Goal: Task Accomplishment & Management: Manage account settings

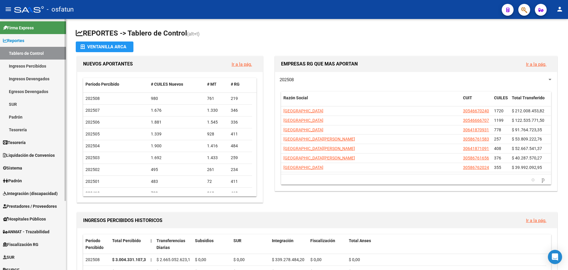
click at [31, 176] on link "Padrón" at bounding box center [33, 180] width 66 height 13
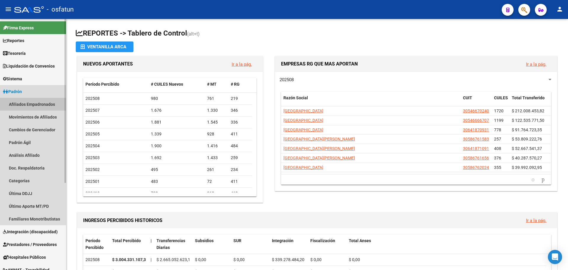
click at [33, 105] on link "Afiliados Empadronados" at bounding box center [33, 104] width 66 height 13
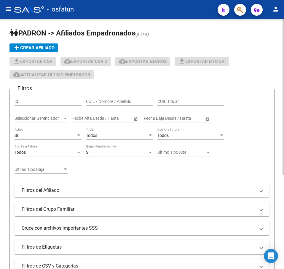
drag, startPoint x: 249, startPoint y: 140, endPoint x: 247, endPoint y: 136, distance: 4.0
click at [249, 139] on div "Filtros Id CUIL / Nombre / Apellido CUIL Titular Seleccionar Gerenciador Selecc…" at bounding box center [142, 174] width 255 height 161
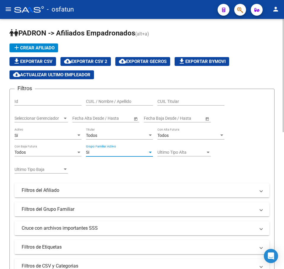
click at [122, 151] on div "Si" at bounding box center [117, 152] width 62 height 5
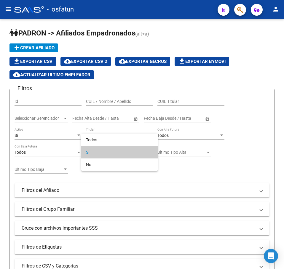
click at [69, 163] on div at bounding box center [142, 134] width 284 height 269
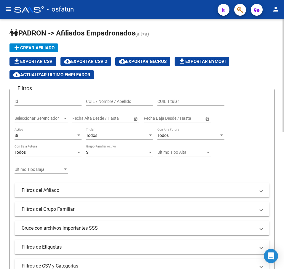
click at [104, 151] on div "Si" at bounding box center [117, 152] width 62 height 5
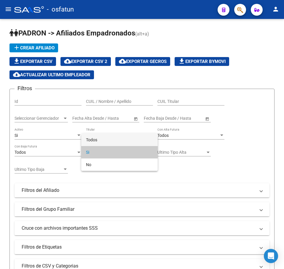
click at [100, 137] on span "Todos" at bounding box center [119, 140] width 67 height 12
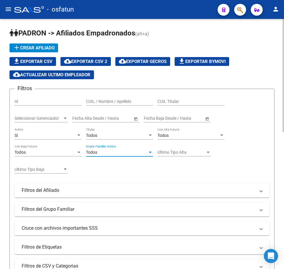
click at [104, 133] on div "Todos" at bounding box center [117, 135] width 62 height 5
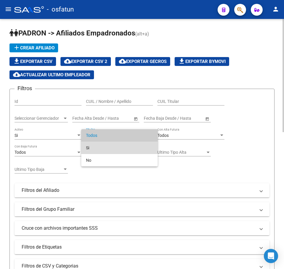
drag, startPoint x: 98, startPoint y: 148, endPoint x: 65, endPoint y: 139, distance: 34.5
click at [97, 147] on span "Si" at bounding box center [119, 148] width 67 height 12
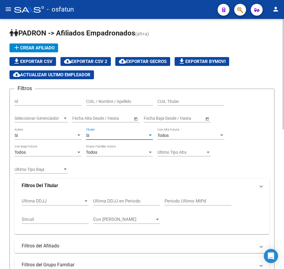
click at [64, 137] on div "Si" at bounding box center [46, 135] width 62 height 5
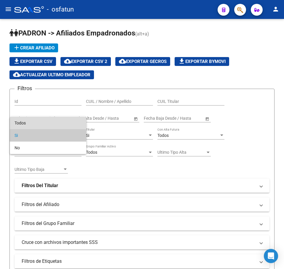
click at [46, 125] on span "Todos" at bounding box center [48, 123] width 67 height 12
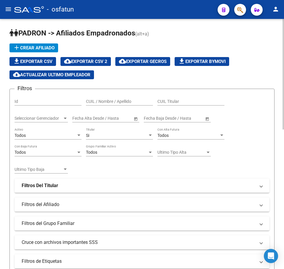
click at [123, 168] on div "Filtros Id CUIL / Nombre / Apellido CUIL Titular Seleccionar Gerenciador Selecc…" at bounding box center [142, 181] width 255 height 175
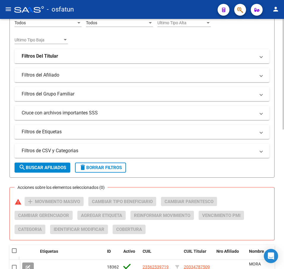
scroll to position [148, 0]
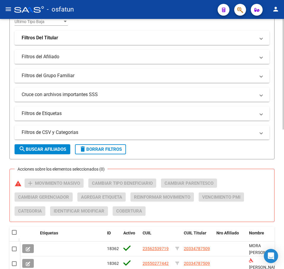
drag, startPoint x: 86, startPoint y: 131, endPoint x: 49, endPoint y: 124, distance: 37.7
click at [86, 131] on mat-panel-title "Filtros de CSV y Categorias" at bounding box center [138, 132] width 233 height 7
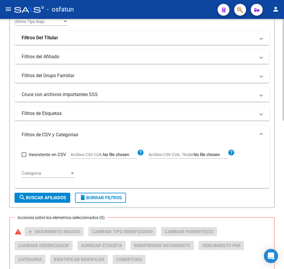
click at [113, 146] on div "Inexistente en CSV Archivo CSV CUIL help Archivo CSV CUIL Titular help Categori…" at bounding box center [142, 163] width 240 height 39
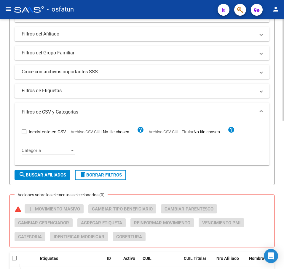
scroll to position [207, 0]
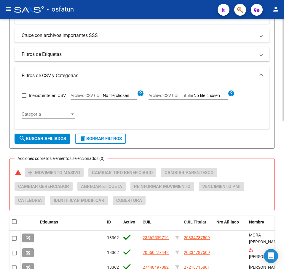
click at [213, 97] on input "Archivo CSV CUIL Titular" at bounding box center [210, 95] width 34 height 5
type input "C:\fakepath\filtro.csv"
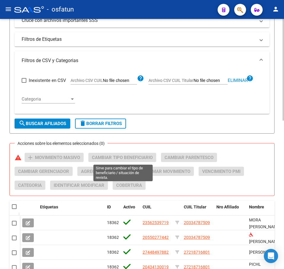
scroll to position [237, 0]
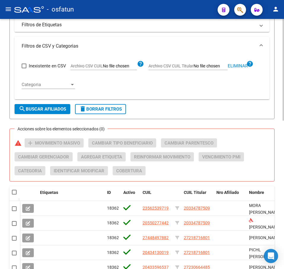
click at [59, 106] on button "search Buscar Afiliados" at bounding box center [43, 109] width 56 height 10
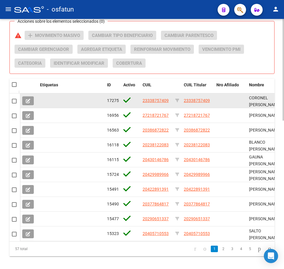
scroll to position [365, 0]
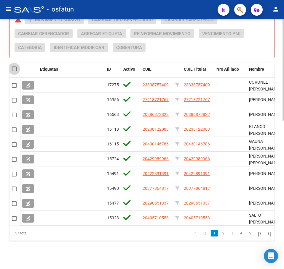
click at [13, 67] on span at bounding box center [14, 69] width 5 height 5
click at [14, 71] on input "checkbox" at bounding box center [14, 71] width 0 height 0
checkbox input "true"
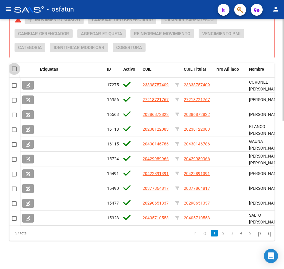
checkbox input "true"
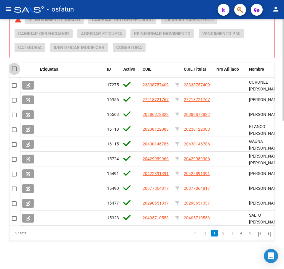
checkbox input "true"
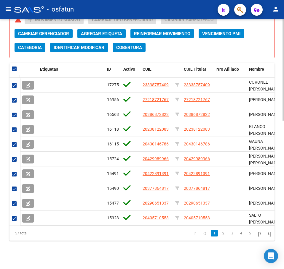
click at [33, 46] on span "Categoria" at bounding box center [30, 47] width 24 height 5
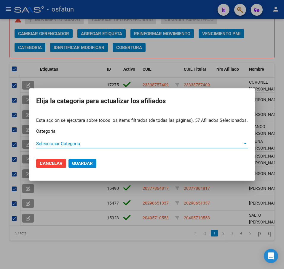
click at [68, 144] on span "Seleccionar Categoria" at bounding box center [139, 143] width 206 height 5
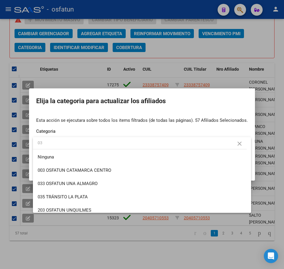
type input "031"
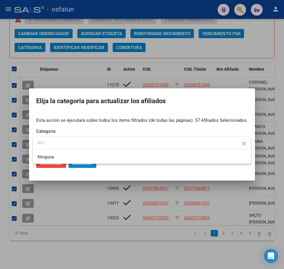
click at [54, 144] on input "031" at bounding box center [142, 143] width 218 height 12
drag, startPoint x: 56, startPoint y: 144, endPoint x: 21, endPoint y: 144, distance: 34.9
click at [19, 144] on div "Elija la categoria para actualizar los afiliados Esta acción se ejecutara sobre…" at bounding box center [142, 134] width 284 height 269
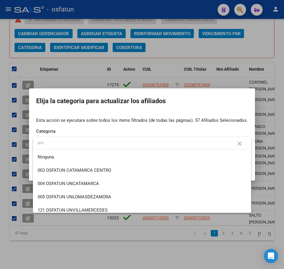
type input "a"
drag, startPoint x: 229, startPoint y: 47, endPoint x: 223, endPoint y: 47, distance: 6.5
click at [227, 47] on div at bounding box center [142, 134] width 284 height 269
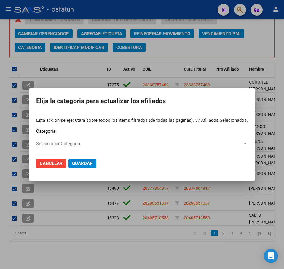
click at [51, 30] on div at bounding box center [142, 134] width 284 height 269
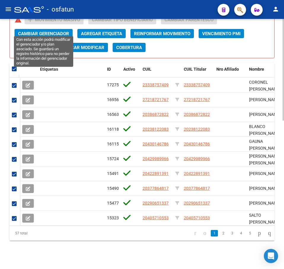
click at [51, 31] on span "Cambiar Gerenciador" at bounding box center [43, 33] width 51 height 5
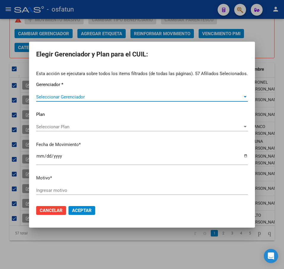
click at [83, 99] on div "Seleccionar Gerenciador Seleccionar Gerenciador" at bounding box center [141, 97] width 211 height 9
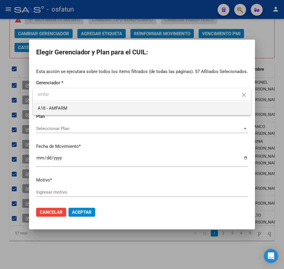
type input "amfar"
click at [94, 107] on span "A18 - AMFARM" at bounding box center [142, 108] width 208 height 13
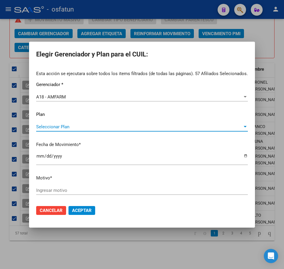
click at [56, 126] on span "Seleccionar Plan" at bounding box center [139, 126] width 206 height 5
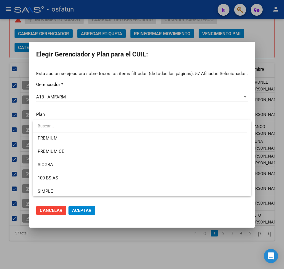
scroll to position [164, 0]
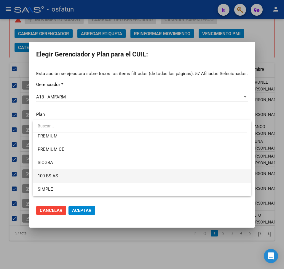
click at [65, 175] on span "100 BS AS" at bounding box center [142, 176] width 208 height 13
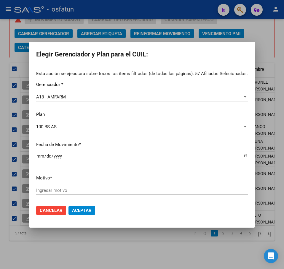
click at [97, 187] on div "Ingresar motivo" at bounding box center [141, 190] width 211 height 9
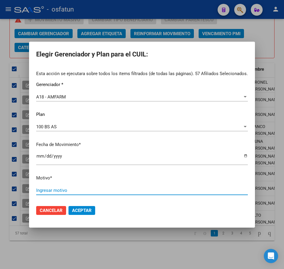
paste input "Padrón 08 2025"
type input "Padrón 08 2025"
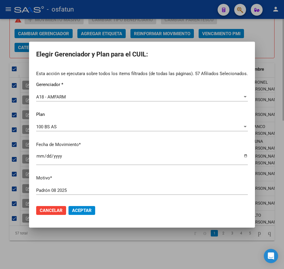
click at [120, 255] on div at bounding box center [142, 134] width 284 height 269
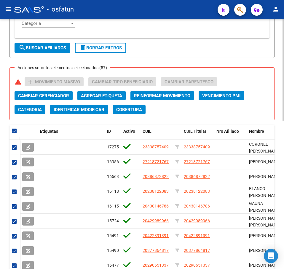
scroll to position [187, 0]
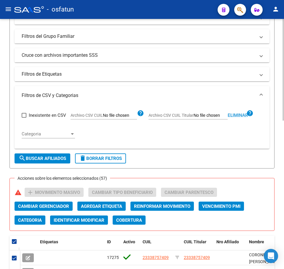
click at [239, 113] on span "Eliminar" at bounding box center [237, 115] width 20 height 5
click at [208, 116] on input "Archivo CSV CUIL Titular" at bounding box center [210, 115] width 34 height 5
type input "C:\fakepath\filtro.csv"
click at [54, 159] on span "search Buscar Afiliados" at bounding box center [42, 158] width 47 height 5
checkbox input "false"
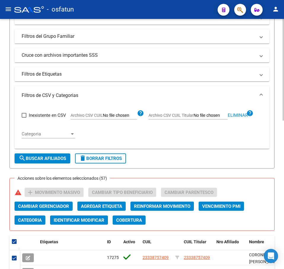
checkbox input "false"
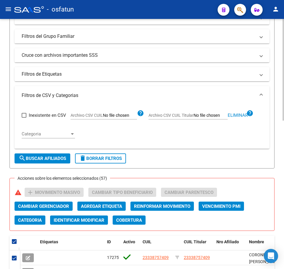
checkbox input "false"
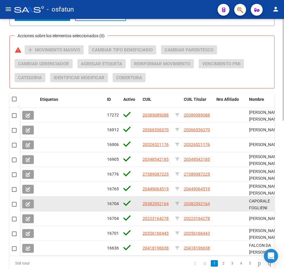
scroll to position [365, 0]
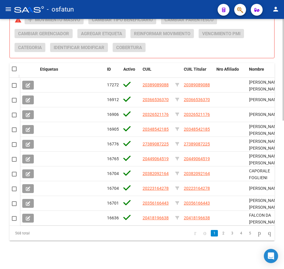
click at [16, 67] on span at bounding box center [14, 69] width 5 height 5
click at [14, 71] on input "checkbox" at bounding box center [14, 71] width 0 height 0
checkbox input "true"
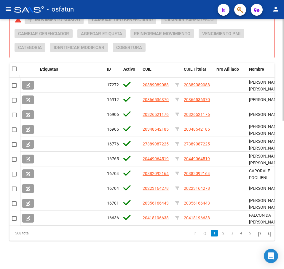
checkbox input "true"
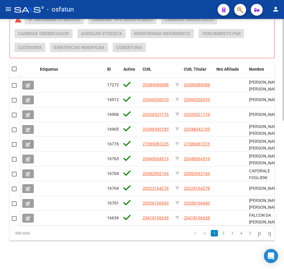
checkbox input "true"
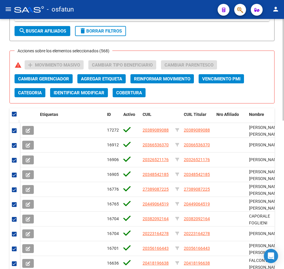
scroll to position [306, 0]
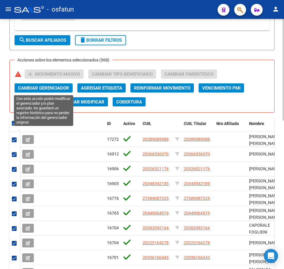
click at [53, 89] on span "Cambiar Gerenciador" at bounding box center [43, 88] width 51 height 5
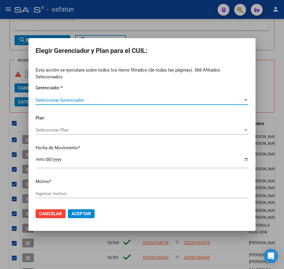
click at [53, 98] on span "Seleccionar Gerenciador" at bounding box center [139, 100] width 207 height 5
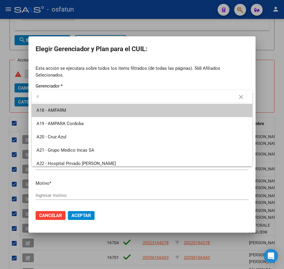
type input "a"
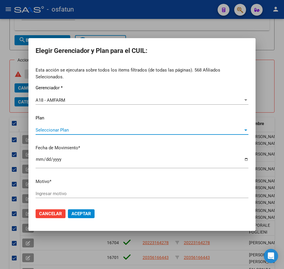
click at [58, 128] on span "Seleccionar Plan" at bounding box center [139, 130] width 207 height 5
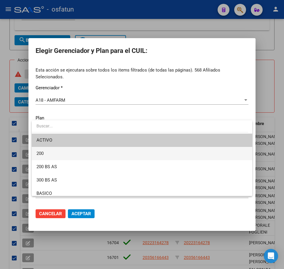
click at [71, 155] on span "200" at bounding box center [141, 153] width 211 height 13
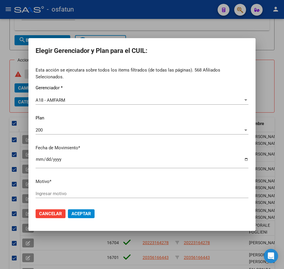
click at [113, 191] on input "Ingresar motivo" at bounding box center [142, 193] width 213 height 5
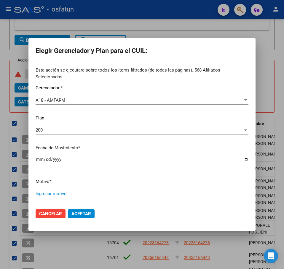
click at [112, 191] on input "Ingresar motivo" at bounding box center [142, 193] width 213 height 5
paste input "Padrón 08 2025"
type input "Padrón 08 2025"
click at [82, 211] on span "Aceptar" at bounding box center [81, 213] width 20 height 5
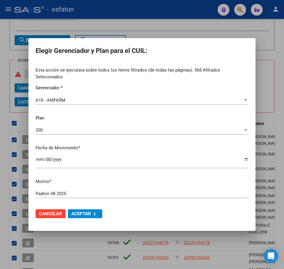
checkbox input "false"
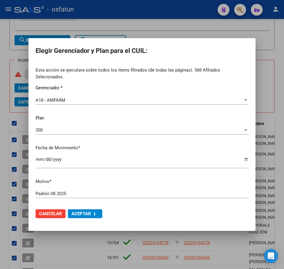
checkbox input "false"
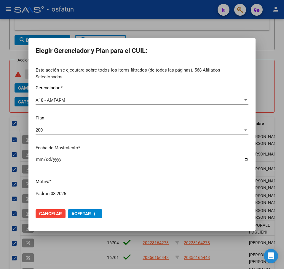
checkbox input "false"
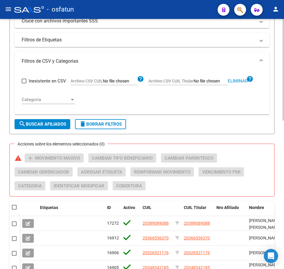
scroll to position [158, 0]
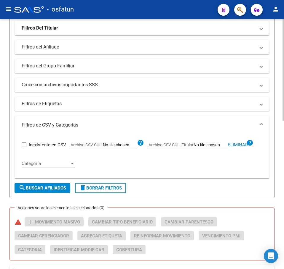
click at [236, 145] on span "Eliminar" at bounding box center [237, 144] width 20 height 5
click at [198, 145] on input "Archivo CSV CUIL Titular" at bounding box center [210, 145] width 34 height 5
type input "C:\fakepath\filtro.csv"
click at [50, 191] on span "search Buscar Afiliados" at bounding box center [42, 188] width 47 height 5
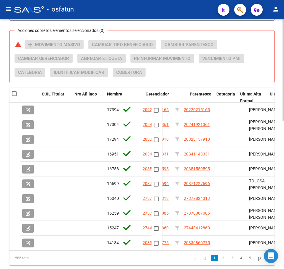
scroll to position [0, 143]
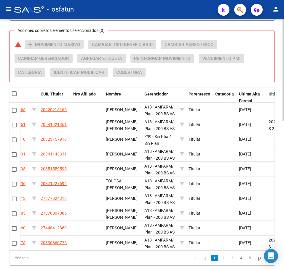
click at [16, 94] on span at bounding box center [14, 93] width 5 height 5
click at [14, 96] on input "checkbox" at bounding box center [14, 96] width 0 height 0
checkbox input "true"
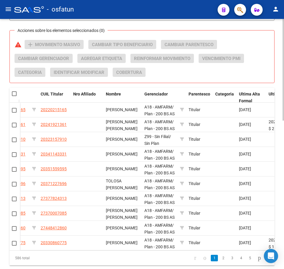
checkbox input "true"
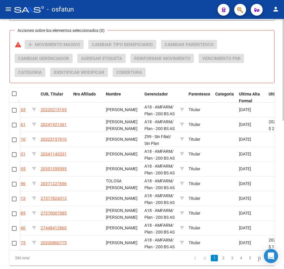
checkbox input "true"
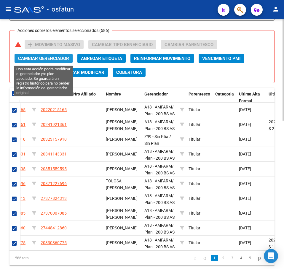
click at [52, 60] on span "Cambiar Gerenciador" at bounding box center [43, 58] width 51 height 5
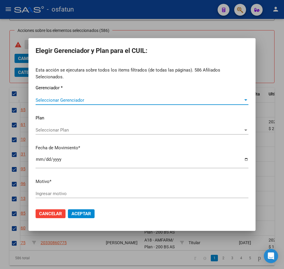
click at [62, 98] on span "Seleccionar Gerenciador" at bounding box center [139, 100] width 207 height 5
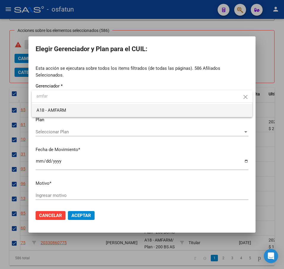
type input "amfar"
click at [87, 110] on span "A18 - AMFARM" at bounding box center [141, 110] width 211 height 13
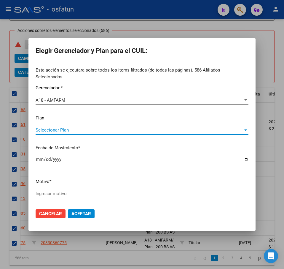
click at [76, 128] on span "Seleccionar Plan" at bounding box center [139, 130] width 207 height 5
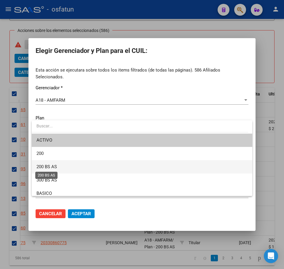
click at [55, 165] on span "200 BS AS" at bounding box center [46, 166] width 20 height 5
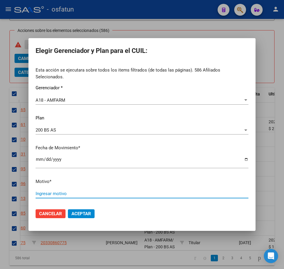
click at [85, 193] on input "Ingresar motivo" at bounding box center [142, 193] width 213 height 5
paste input "Padrón 08 2025"
type input "Padrón 08 2025"
click at [78, 212] on span "Aceptar" at bounding box center [81, 213] width 20 height 5
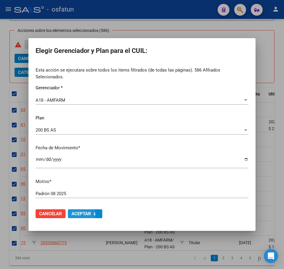
checkbox input "false"
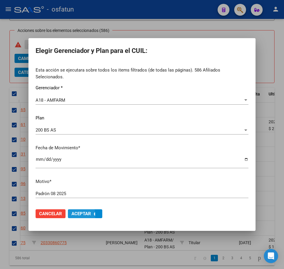
checkbox input "false"
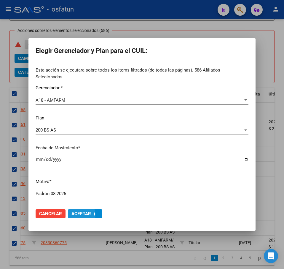
checkbox input "false"
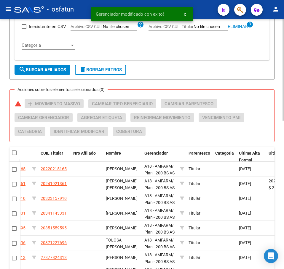
scroll to position [335, 0]
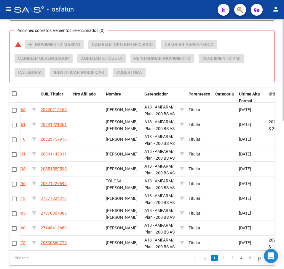
click at [195, 72] on div "Acciones sobre los elementos seleccionados (0) warning add Movimiento Masivo Ca…" at bounding box center [144, 61] width 259 height 42
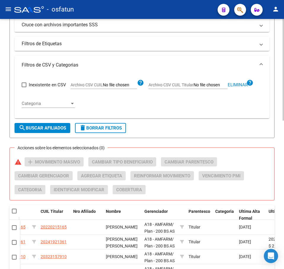
scroll to position [217, 0]
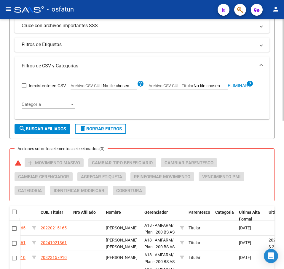
click at [240, 87] on span "Eliminar" at bounding box center [237, 85] width 20 height 5
click at [202, 85] on input "Archivo CSV CUIL Titular" at bounding box center [210, 85] width 34 height 5
type input "C:\fakepath\filtro.csv"
click at [36, 130] on span "search Buscar Afiliados" at bounding box center [42, 128] width 47 height 5
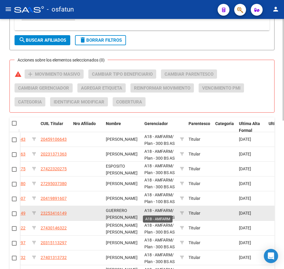
scroll to position [1, 0]
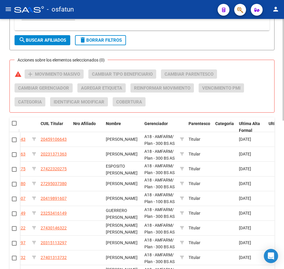
click at [15, 124] on span at bounding box center [14, 123] width 5 height 5
click at [14, 126] on input "checkbox" at bounding box center [14, 126] width 0 height 0
checkbox input "true"
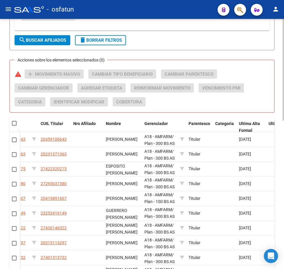
checkbox input "true"
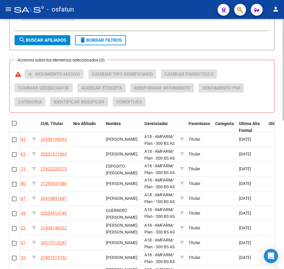
checkbox input "true"
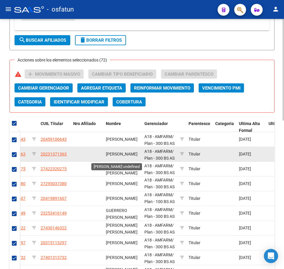
scroll to position [0, 0]
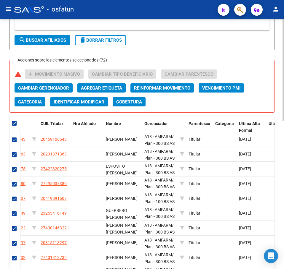
drag, startPoint x: 282, startPoint y: 78, endPoint x: 278, endPoint y: 84, distance: 7.7
click at [281, 78] on div "PADRON -> Afiliados Empadronados (alt+a) add Crear Afiliado file_download Expor…" at bounding box center [142, 18] width 284 height 611
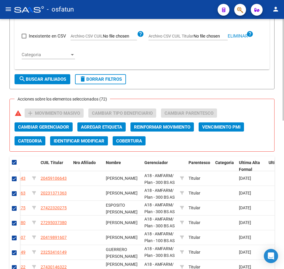
scroll to position [247, 0]
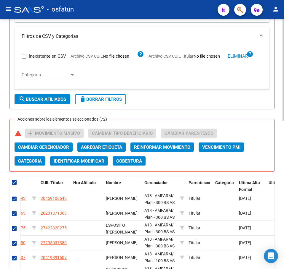
click at [36, 160] on span "Categoria" at bounding box center [30, 161] width 24 height 5
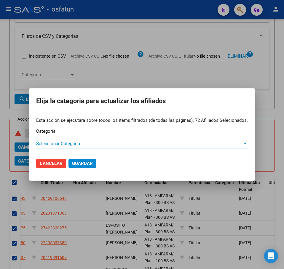
click at [78, 142] on span "Seleccionar Categoria" at bounding box center [139, 143] width 206 height 5
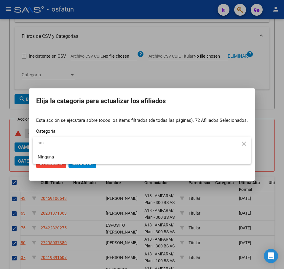
type input "a"
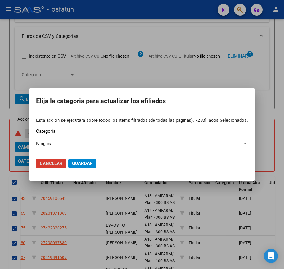
click at [45, 163] on span "Cancelar" at bounding box center [51, 163] width 23 height 5
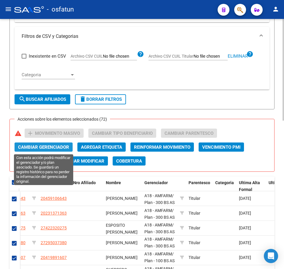
click at [42, 148] on span "Cambiar Gerenciador" at bounding box center [43, 147] width 51 height 5
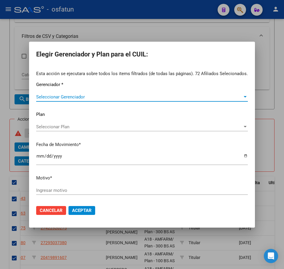
click at [65, 97] on span "Seleccionar Gerenciador" at bounding box center [139, 96] width 206 height 5
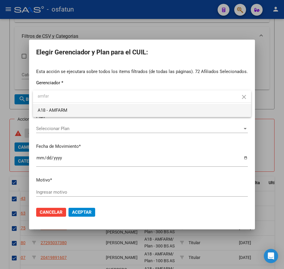
type input "amfar"
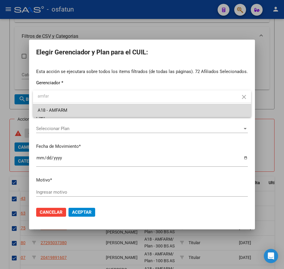
click at [91, 114] on span "A18 - AMFARM" at bounding box center [142, 110] width 208 height 13
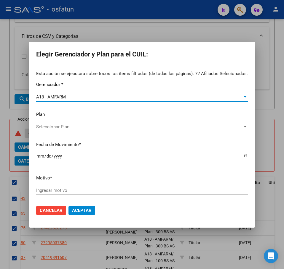
click at [64, 125] on span "Seleccionar Plan" at bounding box center [139, 126] width 206 height 5
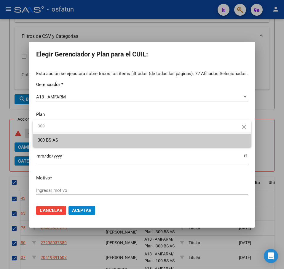
type input "300"
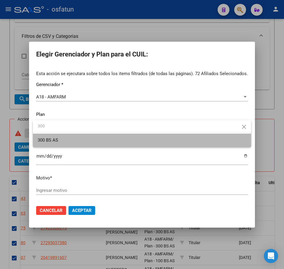
click at [114, 145] on span "300 BS AS" at bounding box center [142, 140] width 208 height 13
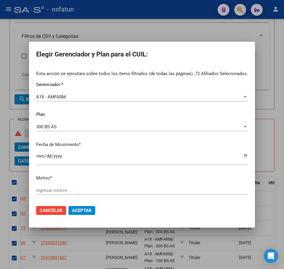
click at [101, 192] on input "Ingresar motivo" at bounding box center [141, 190] width 211 height 5
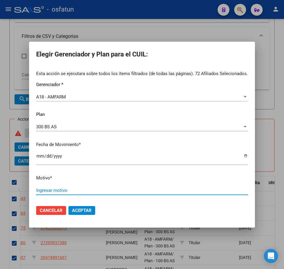
paste input "Padrón 08 2025"
type input "Padrón 08 2025"
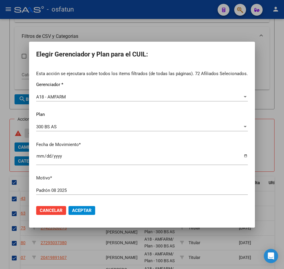
click at [134, 214] on mat-dialog-actions "Cancelar Aceptar" at bounding box center [141, 211] width 211 height 20
click at [83, 213] on button "Aceptar" at bounding box center [81, 210] width 27 height 9
checkbox input "false"
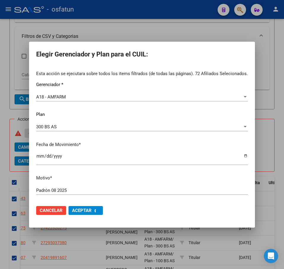
checkbox input "false"
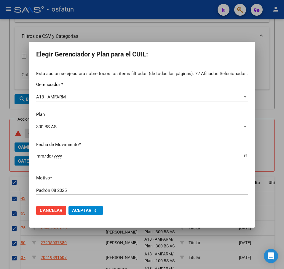
checkbox input "false"
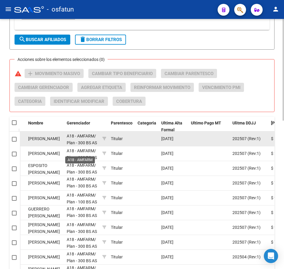
scroll to position [306, 0]
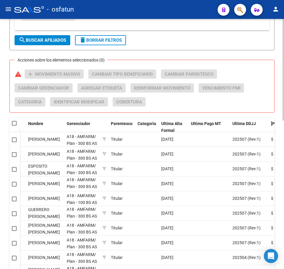
click at [252, 66] on div "Acciones sobre los elementos seleccionados (0) warning add Movimiento Masivo Ca…" at bounding box center [141, 86] width 265 height 53
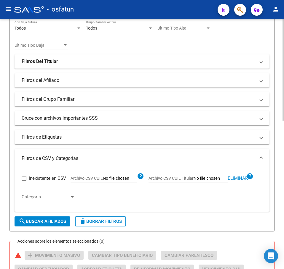
scroll to position [187, 0]
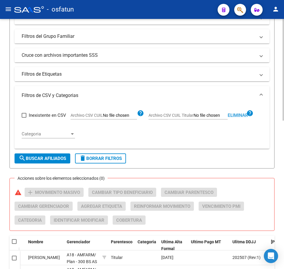
drag, startPoint x: 237, startPoint y: 115, endPoint x: 212, endPoint y: 113, distance: 24.3
click at [235, 114] on span "Eliminar" at bounding box center [237, 115] width 20 height 5
click at [207, 114] on input "Archivo CSV CUIL Titular" at bounding box center [210, 115] width 34 height 5
type input "C:\fakepath\filtro.csv"
click at [219, 142] on div "Inexistente en CSV Archivo CSV CUIL help Archivo CSV CUIL Titular Eliminar help…" at bounding box center [142, 124] width 240 height 39
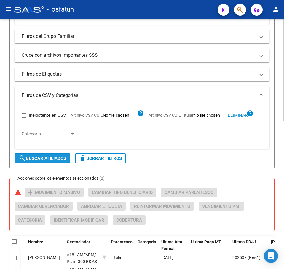
click at [68, 160] on button "search Buscar Afiliados" at bounding box center [43, 159] width 56 height 10
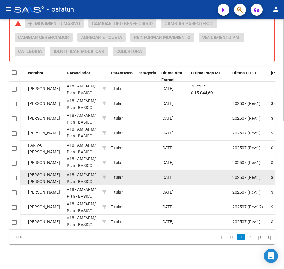
scroll to position [365, 0]
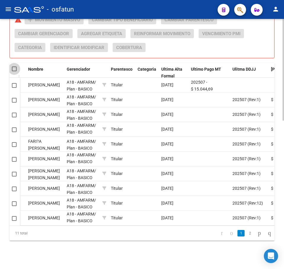
click at [14, 67] on span at bounding box center [14, 69] width 5 height 5
click at [14, 71] on input "checkbox" at bounding box center [14, 71] width 0 height 0
checkbox input "true"
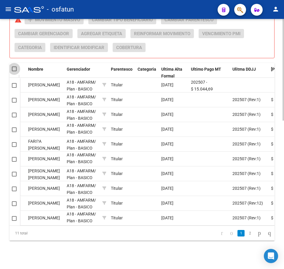
checkbox input "true"
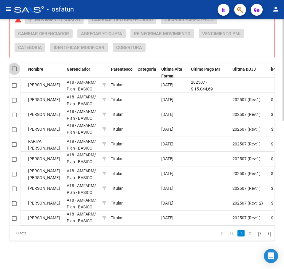
checkbox input "true"
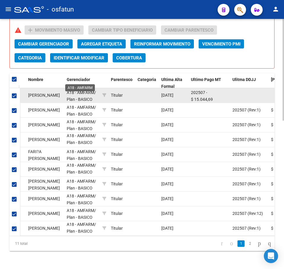
scroll to position [335, 0]
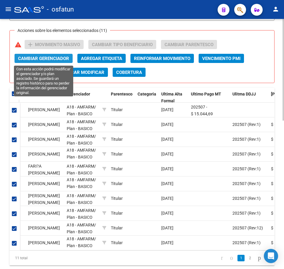
click at [49, 59] on span "Cambiar Gerenciador" at bounding box center [43, 58] width 51 height 5
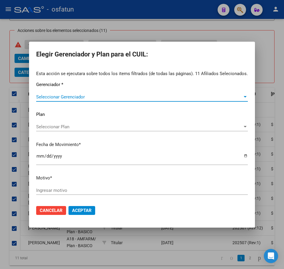
click at [67, 97] on span "Seleccionar Gerenciador" at bounding box center [139, 96] width 206 height 5
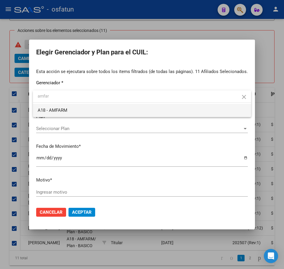
type input "amfar"
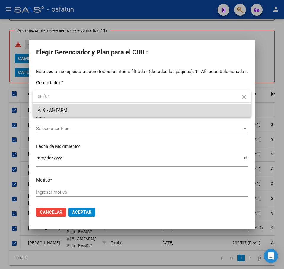
drag, startPoint x: 71, startPoint y: 109, endPoint x: 75, endPoint y: 108, distance: 4.5
click at [71, 109] on span "A18 - AMFARM" at bounding box center [142, 110] width 208 height 13
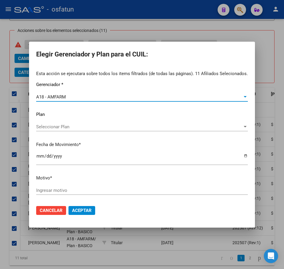
click at [107, 128] on span "Seleccionar Plan" at bounding box center [139, 126] width 206 height 5
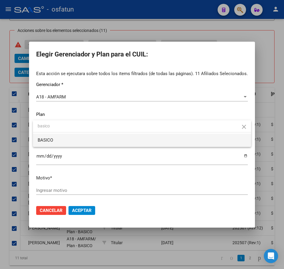
type input "basico"
click at [70, 141] on span "BASICO" at bounding box center [142, 140] width 208 height 13
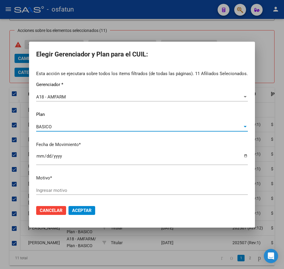
click at [86, 188] on input "Ingresar motivo" at bounding box center [141, 190] width 211 height 5
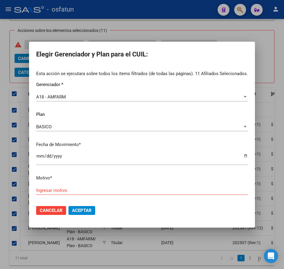
click at [105, 194] on div "Ingresar motivo" at bounding box center [141, 190] width 211 height 9
click at [105, 191] on input "Ingresar motivo" at bounding box center [141, 190] width 211 height 5
paste input "Padrón 08 2025"
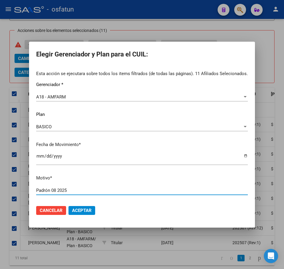
type input "Padrón 08 2025"
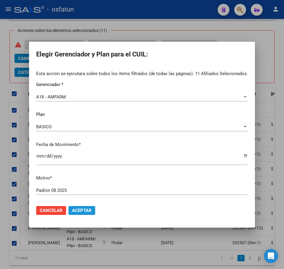
click at [89, 212] on span "Aceptar" at bounding box center [82, 210] width 20 height 5
checkbox input "false"
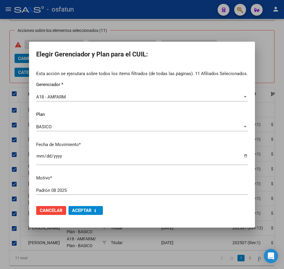
checkbox input "false"
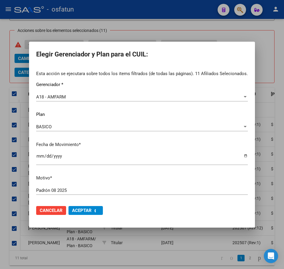
checkbox input "false"
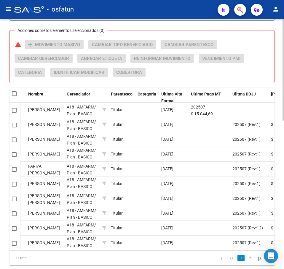
click at [259, 63] on div "Acciones sobre los elementos seleccionados (0) warning add Movimiento Masivo Ca…" at bounding box center [144, 61] width 259 height 42
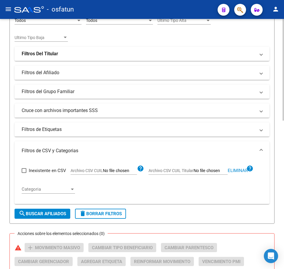
scroll to position [158, 0]
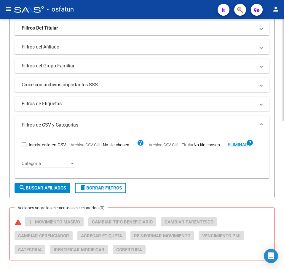
drag, startPoint x: 239, startPoint y: 145, endPoint x: 199, endPoint y: 145, distance: 39.7
click at [230, 145] on span "Eliminar" at bounding box center [237, 144] width 20 height 5
click at [198, 147] on input "Archivo CSV CUIL Titular" at bounding box center [210, 145] width 34 height 5
type input "C:\fakepath\filtro.csv"
click at [46, 191] on span "search Buscar Afiliados" at bounding box center [42, 188] width 47 height 5
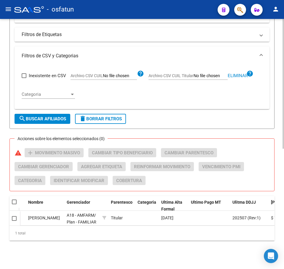
scroll to position [232, 0]
click at [15, 200] on span at bounding box center [14, 202] width 5 height 5
click at [14, 205] on input "checkbox" at bounding box center [14, 205] width 0 height 0
checkbox input "true"
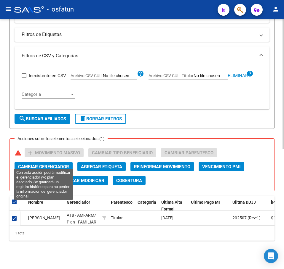
click at [52, 164] on span "Cambiar Gerenciador" at bounding box center [43, 166] width 51 height 5
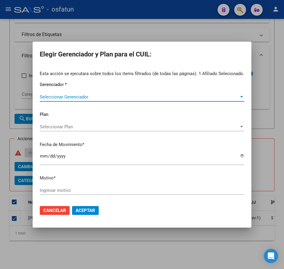
click at [86, 98] on span "Seleccionar Gerenciador" at bounding box center [139, 96] width 199 height 5
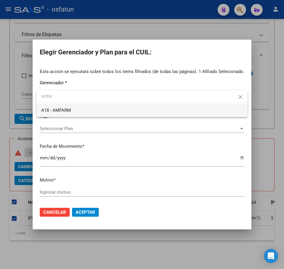
type input "amfar"
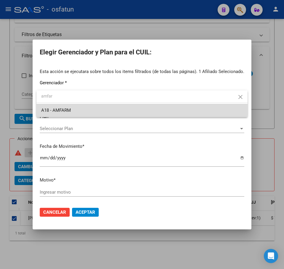
click at [114, 107] on span "A18 - AMFARM" at bounding box center [141, 110] width 201 height 13
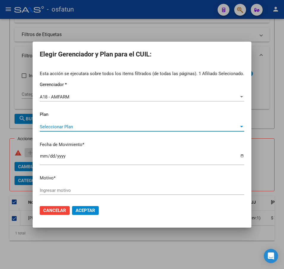
click at [73, 126] on span "Seleccionar Plan" at bounding box center [139, 126] width 199 height 5
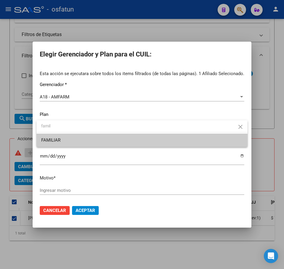
type input "famil"
drag, startPoint x: 67, startPoint y: 141, endPoint x: 66, endPoint y: 137, distance: 3.7
click at [66, 137] on span "FAMILIAR" at bounding box center [141, 140] width 201 height 13
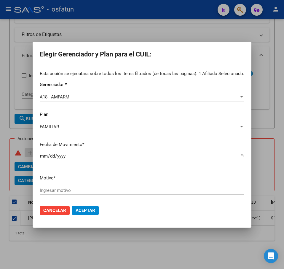
click at [96, 192] on input "Ingresar motivo" at bounding box center [142, 190] width 204 height 5
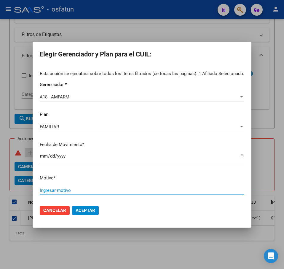
paste input "Padrón 08 2025"
type input "Padrón 08 2025"
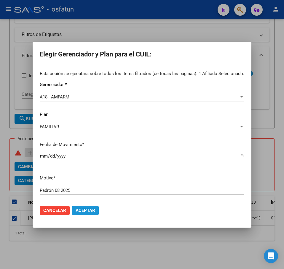
click at [89, 211] on span "Aceptar" at bounding box center [85, 210] width 20 height 5
checkbox input "false"
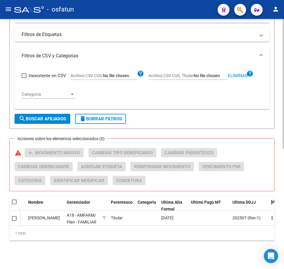
click at [237, 73] on span "Eliminar" at bounding box center [237, 75] width 20 height 5
click at [199, 73] on input "Archivo CSV CUIL Titular" at bounding box center [210, 75] width 34 height 5
type input "C:\fakepath\filtro.csv"
click at [44, 116] on span "search Buscar Afiliados" at bounding box center [42, 118] width 47 height 5
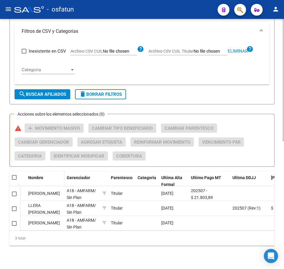
scroll to position [261, 0]
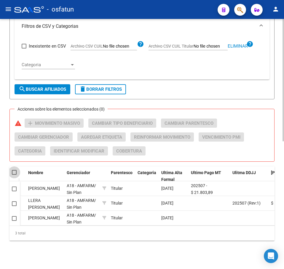
click at [12, 170] on span at bounding box center [14, 172] width 5 height 5
click at [14, 175] on input "checkbox" at bounding box center [14, 175] width 0 height 0
checkbox input "true"
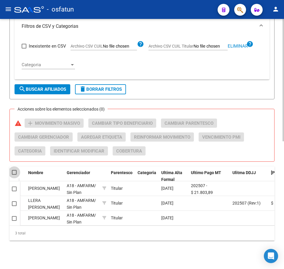
checkbox input "true"
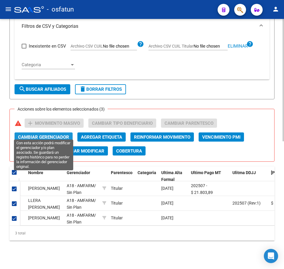
click at [46, 135] on span "Cambiar Gerenciador" at bounding box center [43, 137] width 51 height 5
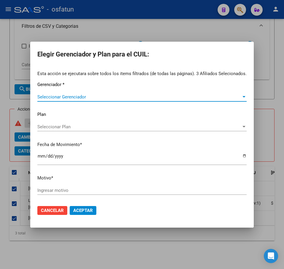
click at [98, 96] on span "Seleccionar Gerenciador" at bounding box center [139, 96] width 204 height 5
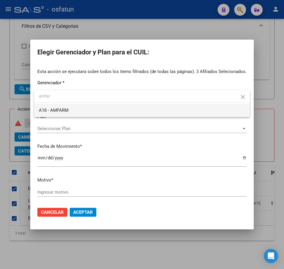
type input "amfar"
click at [111, 108] on span "A18 - AMFARM" at bounding box center [142, 110] width 206 height 13
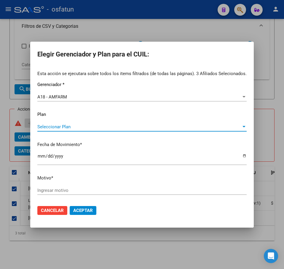
click at [80, 127] on span "Seleccionar Plan" at bounding box center [139, 126] width 204 height 5
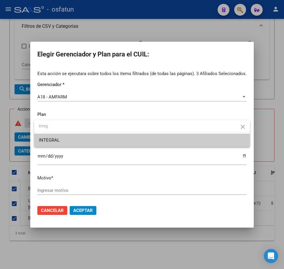
type input "integ"
click at [91, 135] on span "INTEGRAL" at bounding box center [142, 140] width 206 height 13
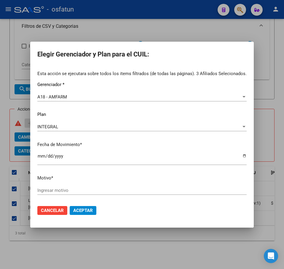
click at [102, 189] on input "Ingresar motivo" at bounding box center [141, 190] width 209 height 5
drag, startPoint x: 61, startPoint y: 187, endPoint x: 26, endPoint y: 188, distance: 35.2
click at [55, 187] on div "Ingresar motivo" at bounding box center [141, 190] width 209 height 9
click at [110, 192] on input "Ingresar motivo" at bounding box center [141, 190] width 209 height 5
paste input "Padrón 08 2025"
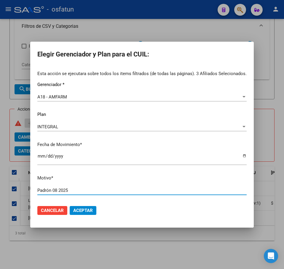
type input "Padrón 08 2025"
click at [87, 211] on span "Aceptar" at bounding box center [83, 210] width 20 height 5
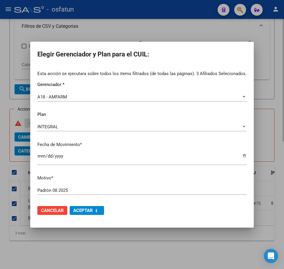
checkbox input "false"
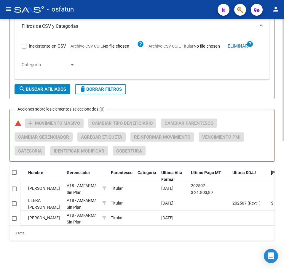
click at [232, 61] on div "Inexistente en CSV Archivo CSV CUIL help Archivo CSV CUIL Titular Eliminar help…" at bounding box center [142, 55] width 240 height 39
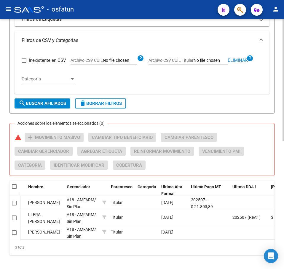
scroll to position [232, 0]
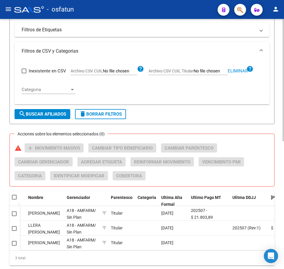
click at [238, 71] on span "Eliminar" at bounding box center [237, 70] width 20 height 5
click at [206, 73] on input "Archivo CSV CUIL Titular" at bounding box center [210, 71] width 34 height 5
type input "C:\fakepath\filtro.csv"
click at [42, 113] on span "search Buscar Afiliados" at bounding box center [42, 114] width 47 height 5
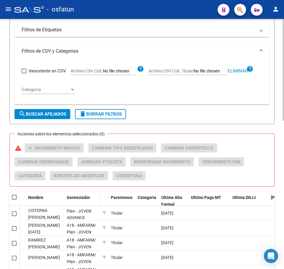
scroll to position [8, 0]
click at [15, 200] on span at bounding box center [14, 197] width 5 height 5
click at [14, 200] on input "checkbox" at bounding box center [14, 200] width 0 height 0
checkbox input "true"
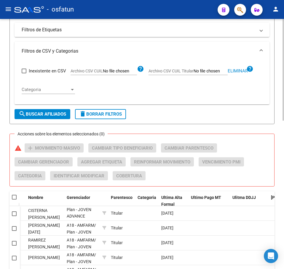
checkbox input "true"
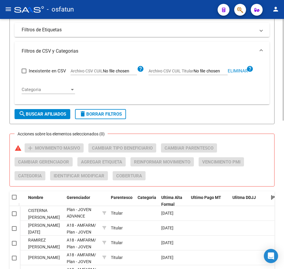
checkbox input "true"
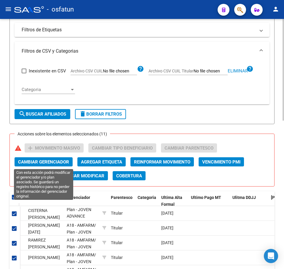
click at [54, 160] on span "Cambiar Gerenciador" at bounding box center [43, 162] width 51 height 5
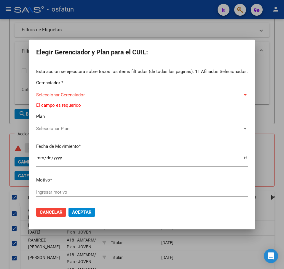
click at [75, 100] on div "Seleccionar Gerenciador Seleccionar Gerenciador" at bounding box center [141, 98] width 211 height 15
click at [90, 95] on span "Seleccionar Gerenciador" at bounding box center [139, 94] width 206 height 5
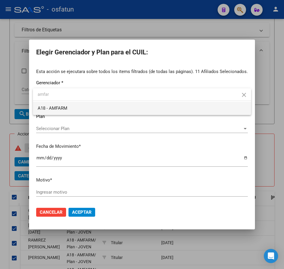
type input "amfar"
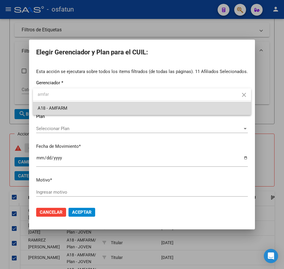
click at [94, 105] on span "A18 - AMFARM" at bounding box center [142, 108] width 208 height 13
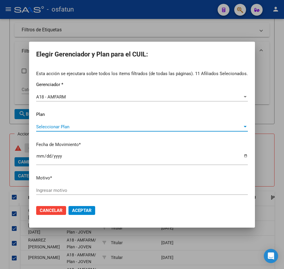
click at [75, 127] on span "Seleccionar Plan" at bounding box center [139, 126] width 206 height 5
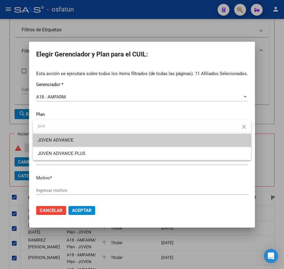
type input "jove"
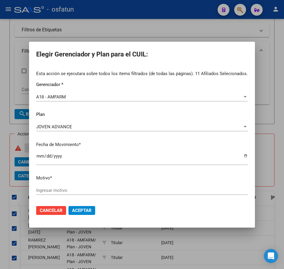
drag, startPoint x: 231, startPoint y: 186, endPoint x: 175, endPoint y: 184, distance: 55.7
click at [228, 185] on div "Esta acción se ejecutara sobre todos los items filtrados (de todas las páginas)…" at bounding box center [141, 135] width 211 height 130
drag, startPoint x: 82, startPoint y: 185, endPoint x: 79, endPoint y: 191, distance: 7.0
click at [79, 189] on div "Esta acción se ejecutara sobre todos los items filtrados (de todas las páginas)…" at bounding box center [141, 135] width 211 height 130
click at [79, 191] on input "Ingresar motivo" at bounding box center [141, 190] width 211 height 5
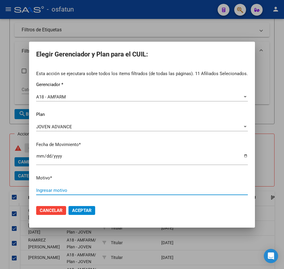
paste input "Padrón 08 2025"
type input "Padrón 08 2025"
click at [85, 212] on span "Aceptar" at bounding box center [82, 210] width 20 height 5
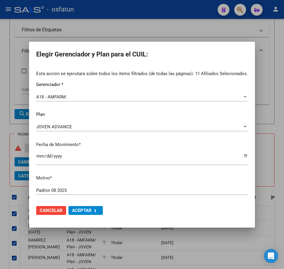
checkbox input "false"
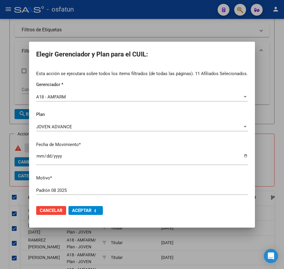
checkbox input "false"
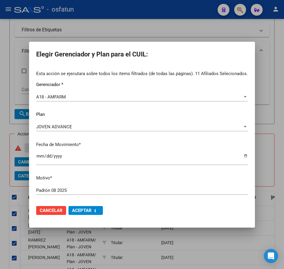
checkbox input "false"
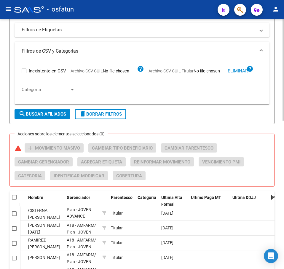
click at [268, 128] on div "PADRON -> Afiliados Empadronados (alt+a) add Crear Afiliado file_download Expor…" at bounding box center [141, 83] width 265 height 573
click at [236, 70] on span "Eliminar" at bounding box center [237, 70] width 20 height 5
click at [205, 70] on input "Archivo CSV CUIL Titular" at bounding box center [210, 71] width 34 height 5
type input "C:\fakepath\filtro.csv"
click at [47, 112] on span "search Buscar Afiliados" at bounding box center [42, 114] width 47 height 5
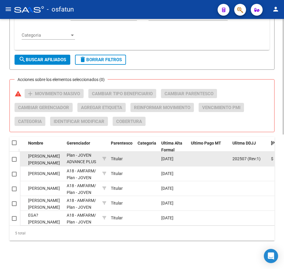
scroll to position [291, 0]
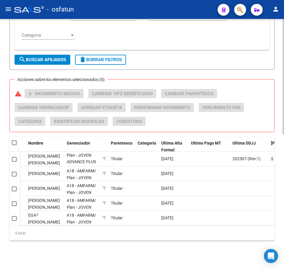
click at [18, 138] on span at bounding box center [18, 143] width 2 height 12
click at [12, 141] on span at bounding box center [14, 143] width 5 height 5
click at [14, 145] on input "checkbox" at bounding box center [14, 145] width 0 height 0
checkbox input "true"
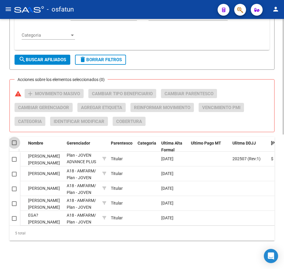
checkbox input "true"
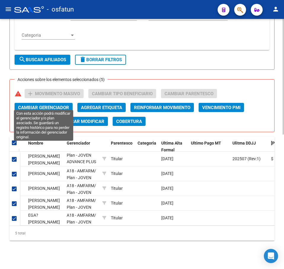
click at [47, 105] on span "Cambiar Gerenciador" at bounding box center [43, 107] width 51 height 5
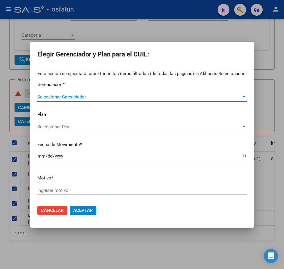
click at [70, 94] on span "Seleccionar Gerenciador" at bounding box center [139, 96] width 204 height 5
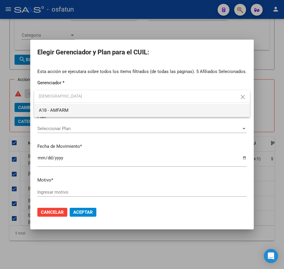
type input "amfarm"
click at [74, 110] on span "A18 - AMFARM" at bounding box center [142, 110] width 206 height 13
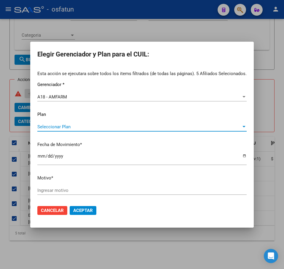
click at [81, 128] on span "Seleccionar Plan" at bounding box center [139, 126] width 204 height 5
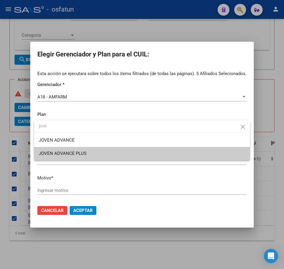
type input "jove"
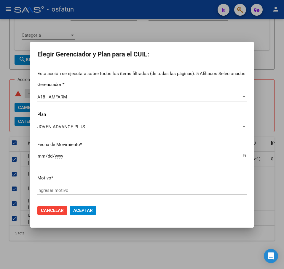
click at [238, 215] on mat-dialog-actions "Cancelar Aceptar" at bounding box center [141, 211] width 209 height 20
drag, startPoint x: 113, startPoint y: 183, endPoint x: 104, endPoint y: 191, distance: 12.2
click at [110, 186] on div "Esta acción se ejecutara sobre todos los items filtrados (de todas las páginas)…" at bounding box center [141, 135] width 209 height 130
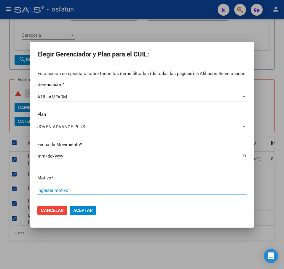
click at [104, 191] on input "Ingresar motivo" at bounding box center [141, 190] width 209 height 5
paste input "Padrón 08 2025"
type input "Padrón 08 2025"
click at [81, 213] on button "Aceptar" at bounding box center [83, 210] width 27 height 9
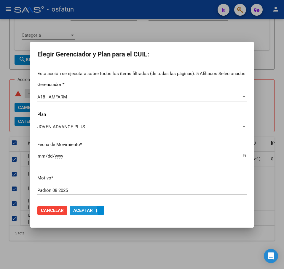
checkbox input "false"
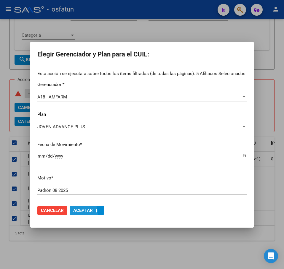
checkbox input "false"
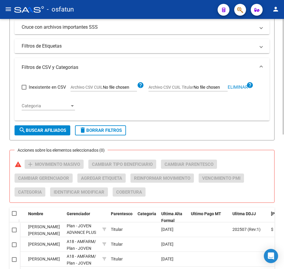
scroll to position [202, 0]
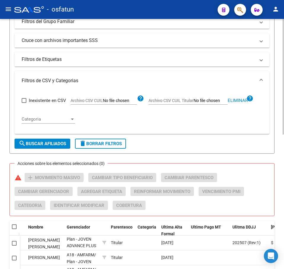
drag, startPoint x: 242, startPoint y: 101, endPoint x: 237, endPoint y: 101, distance: 4.2
click at [241, 101] on span "Eliminar" at bounding box center [237, 100] width 20 height 5
click at [212, 101] on input "Archivo CSV CUIL Titular" at bounding box center [210, 100] width 34 height 5
type input "C:\fakepath\filtro.csv"
click at [35, 143] on span "search Buscar Afiliados" at bounding box center [42, 143] width 47 height 5
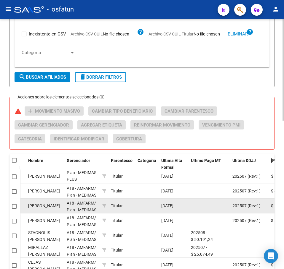
scroll to position [350, 0]
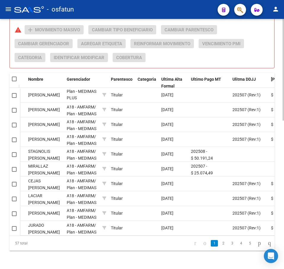
click at [17, 79] on div at bounding box center [15, 79] width 6 height 6
click at [14, 80] on span at bounding box center [14, 79] width 5 height 5
click at [14, 81] on input "checkbox" at bounding box center [14, 81] width 0 height 0
checkbox input "true"
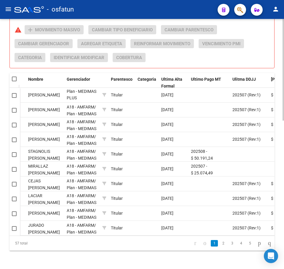
checkbox input "true"
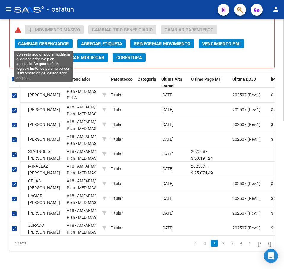
click at [51, 44] on span "Cambiar Gerenciador" at bounding box center [43, 43] width 51 height 5
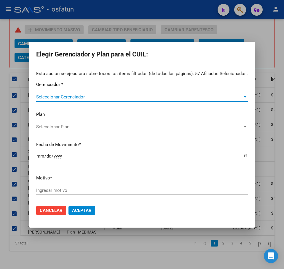
click at [75, 97] on span "Seleccionar Gerenciador" at bounding box center [139, 96] width 206 height 5
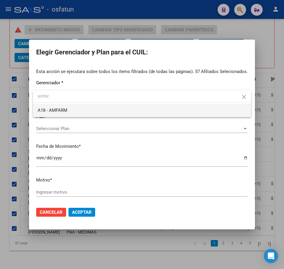
click at [69, 110] on span "A18 - AMFARM" at bounding box center [142, 110] width 208 height 13
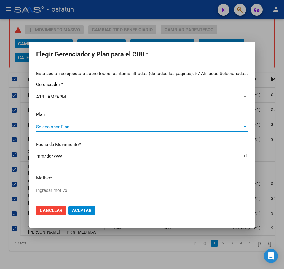
click at [78, 125] on span "Seleccionar Plan" at bounding box center [139, 126] width 206 height 5
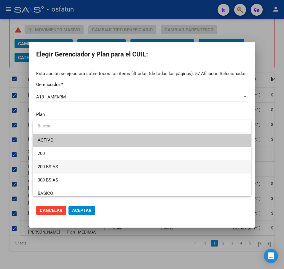
click at [229, 164] on span "200 BS AS" at bounding box center [142, 166] width 208 height 13
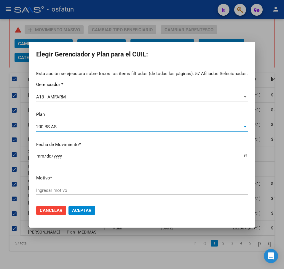
click at [64, 128] on div "200 BS AS" at bounding box center [139, 126] width 206 height 5
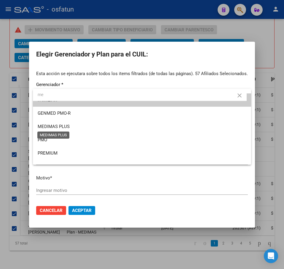
scroll to position [0, 0]
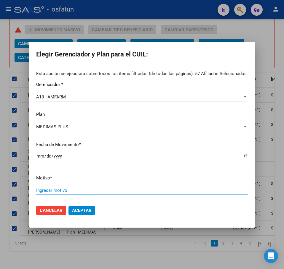
click at [68, 190] on input "Ingresar motivo" at bounding box center [141, 190] width 211 height 5
paste input "Padrón 08 2025"
click at [87, 210] on span "Aceptar" at bounding box center [82, 210] width 20 height 5
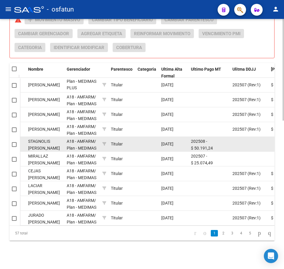
scroll to position [0, 0]
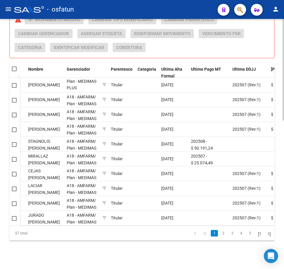
drag, startPoint x: 258, startPoint y: 48, endPoint x: 2, endPoint y: 65, distance: 256.7
click at [253, 48] on div "Acciones sobre los elementos seleccionados (0) warning add Movimiento Masivo Ca…" at bounding box center [144, 36] width 259 height 42
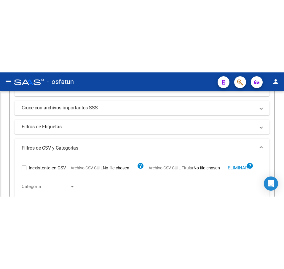
scroll to position [281, 0]
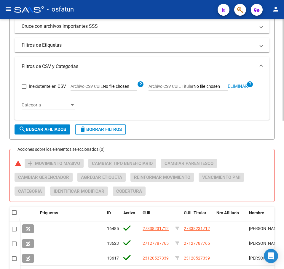
scroll to position [217, 0]
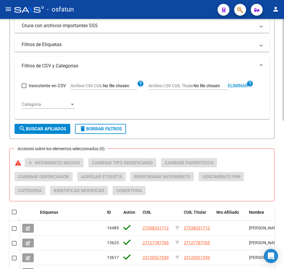
click at [238, 86] on span "Eliminar" at bounding box center [237, 85] width 20 height 5
click at [250, 102] on div "Inexistente en CSV Archivo CSV CUIL help Archivo CSV CUIL Titular help Categori…" at bounding box center [142, 94] width 240 height 39
click at [252, 105] on div "Inexistente en CSV Archivo CSV CUIL help Archivo CSV CUIL Titular help Categori…" at bounding box center [142, 94] width 240 height 39
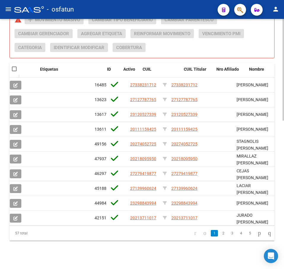
scroll to position [0, 0]
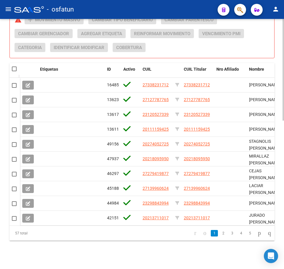
click at [219, 44] on div "Acciones sobre los elementos seleccionados (0) warning add Movimiento Masivo Ca…" at bounding box center [144, 36] width 259 height 42
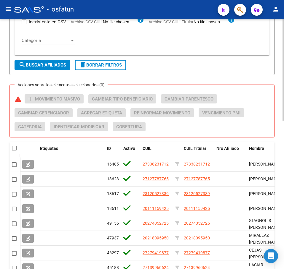
scroll to position [276, 0]
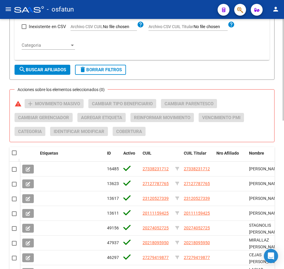
click at [220, 26] on input "Archivo CSV CUIL Titular" at bounding box center [210, 26] width 34 height 5
click at [48, 69] on span "search Buscar Afiliados" at bounding box center [42, 69] width 47 height 5
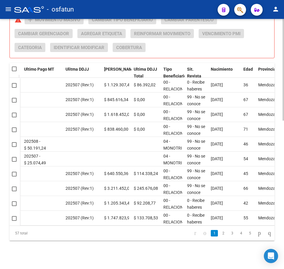
scroll to position [0, 185]
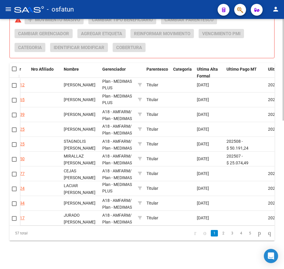
click at [14, 67] on span at bounding box center [14, 69] width 5 height 5
click at [14, 71] on input "checkbox" at bounding box center [14, 71] width 0 height 0
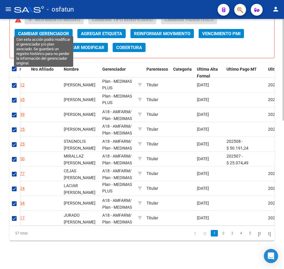
click at [54, 31] on span "Cambiar Gerenciador" at bounding box center [43, 33] width 51 height 5
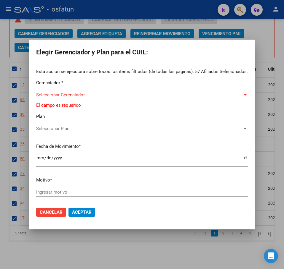
click at [79, 94] on div "Seleccionar Gerenciador Seleccionar Gerenciador" at bounding box center [141, 95] width 211 height 9
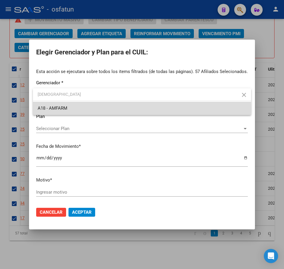
drag, startPoint x: 80, startPoint y: 109, endPoint x: 78, endPoint y: 105, distance: 3.7
click at [79, 109] on span "A18 - AMFARM" at bounding box center [142, 108] width 208 height 13
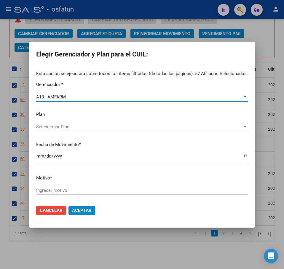
click at [69, 126] on span "Seleccionar Plan" at bounding box center [139, 126] width 206 height 5
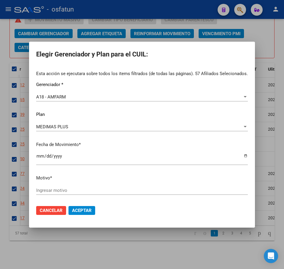
click at [118, 191] on input "Ingresar motivo" at bounding box center [141, 190] width 211 height 5
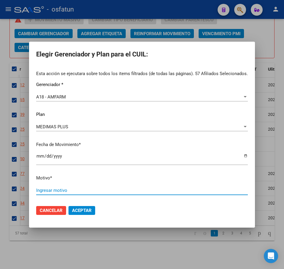
paste input "Padrón 08 2025"
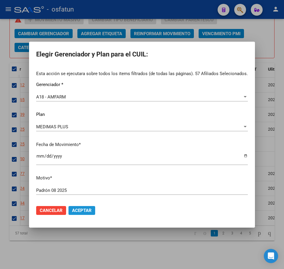
click at [86, 211] on span "Aceptar" at bounding box center [82, 210] width 20 height 5
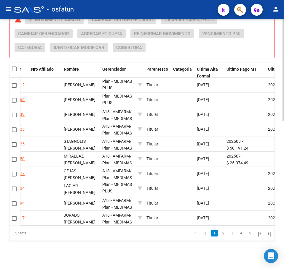
click at [266, 46] on div "Acciones sobre los elementos seleccionados (0) warning add Movimiento Masivo Ca…" at bounding box center [144, 36] width 259 height 42
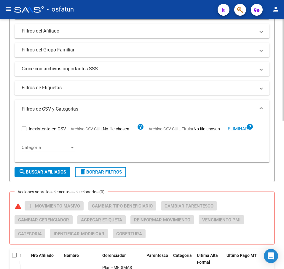
scroll to position [187, 0]
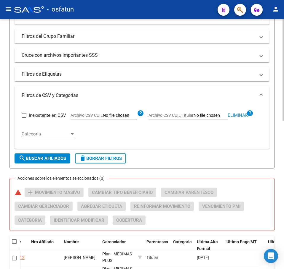
drag, startPoint x: 242, startPoint y: 113, endPoint x: 239, endPoint y: 113, distance: 3.6
click at [241, 113] on span "Eliminar" at bounding box center [237, 115] width 20 height 5
click at [202, 114] on input "Archivo CSV CUIL Titular" at bounding box center [210, 115] width 34 height 5
click at [37, 160] on span "search Buscar Afiliados" at bounding box center [42, 158] width 47 height 5
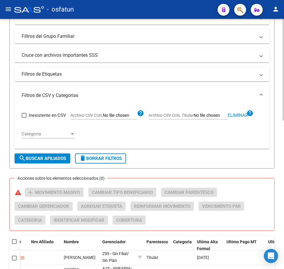
click at [53, 158] on span "search Buscar Afiliados" at bounding box center [42, 158] width 47 height 5
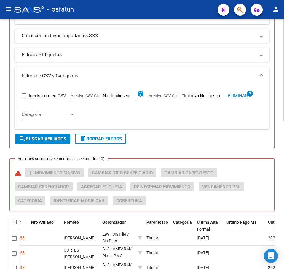
scroll to position [276, 0]
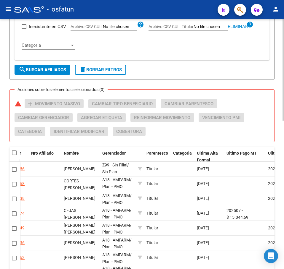
click at [16, 153] on span at bounding box center [14, 153] width 5 height 5
click at [14, 155] on input "checkbox" at bounding box center [14, 155] width 0 height 0
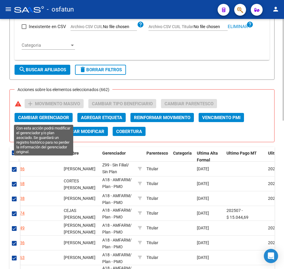
click at [55, 117] on span "Cambiar Gerenciador" at bounding box center [43, 117] width 51 height 5
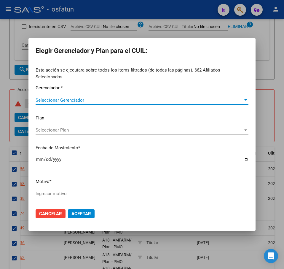
click at [51, 96] on div "Seleccionar Gerenciador Seleccionar Gerenciador" at bounding box center [142, 100] width 213 height 9
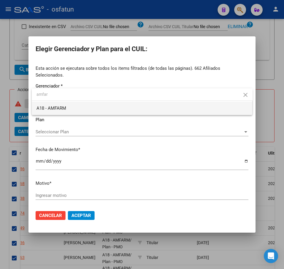
click at [81, 105] on span "A18 - AMFARM" at bounding box center [141, 108] width 211 height 13
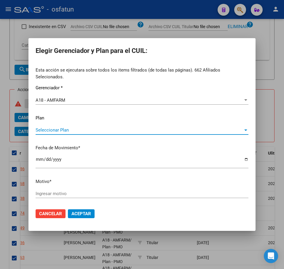
click at [67, 128] on span "Seleccionar Plan" at bounding box center [139, 130] width 207 height 5
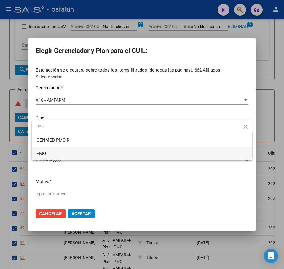
drag, startPoint x: 60, startPoint y: 156, endPoint x: 66, endPoint y: 155, distance: 6.1
click at [60, 156] on span "PMO" at bounding box center [141, 153] width 211 height 13
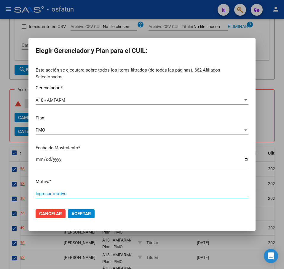
click at [83, 191] on input "Ingresar motivo" at bounding box center [142, 193] width 213 height 5
paste input "Padrón 08 2025"
drag, startPoint x: 88, startPoint y: 212, endPoint x: 79, endPoint y: 210, distance: 9.2
click at [88, 211] on span "Aceptar" at bounding box center [81, 213] width 20 height 5
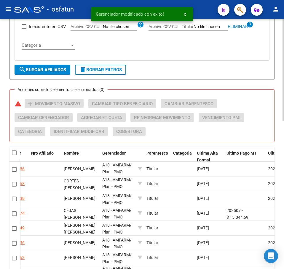
scroll to position [187, 0]
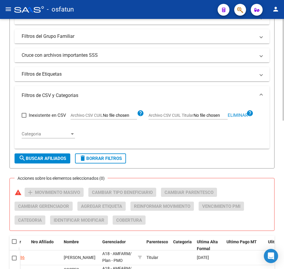
click at [253, 176] on div "PADRON -> Afiliados Empadronados (alt+a) add Crear Afiliado file_download Expor…" at bounding box center [141, 127] width 265 height 573
click at [236, 115] on span "Eliminar" at bounding box center [237, 115] width 20 height 5
click at [201, 116] on input "Archivo CSV CUIL Titular" at bounding box center [210, 115] width 34 height 5
click at [38, 160] on span "search Buscar Afiliados" at bounding box center [42, 158] width 47 height 5
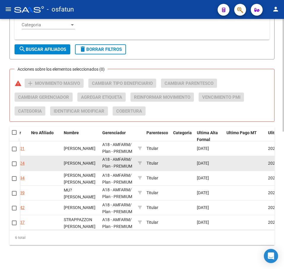
scroll to position [306, 0]
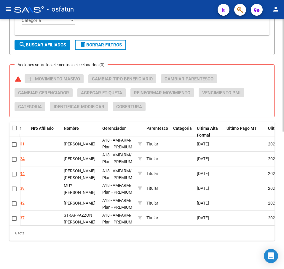
click at [15, 126] on span at bounding box center [14, 128] width 5 height 5
click at [14, 131] on input "checkbox" at bounding box center [14, 131] width 0 height 0
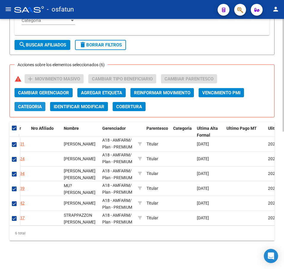
click at [36, 104] on span "Categoria" at bounding box center [30, 106] width 24 height 5
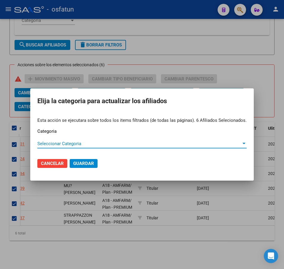
click at [73, 145] on span "Seleccionar Categoria" at bounding box center [139, 143] width 204 height 5
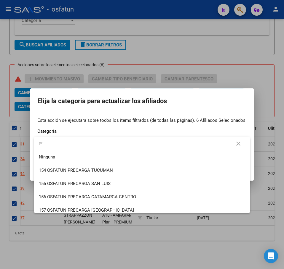
drag, startPoint x: 149, startPoint y: 257, endPoint x: 149, endPoint y: 250, distance: 7.2
click at [148, 257] on div at bounding box center [142, 134] width 284 height 269
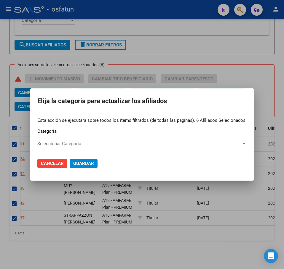
click at [49, 165] on span "Cancelar" at bounding box center [52, 163] width 23 height 5
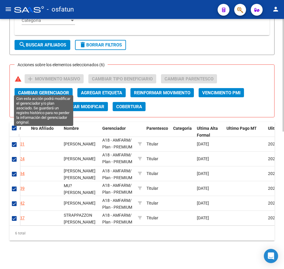
click at [54, 90] on span "Cambiar Gerenciador" at bounding box center [43, 92] width 51 height 5
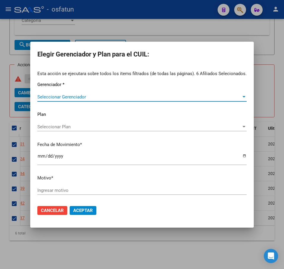
click at [69, 97] on span "Seleccionar Gerenciador" at bounding box center [139, 96] width 204 height 5
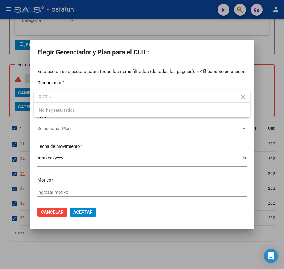
drag, startPoint x: 60, startPoint y: 99, endPoint x: 15, endPoint y: 99, distance: 44.7
click at [16, 99] on div "Elegir Gerenciador y Plan para el CUIL: Esta acción se ejecutara sobre todos lo…" at bounding box center [142, 134] width 284 height 269
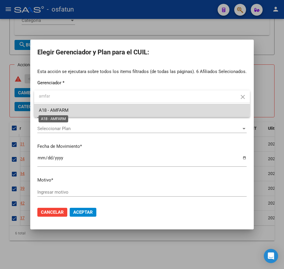
click at [48, 109] on span "A18 - AMFARM" at bounding box center [54, 110] width 30 height 5
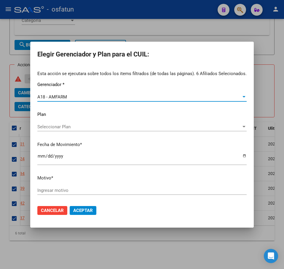
click at [52, 125] on span "Seleccionar Plan" at bounding box center [139, 126] width 204 height 5
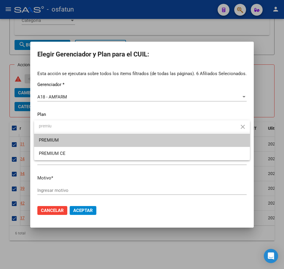
click at [94, 144] on span "PREMIUM" at bounding box center [142, 140] width 206 height 13
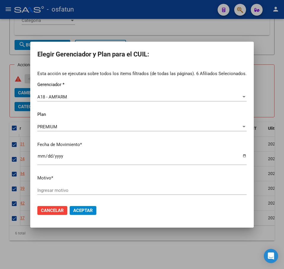
click at [114, 193] on div "Ingresar motivo" at bounding box center [141, 193] width 209 height 15
click at [100, 190] on input "Ingresar motivo" at bounding box center [141, 190] width 209 height 5
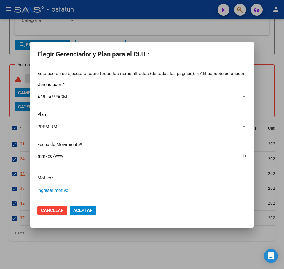
drag, startPoint x: 100, startPoint y: 191, endPoint x: -10, endPoint y: 186, distance: 110.8
click at [0, 186] on html "menu - osfatun person Firma Express Reportes Tablero de Control Ingresos Percib…" at bounding box center [142, 134] width 284 height 269
click at [62, 186] on div "Ingresar motivo" at bounding box center [141, 190] width 209 height 9
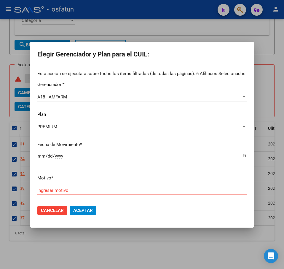
click at [60, 192] on input "Ingresar motivo" at bounding box center [141, 190] width 209 height 5
click at [61, 191] on input "Ingresar motivo" at bounding box center [141, 190] width 209 height 5
click at [61, 190] on input "Ingresar motivo" at bounding box center [141, 190] width 209 height 5
click at [58, 192] on input "Ingresar motivo" at bounding box center [141, 190] width 209 height 5
paste input "Padrón 08 2025"
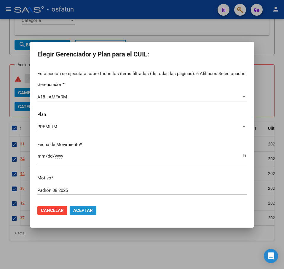
click at [83, 208] on button "Aceptar" at bounding box center [83, 210] width 27 height 9
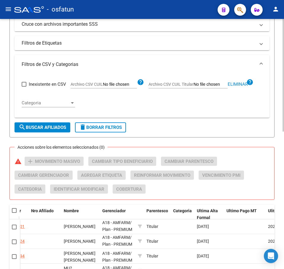
scroll to position [217, 0]
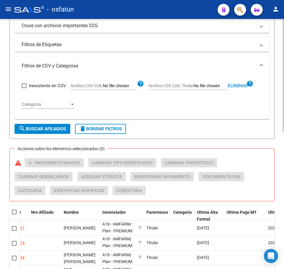
drag, startPoint x: 239, startPoint y: 87, endPoint x: 197, endPoint y: 87, distance: 42.3
click at [237, 87] on span "Eliminar" at bounding box center [237, 85] width 20 height 5
click at [195, 89] on input "Archivo CSV CUIL Titular" at bounding box center [210, 85] width 34 height 5
click at [39, 124] on form "Filtros Id CUIL / Nombre / Apellido CUIL Titular Seleccionar Gerenciador Selecc…" at bounding box center [141, 5] width 265 height 267
click at [40, 128] on span "search Buscar Afiliados" at bounding box center [42, 128] width 47 height 5
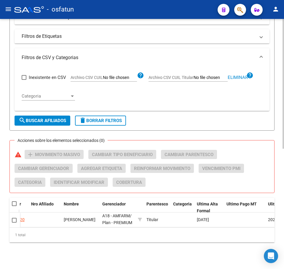
scroll to position [232, 0]
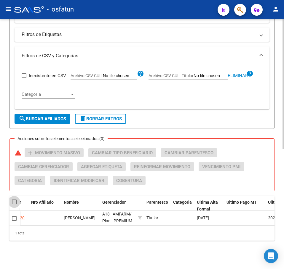
click at [14, 200] on span at bounding box center [14, 202] width 5 height 5
click at [14, 205] on input "checkbox" at bounding box center [14, 205] width 0 height 0
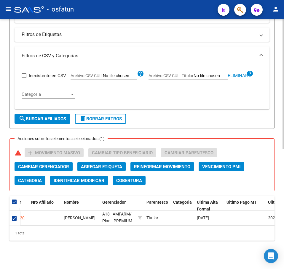
click at [236, 70] on app-file-filter "Archivo CSV CUIL Titular Eliminar help" at bounding box center [200, 74] width 105 height 9
drag, startPoint x: 234, startPoint y: 70, endPoint x: 217, endPoint y: 70, distance: 17.5
click at [234, 73] on span "Eliminar" at bounding box center [237, 75] width 20 height 5
click at [209, 73] on input "Archivo CSV CUIL Titular" at bounding box center [210, 75] width 34 height 5
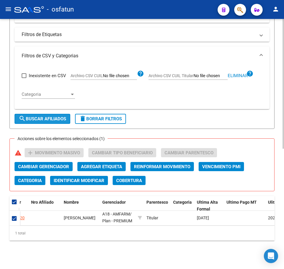
click at [38, 116] on span "search Buscar Afiliados" at bounding box center [42, 118] width 47 height 5
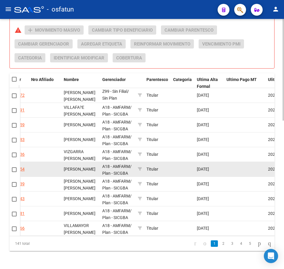
scroll to position [350, 0]
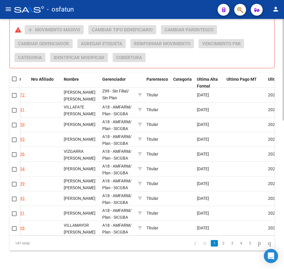
click at [15, 80] on span at bounding box center [14, 79] width 5 height 5
click at [14, 81] on input "checkbox" at bounding box center [14, 81] width 0 height 0
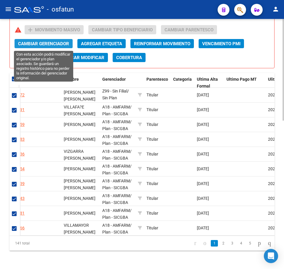
click at [35, 46] on span "Cambiar Gerenciador" at bounding box center [43, 43] width 51 height 5
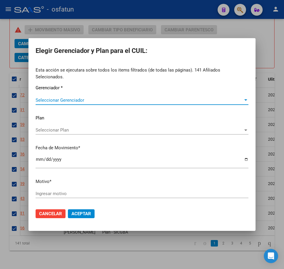
click at [64, 98] on span "Seleccionar Gerenciador" at bounding box center [139, 100] width 207 height 5
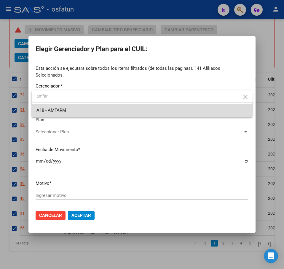
click at [86, 108] on span "A18 - AMFARM" at bounding box center [141, 110] width 211 height 13
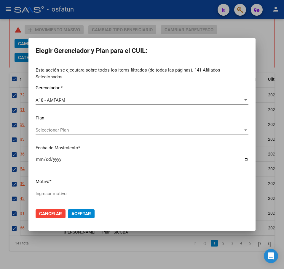
click at [67, 126] on div "Seleccionar Plan Seleccionar Plan" at bounding box center [142, 130] width 213 height 9
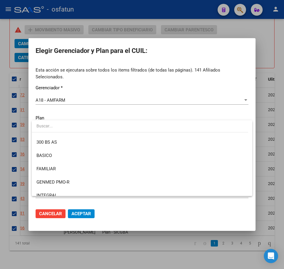
scroll to position [30, 0]
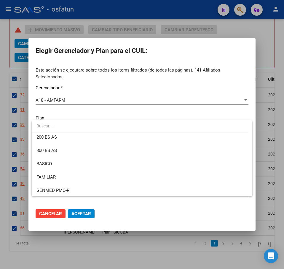
click at [81, 128] on input "dropdown search" at bounding box center [140, 126] width 216 height 12
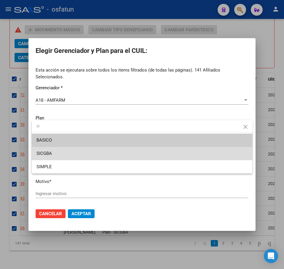
click at [59, 153] on span "SICGBA" at bounding box center [141, 153] width 211 height 13
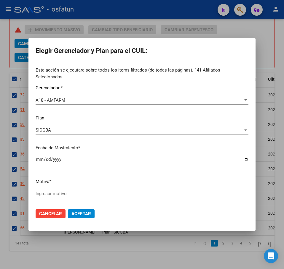
drag, startPoint x: 90, startPoint y: 186, endPoint x: 88, endPoint y: 191, distance: 5.3
click at [89, 189] on div "Ingresar motivo" at bounding box center [142, 193] width 213 height 9
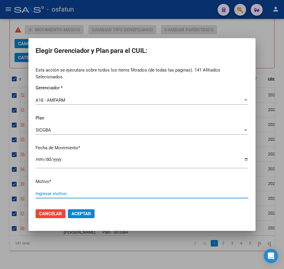
click at [87, 191] on input "Ingresar motivo" at bounding box center [142, 193] width 213 height 5
paste input "Padrón 08 2025"
click at [85, 211] on span "Aceptar" at bounding box center [81, 213] width 20 height 5
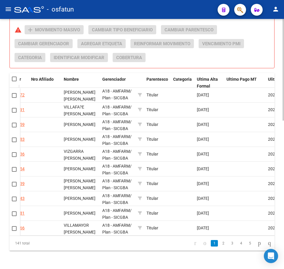
drag, startPoint x: 261, startPoint y: 62, endPoint x: 216, endPoint y: 66, distance: 45.2
click at [258, 60] on div "Acciones sobre los elementos seleccionados (0) warning add Movimiento Masivo Ca…" at bounding box center [144, 46] width 259 height 42
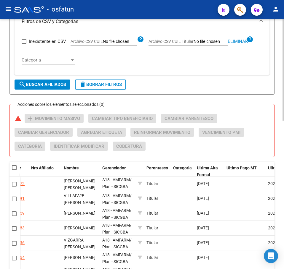
scroll to position [173, 0]
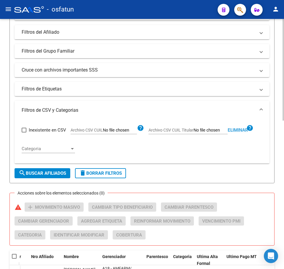
click at [239, 130] on span "Eliminar" at bounding box center [237, 130] width 20 height 5
click at [208, 130] on input "Archivo CSV CUIL Titular" at bounding box center [210, 130] width 34 height 5
click at [36, 176] on span "search Buscar Afiliados" at bounding box center [42, 173] width 47 height 5
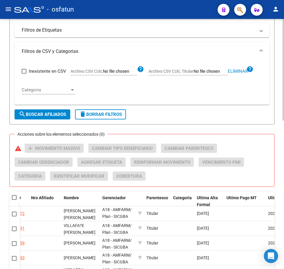
scroll to position [232, 0]
click at [53, 115] on span "search Buscar Afiliados" at bounding box center [42, 114] width 47 height 5
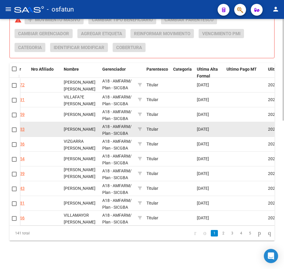
scroll to position [247, 0]
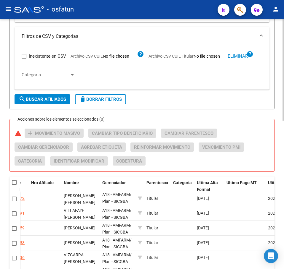
click at [237, 55] on span "Eliminar" at bounding box center [237, 56] width 20 height 5
click at [248, 75] on div "Inexistente en CSV Archivo CSV CUIL help Archivo CSV CUIL Titular help Categori…" at bounding box center [142, 65] width 240 height 39
drag, startPoint x: 192, startPoint y: 83, endPoint x: 178, endPoint y: 64, distance: 23.2
click at [181, 76] on div "Inexistente en CSV Archivo CSV CUIL help Archivo CSV CUIL Titular help Categori…" at bounding box center [142, 65] width 240 height 39
click at [219, 54] on input "Archivo CSV CUIL Titular" at bounding box center [210, 56] width 34 height 5
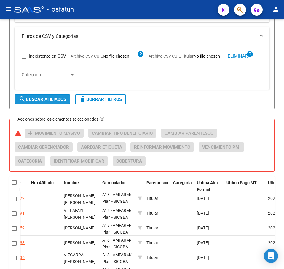
click at [45, 102] on span "search Buscar Afiliados" at bounding box center [42, 99] width 47 height 5
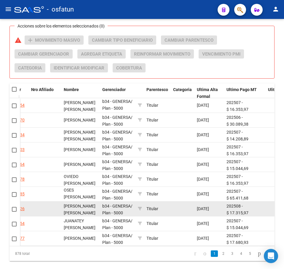
scroll to position [365, 0]
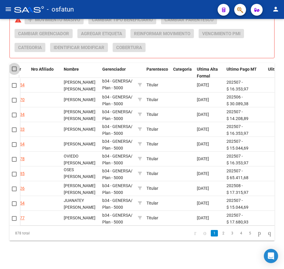
click at [15, 67] on span at bounding box center [14, 69] width 5 height 5
click at [14, 71] on input "checkbox" at bounding box center [14, 71] width 0 height 0
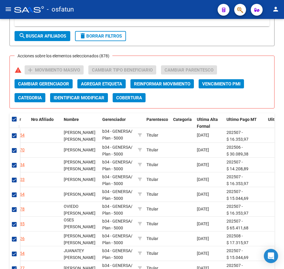
scroll to position [247, 0]
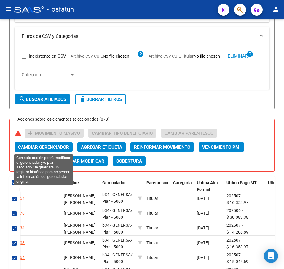
click at [58, 147] on span "Cambiar Gerenciador" at bounding box center [43, 147] width 51 height 5
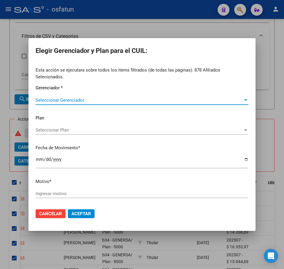
click at [67, 98] on span "Seleccionar Gerenciador" at bounding box center [139, 100] width 207 height 5
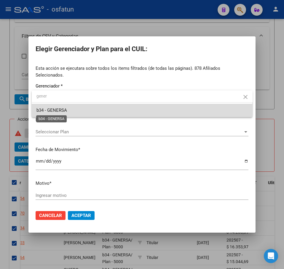
click at [59, 112] on span "b34 - GENERSA" at bounding box center [51, 110] width 30 height 5
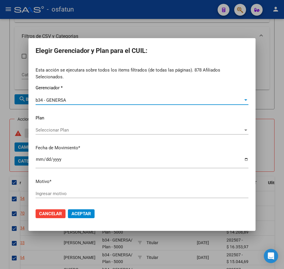
click at [55, 128] on span "Seleccionar Plan" at bounding box center [139, 130] width 207 height 5
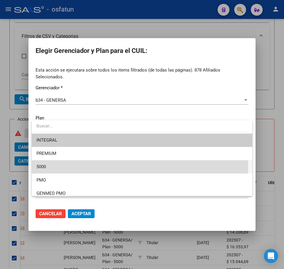
click at [51, 169] on span "5000" at bounding box center [141, 166] width 211 height 13
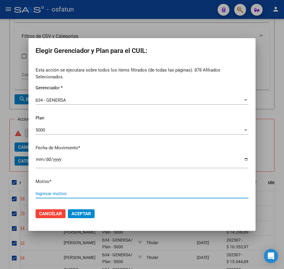
drag, startPoint x: 113, startPoint y: 189, endPoint x: 108, endPoint y: 191, distance: 5.6
click at [112, 191] on input "Ingresar motivo" at bounding box center [142, 193] width 213 height 5
click at [100, 192] on input "Ingresar motivo" at bounding box center [142, 193] width 213 height 5
paste input "Padrón 08 2025"
click at [81, 211] on span "Aceptar" at bounding box center [81, 213] width 20 height 5
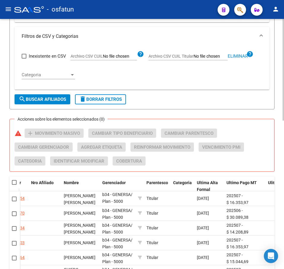
drag, startPoint x: 241, startPoint y: 57, endPoint x: 219, endPoint y: 54, distance: 21.8
click at [241, 57] on span "Eliminar" at bounding box center [237, 56] width 20 height 5
click at [201, 54] on input "Archivo CSV CUIL Titular" at bounding box center [210, 56] width 34 height 5
click at [49, 98] on span "search Buscar Afiliados" at bounding box center [42, 99] width 47 height 5
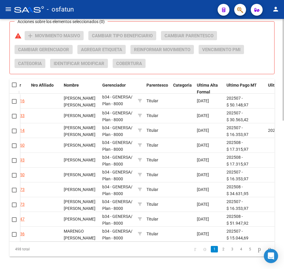
scroll to position [335, 0]
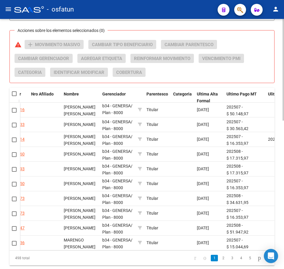
click at [14, 94] on span at bounding box center [14, 93] width 5 height 5
click at [14, 96] on input "checkbox" at bounding box center [14, 96] width 0 height 0
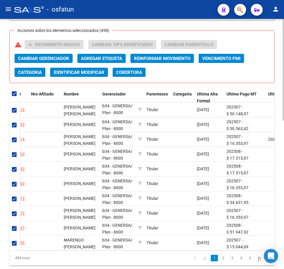
click at [36, 72] on span "Categoria" at bounding box center [30, 72] width 24 height 5
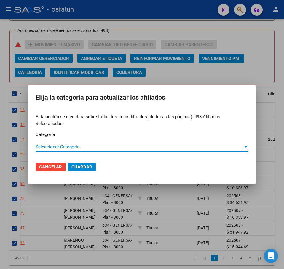
click at [72, 146] on span "Seleccionar Categoria" at bounding box center [139, 146] width 207 height 5
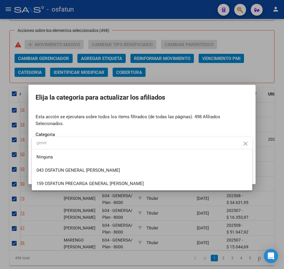
click at [244, 142] on mat-icon "close" at bounding box center [245, 143] width 7 height 7
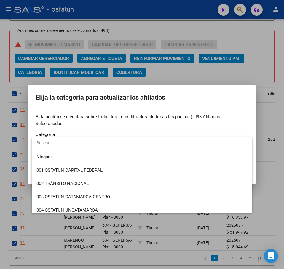
drag, startPoint x: 281, startPoint y: 72, endPoint x: 221, endPoint y: 73, distance: 60.7
click at [281, 72] on div at bounding box center [142, 134] width 284 height 269
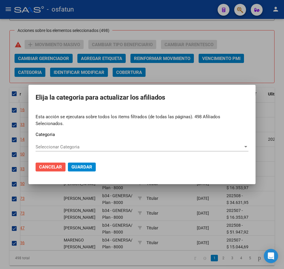
click at [49, 163] on button "Cancelar" at bounding box center [51, 167] width 30 height 9
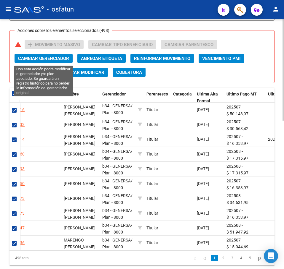
click at [36, 58] on span "Cambiar Gerenciador" at bounding box center [43, 58] width 51 height 5
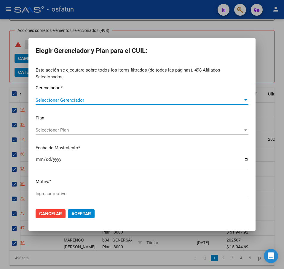
click at [71, 98] on span "Seleccionar Gerenciador" at bounding box center [139, 100] width 207 height 5
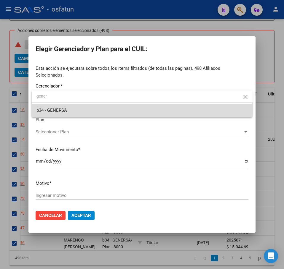
click at [70, 112] on span "b34 - GENERSA" at bounding box center [141, 110] width 211 height 13
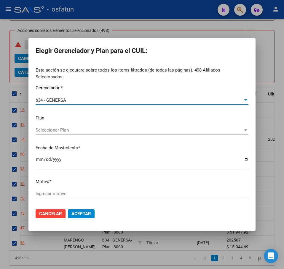
click at [60, 126] on div "Seleccionar Plan Seleccionar Plan" at bounding box center [142, 130] width 213 height 9
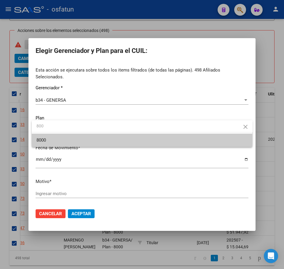
click at [60, 142] on span "8000" at bounding box center [141, 140] width 211 height 13
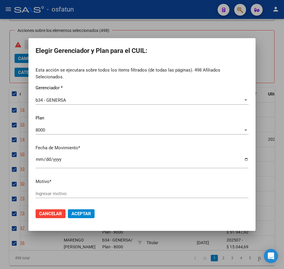
click at [104, 191] on input "Ingresar motivo" at bounding box center [142, 193] width 213 height 5
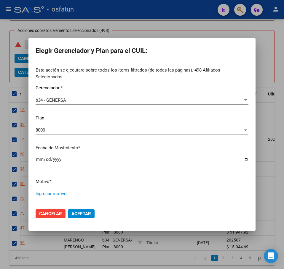
paste input "Padrón 08 2025"
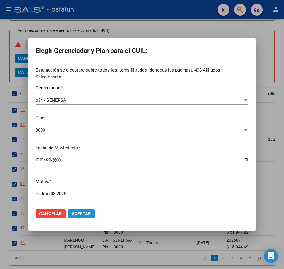
click at [80, 211] on span "Aceptar" at bounding box center [81, 213] width 20 height 5
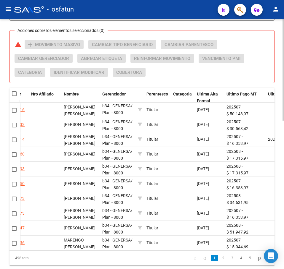
click at [268, 63] on div "Acciones sobre los elementos seleccionados (0) warning add Movimiento Masivo Ca…" at bounding box center [144, 61] width 259 height 42
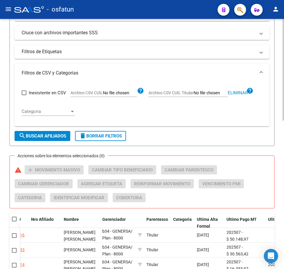
scroll to position [187, 0]
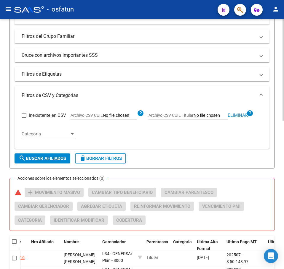
click at [236, 112] on app-file-filter "Archivo CSV CUIL Titular Eliminar help" at bounding box center [200, 114] width 105 height 9
drag, startPoint x: 234, startPoint y: 117, endPoint x: 231, endPoint y: 117, distance: 3.0
click at [234, 117] on span "Eliminar" at bounding box center [237, 115] width 20 height 5
click at [210, 116] on input "Archivo CSV CUIL Titular" at bounding box center [210, 115] width 34 height 5
click at [45, 159] on span "search Buscar Afiliados" at bounding box center [42, 158] width 47 height 5
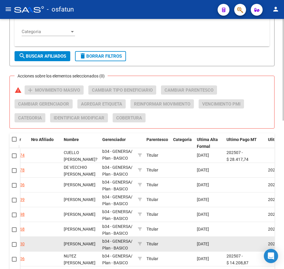
scroll to position [365, 0]
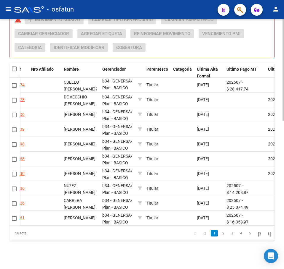
click at [17, 66] on div at bounding box center [15, 69] width 6 height 6
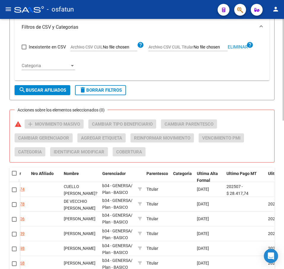
scroll to position [247, 0]
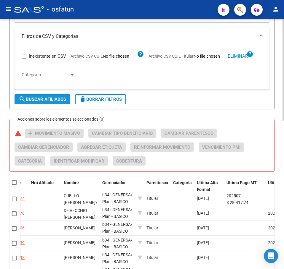
click at [62, 96] on button "search Buscar Afiliados" at bounding box center [43, 99] width 56 height 10
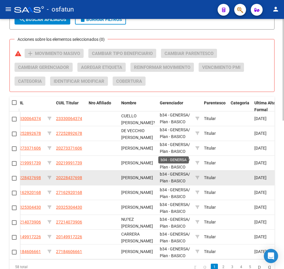
scroll to position [335, 0]
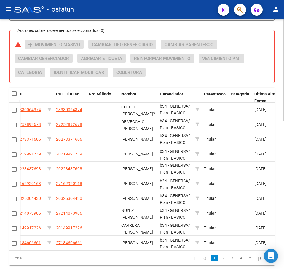
click at [15, 95] on span at bounding box center [14, 93] width 5 height 5
click at [14, 96] on input "checkbox" at bounding box center [14, 96] width 0 height 0
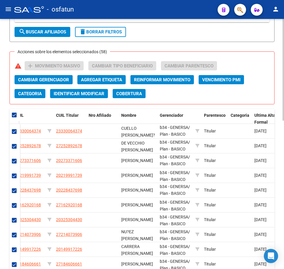
scroll to position [306, 0]
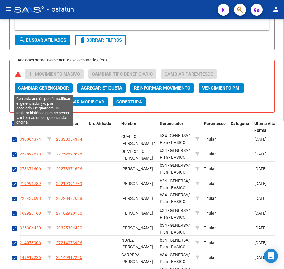
click at [67, 90] on span "Cambiar Gerenciador" at bounding box center [43, 88] width 51 height 5
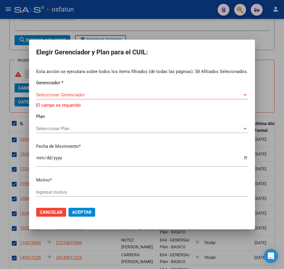
click at [64, 100] on div "Seleccionar Gerenciador Seleccionar Gerenciador" at bounding box center [141, 98] width 211 height 15
click at [68, 95] on span "Seleccionar Gerenciador" at bounding box center [139, 94] width 206 height 5
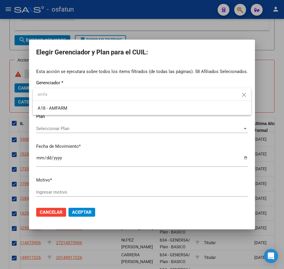
drag, startPoint x: 71, startPoint y: 92, endPoint x: 16, endPoint y: 91, distance: 55.7
click at [16, 91] on div "Elegir Gerenciador y Plan para el CUIL: Esta acción se ejecutara sobre todos lo…" at bounding box center [142, 134] width 284 height 269
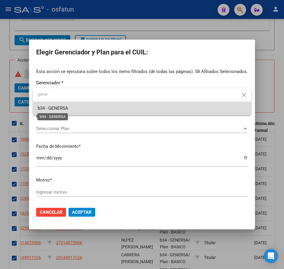
click at [66, 109] on span "b34 - GENERSA" at bounding box center [53, 108] width 30 height 5
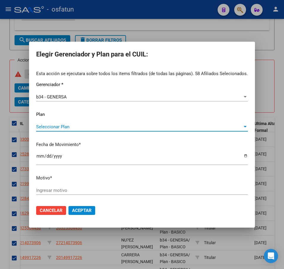
click at [60, 127] on span "Seleccionar Plan" at bounding box center [139, 126] width 206 height 5
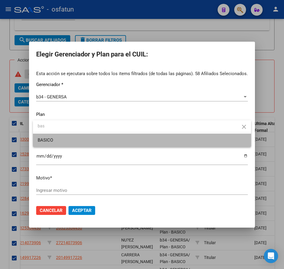
click at [98, 141] on span "BASICO" at bounding box center [142, 140] width 208 height 13
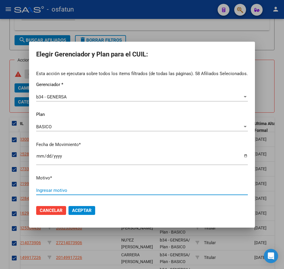
drag, startPoint x: 72, startPoint y: 190, endPoint x: 2, endPoint y: 216, distance: 74.0
click at [69, 191] on input "Ingresar motivo" at bounding box center [141, 190] width 211 height 5
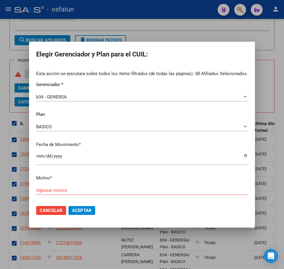
click at [102, 192] on div "Ingresar motivo" at bounding box center [141, 190] width 211 height 9
paste input "Padrón 08 2025"
click at [81, 212] on span "Aceptar" at bounding box center [82, 210] width 20 height 5
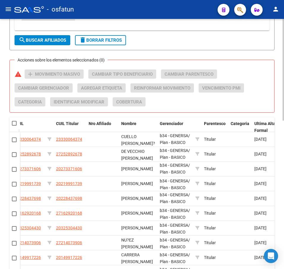
drag, startPoint x: 262, startPoint y: 84, endPoint x: 251, endPoint y: 78, distance: 12.3
click at [261, 83] on div "Acciones sobre los elementos seleccionados (0) warning add Movimiento Masivo Ca…" at bounding box center [144, 91] width 259 height 42
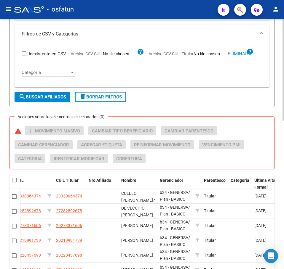
scroll to position [247, 0]
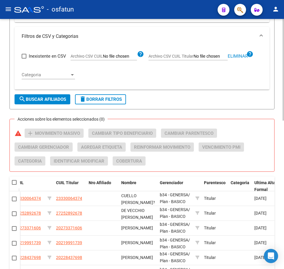
drag, startPoint x: 247, startPoint y: 58, endPoint x: 243, endPoint y: 57, distance: 4.5
click at [246, 58] on span "Eliminar" at bounding box center [237, 56] width 20 height 5
click at [210, 57] on input "Archivo CSV CUIL Titular" at bounding box center [210, 56] width 34 height 5
click at [50, 103] on button "search Buscar Afiliados" at bounding box center [43, 99] width 56 height 10
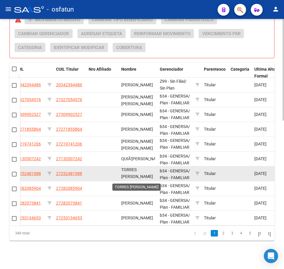
scroll to position [1, 0]
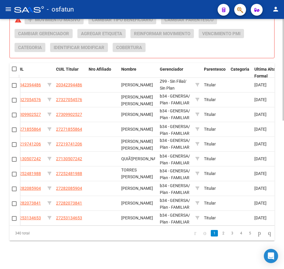
click at [15, 67] on span at bounding box center [14, 69] width 5 height 5
click at [14, 71] on input "checkbox" at bounding box center [14, 71] width 0 height 0
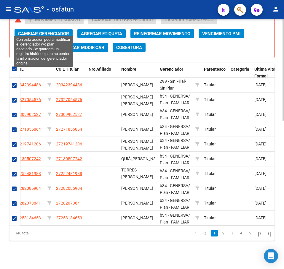
click at [47, 31] on span "Cambiar Gerenciador" at bounding box center [43, 33] width 51 height 5
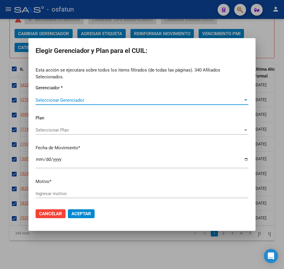
click at [76, 98] on span "Seleccionar Gerenciador" at bounding box center [139, 100] width 207 height 5
click at [75, 128] on span "Seleccionar Plan" at bounding box center [139, 130] width 207 height 5
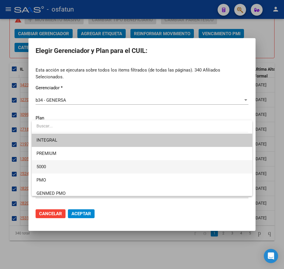
click at [65, 167] on span "5000" at bounding box center [141, 166] width 211 height 13
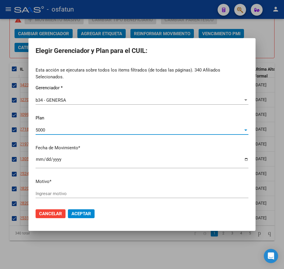
click at [70, 128] on div "5000" at bounding box center [139, 130] width 207 height 5
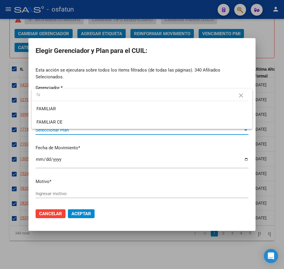
scroll to position [0, 0]
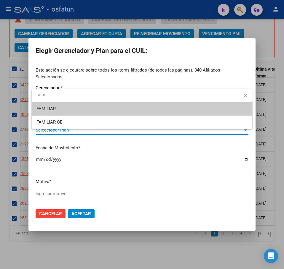
click at [75, 109] on span "FAMILIAR" at bounding box center [141, 108] width 211 height 13
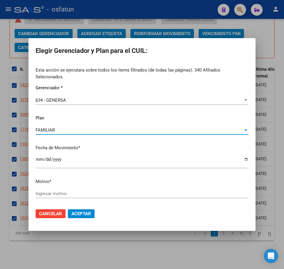
click at [66, 192] on input "Ingresar motivo" at bounding box center [142, 193] width 213 height 5
click at [88, 193] on input "Ingresar motivo" at bounding box center [142, 193] width 213 height 5
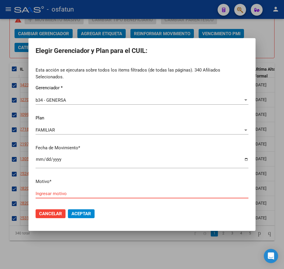
paste input "Padrón 08 2025"
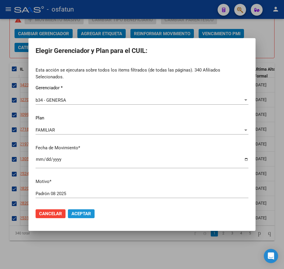
drag, startPoint x: 86, startPoint y: 209, endPoint x: 83, endPoint y: 209, distance: 3.3
click at [86, 211] on span "Aceptar" at bounding box center [81, 213] width 20 height 5
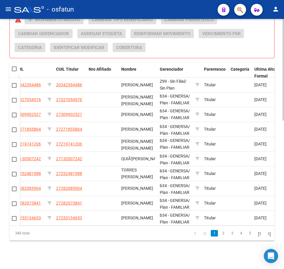
click at [251, 48] on div "Acciones sobre los elementos seleccionados (0) warning add Movimiento Masivo Ca…" at bounding box center [144, 36] width 259 height 42
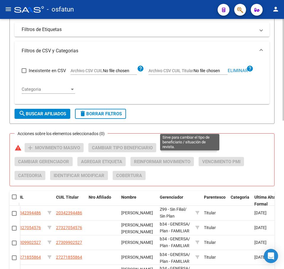
scroll to position [217, 0]
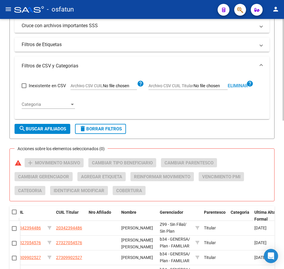
drag, startPoint x: 237, startPoint y: 84, endPoint x: 226, endPoint y: 85, distance: 11.5
click at [237, 85] on span "Eliminar" at bounding box center [237, 85] width 20 height 5
click at [208, 85] on input "Archivo CSV CUIL Titular" at bounding box center [210, 85] width 34 height 5
click at [32, 126] on button "search Buscar Afiliados" at bounding box center [43, 129] width 56 height 10
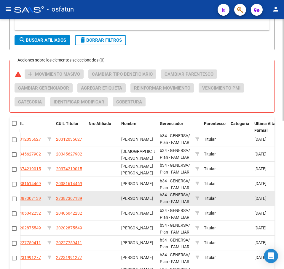
scroll to position [365, 0]
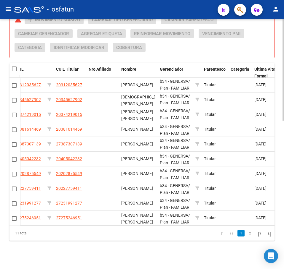
click at [15, 67] on span at bounding box center [14, 69] width 5 height 5
click at [14, 71] on input "checkbox" at bounding box center [14, 71] width 0 height 0
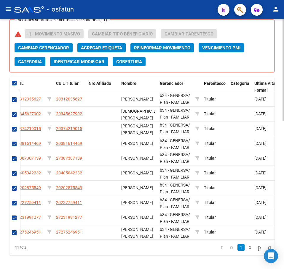
scroll to position [335, 0]
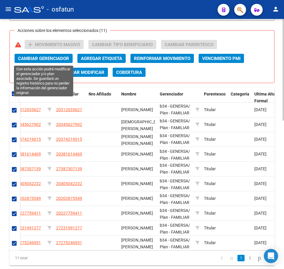
click at [51, 59] on span "Cambiar Gerenciador" at bounding box center [43, 58] width 51 height 5
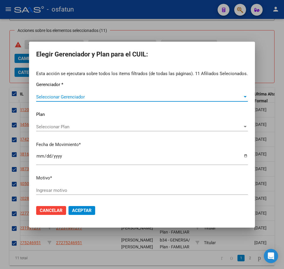
click at [68, 97] on span "Seleccionar Gerenciador" at bounding box center [139, 96] width 206 height 5
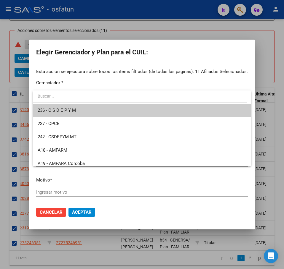
click at [71, 99] on input "dropdown search" at bounding box center [139, 96] width 213 height 12
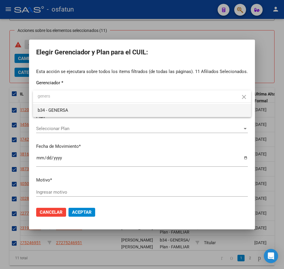
click at [68, 112] on span "b34 - GENERSA" at bounding box center [142, 110] width 208 height 13
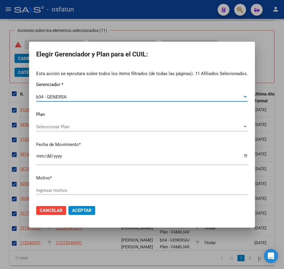
click at [52, 125] on span "Seleccionar Plan" at bounding box center [139, 126] width 206 height 5
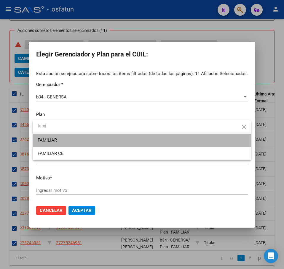
click at [78, 142] on span "FAMILIAR" at bounding box center [142, 140] width 208 height 13
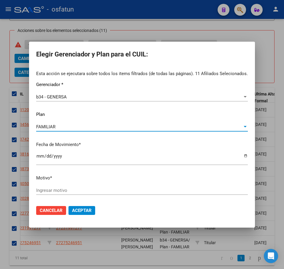
click at [74, 142] on p "Fecha de Movimiento *" at bounding box center [141, 145] width 211 height 7
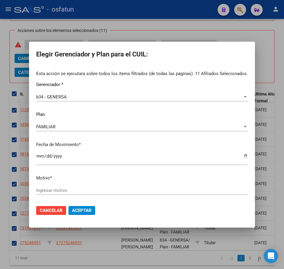
click at [64, 128] on div "FAMILIAR" at bounding box center [139, 126] width 206 height 5
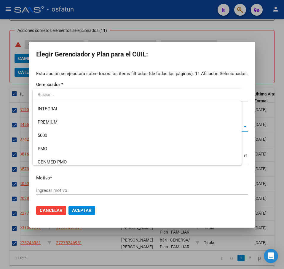
scroll to position [75, 0]
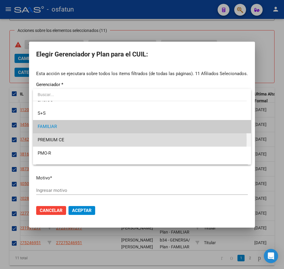
drag, startPoint x: 65, startPoint y: 140, endPoint x: 62, endPoint y: 135, distance: 6.4
click at [62, 137] on span "PREMIUM CE" at bounding box center [142, 140] width 208 height 13
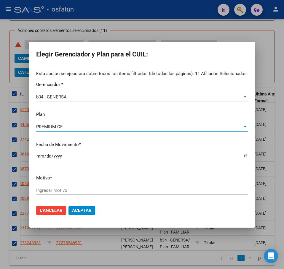
click at [56, 126] on span "PREMIUM CE" at bounding box center [49, 126] width 27 height 5
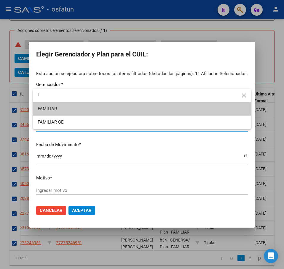
scroll to position [0, 0]
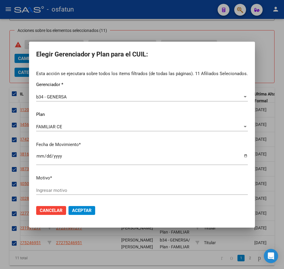
drag, startPoint x: 88, startPoint y: 196, endPoint x: 86, endPoint y: 193, distance: 3.7
click at [88, 196] on div "Ingresar motivo" at bounding box center [141, 193] width 211 height 15
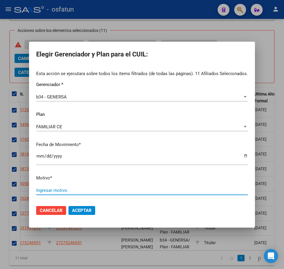
click at [84, 190] on input "Ingresar motivo" at bounding box center [141, 190] width 211 height 5
paste input "Padrón 08 2025"
click at [83, 210] on span "Aceptar" at bounding box center [82, 210] width 20 height 5
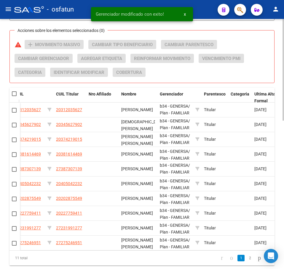
click at [259, 67] on div "Acciones sobre los elementos seleccionados (0) warning add Movimiento Masivo Ca…" at bounding box center [144, 61] width 259 height 42
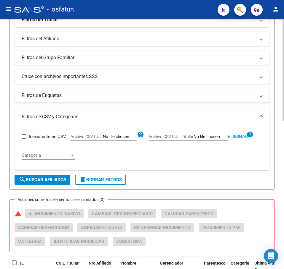
scroll to position [178, 0]
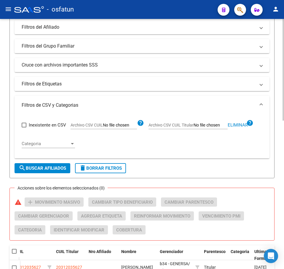
drag, startPoint x: 195, startPoint y: 147, endPoint x: 141, endPoint y: 131, distance: 56.9
click at [190, 145] on div "Inexistente en CSV Archivo CSV CUIL help Archivo CSV CUIL Titular Eliminar help…" at bounding box center [142, 134] width 240 height 39
drag, startPoint x: 140, startPoint y: 142, endPoint x: 111, endPoint y: 138, distance: 29.3
click at [131, 141] on div "Inexistente en CSV Archivo CSV CUIL help Archivo CSV CUIL Titular Eliminar help…" at bounding box center [142, 134] width 240 height 39
drag, startPoint x: 253, startPoint y: 171, endPoint x: 246, endPoint y: 165, distance: 8.8
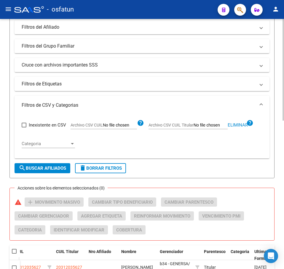
click at [247, 166] on form "Filtros Id CUIL / Nombre / Apellido CUIL Titular Seleccionar Gerenciador Selecc…" at bounding box center [141, 44] width 265 height 267
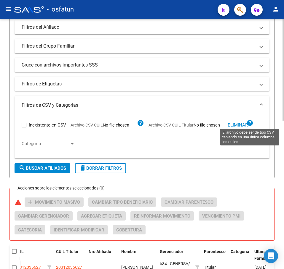
drag, startPoint x: 250, startPoint y: 126, endPoint x: 244, endPoint y: 125, distance: 5.5
click at [246, 126] on app-file-filter "Archivo CSV CUIL Titular Eliminar help" at bounding box center [200, 124] width 105 height 9
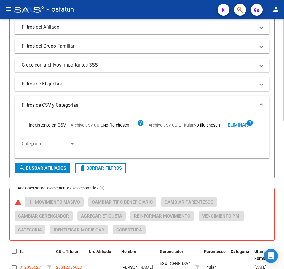
click at [239, 125] on span "Eliminar" at bounding box center [237, 125] width 20 height 5
click at [208, 125] on input "Archivo CSV CUIL Titular" at bounding box center [210, 125] width 34 height 5
click at [44, 168] on span "search Buscar Afiliados" at bounding box center [42, 168] width 47 height 5
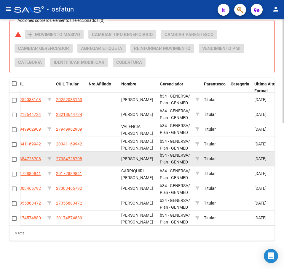
scroll to position [350, 0]
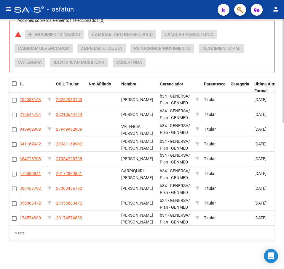
drag, startPoint x: 17, startPoint y: 80, endPoint x: 16, endPoint y: 77, distance: 3.0
click at [15, 81] on div at bounding box center [15, 84] width 6 height 6
click at [14, 81] on mat-checkbox at bounding box center [14, 84] width 5 height 6
click at [13, 81] on span at bounding box center [14, 83] width 5 height 5
click at [14, 86] on input "checkbox" at bounding box center [14, 86] width 0 height 0
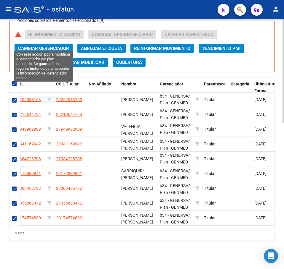
click at [58, 46] on span "Cambiar Gerenciador" at bounding box center [43, 48] width 51 height 5
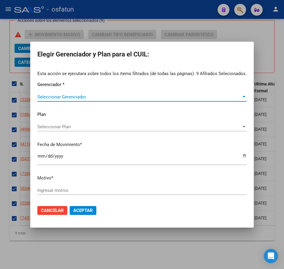
click at [66, 95] on span "Seleccionar Gerenciador" at bounding box center [139, 96] width 204 height 5
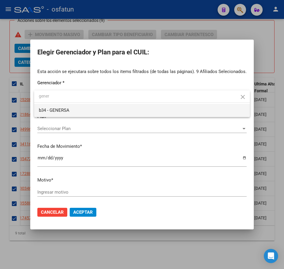
drag, startPoint x: 97, startPoint y: 109, endPoint x: 88, endPoint y: 108, distance: 9.3
click at [93, 109] on span "b34 - GENERSA" at bounding box center [142, 110] width 206 height 13
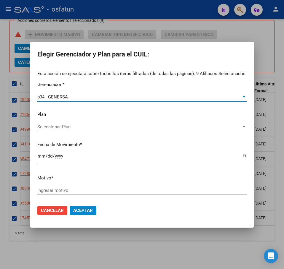
click at [71, 125] on span "Seleccionar Plan" at bounding box center [139, 126] width 204 height 5
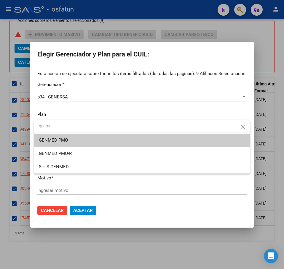
click at [79, 140] on span "GENMED PMO" at bounding box center [142, 140] width 206 height 13
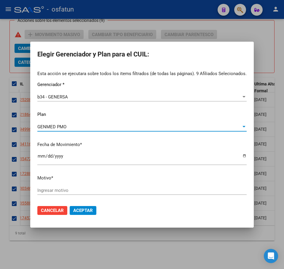
click at [60, 187] on div "Ingresar motivo" at bounding box center [141, 190] width 209 height 9
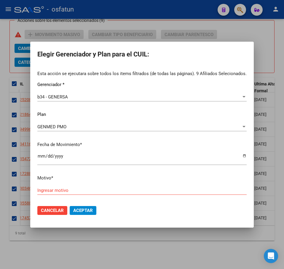
drag, startPoint x: 64, startPoint y: 186, endPoint x: 62, endPoint y: 190, distance: 3.7
click at [64, 187] on div "Ingresar motivo" at bounding box center [141, 190] width 209 height 9
click at [62, 190] on input "Ingresar motivo" at bounding box center [141, 190] width 209 height 5
click at [95, 194] on div "Ingresar motivo" at bounding box center [141, 190] width 209 height 9
paste input "Padrón 08 2025"
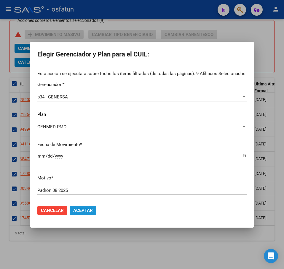
click at [82, 211] on span "Aceptar" at bounding box center [83, 210] width 20 height 5
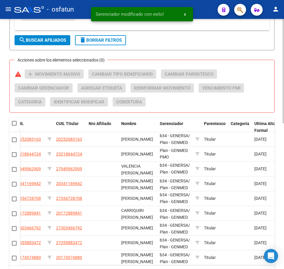
scroll to position [232, 0]
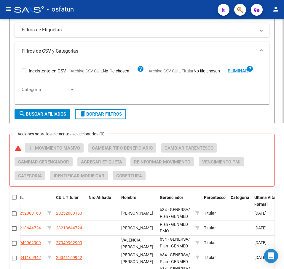
drag, startPoint x: 238, startPoint y: 71, endPoint x: 219, endPoint y: 71, distance: 19.2
click at [237, 71] on span "Eliminar" at bounding box center [237, 70] width 20 height 5
click at [204, 72] on input "Archivo CSV CUIL Titular" at bounding box center [210, 71] width 34 height 5
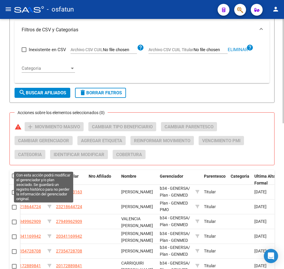
scroll to position [261, 0]
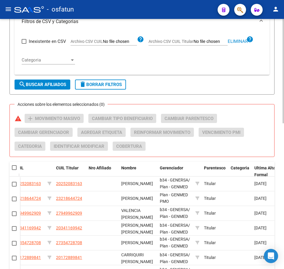
click at [49, 83] on span "search Buscar Afiliados" at bounding box center [42, 84] width 47 height 5
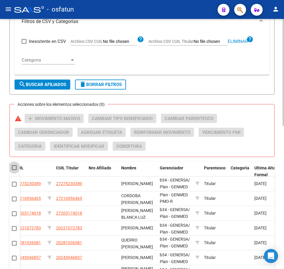
click at [14, 167] on span at bounding box center [14, 167] width 5 height 5
click at [14, 170] on input "checkbox" at bounding box center [14, 170] width 0 height 0
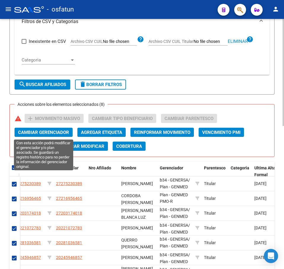
click at [62, 132] on span "Cambiar Gerenciador" at bounding box center [43, 132] width 51 height 5
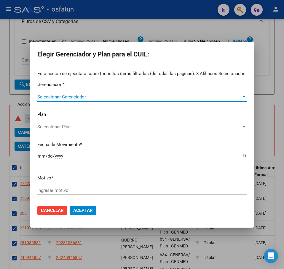
click at [66, 96] on span "Seleccionar Gerenciador" at bounding box center [139, 96] width 204 height 5
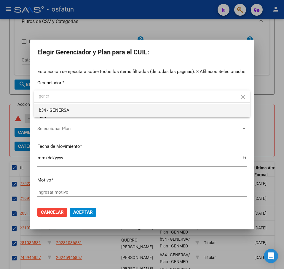
click at [72, 115] on span "b34 - GENERSA" at bounding box center [142, 110] width 206 height 13
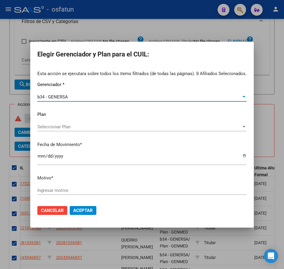
click at [65, 127] on span "Seleccionar Plan" at bounding box center [139, 126] width 204 height 5
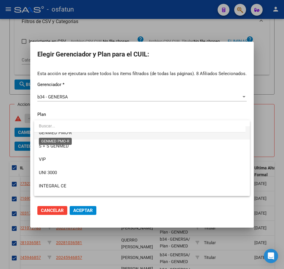
click at [71, 134] on span "GENMED PMO-R" at bounding box center [55, 132] width 33 height 5
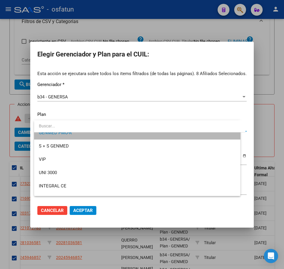
scroll to position [200, 0]
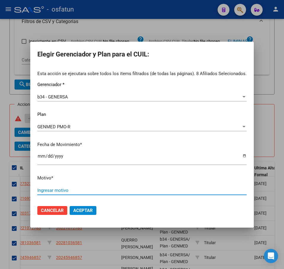
click at [120, 193] on input "Ingresar motivo" at bounding box center [141, 190] width 209 height 5
paste input "Padrón 08 2025"
click at [82, 213] on span "Aceptar" at bounding box center [83, 210] width 20 height 5
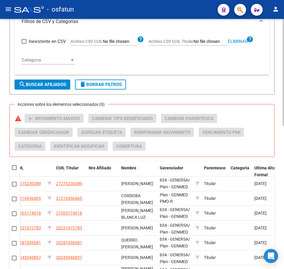
drag, startPoint x: 256, startPoint y: 86, endPoint x: 252, endPoint y: 82, distance: 5.7
click at [239, 40] on span "Eliminar" at bounding box center [237, 41] width 20 height 5
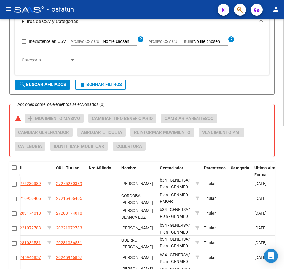
click at [213, 42] on input "Archivo CSV CUIL Titular" at bounding box center [210, 41] width 34 height 5
click at [46, 86] on span "search Buscar Afiliados" at bounding box center [42, 84] width 47 height 5
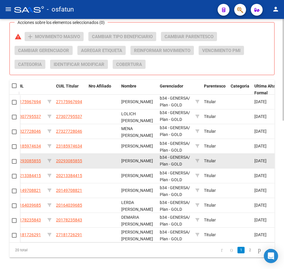
scroll to position [365, 0]
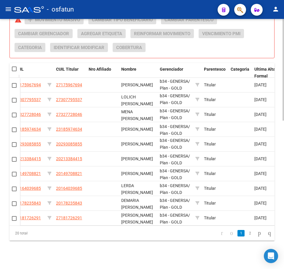
click at [15, 67] on span at bounding box center [14, 69] width 5 height 5
click at [14, 71] on input "checkbox" at bounding box center [14, 71] width 0 height 0
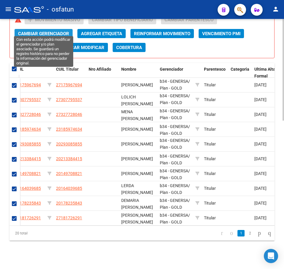
click at [61, 31] on span "Cambiar Gerenciador" at bounding box center [43, 33] width 51 height 5
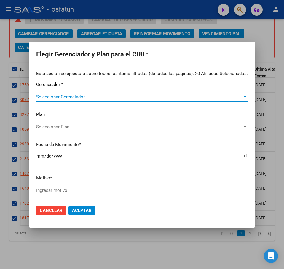
click at [60, 97] on span "Seleccionar Gerenciador" at bounding box center [139, 96] width 206 height 5
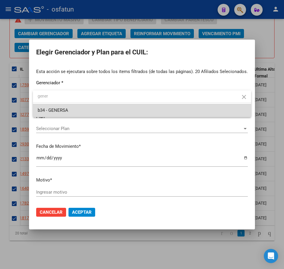
click at [78, 110] on span "b34 - GENERSA" at bounding box center [142, 110] width 208 height 13
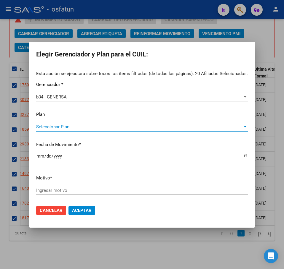
click at [73, 125] on span "Seleccionar Plan" at bounding box center [139, 126] width 206 height 5
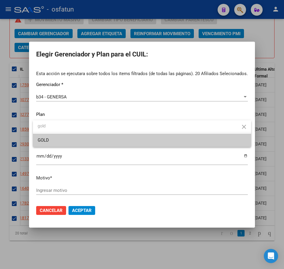
click at [63, 143] on span "GOLD" at bounding box center [142, 140] width 208 height 13
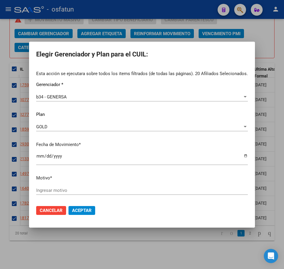
click at [88, 189] on input "Ingresar motivo" at bounding box center [141, 190] width 211 height 5
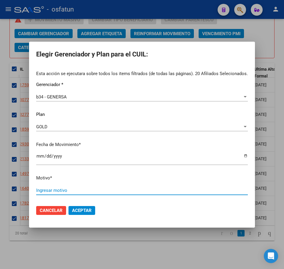
paste input "Padrón 08 2025"
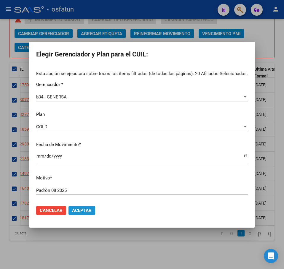
click at [83, 210] on span "Aceptar" at bounding box center [82, 210] width 20 height 5
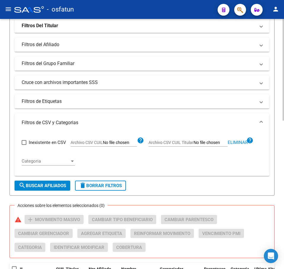
scroll to position [217, 0]
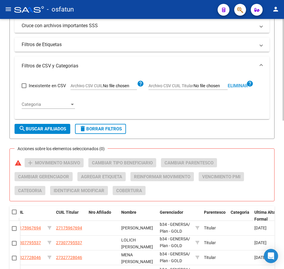
click at [235, 86] on span "Eliminar" at bounding box center [237, 85] width 20 height 5
click at [202, 85] on input "Archivo CSV CUIL Titular" at bounding box center [210, 85] width 34 height 5
click at [244, 128] on form "Filtros Id CUIL / Nombre / Apellido CUIL Titular Seleccionar Gerenciador Selecc…" at bounding box center [141, 5] width 265 height 267
click at [216, 86] on input "Archivo CSV CUIL Titular" at bounding box center [210, 85] width 34 height 5
click at [51, 131] on span "search Buscar Afiliados" at bounding box center [42, 128] width 47 height 5
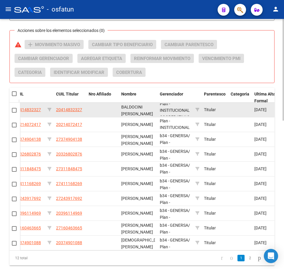
scroll to position [15, 0]
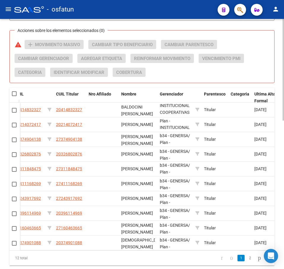
click at [14, 94] on span at bounding box center [14, 93] width 5 height 5
click at [14, 96] on input "checkbox" at bounding box center [14, 96] width 0 height 0
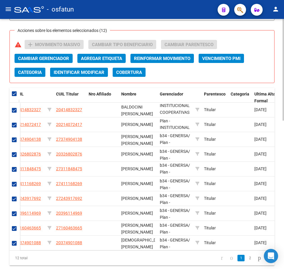
click at [33, 73] on span "Categoria" at bounding box center [30, 72] width 24 height 5
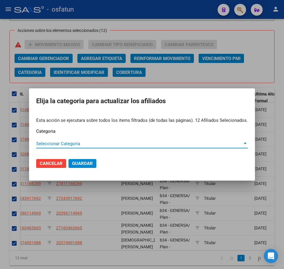
click at [73, 144] on span "Seleccionar Categoria" at bounding box center [139, 143] width 206 height 5
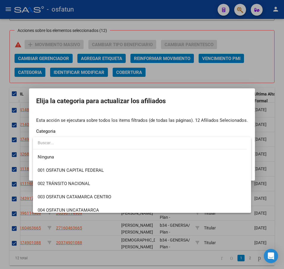
click at [258, 69] on div at bounding box center [142, 134] width 284 height 269
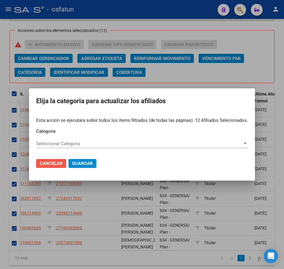
click at [51, 162] on span "Cancelar" at bounding box center [51, 163] width 23 height 5
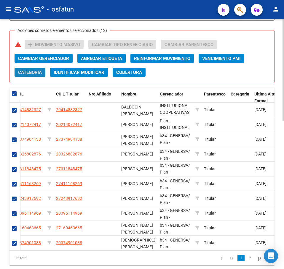
click at [31, 72] on span "Categoria" at bounding box center [30, 72] width 24 height 5
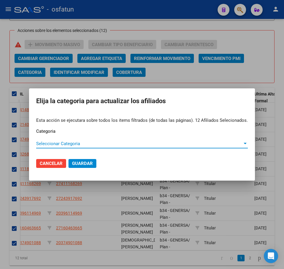
click at [58, 143] on span "Seleccionar Categoria" at bounding box center [139, 143] width 206 height 5
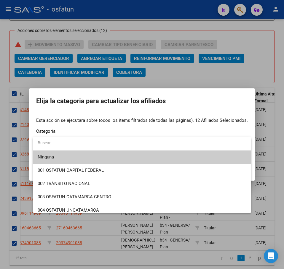
click at [264, 67] on div at bounding box center [142, 134] width 284 height 269
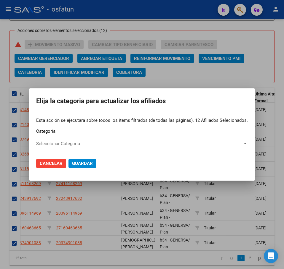
drag, startPoint x: 50, startPoint y: 165, endPoint x: 50, endPoint y: 151, distance: 14.2
click at [50, 165] on span "Cancelar" at bounding box center [51, 163] width 23 height 5
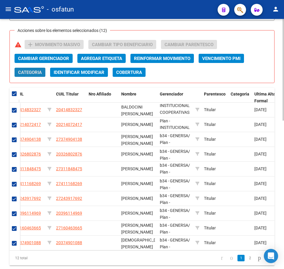
click at [28, 71] on span "Categoria" at bounding box center [30, 72] width 24 height 5
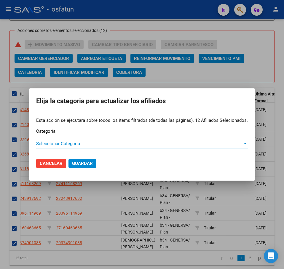
click at [67, 142] on span "Seleccionar Categoria" at bounding box center [139, 143] width 206 height 5
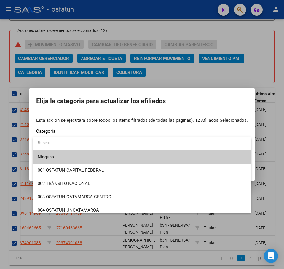
click at [67, 142] on input "dropdown search" at bounding box center [139, 143] width 213 height 12
drag, startPoint x: 278, startPoint y: 54, endPoint x: 196, endPoint y: 96, distance: 91.9
click at [274, 54] on div at bounding box center [142, 134] width 284 height 269
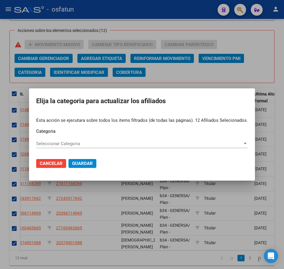
drag, startPoint x: 232, startPoint y: 166, endPoint x: 224, endPoint y: 163, distance: 8.5
click at [231, 165] on mat-dialog-actions "Cancelar Guardar" at bounding box center [141, 164] width 211 height 20
click at [53, 163] on span "Cancelar" at bounding box center [51, 163] width 23 height 5
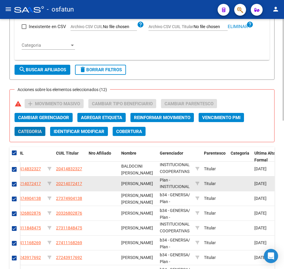
scroll to position [306, 0]
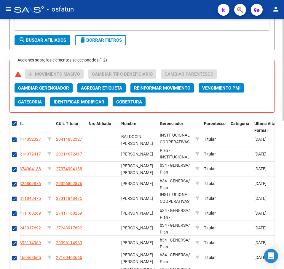
click at [271, 78] on div "Acciones sobre los elementos seleccionados (12) warning add Movimiento Masivo C…" at bounding box center [144, 91] width 259 height 42
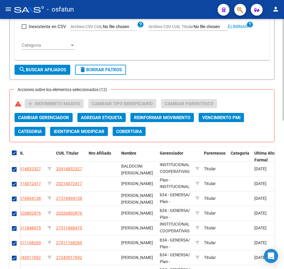
scroll to position [247, 0]
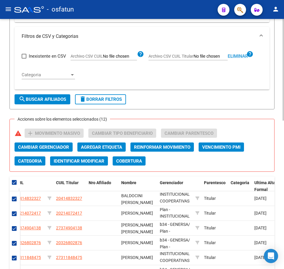
click at [240, 55] on span "Eliminar" at bounding box center [237, 56] width 20 height 5
click at [202, 55] on input "Archivo CSV CUIL Titular" at bounding box center [210, 56] width 34 height 5
click at [46, 98] on span "search Buscar Afiliados" at bounding box center [42, 99] width 47 height 5
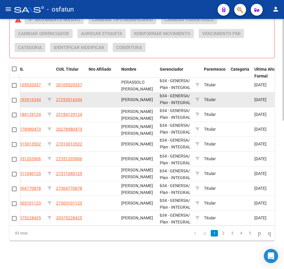
scroll to position [0, 0]
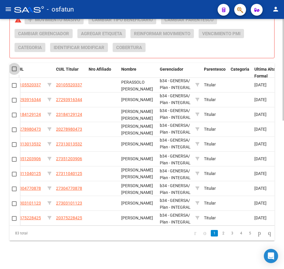
drag, startPoint x: 14, startPoint y: 66, endPoint x: 25, endPoint y: 71, distance: 12.6
click at [14, 67] on span at bounding box center [14, 69] width 5 height 5
click at [14, 71] on input "checkbox" at bounding box center [14, 71] width 0 height 0
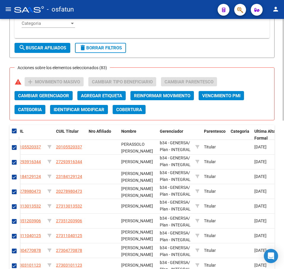
scroll to position [276, 0]
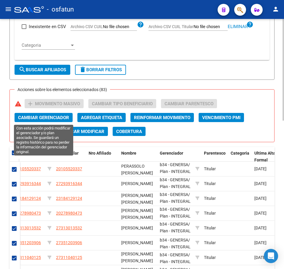
click at [44, 117] on span "Cambiar Gerenciador" at bounding box center [43, 117] width 51 height 5
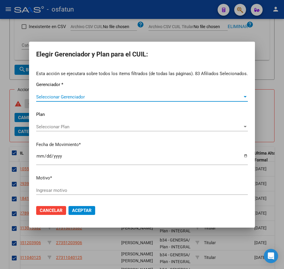
click at [67, 101] on div "Seleccionar Gerenciador Seleccionar Gerenciador" at bounding box center [141, 100] width 211 height 15
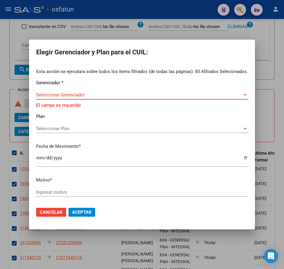
click at [71, 96] on span "Seleccionar Gerenciador" at bounding box center [139, 94] width 206 height 5
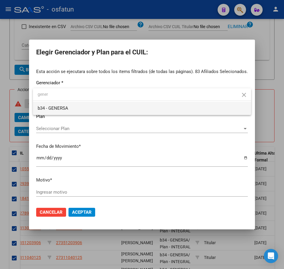
click at [85, 110] on span "b34 - GENERSA" at bounding box center [142, 108] width 208 height 13
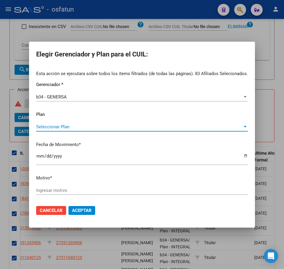
click at [68, 127] on span "Seleccionar Plan" at bounding box center [139, 126] width 206 height 5
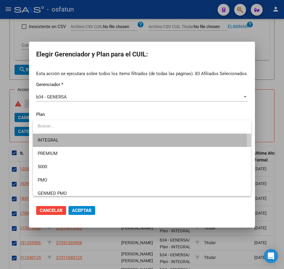
click at [61, 142] on span "INTEGRAL" at bounding box center [142, 140] width 208 height 13
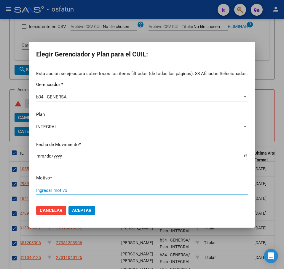
click at [101, 190] on input "Ingresar motivo" at bounding box center [141, 190] width 211 height 5
paste input "Padrón 08 2025"
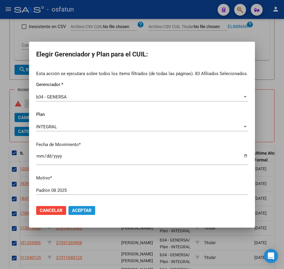
click at [89, 210] on span "Aceptar" at bounding box center [82, 210] width 20 height 5
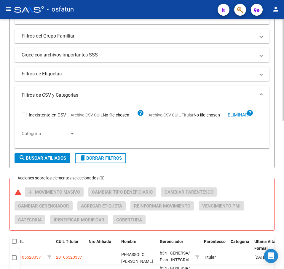
scroll to position [187, 0]
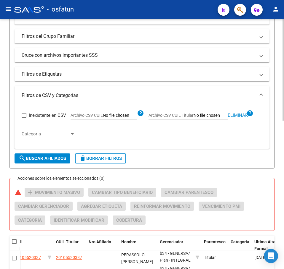
click at [235, 117] on span "Eliminar" at bounding box center [237, 115] width 20 height 5
drag, startPoint x: 251, startPoint y: 161, endPoint x: 247, endPoint y: 160, distance: 4.0
click at [250, 161] on form "Filtros Id CUIL / Nombre / Apellido CUIL Titular Seleccionar Gerenciador Selecc…" at bounding box center [141, 34] width 265 height 267
click at [211, 115] on input "Archivo CSV CUIL Titular" at bounding box center [210, 115] width 34 height 5
click at [50, 157] on span "search Buscar Afiliados" at bounding box center [42, 158] width 47 height 5
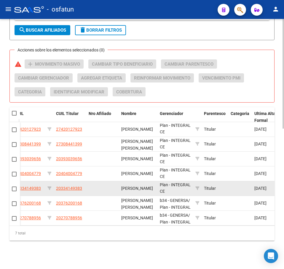
scroll to position [0, 0]
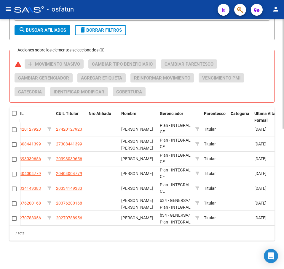
drag, startPoint x: 264, startPoint y: 63, endPoint x: 260, endPoint y: 61, distance: 4.6
click at [263, 63] on div "Acciones sobre los elementos seleccionados (0) warning add Movimiento Masivo Ca…" at bounding box center [144, 81] width 259 height 42
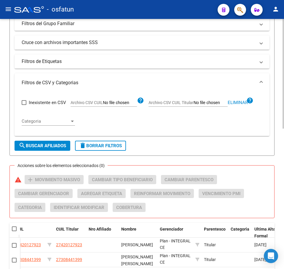
scroll to position [202, 0]
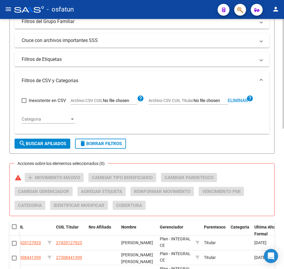
click at [239, 99] on span "Eliminar" at bounding box center [237, 100] width 20 height 5
click at [201, 100] on input "Archivo CSV CUIL Titular" at bounding box center [210, 100] width 34 height 5
click at [45, 144] on span "search Buscar Afiliados" at bounding box center [42, 143] width 47 height 5
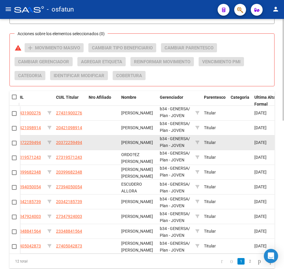
scroll to position [335, 0]
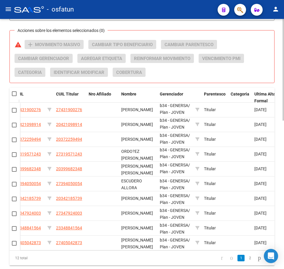
click at [15, 94] on span at bounding box center [14, 93] width 5 height 5
click at [14, 96] on input "checkbox" at bounding box center [14, 96] width 0 height 0
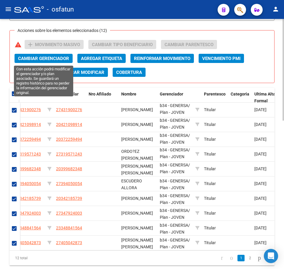
click at [55, 59] on span "Cambiar Gerenciador" at bounding box center [43, 58] width 51 height 5
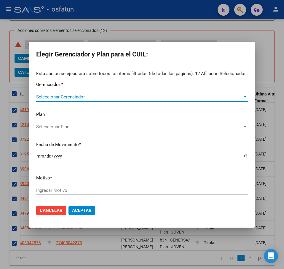
click at [99, 97] on span "Seleccionar Gerenciador" at bounding box center [139, 96] width 206 height 5
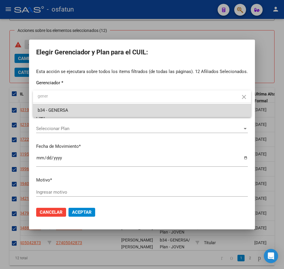
click at [126, 110] on span "b34 - GENERSA" at bounding box center [142, 110] width 208 height 13
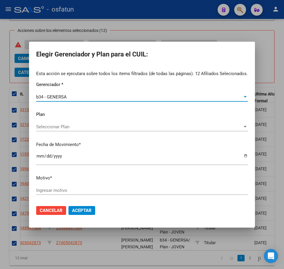
click at [63, 126] on span "Seleccionar Plan" at bounding box center [139, 126] width 206 height 5
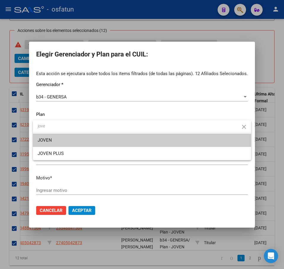
click at [75, 142] on span "JOVEN" at bounding box center [142, 140] width 208 height 13
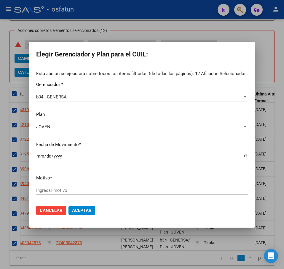
click at [97, 196] on div "Ingresar motivo" at bounding box center [141, 193] width 211 height 15
click at [97, 192] on input "Ingresar motivo" at bounding box center [141, 190] width 211 height 5
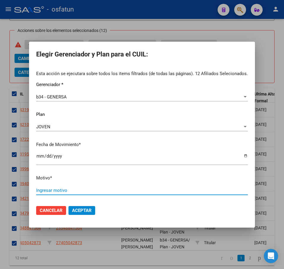
paste input "Padrón 08 2025"
click at [81, 211] on span "Aceptar" at bounding box center [82, 210] width 20 height 5
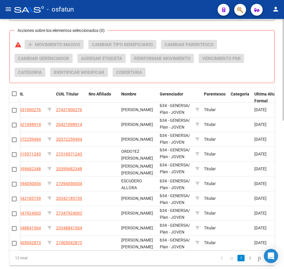
click at [265, 70] on div "Acciones sobre los elementos seleccionados (0) warning add Movimiento Masivo Ca…" at bounding box center [144, 61] width 259 height 42
drag, startPoint x: 246, startPoint y: 56, endPoint x: 242, endPoint y: 62, distance: 7.6
click at [246, 56] on div "Acciones sobre los elementos seleccionados (0) warning add Movimiento Masivo Ca…" at bounding box center [144, 61] width 259 height 42
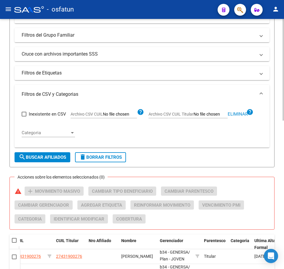
scroll to position [187, 0]
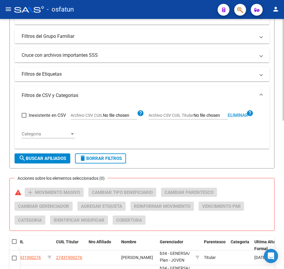
drag, startPoint x: 242, startPoint y: 113, endPoint x: 200, endPoint y: 123, distance: 43.8
click at [241, 113] on span "Eliminar" at bounding box center [237, 115] width 20 height 5
click at [205, 115] on input "Archivo CSV CUIL Titular" at bounding box center [210, 115] width 34 height 5
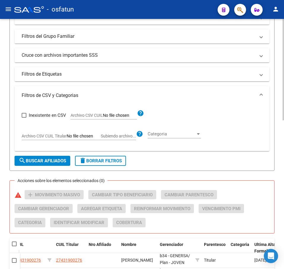
click at [54, 161] on span "search Buscar Afiliados" at bounding box center [42, 160] width 47 height 5
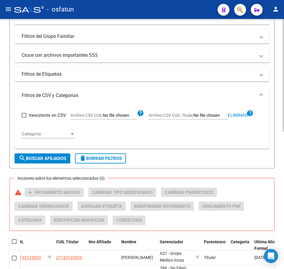
scroll to position [8, 0]
click at [172, 163] on form "Filtros Id CUIL / Nombre / Apellido CUIL Titular Seleccionar Gerenciador Selecc…" at bounding box center [141, 34] width 265 height 267
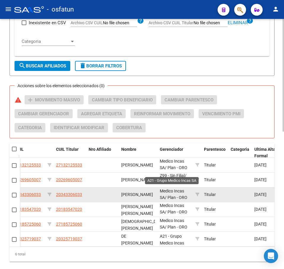
scroll to position [306, 0]
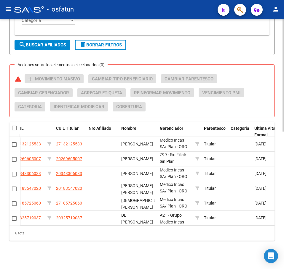
click at [15, 126] on span at bounding box center [14, 128] width 5 height 5
click at [14, 131] on input "checkbox" at bounding box center [14, 131] width 0 height 0
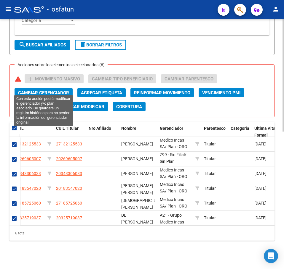
click at [55, 88] on button "Cambiar Gerenciador" at bounding box center [44, 92] width 58 height 9
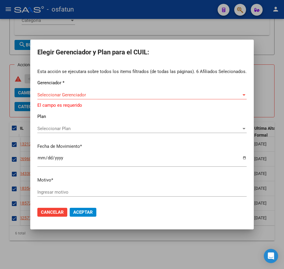
click at [60, 100] on div "Seleccionar Gerenciador Seleccionar Gerenciador" at bounding box center [141, 98] width 209 height 15
drag, startPoint x: 56, startPoint y: 210, endPoint x: 52, endPoint y: 207, distance: 5.7
click at [55, 210] on span "Cancelar" at bounding box center [52, 212] width 23 height 5
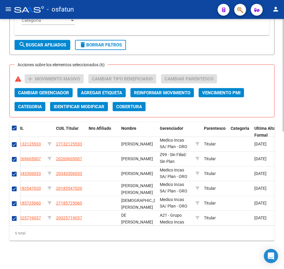
drag, startPoint x: 265, startPoint y: 84, endPoint x: 251, endPoint y: 77, distance: 15.2
click at [265, 84] on div "Acciones sobre los elementos seleccionados (6) warning add Movimiento Masivo Ca…" at bounding box center [144, 95] width 259 height 42
click at [205, 107] on div "Acciones sobre los elementos seleccionados (6) warning add Movimiento Masivo Ca…" at bounding box center [144, 95] width 259 height 42
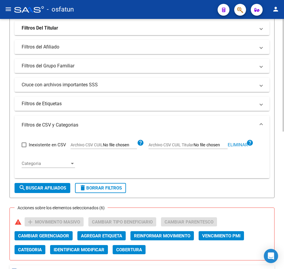
scroll to position [187, 0]
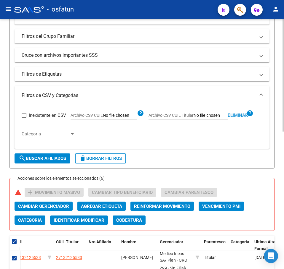
click at [237, 115] on span "Eliminar" at bounding box center [237, 115] width 20 height 5
click at [199, 113] on input "Archivo CSV CUIL Titular" at bounding box center [210, 115] width 34 height 5
click at [45, 160] on span "search Buscar Afiliados" at bounding box center [42, 158] width 47 height 5
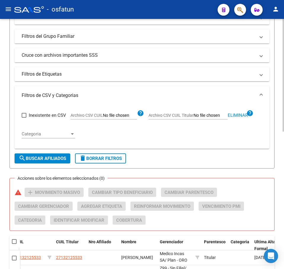
click at [44, 162] on button "search Buscar Afiliados" at bounding box center [43, 159] width 56 height 10
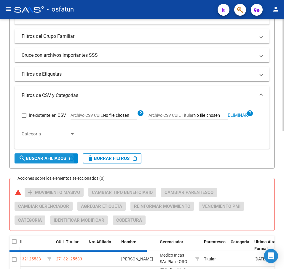
click at [45, 162] on button "search Buscar Afiliados" at bounding box center [46, 159] width 63 height 10
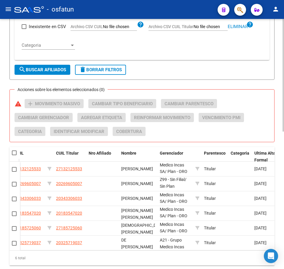
scroll to position [306, 0]
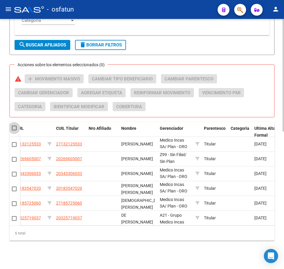
drag, startPoint x: 15, startPoint y: 124, endPoint x: 19, endPoint y: 123, distance: 4.0
click at [16, 126] on span at bounding box center [14, 128] width 5 height 5
click at [14, 131] on input "checkbox" at bounding box center [14, 131] width 0 height 0
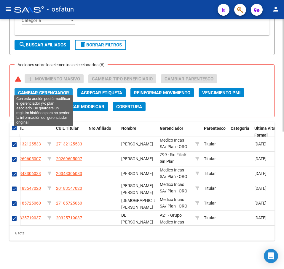
click at [50, 90] on span "Cambiar Gerenciador" at bounding box center [43, 92] width 51 height 5
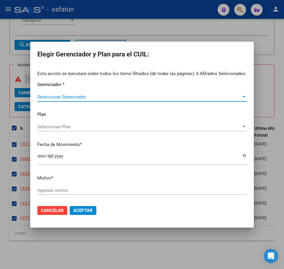
click at [71, 97] on span "Seleccionar Gerenciador" at bounding box center [139, 96] width 204 height 5
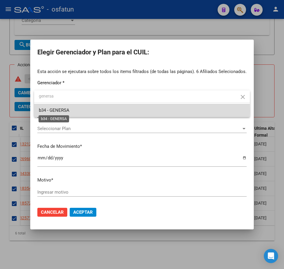
click at [66, 111] on span "b34 - GENERSA" at bounding box center [54, 110] width 30 height 5
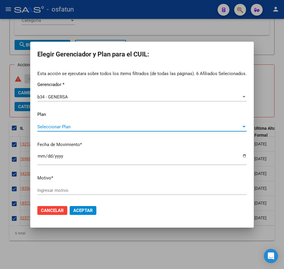
click at [66, 125] on span "Seleccionar Plan" at bounding box center [139, 126] width 204 height 5
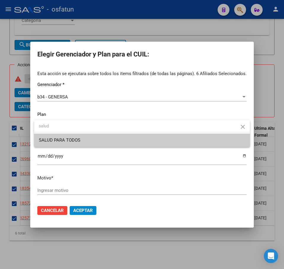
click at [104, 142] on span "SALUD PARA TODOS" at bounding box center [142, 140] width 206 height 13
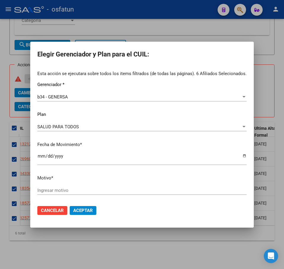
click at [73, 190] on input "Ingresar motivo" at bounding box center [141, 190] width 209 height 5
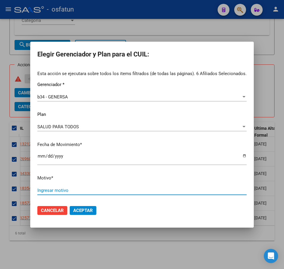
paste input "Padrón 08 2025"
click at [93, 211] on span "Aceptar" at bounding box center [83, 210] width 20 height 5
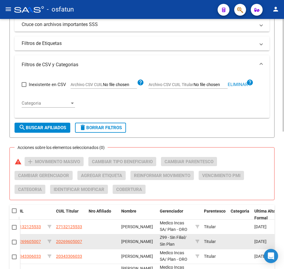
scroll to position [217, 0]
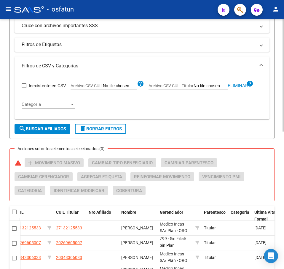
click at [248, 133] on form "Filtros Id CUIL / Nombre / Apellido CUIL Titular Seleccionar Gerenciador Selecc…" at bounding box center [141, 5] width 265 height 267
click at [239, 85] on span "Eliminar" at bounding box center [237, 85] width 20 height 5
click at [211, 88] on input "Archivo CSV CUIL Titular" at bounding box center [210, 85] width 34 height 5
click at [52, 129] on span "search Buscar Afiliados" at bounding box center [42, 128] width 47 height 5
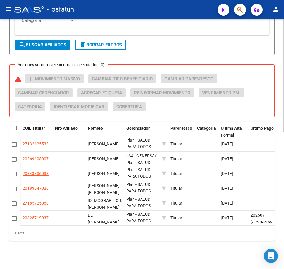
scroll to position [0, 0]
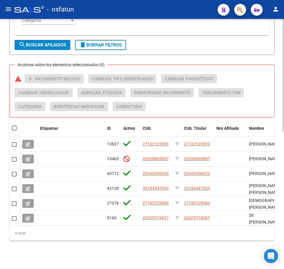
click at [15, 126] on span at bounding box center [14, 128] width 5 height 5
click at [14, 131] on input "checkbox" at bounding box center [14, 131] width 0 height 0
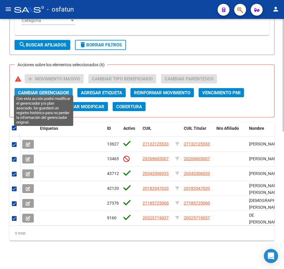
click at [60, 90] on span "Cambiar Gerenciador" at bounding box center [43, 92] width 51 height 5
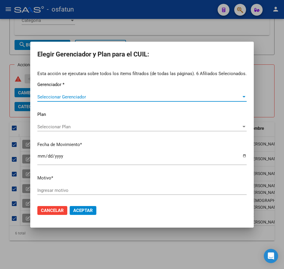
click at [79, 93] on div "Seleccionar Gerenciador Seleccionar Gerenciador" at bounding box center [141, 97] width 209 height 9
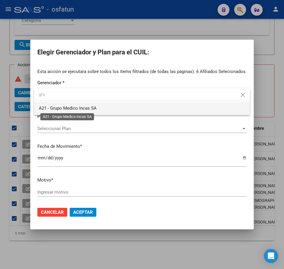
drag, startPoint x: 94, startPoint y: 109, endPoint x: 91, endPoint y: 112, distance: 4.6
click at [94, 109] on span "A21 - Grupo Medico Incas SA" at bounding box center [68, 108] width 58 height 5
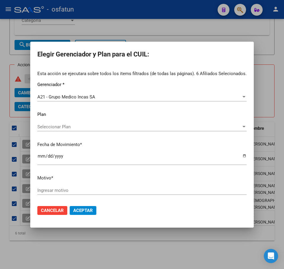
click at [65, 131] on div "Seleccionar Plan Seleccionar Plan" at bounding box center [141, 127] width 209 height 9
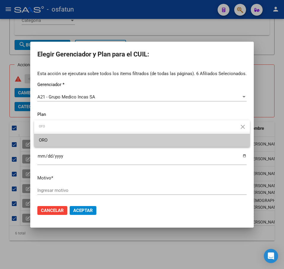
click at [62, 142] on span "ORO" at bounding box center [142, 140] width 206 height 13
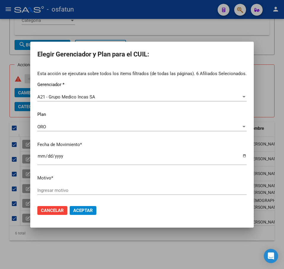
click at [76, 184] on div "Esta acción se ejecutara sobre todos los items filtrados (de todas las páginas)…" at bounding box center [141, 135] width 209 height 130
drag, startPoint x: 229, startPoint y: 207, endPoint x: 223, endPoint y: 203, distance: 7.2
click at [229, 205] on mat-dialog-actions "Cancelar Aceptar" at bounding box center [141, 211] width 209 height 20
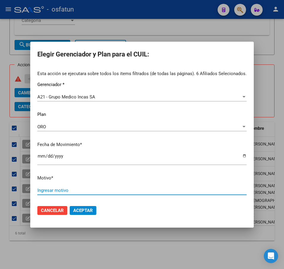
click at [83, 189] on input "Ingresar motivo" at bounding box center [141, 190] width 209 height 5
click at [84, 192] on input "Ingresar motivo" at bounding box center [141, 190] width 209 height 5
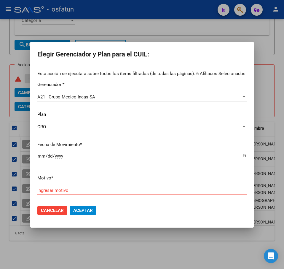
click at [98, 189] on input "Ingresar motivo" at bounding box center [141, 190] width 209 height 5
paste input "Padrón 08 2025"
click at [91, 210] on span "Aceptar" at bounding box center [83, 210] width 20 height 5
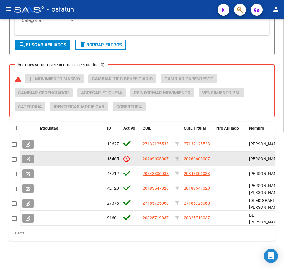
scroll to position [217, 0]
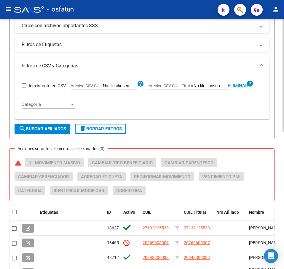
click at [241, 85] on span "Eliminar" at bounding box center [237, 85] width 20 height 5
click at [232, 107] on div "Inexistente en CSV Archivo CSV CUIL help Archivo CSV CUIL Titular help Categori…" at bounding box center [142, 94] width 240 height 39
click at [206, 86] on input "Archivo CSV CUIL Titular" at bounding box center [210, 85] width 34 height 5
click at [57, 128] on span "search Buscar Afiliados" at bounding box center [42, 128] width 47 height 5
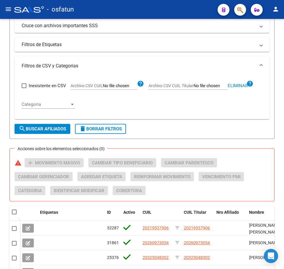
drag, startPoint x: 258, startPoint y: 133, endPoint x: 175, endPoint y: 100, distance: 88.8
click at [257, 133] on form "Filtros Id CUIL / Nombre / Apellido CUIL Titular Seleccionar Gerenciador Selecc…" at bounding box center [141, 5] width 265 height 267
click at [237, 84] on span "Eliminar" at bounding box center [237, 85] width 20 height 5
click at [205, 86] on input "Archivo CSV CUIL Titular" at bounding box center [210, 85] width 34 height 5
click at [59, 127] on span "search Buscar Afiliados" at bounding box center [42, 128] width 47 height 5
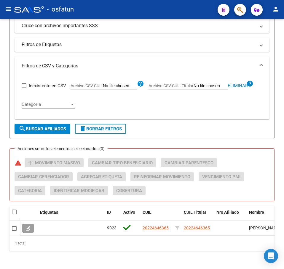
scroll to position [232, 0]
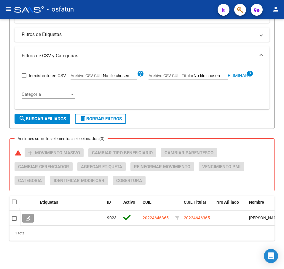
drag, startPoint x: 246, startPoint y: 89, endPoint x: 243, endPoint y: 71, distance: 18.6
click at [244, 88] on div "Inexistente en CSV Archivo CSV CUIL help Archivo CSV CUIL Titular Eliminar help…" at bounding box center [142, 84] width 240 height 39
drag, startPoint x: 244, startPoint y: 71, endPoint x: 242, endPoint y: 68, distance: 3.2
click at [244, 73] on span "Eliminar" at bounding box center [237, 75] width 20 height 5
drag, startPoint x: 216, startPoint y: 109, endPoint x: 119, endPoint y: 77, distance: 102.2
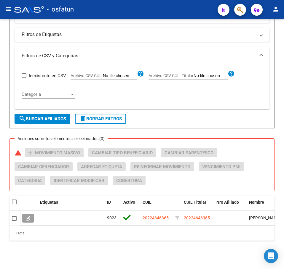
click at [204, 73] on input "Archivo CSV CUIL Titular" at bounding box center [210, 75] width 34 height 5
click at [42, 116] on span "search Buscar Afiliados" at bounding box center [42, 118] width 47 height 5
click at [13, 196] on datatable-header-cell at bounding box center [14, 202] width 10 height 12
click at [15, 200] on span at bounding box center [14, 202] width 5 height 5
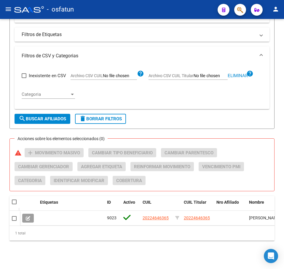
click at [14, 205] on input "checkbox" at bounding box center [14, 205] width 0 height 0
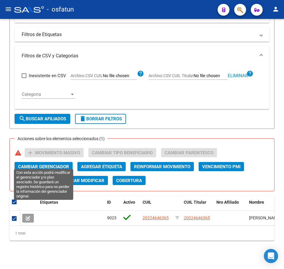
click at [39, 164] on span "Cambiar Gerenciador" at bounding box center [43, 166] width 51 height 5
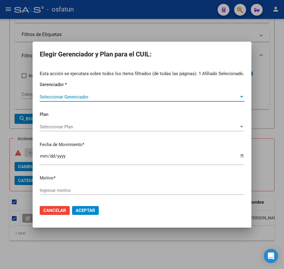
click at [67, 97] on span "Seleccionar Gerenciador" at bounding box center [139, 96] width 199 height 5
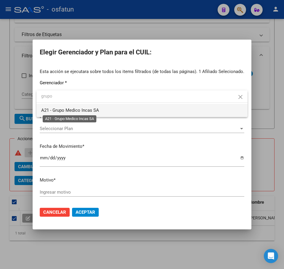
click at [97, 111] on span "A21 - Grupo Medico Incas SA" at bounding box center [70, 110] width 58 height 5
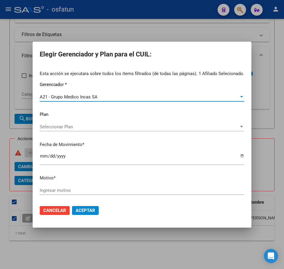
click at [88, 124] on span "Seleccionar Plan" at bounding box center [139, 126] width 199 height 5
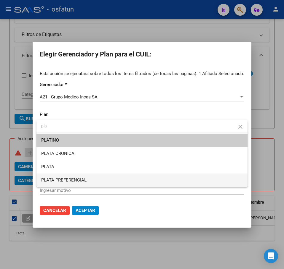
click at [96, 180] on span "PLATA PREFERENCIAL" at bounding box center [141, 180] width 201 height 13
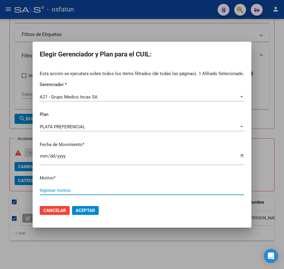
click at [102, 190] on input "Ingresar motivo" at bounding box center [142, 190] width 204 height 5
paste input "Padrón 08 2025"
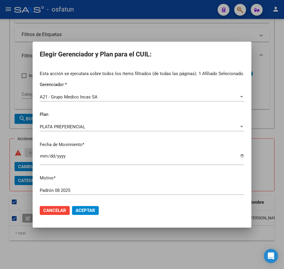
click at [93, 126] on div "PLATA PREFERENCIAL" at bounding box center [139, 126] width 199 height 5
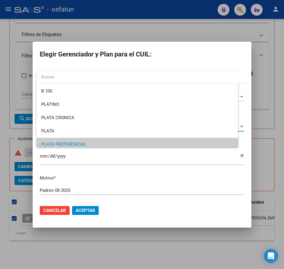
scroll to position [17, 0]
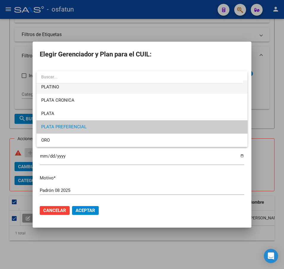
click at [83, 91] on span "PLATINO" at bounding box center [141, 87] width 201 height 13
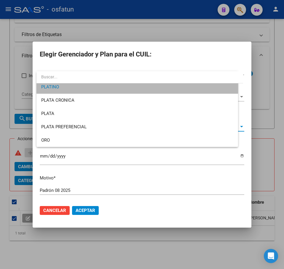
scroll to position [13, 0]
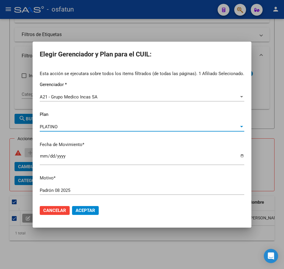
click at [83, 211] on span "Aceptar" at bounding box center [85, 210] width 20 height 5
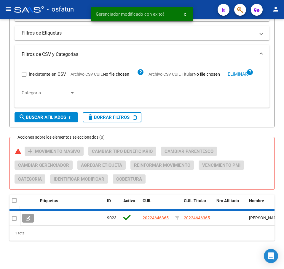
scroll to position [15, 0]
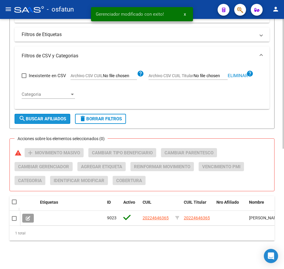
click at [59, 116] on span "search Buscar Afiliados" at bounding box center [42, 118] width 47 height 5
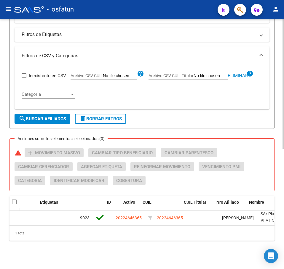
scroll to position [0, 0]
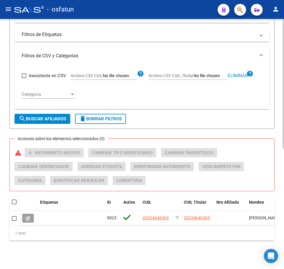
click at [14, 200] on span at bounding box center [14, 202] width 5 height 5
click at [14, 205] on input "checkbox" at bounding box center [14, 205] width 0 height 0
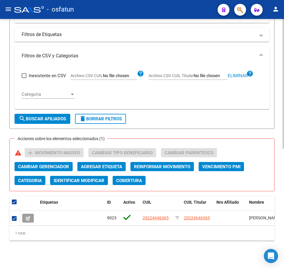
click at [49, 165] on span "Cambiar Gerenciador" at bounding box center [43, 166] width 51 height 5
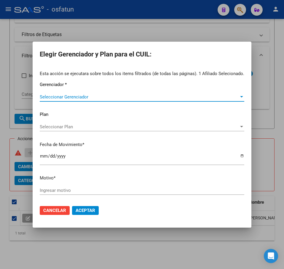
click at [69, 101] on div "Seleccionar Gerenciador Seleccionar Gerenciador" at bounding box center [142, 100] width 204 height 15
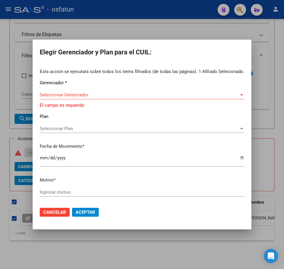
click at [73, 97] on span "Seleccionar Gerenciador" at bounding box center [139, 94] width 199 height 5
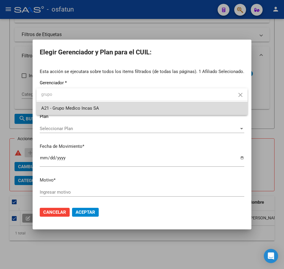
drag, startPoint x: 109, startPoint y: 106, endPoint x: 83, endPoint y: 126, distance: 32.3
click at [108, 107] on span "A21 - Grupo Medico Incas SA" at bounding box center [141, 108] width 201 height 13
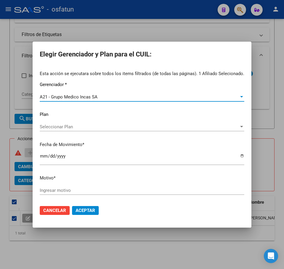
click at [85, 126] on span "Seleccionar Plan" at bounding box center [139, 126] width 199 height 5
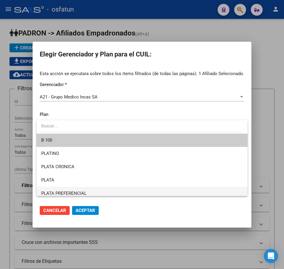
scroll to position [15, 0]
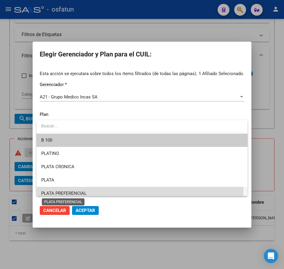
click at [70, 191] on span "PLATA PREFERENCIAL" at bounding box center [63, 193] width 45 height 5
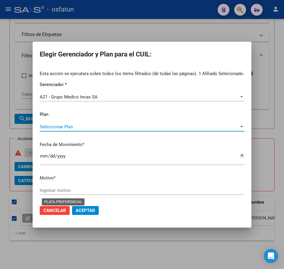
scroll to position [3, 0]
click at [69, 193] on input "Ingresar motivo" at bounding box center [142, 190] width 204 height 5
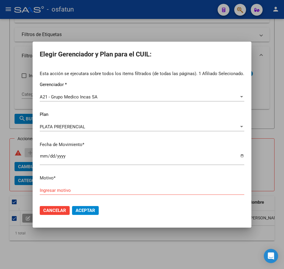
click at [94, 191] on input "Ingresar motivo" at bounding box center [142, 190] width 204 height 5
paste input "Padrón 08 2025"
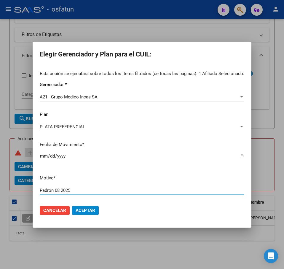
type input "Padrón 08 2025"
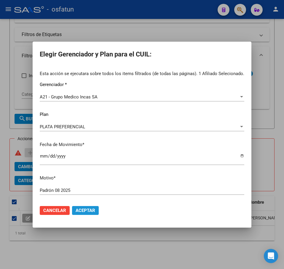
click at [94, 214] on button "Aceptar" at bounding box center [85, 210] width 27 height 9
checkbox input "false"
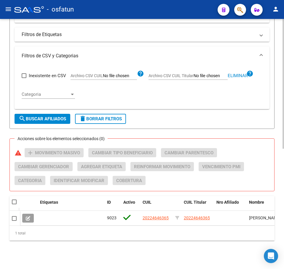
drag, startPoint x: 240, startPoint y: 73, endPoint x: 237, endPoint y: 72, distance: 3.2
click at [240, 73] on span "Eliminar" at bounding box center [237, 75] width 20 height 5
click at [215, 73] on input "Archivo CSV CUIL Titular" at bounding box center [210, 75] width 34 height 5
type input "C:\fakepath\filtro.csv"
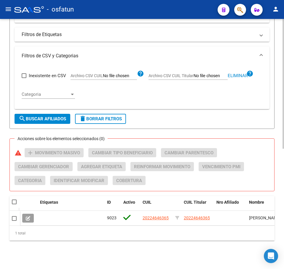
click at [46, 114] on button "search Buscar Afiliados" at bounding box center [43, 119] width 56 height 10
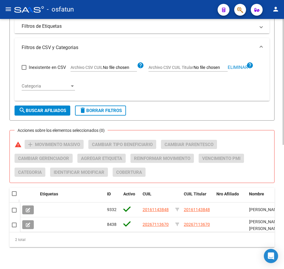
scroll to position [247, 0]
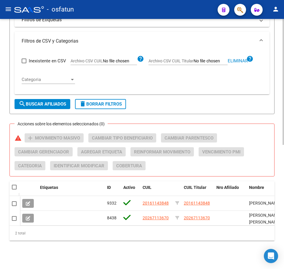
click at [13, 185] on span at bounding box center [14, 187] width 5 height 5
click at [14, 190] on input "checkbox" at bounding box center [14, 190] width 0 height 0
checkbox input "true"
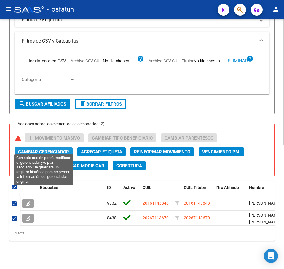
click at [58, 149] on span "Cambiar Gerenciador" at bounding box center [43, 151] width 51 height 5
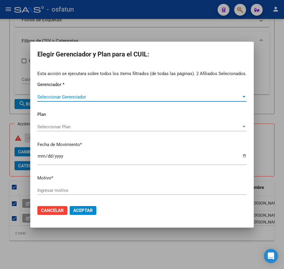
click at [81, 124] on div "Esta acción se ejecutara sobre todos los items filtrados (de todas las páginas)…" at bounding box center [141, 135] width 209 height 130
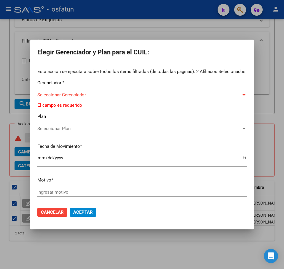
click at [84, 126] on div "Seleccionar Plan Seleccionar Plan" at bounding box center [141, 128] width 209 height 9
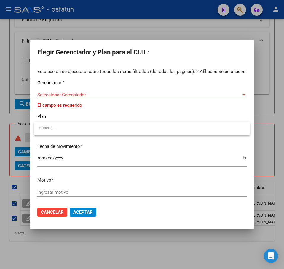
click at [90, 92] on div at bounding box center [142, 134] width 284 height 269
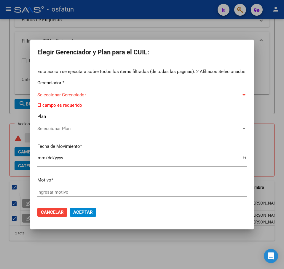
click at [91, 95] on span "Seleccionar Gerenciador" at bounding box center [139, 94] width 204 height 5
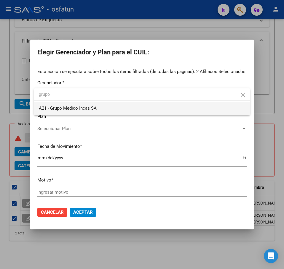
type input "grupo"
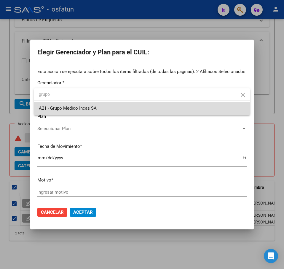
click at [109, 109] on span "A21 - Grupo Medico Incas SA" at bounding box center [142, 108] width 206 height 13
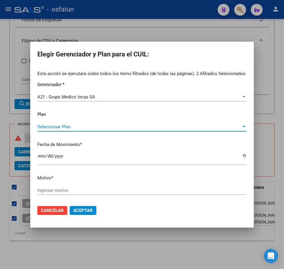
click at [97, 125] on span "Seleccionar Plan" at bounding box center [139, 126] width 204 height 5
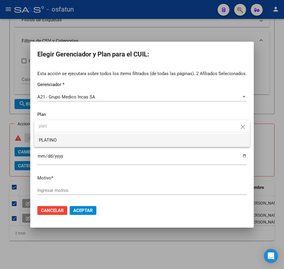
type input "plati"
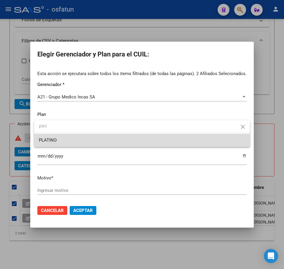
click at [78, 138] on span "PLATINO" at bounding box center [142, 140] width 206 height 13
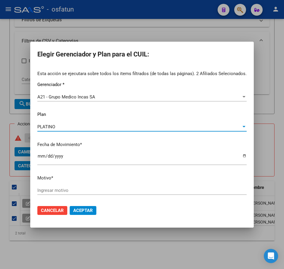
drag, startPoint x: 94, startPoint y: 190, endPoint x: 105, endPoint y: 187, distance: 11.6
click at [94, 190] on input "Ingresar motivo" at bounding box center [141, 190] width 209 height 5
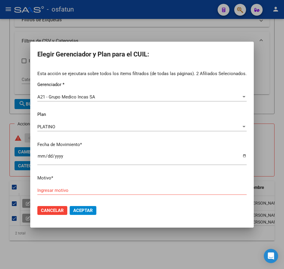
click at [99, 184] on div "Esta acción se ejecutara sobre todos los items filtrados (de todas las páginas)…" at bounding box center [141, 135] width 209 height 130
click at [97, 188] on input "Ingresar motivo" at bounding box center [141, 190] width 209 height 5
paste input "Padrón 08 2025"
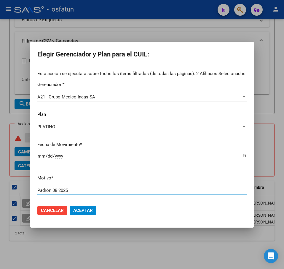
type input "Padrón 08 2025"
click at [88, 213] on button "Aceptar" at bounding box center [83, 210] width 27 height 9
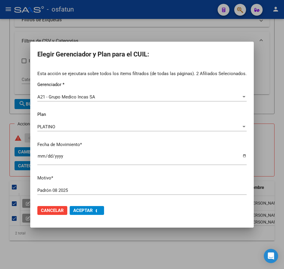
checkbox input "false"
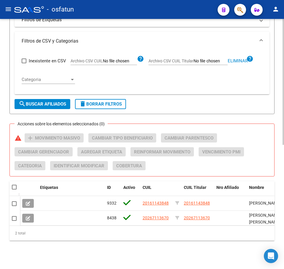
click at [242, 58] on span "Eliminar" at bounding box center [237, 60] width 20 height 5
click at [208, 59] on input "Archivo CSV CUIL Titular" at bounding box center [210, 61] width 34 height 5
type input "C:\fakepath\filtro.csv"
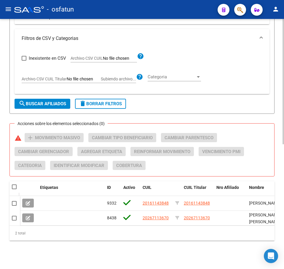
click at [49, 101] on span "search Buscar Afiliados" at bounding box center [42, 103] width 47 height 5
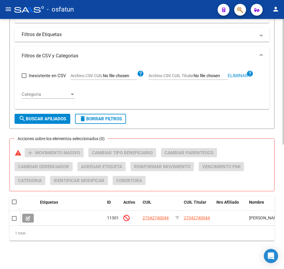
scroll to position [232, 0]
click at [14, 200] on span at bounding box center [14, 202] width 5 height 5
click at [14, 205] on input "checkbox" at bounding box center [14, 205] width 0 height 0
checkbox input "true"
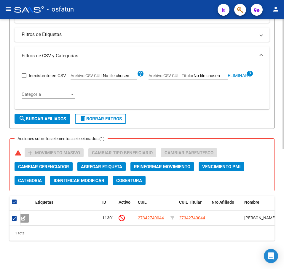
scroll to position [0, 0]
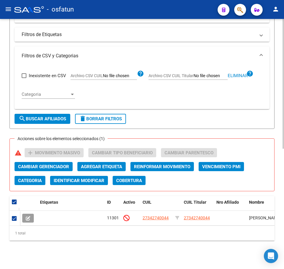
click at [135, 229] on div "1 total" at bounding box center [141, 233] width 265 height 15
click at [212, 48] on mat-expansion-panel-header "Filtros de CSV y Categorias" at bounding box center [142, 55] width 255 height 19
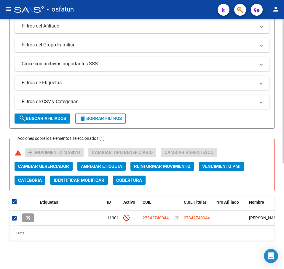
click at [222, 99] on mat-panel-title "Filtros de CSV y Categorias" at bounding box center [138, 102] width 233 height 7
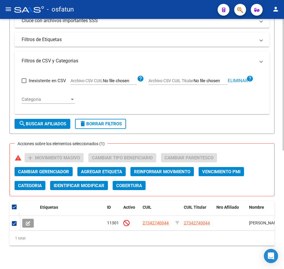
scroll to position [232, 0]
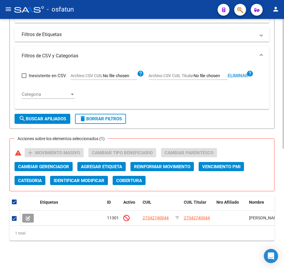
click at [231, 73] on span "Eliminar" at bounding box center [237, 75] width 20 height 5
click at [202, 73] on input "Archivo CSV CUIL Titular" at bounding box center [210, 75] width 34 height 5
type input "C:\fakepath\filtro.csv"
click at [64, 116] on span "search Buscar Afiliados" at bounding box center [42, 118] width 47 height 5
checkbox input "false"
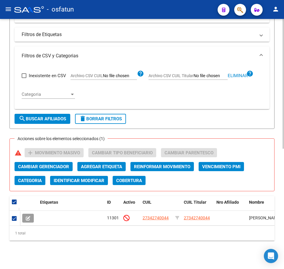
checkbox input "false"
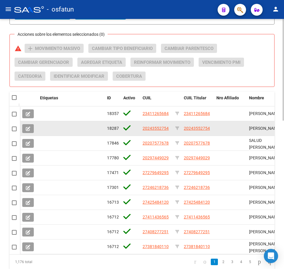
scroll to position [365, 0]
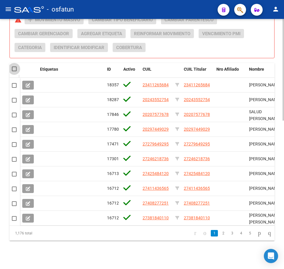
click at [15, 67] on span at bounding box center [14, 69] width 5 height 5
click at [14, 71] on input "checkbox" at bounding box center [14, 71] width 0 height 0
checkbox input "true"
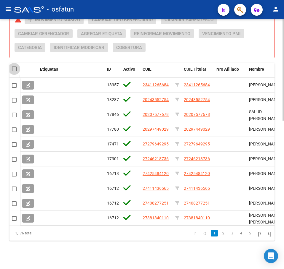
checkbox input "true"
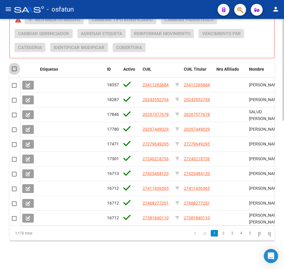
checkbox input "true"
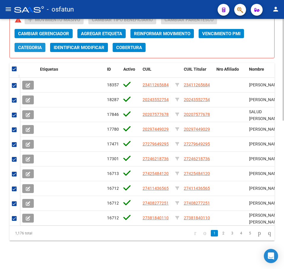
click at [36, 45] on span "Categoria" at bounding box center [30, 47] width 24 height 5
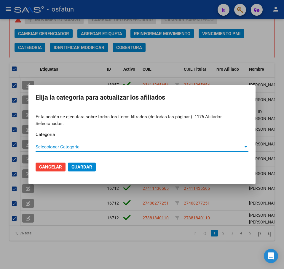
click at [69, 147] on span "Seleccionar Categoria" at bounding box center [139, 146] width 207 height 5
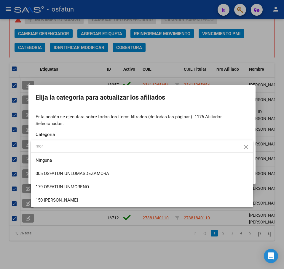
type input "mor"
click at [246, 147] on mat-icon "close" at bounding box center [245, 147] width 7 height 7
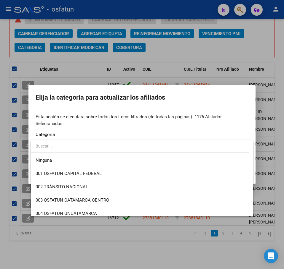
drag, startPoint x: 268, startPoint y: 44, endPoint x: 131, endPoint y: 44, distance: 137.1
click at [266, 44] on div at bounding box center [142, 134] width 284 height 269
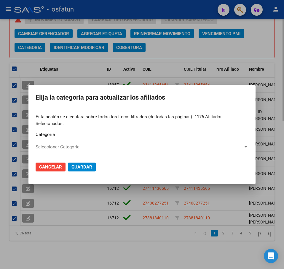
drag, startPoint x: 55, startPoint y: 168, endPoint x: 39, endPoint y: 49, distance: 120.7
click at [54, 166] on span "Cancelar" at bounding box center [50, 167] width 23 height 5
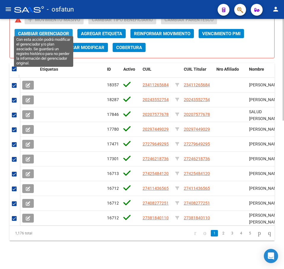
click at [46, 31] on span "Cambiar Gerenciador" at bounding box center [43, 33] width 51 height 5
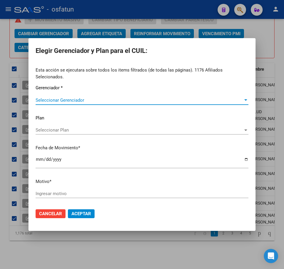
click at [53, 99] on span "Seleccionar Gerenciador" at bounding box center [139, 100] width 207 height 5
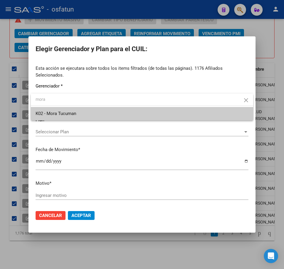
type input "mora"
click at [64, 110] on span "K02 - Mora Tucuman" at bounding box center [142, 113] width 213 height 13
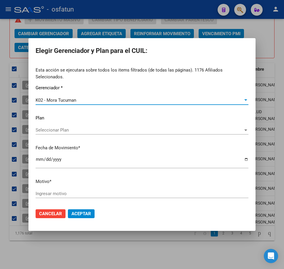
click at [69, 128] on span "Seleccionar Plan" at bounding box center [139, 130] width 207 height 5
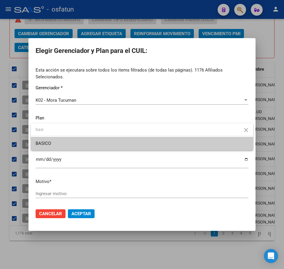
type input "basi"
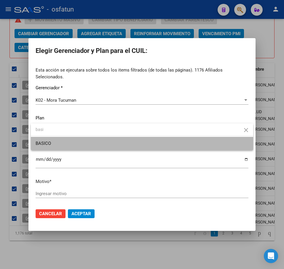
click at [83, 144] on span "BASICO" at bounding box center [142, 143] width 213 height 13
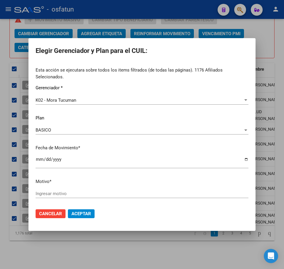
click at [102, 196] on input "Ingresar motivo" at bounding box center [142, 193] width 213 height 5
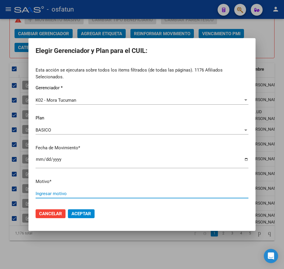
paste input "Padrón 08 2025"
type input "Padrón 08 2025"
click at [92, 212] on button "Aceptar" at bounding box center [81, 214] width 27 height 9
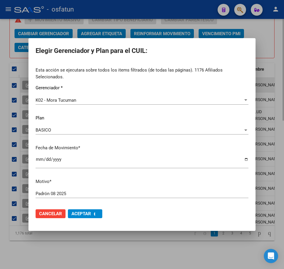
checkbox input "false"
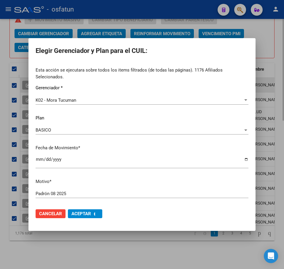
checkbox input "false"
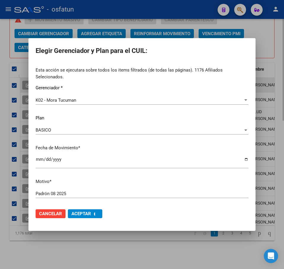
checkbox input "false"
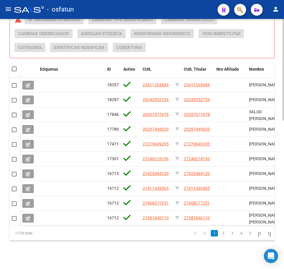
click at [182, 46] on div "Acciones sobre los elementos seleccionados (0) warning add Movimiento Masivo Ca…" at bounding box center [144, 36] width 259 height 42
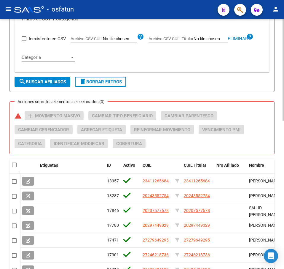
scroll to position [247, 0]
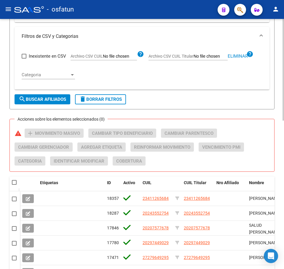
click at [236, 56] on span "Eliminar" at bounding box center [237, 56] width 20 height 5
click at [202, 57] on input "Archivo CSV CUIL Titular" at bounding box center [210, 56] width 34 height 5
type input "C:\fakepath\filtro.csv"
click at [42, 97] on span "search Buscar Afiliados" at bounding box center [42, 99] width 47 height 5
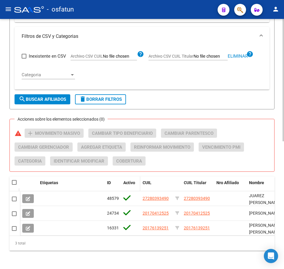
scroll to position [261, 0]
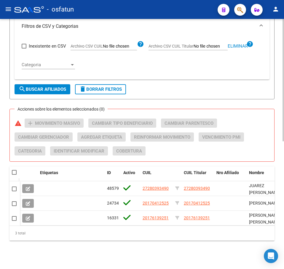
click at [17, 170] on div at bounding box center [15, 173] width 6 height 6
click at [14, 170] on span at bounding box center [14, 172] width 5 height 5
click at [14, 175] on input "checkbox" at bounding box center [14, 175] width 0 height 0
checkbox input "true"
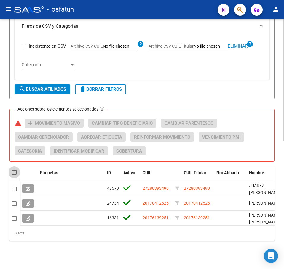
checkbox input "true"
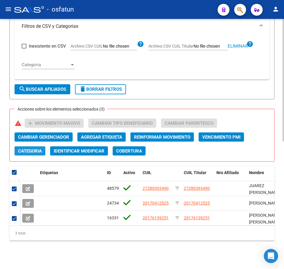
click at [36, 149] on span "Categoria" at bounding box center [30, 151] width 24 height 5
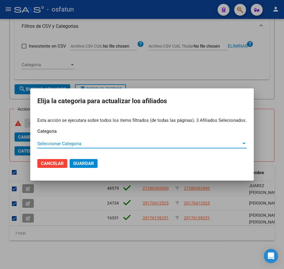
click at [68, 144] on span "Seleccionar Categoria" at bounding box center [139, 143] width 204 height 5
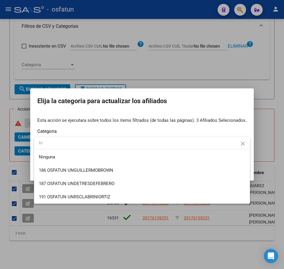
type input "b"
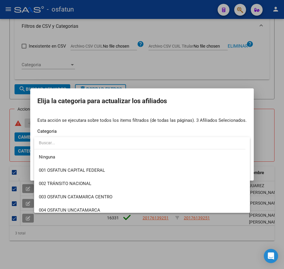
click at [255, 79] on div at bounding box center [142, 134] width 284 height 269
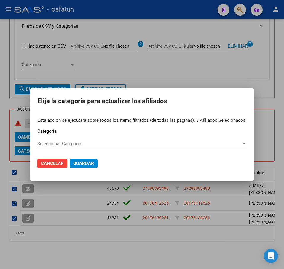
drag, startPoint x: 59, startPoint y: 163, endPoint x: 60, endPoint y: 160, distance: 3.5
click at [58, 163] on span "Cancelar" at bounding box center [52, 163] width 23 height 5
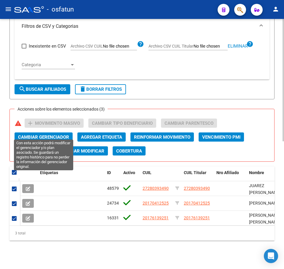
click at [41, 133] on button "Cambiar Gerenciador" at bounding box center [44, 137] width 58 height 9
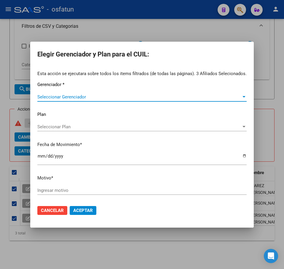
click at [60, 98] on span "Seleccionar Gerenciador" at bounding box center [139, 96] width 204 height 5
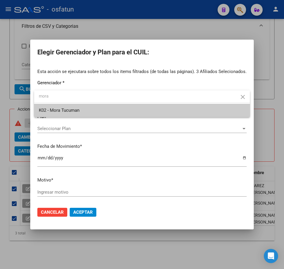
type input "mora"
click at [94, 109] on span "K02 - Mora Tucuman" at bounding box center [142, 110] width 206 height 13
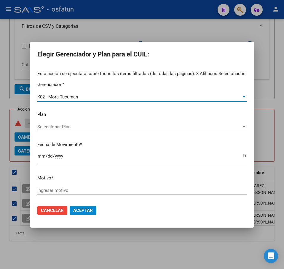
click at [75, 129] on span "Seleccionar Plan" at bounding box center [139, 126] width 204 height 5
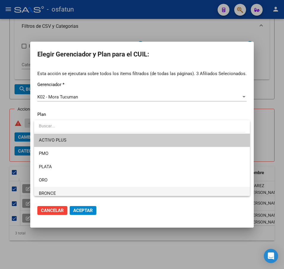
click at [58, 190] on span "BRONCE" at bounding box center [142, 193] width 206 height 13
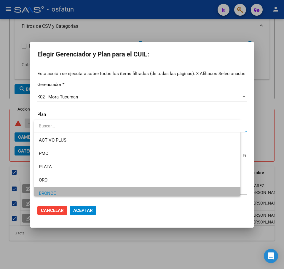
scroll to position [3, 0]
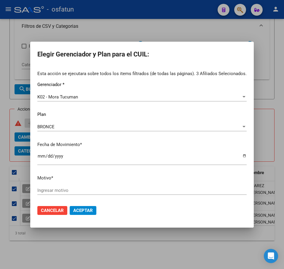
drag, startPoint x: 90, startPoint y: 188, endPoint x: 90, endPoint y: 192, distance: 3.9
click at [90, 191] on input "Ingresar motivo" at bounding box center [141, 190] width 209 height 5
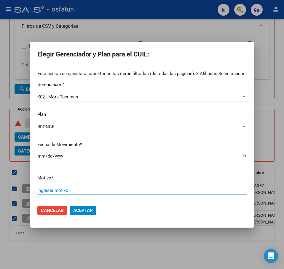
paste input "Padrón 08 2025"
type input "Padrón 08 2025"
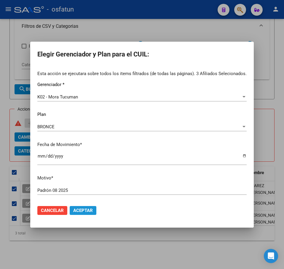
click at [83, 209] on span "Aceptar" at bounding box center [83, 210] width 20 height 5
checkbox input "false"
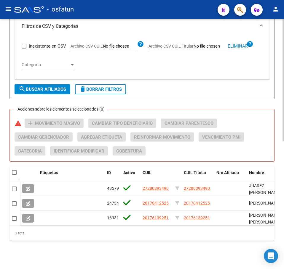
click at [149, 59] on div "Inexistente en CSV Archivo CSV CUIL help Archivo CSV CUIL Titular Eliminar help…" at bounding box center [142, 55] width 240 height 39
drag, startPoint x: 238, startPoint y: 40, endPoint x: 235, endPoint y: 40, distance: 3.3
click at [238, 44] on span "Eliminar" at bounding box center [237, 46] width 20 height 5
click at [208, 44] on input "Archivo CSV CUIL Titular" at bounding box center [210, 46] width 34 height 5
type input "C:\fakepath\filtro.csv"
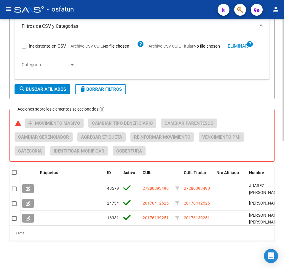
click at [40, 87] on span "search Buscar Afiliados" at bounding box center [42, 89] width 47 height 5
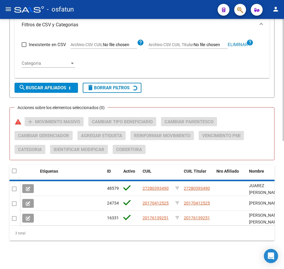
scroll to position [247, 0]
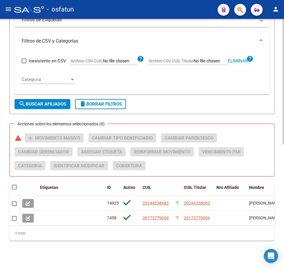
click at [15, 185] on span at bounding box center [14, 187] width 5 height 5
click at [14, 190] on input "checkbox" at bounding box center [14, 190] width 0 height 0
checkbox input "true"
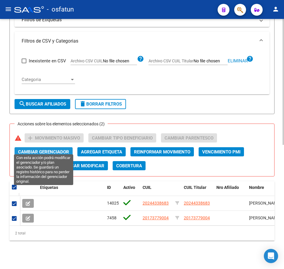
click at [38, 149] on span "Cambiar Gerenciador" at bounding box center [43, 151] width 51 height 5
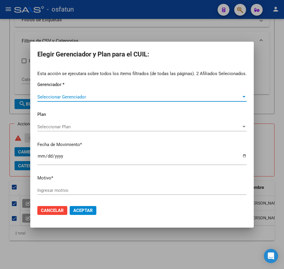
click at [57, 98] on span "Seleccionar Gerenciador" at bounding box center [139, 96] width 204 height 5
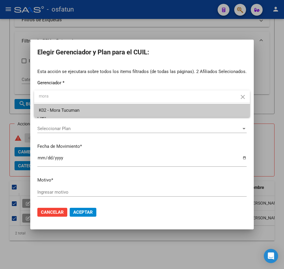
type input "mora"
click at [70, 113] on span "K02 - Mora Tucuman" at bounding box center [142, 110] width 206 height 13
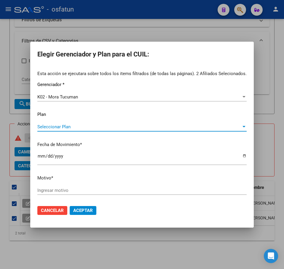
click at [75, 126] on span "Seleccionar Plan" at bounding box center [139, 126] width 204 height 5
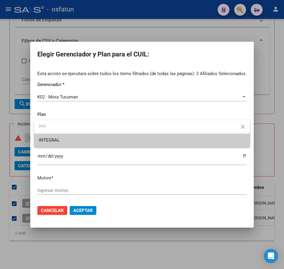
type input "inte"
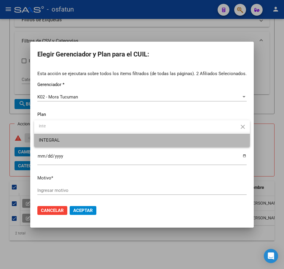
click at [86, 139] on span "INTEGRAL" at bounding box center [142, 140] width 206 height 13
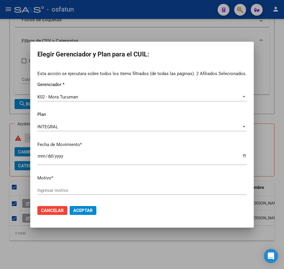
click at [79, 194] on div "Ingresar motivo" at bounding box center [141, 190] width 209 height 9
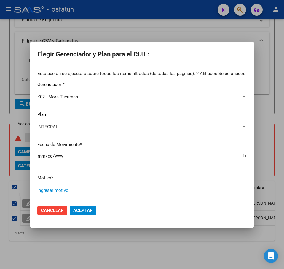
paste input "Padrón 08 2025"
type input "Padrón 08 2025"
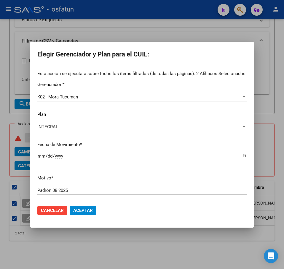
click at [85, 210] on span "Aceptar" at bounding box center [83, 210] width 20 height 5
checkbox input "false"
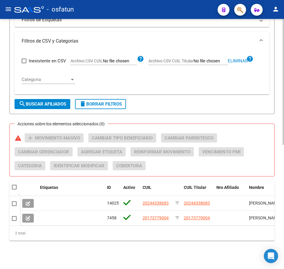
drag, startPoint x: 119, startPoint y: 67, endPoint x: 125, endPoint y: 67, distance: 6.2
click at [124, 68] on div "Inexistente en CSV Archivo CSV CUIL help Archivo CSV CUIL Titular Eliminar help…" at bounding box center [142, 70] width 240 height 39
click at [242, 58] on span "Eliminar" at bounding box center [237, 60] width 20 height 5
click at [205, 55] on app-file-filter "Archivo CSV CUIL Titular help" at bounding box center [191, 59] width 86 height 9
click at [206, 59] on input "Archivo CSV CUIL Titular" at bounding box center [210, 61] width 34 height 5
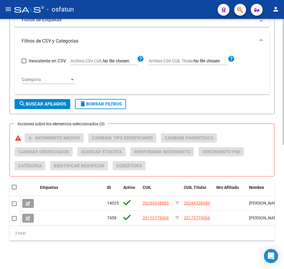
type input "C:\fakepath\filtro.csv"
click at [45, 102] on span "search Buscar Afiliados" at bounding box center [42, 104] width 47 height 5
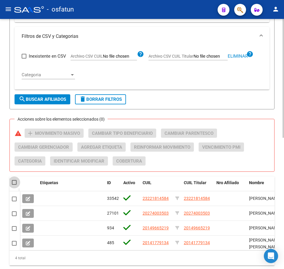
click at [14, 182] on span at bounding box center [14, 182] width 5 height 5
click at [14, 185] on input "checkbox" at bounding box center [14, 185] width 0 height 0
checkbox input "true"
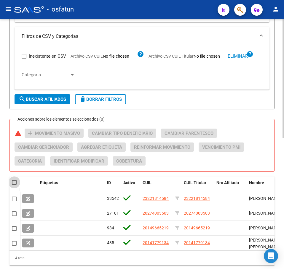
checkbox input "true"
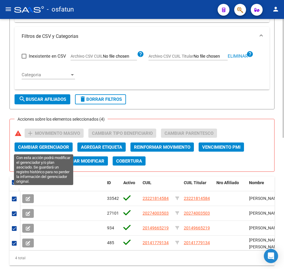
click at [38, 148] on span "Cambiar Gerenciador" at bounding box center [43, 147] width 51 height 5
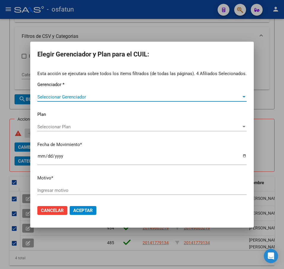
click at [51, 96] on span "Seleccionar Gerenciador" at bounding box center [139, 96] width 204 height 5
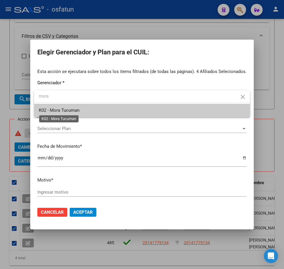
type input "mora"
click at [78, 110] on span "K02 - Mora Tucuman" at bounding box center [59, 110] width 41 height 5
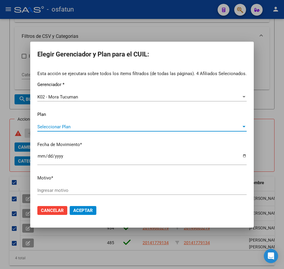
click at [79, 128] on span "Seleccionar Plan" at bounding box center [139, 126] width 204 height 5
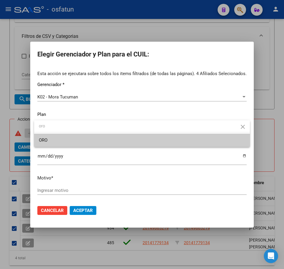
type input "oro"
click at [85, 142] on span "ORO" at bounding box center [142, 140] width 206 height 13
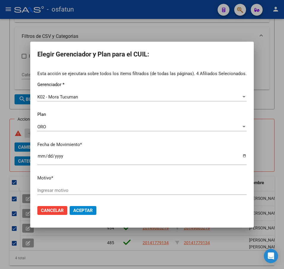
click at [102, 189] on input "Ingresar motivo" at bounding box center [141, 190] width 209 height 5
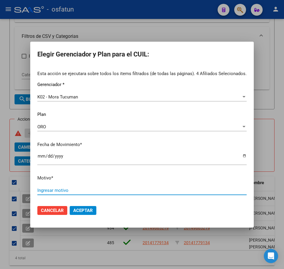
paste input "Padrón 08 2025"
type input "Padrón 08 2025"
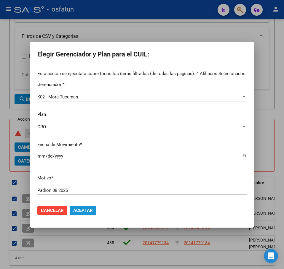
click at [89, 214] on button "Aceptar" at bounding box center [83, 210] width 27 height 9
checkbox input "false"
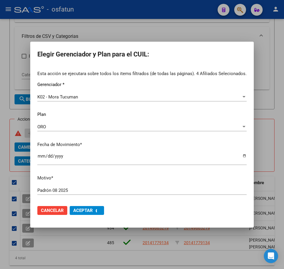
checkbox input "false"
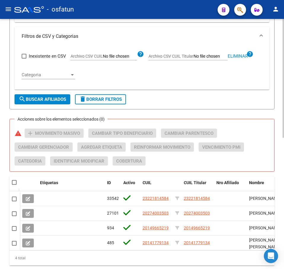
drag, startPoint x: 136, startPoint y: 69, endPoint x: 131, endPoint y: 69, distance: 4.5
click at [135, 69] on div "Inexistente en CSV Archivo CSV CUIL help Archivo CSV CUIL Titular Eliminar help…" at bounding box center [142, 65] width 240 height 39
click at [239, 55] on span "Eliminar" at bounding box center [237, 56] width 20 height 5
click at [207, 58] on input "Archivo CSV CUIL Titular" at bounding box center [210, 56] width 34 height 5
type input "C:\fakepath\filtro.csv"
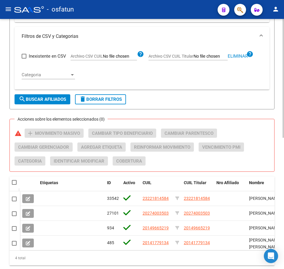
click at [41, 102] on span "search Buscar Afiliados" at bounding box center [42, 99] width 47 height 5
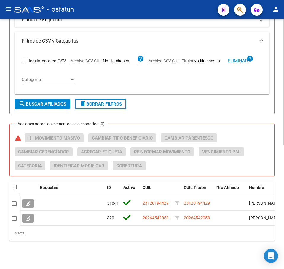
click at [15, 185] on span at bounding box center [14, 187] width 5 height 5
click at [14, 190] on input "checkbox" at bounding box center [14, 190] width 0 height 0
checkbox input "true"
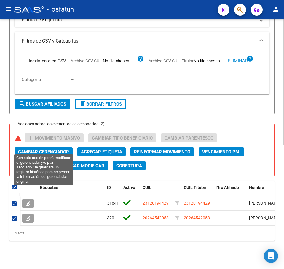
click at [42, 147] on button "Cambiar Gerenciador" at bounding box center [44, 151] width 58 height 9
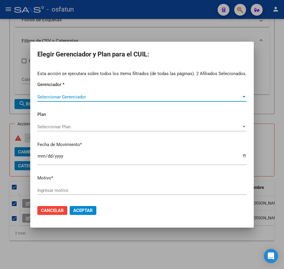
click at [43, 98] on span "Seleccionar Gerenciador" at bounding box center [139, 96] width 204 height 5
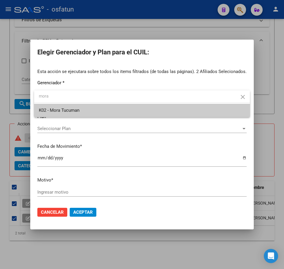
type input "mora"
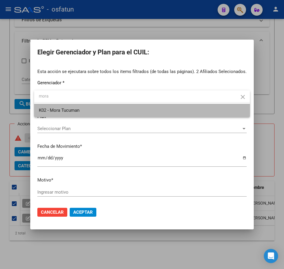
click at [95, 114] on span "K02 - Mora Tucuman" at bounding box center [142, 110] width 206 height 13
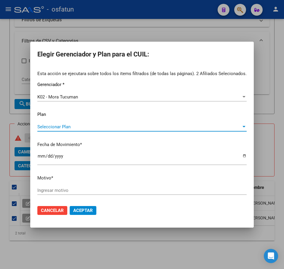
click at [59, 124] on span "Seleccionar Plan" at bounding box center [139, 126] width 204 height 5
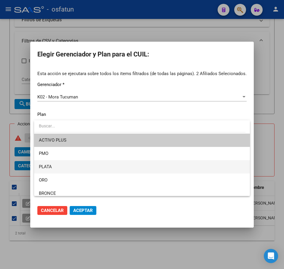
click at [67, 167] on span "PLATA" at bounding box center [142, 166] width 206 height 13
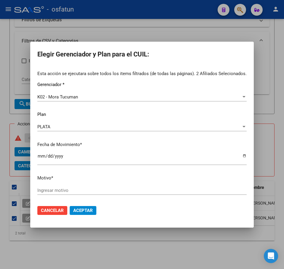
click at [104, 191] on input "Ingresar motivo" at bounding box center [141, 190] width 209 height 5
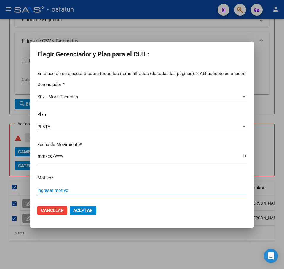
paste input "Padrón 08 2025"
type input "Padrón 08 2025"
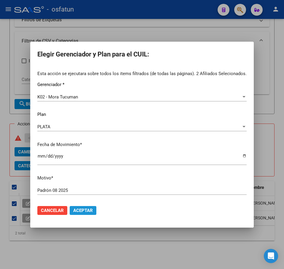
click at [91, 211] on span "Aceptar" at bounding box center [83, 210] width 20 height 5
checkbox input "false"
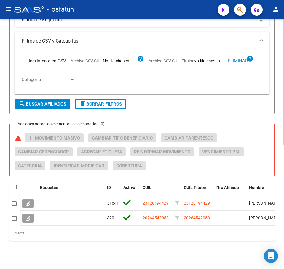
click at [106, 65] on div "Inexistente en CSV Archivo CSV CUIL help Archivo CSV CUIL Titular Eliminar help…" at bounding box center [142, 70] width 240 height 39
click at [233, 58] on span "Eliminar" at bounding box center [237, 60] width 20 height 5
click at [208, 55] on app-file-filter "Archivo CSV CUIL Titular help" at bounding box center [191, 59] width 86 height 9
click at [208, 59] on input "Archivo CSV CUIL Titular" at bounding box center [210, 61] width 34 height 5
type input "C:\fakepath\filtro.csv"
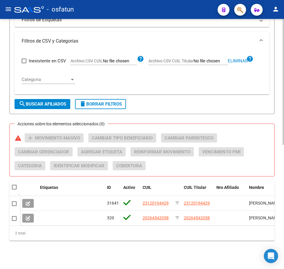
click at [43, 102] on span "search Buscar Afiliados" at bounding box center [42, 104] width 47 height 5
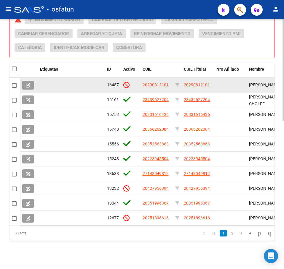
scroll to position [306, 0]
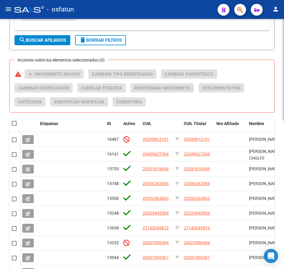
click at [11, 121] on datatable-header-cell at bounding box center [14, 124] width 10 height 12
drag, startPoint x: 13, startPoint y: 124, endPoint x: 17, endPoint y: 125, distance: 4.8
click at [13, 124] on span at bounding box center [14, 123] width 5 height 5
click at [14, 126] on input "checkbox" at bounding box center [14, 126] width 0 height 0
checkbox input "true"
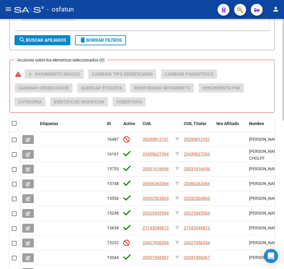
checkbox input "true"
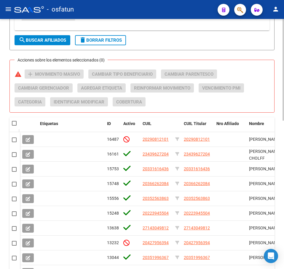
checkbox input "true"
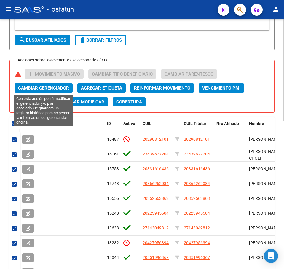
click at [44, 86] on span "Cambiar Gerenciador" at bounding box center [43, 88] width 51 height 5
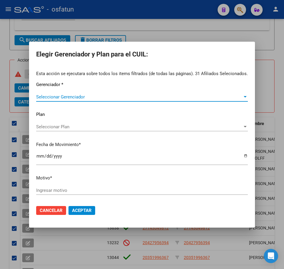
click at [66, 96] on span "Seleccionar Gerenciador" at bounding box center [139, 96] width 206 height 5
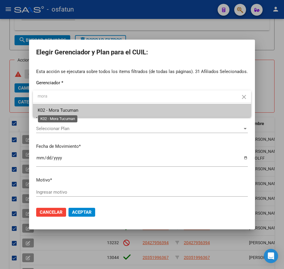
type input "mora"
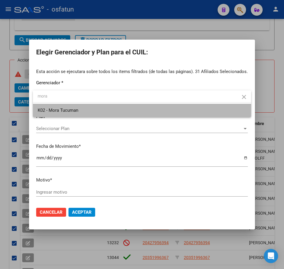
click at [79, 109] on span "K02 - Mora Tucuman" at bounding box center [142, 110] width 208 height 13
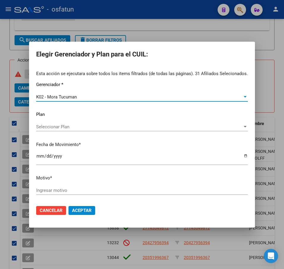
click at [62, 127] on span "Seleccionar Plan" at bounding box center [139, 126] width 206 height 5
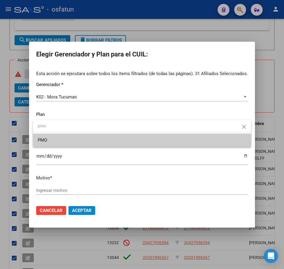
type input "pmo"
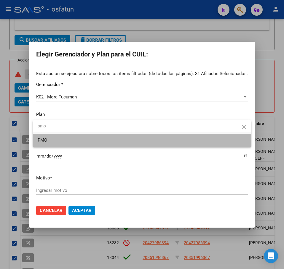
drag, startPoint x: 67, startPoint y: 141, endPoint x: 67, endPoint y: 136, distance: 4.5
click at [67, 141] on span "PMO" at bounding box center [142, 140] width 208 height 13
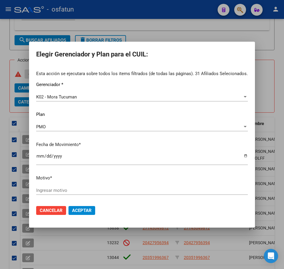
click at [89, 192] on input "Ingresar motivo" at bounding box center [141, 190] width 211 height 5
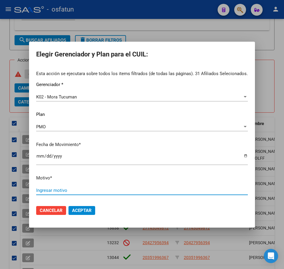
paste input "Padrón 08 2025"
type input "Padrón 08 2025"
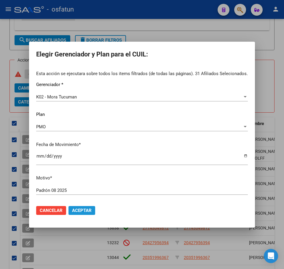
click at [84, 212] on span "Aceptar" at bounding box center [82, 210] width 20 height 5
checkbox input "false"
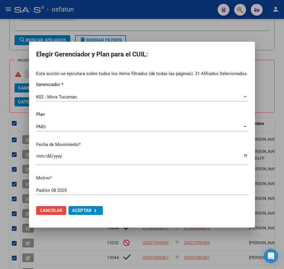
checkbox input "false"
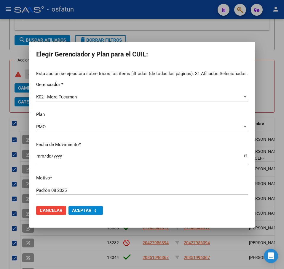
checkbox input "false"
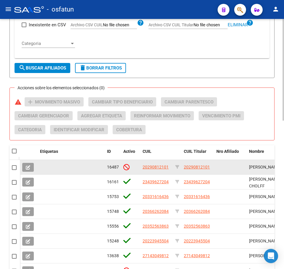
scroll to position [217, 0]
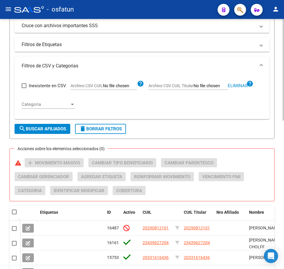
click at [239, 83] on span "Eliminar" at bounding box center [237, 85] width 20 height 5
click at [200, 87] on input "Archivo CSV CUIL Titular" at bounding box center [210, 85] width 34 height 5
type input "C:\fakepath\filtro.csv"
click at [44, 128] on span "search Buscar Afiliados" at bounding box center [42, 128] width 47 height 5
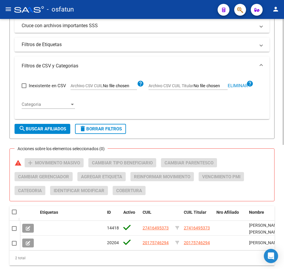
scroll to position [8, 0]
click at [54, 129] on span "search Buscar Afiliados" at bounding box center [42, 128] width 47 height 5
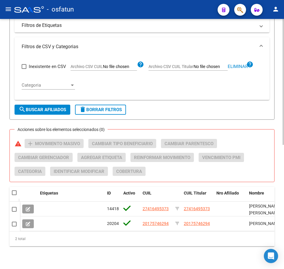
scroll to position [247, 0]
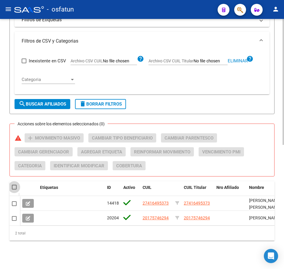
click at [14, 185] on span at bounding box center [14, 187] width 5 height 5
click at [14, 190] on input "checkbox" at bounding box center [14, 190] width 0 height 0
checkbox input "true"
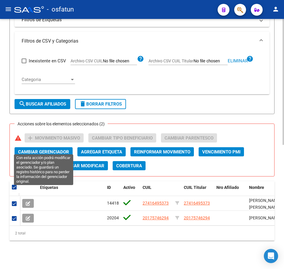
click at [56, 149] on span "Cambiar Gerenciador" at bounding box center [43, 151] width 51 height 5
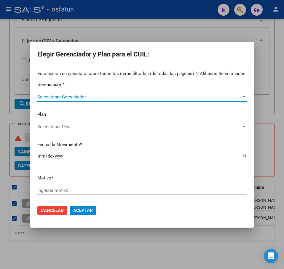
click at [75, 98] on span "Seleccionar Gerenciador" at bounding box center [139, 96] width 204 height 5
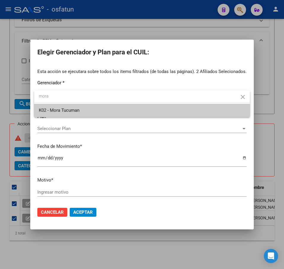
type input "mora"
click at [86, 109] on span "K02 - Mora Tucuman" at bounding box center [142, 110] width 206 height 13
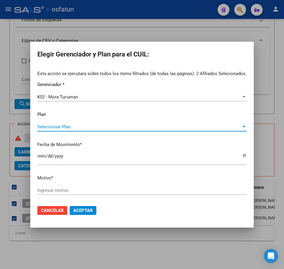
click at [75, 127] on span "Seleccionar Plan" at bounding box center [139, 126] width 204 height 5
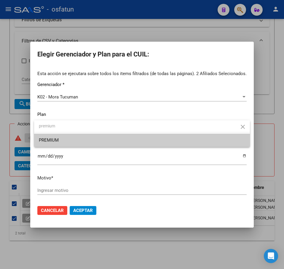
type input "premium"
click at [85, 142] on span "PREMIUM" at bounding box center [142, 140] width 206 height 13
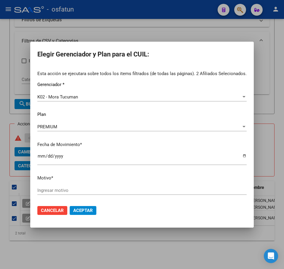
click at [123, 191] on input "Ingresar motivo" at bounding box center [141, 190] width 209 height 5
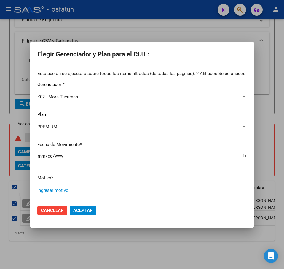
paste input "Padrón 08 2025"
type input "Padrón 08 2025"
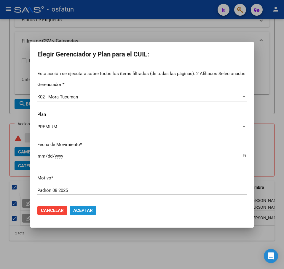
click at [88, 211] on span "Aceptar" at bounding box center [83, 210] width 20 height 5
checkbox input "false"
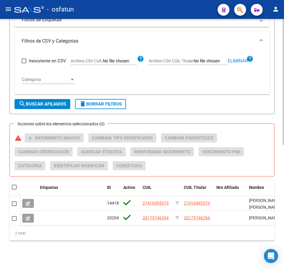
drag, startPoint x: 128, startPoint y: 65, endPoint x: 131, endPoint y: 65, distance: 3.0
click at [130, 65] on div "Inexistente en CSV Archivo CSV CUIL help Archivo CSV CUIL Titular Eliminar help…" at bounding box center [142, 70] width 240 height 39
drag, startPoint x: 235, startPoint y: 55, endPoint x: 224, endPoint y: 56, distance: 11.3
click at [234, 58] on span "Eliminar" at bounding box center [237, 60] width 20 height 5
click at [206, 59] on input "Archivo CSV CUIL Titular" at bounding box center [210, 61] width 34 height 5
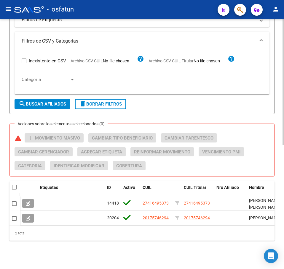
type input "C:\fakepath\filtro.csv"
click at [46, 102] on span "search Buscar Afiliados" at bounding box center [42, 104] width 47 height 5
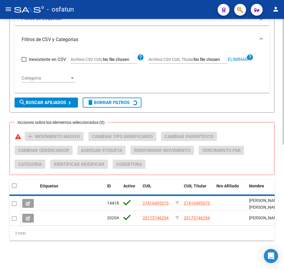
scroll to position [232, 0]
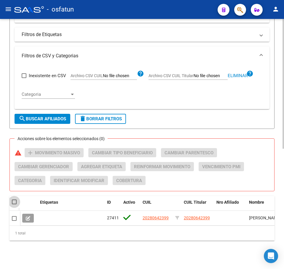
click at [16, 200] on span at bounding box center [14, 202] width 5 height 5
click at [14, 205] on input "checkbox" at bounding box center [14, 205] width 0 height 0
checkbox input "true"
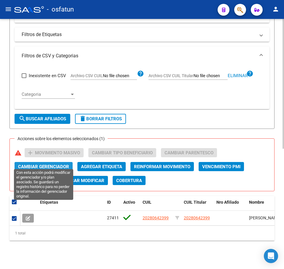
click at [47, 164] on span "Cambiar Gerenciador" at bounding box center [43, 166] width 51 height 5
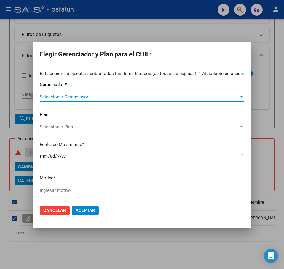
click at [70, 97] on span "Seleccionar Gerenciador" at bounding box center [139, 96] width 199 height 5
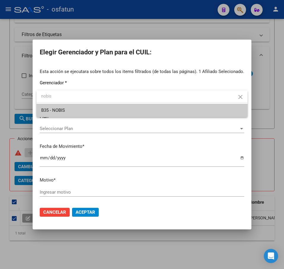
type input "nobis"
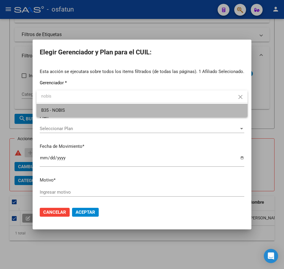
drag, startPoint x: 94, startPoint y: 111, endPoint x: 75, endPoint y: 126, distance: 24.6
click at [93, 111] on span "B35 - NOBIS" at bounding box center [141, 110] width 201 height 13
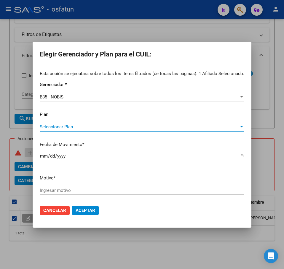
click at [74, 129] on span "Seleccionar Plan" at bounding box center [139, 126] width 199 height 5
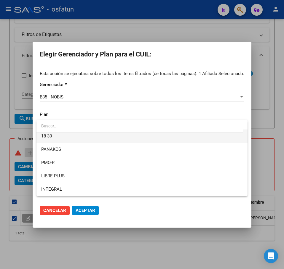
click at [55, 135] on span "18-30" at bounding box center [141, 136] width 201 height 13
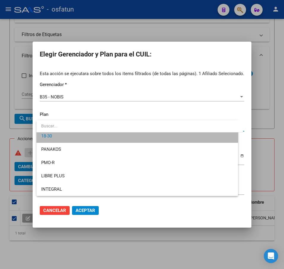
scroll to position [226, 0]
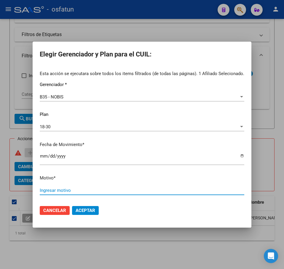
click at [96, 192] on input "Ingresar motivo" at bounding box center [142, 190] width 204 height 5
paste input "Padrón 08 2025"
type input "Padrón 08 2025"
click at [89, 213] on button "Aceptar" at bounding box center [85, 210] width 27 height 9
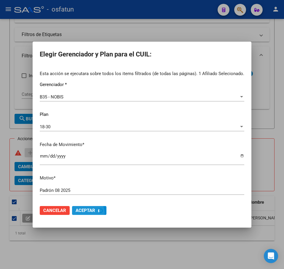
checkbox input "false"
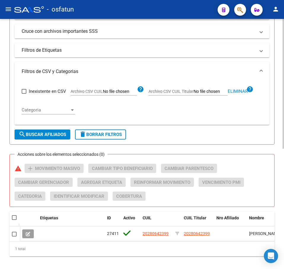
scroll to position [202, 0]
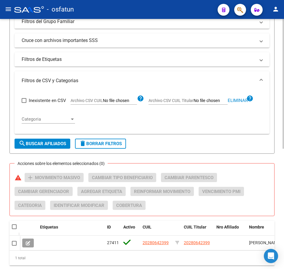
drag, startPoint x: 234, startPoint y: 100, endPoint x: 225, endPoint y: 101, distance: 9.8
click at [233, 100] on span "Eliminar" at bounding box center [237, 100] width 20 height 5
click at [208, 101] on input "Archivo CSV CUIL Titular" at bounding box center [210, 100] width 34 height 5
type input "C:\fakepath\filtro.csv"
drag, startPoint x: 188, startPoint y: 126, endPoint x: 63, endPoint y: 142, distance: 126.5
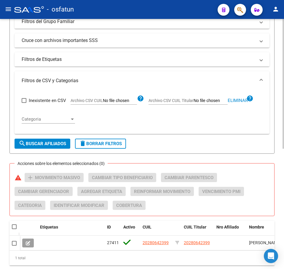
click at [186, 126] on div "Inexistente en CSV Archivo CSV CUIL help Archivo CSV CUIL Titular Eliminar help…" at bounding box center [142, 109] width 240 height 39
click at [47, 144] on span "search Buscar Afiliados" at bounding box center [42, 143] width 47 height 5
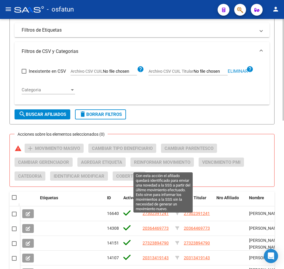
scroll to position [232, 0]
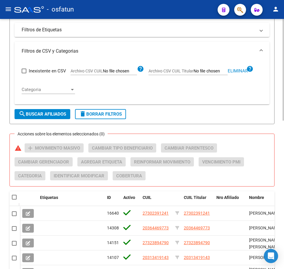
click at [48, 117] on span "search Buscar Afiliados" at bounding box center [42, 114] width 47 height 5
click at [48, 116] on span "search Buscar Afiliados" at bounding box center [42, 114] width 47 height 5
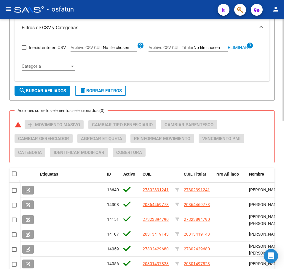
scroll to position [247, 0]
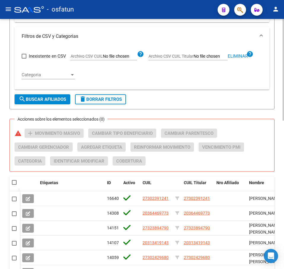
click at [60, 101] on span "search Buscar Afiliados" at bounding box center [42, 99] width 47 height 5
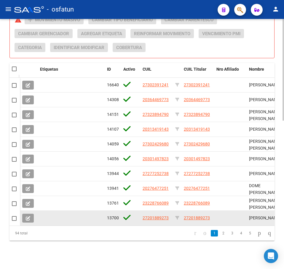
scroll to position [365, 0]
drag, startPoint x: 77, startPoint y: 221, endPoint x: 108, endPoint y: 221, distance: 30.8
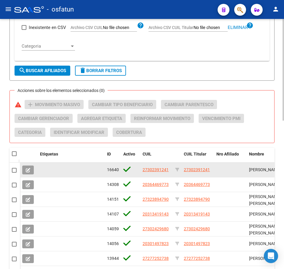
scroll to position [276, 0]
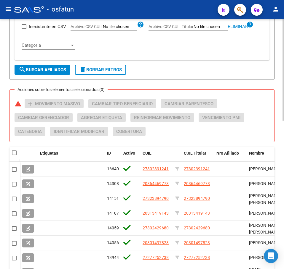
click at [16, 154] on span at bounding box center [14, 153] width 5 height 5
click at [14, 155] on input "checkbox" at bounding box center [14, 155] width 0 height 0
checkbox input "true"
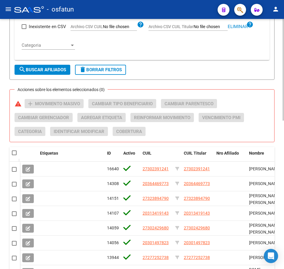
checkbox input "true"
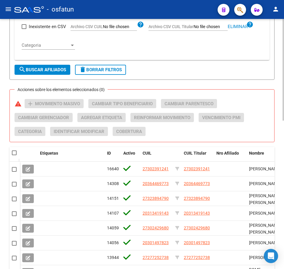
checkbox input "true"
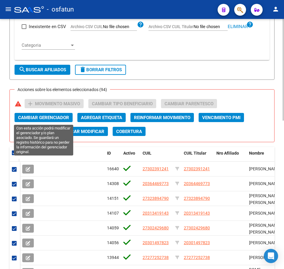
click at [60, 116] on span "Cambiar Gerenciador" at bounding box center [43, 117] width 51 height 5
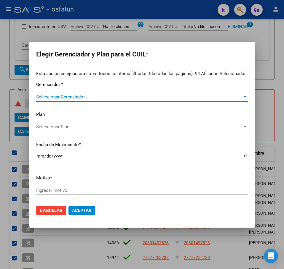
click at [75, 95] on span "Seleccionar Gerenciador" at bounding box center [139, 96] width 206 height 5
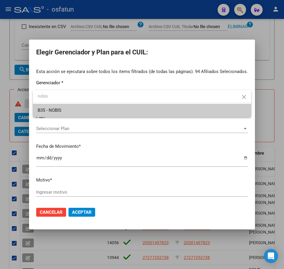
type input "nobis"
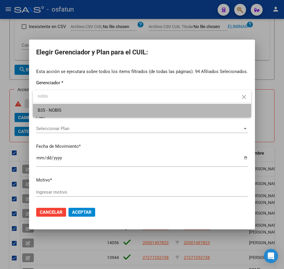
drag, startPoint x: 83, startPoint y: 113, endPoint x: 85, endPoint y: 105, distance: 8.0
click at [83, 112] on span "B35 - NOBIS" at bounding box center [142, 110] width 208 height 13
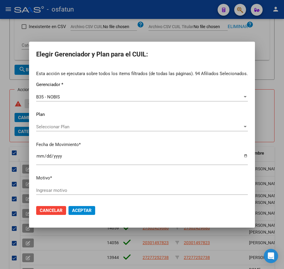
click at [61, 131] on div "Seleccionar Plan Seleccionar Plan" at bounding box center [141, 130] width 211 height 15
click at [65, 128] on span "Seleccionar Plan" at bounding box center [139, 126] width 206 height 5
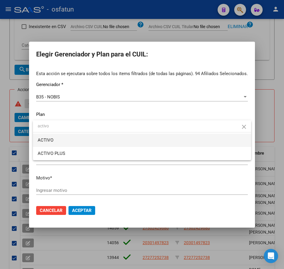
type input "activo"
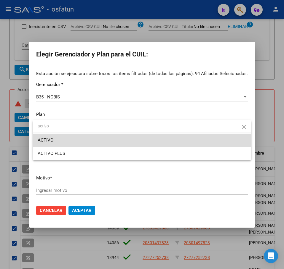
click at [72, 143] on span "ACTIVO" at bounding box center [142, 140] width 208 height 13
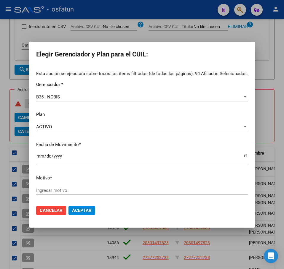
click at [84, 193] on div "Ingresar motivo" at bounding box center [141, 190] width 211 height 9
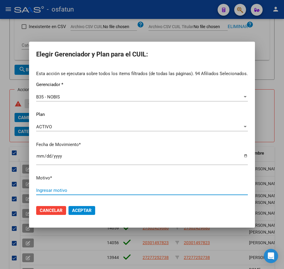
click at [85, 191] on input "Ingresar motivo" at bounding box center [141, 190] width 211 height 5
paste input "Padrón 08 2025"
type input "Padrón 08 2025"
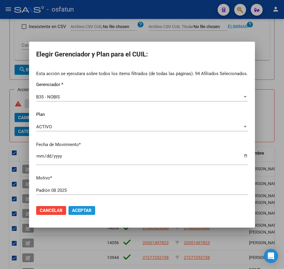
click at [83, 210] on span "Aceptar" at bounding box center [82, 210] width 20 height 5
checkbox input "false"
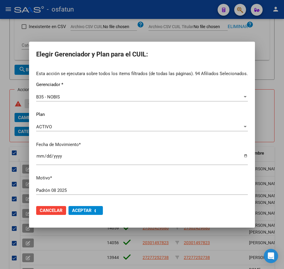
checkbox input "false"
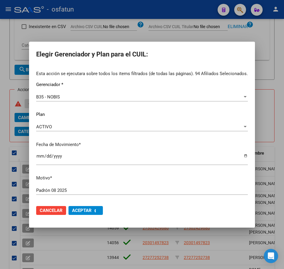
checkbox input "false"
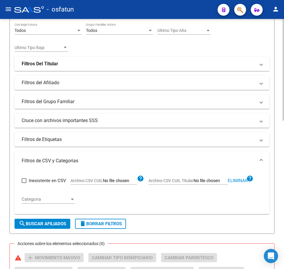
scroll to position [128, 0]
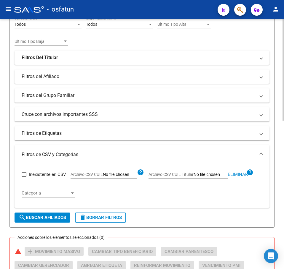
click at [206, 37] on div "Filtros Id CUIL / Nombre / Apellido CUIL Titular Seleccionar Gerenciador Selecc…" at bounding box center [142, 53] width 255 height 175
click at [238, 176] on span "Eliminar" at bounding box center [237, 174] width 20 height 5
click at [212, 174] on input "Archivo CSV CUIL Titular" at bounding box center [210, 174] width 34 height 5
type input "C:\fakepath\filtro.csv"
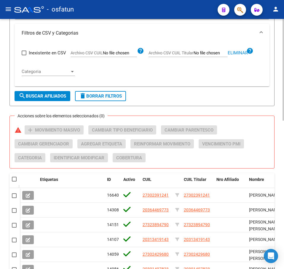
scroll to position [247, 0]
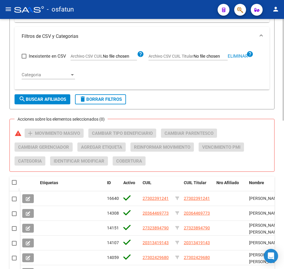
click at [34, 99] on span "search Buscar Afiliados" at bounding box center [42, 99] width 47 height 5
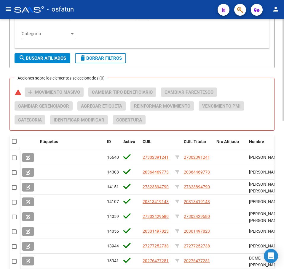
scroll to position [276, 0]
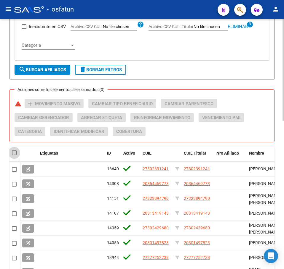
click at [16, 153] on span at bounding box center [14, 153] width 5 height 5
click at [14, 155] on input "checkbox" at bounding box center [14, 155] width 0 height 0
checkbox input "true"
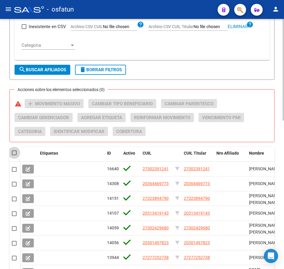
checkbox input "true"
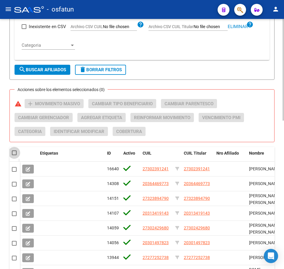
checkbox input "true"
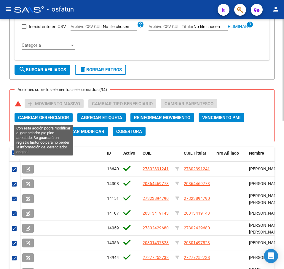
click at [54, 117] on span "Cambiar Gerenciador" at bounding box center [43, 117] width 51 height 5
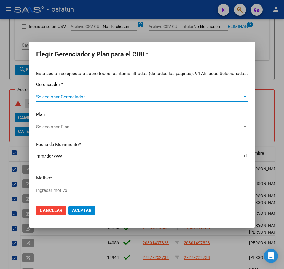
click at [63, 98] on span "Seleccionar Gerenciador" at bounding box center [139, 96] width 206 height 5
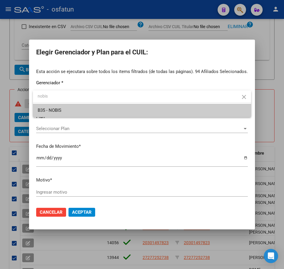
type input "nobis"
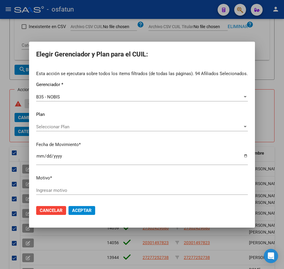
click at [54, 124] on div "Seleccionar Plan Seleccionar Plan" at bounding box center [141, 127] width 211 height 9
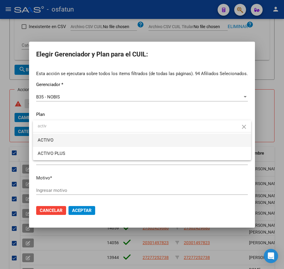
type input "activ"
click at [59, 139] on span "ACTIVO" at bounding box center [142, 140] width 208 height 13
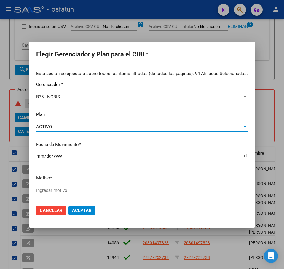
click at [58, 189] on input "Ingresar motivo" at bounding box center [141, 190] width 211 height 5
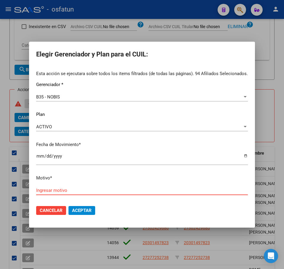
click at [98, 192] on input "Ingresar motivo" at bounding box center [141, 190] width 211 height 5
paste input "Padrón 08 2025"
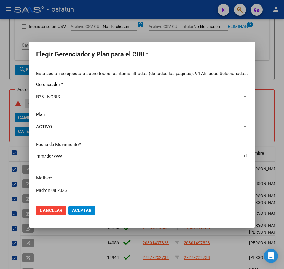
type input "Padrón 08 2025"
click at [81, 209] on span "Aceptar" at bounding box center [82, 210] width 20 height 5
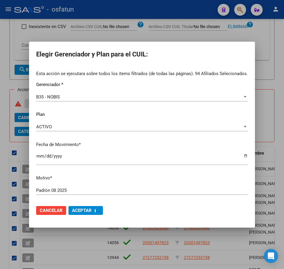
checkbox input "false"
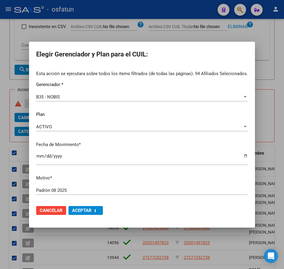
checkbox input "false"
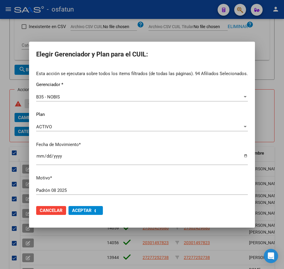
checkbox input "false"
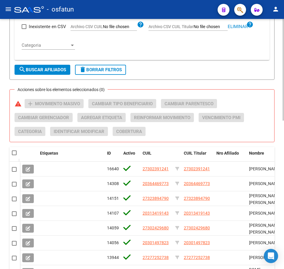
drag, startPoint x: 173, startPoint y: 65, endPoint x: 182, endPoint y: 67, distance: 9.3
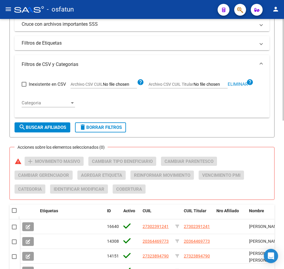
scroll to position [217, 0]
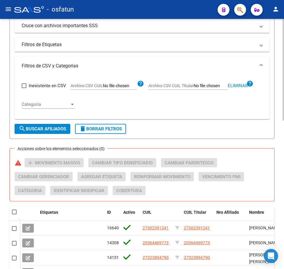
click at [243, 86] on span "Eliminar" at bounding box center [237, 85] width 20 height 5
click at [205, 88] on input "Archivo CSV CUIL Titular" at bounding box center [210, 85] width 34 height 5
type input "C:\fakepath\filtro.csv"
click at [30, 130] on span "search Buscar Afiliados" at bounding box center [42, 128] width 47 height 5
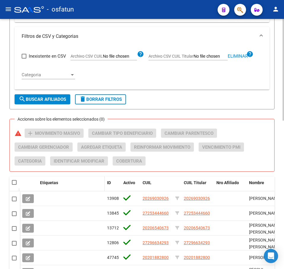
scroll to position [306, 0]
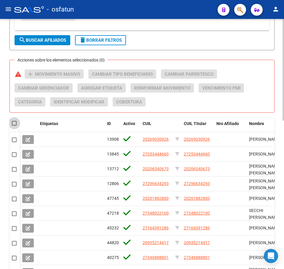
click at [14, 123] on span at bounding box center [14, 123] width 5 height 5
click at [14, 126] on input "checkbox" at bounding box center [14, 126] width 0 height 0
checkbox input "true"
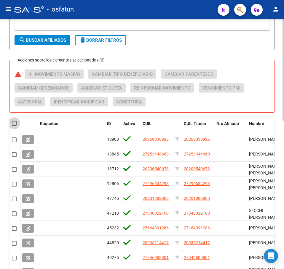
checkbox input "true"
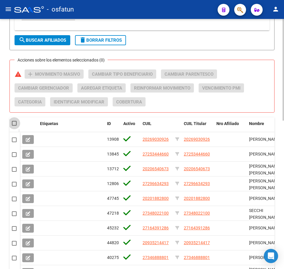
checkbox input "true"
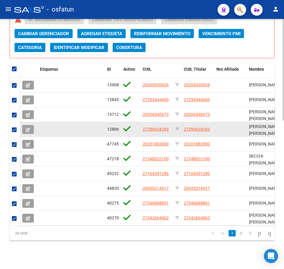
scroll to position [335, 0]
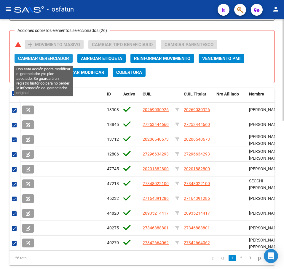
click at [45, 61] on span "Cambiar Gerenciador" at bounding box center [43, 58] width 51 height 5
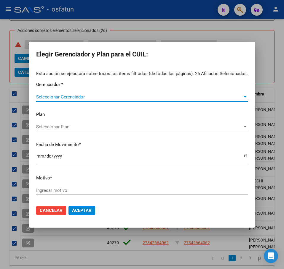
click at [64, 97] on span "Seleccionar Gerenciador" at bounding box center [139, 96] width 206 height 5
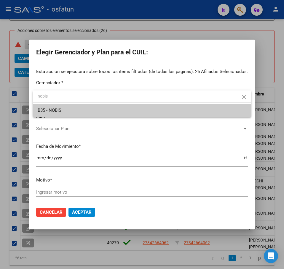
type input "nobis"
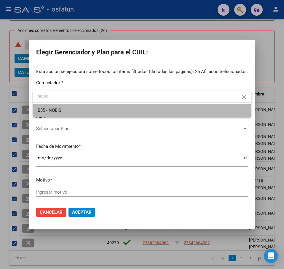
click at [79, 109] on span "B35 - NOBIS" at bounding box center [142, 110] width 208 height 13
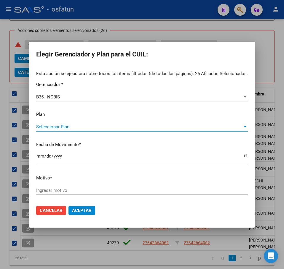
click at [63, 127] on span "Seleccionar Plan" at bounding box center [139, 126] width 206 height 5
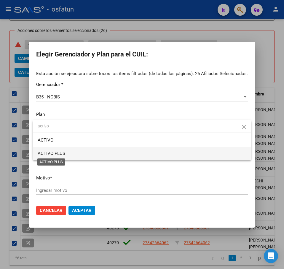
click at [59, 152] on span "ACTIVO PLUS" at bounding box center [52, 153] width 28 height 5
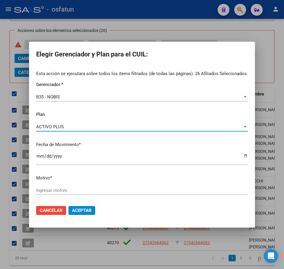
click at [64, 189] on input "Ingresar motivo" at bounding box center [141, 190] width 211 height 5
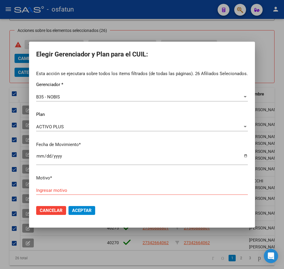
click at [84, 192] on input "Ingresar motivo" at bounding box center [141, 190] width 211 height 5
paste input "Padrón 08 2025"
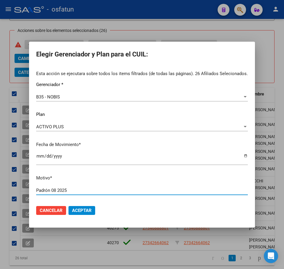
click at [87, 213] on span "Aceptar" at bounding box center [82, 210] width 20 height 5
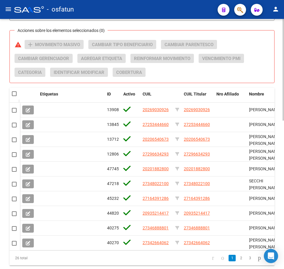
drag, startPoint x: 277, startPoint y: 75, endPoint x: 264, endPoint y: 83, distance: 14.7
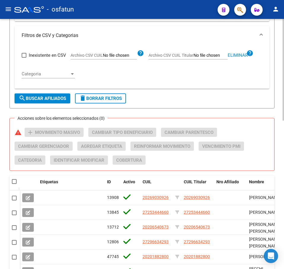
scroll to position [247, 0]
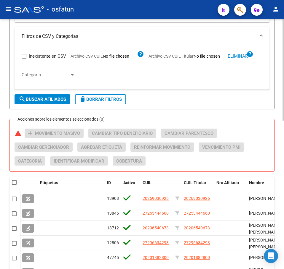
click at [233, 57] on span "Eliminar" at bounding box center [237, 56] width 20 height 5
click at [193, 57] on label "Archivo CSV CUIL Titular" at bounding box center [187, 57] width 79 height 7
click at [193, 57] on input "Archivo CSV CUIL Titular" at bounding box center [210, 56] width 34 height 5
click at [41, 100] on span "search Buscar Afiliados" at bounding box center [42, 99] width 47 height 5
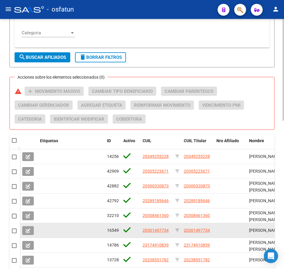
scroll to position [365, 0]
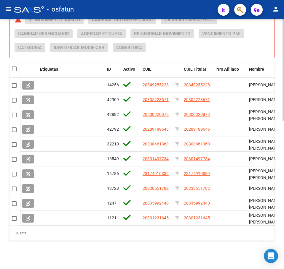
drag, startPoint x: 13, startPoint y: 65, endPoint x: 19, endPoint y: 67, distance: 6.7
click at [13, 67] on span at bounding box center [14, 69] width 5 height 5
click at [14, 71] on input "checkbox" at bounding box center [14, 71] width 0 height 0
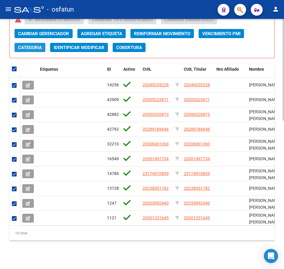
click at [36, 45] on span "Categoria" at bounding box center [30, 47] width 24 height 5
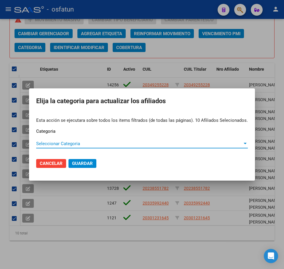
click at [54, 163] on span "Cancelar" at bounding box center [51, 163] width 23 height 5
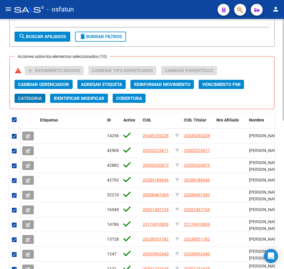
scroll to position [306, 0]
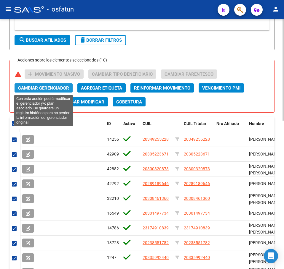
click at [47, 88] on span "Cambiar Gerenciador" at bounding box center [43, 88] width 51 height 5
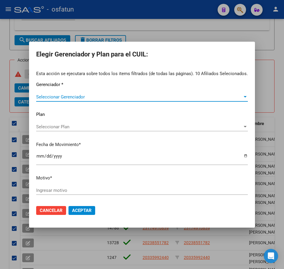
click at [69, 97] on span "Seleccionar Gerenciador" at bounding box center [139, 96] width 206 height 5
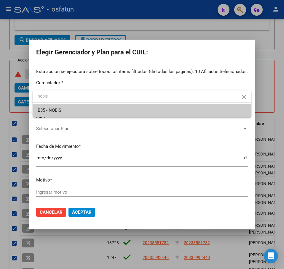
click at [82, 110] on span "B35 - NOBIS" at bounding box center [142, 110] width 208 height 13
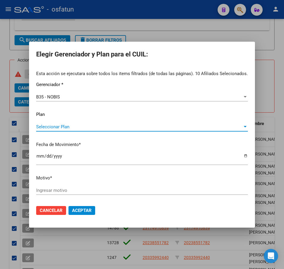
click at [71, 125] on span "Seleccionar Plan" at bounding box center [139, 126] width 206 height 5
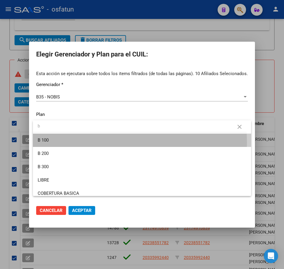
click at [67, 142] on span "B 100" at bounding box center [142, 140] width 208 height 13
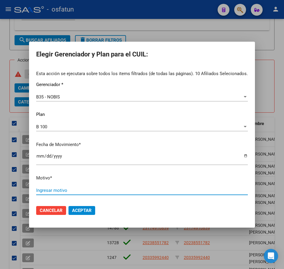
click at [75, 193] on input "Ingresar motivo" at bounding box center [141, 190] width 211 height 5
paste input "Padrón 08 2025"
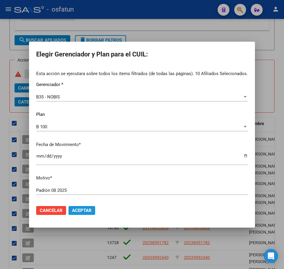
click at [81, 213] on span "Aceptar" at bounding box center [82, 210] width 20 height 5
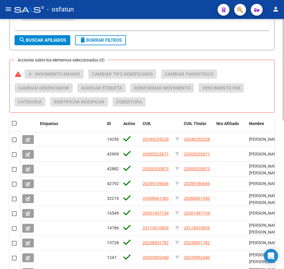
drag, startPoint x: 258, startPoint y: 55, endPoint x: 238, endPoint y: 57, distance: 20.2
click at [258, 55] on div "PADRON -> Afiliados Empadronados (alt+a) add Crear Afiliado file_download Expor…" at bounding box center [141, 9] width 265 height 573
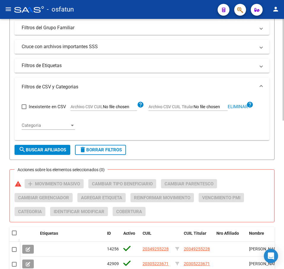
scroll to position [187, 0]
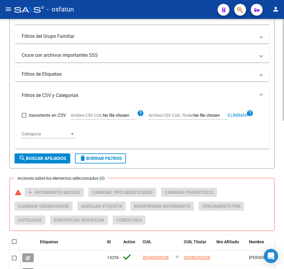
drag, startPoint x: 235, startPoint y: 115, endPoint x: 231, endPoint y: 114, distance: 4.2
click at [235, 115] on span "Eliminar" at bounding box center [237, 115] width 20 height 5
click at [210, 116] on input "Archivo CSV CUIL Titular" at bounding box center [210, 115] width 34 height 5
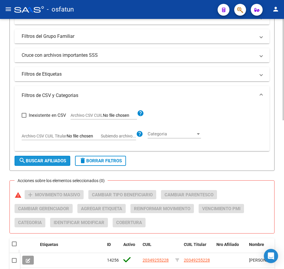
click at [48, 163] on button "search Buscar Afiliados" at bounding box center [43, 161] width 56 height 10
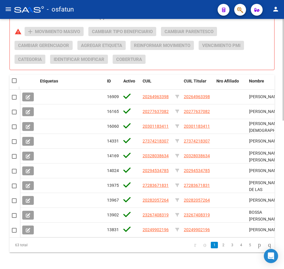
scroll to position [335, 0]
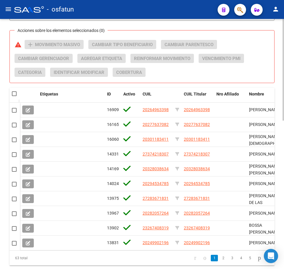
click at [14, 95] on span at bounding box center [14, 93] width 5 height 5
click at [14, 96] on input "checkbox" at bounding box center [14, 96] width 0 height 0
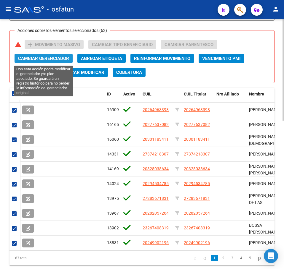
click at [45, 58] on span "Cambiar Gerenciador" at bounding box center [43, 58] width 51 height 5
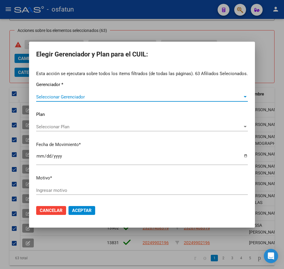
click at [43, 94] on span "Seleccionar Gerenciador" at bounding box center [139, 96] width 206 height 5
click at [52, 126] on span "Seleccionar Plan" at bounding box center [139, 126] width 206 height 5
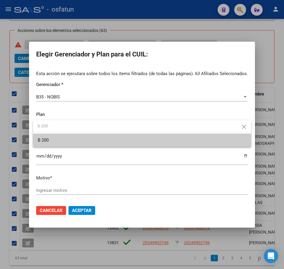
click at [54, 138] on span "B 200" at bounding box center [142, 140] width 208 height 13
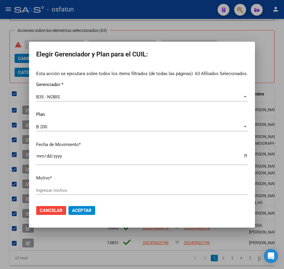
click at [96, 194] on div "Ingresar motivo" at bounding box center [141, 193] width 211 height 15
click at [97, 193] on input "Ingresar motivo" at bounding box center [141, 190] width 211 height 5
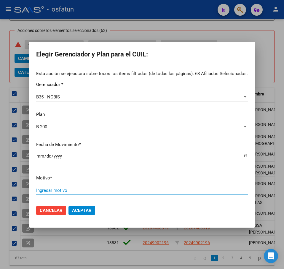
click at [97, 193] on input "Ingresar motivo" at bounding box center [141, 190] width 211 height 5
click at [98, 192] on input "Ingresar motivo" at bounding box center [141, 190] width 211 height 5
paste input "Padrón 08 2025"
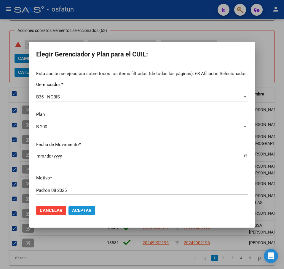
drag, startPoint x: 88, startPoint y: 213, endPoint x: 85, endPoint y: 213, distance: 3.0
click at [87, 213] on span "Aceptar" at bounding box center [82, 210] width 20 height 5
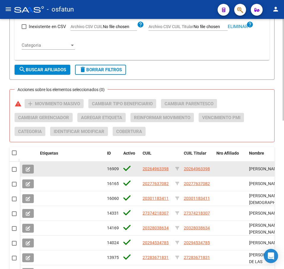
scroll to position [187, 0]
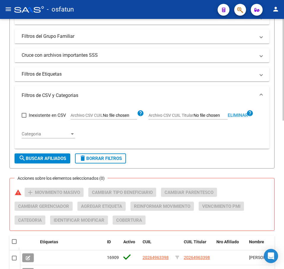
click at [242, 114] on span "Eliminar" at bounding box center [237, 115] width 20 height 5
click at [204, 116] on input "Archivo CSV CUIL Titular" at bounding box center [210, 115] width 34 height 5
click at [44, 156] on button "search Buscar Afiliados" at bounding box center [43, 159] width 56 height 10
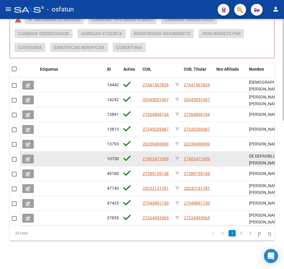
scroll to position [365, 0]
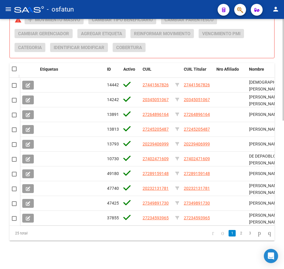
click at [15, 67] on span at bounding box center [14, 69] width 5 height 5
click at [14, 71] on input "checkbox" at bounding box center [14, 71] width 0 height 0
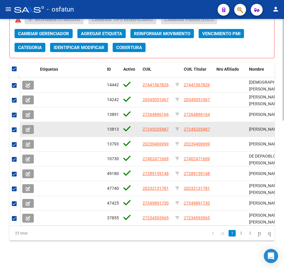
scroll to position [335, 0]
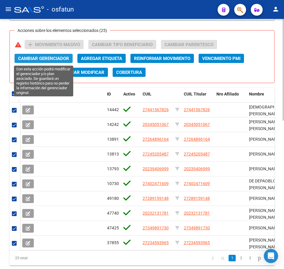
click at [47, 57] on span "Cambiar Gerenciador" at bounding box center [43, 58] width 51 height 5
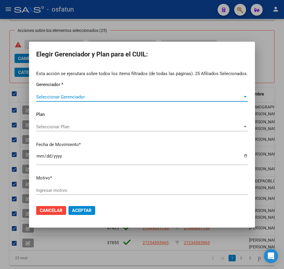
click at [51, 97] on span "Seleccionar Gerenciador" at bounding box center [139, 96] width 206 height 5
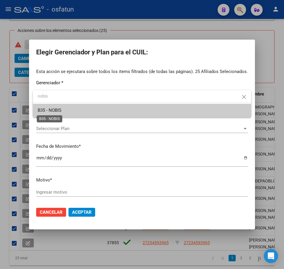
click at [54, 110] on span "B35 - NOBIS" at bounding box center [50, 110] width 24 height 5
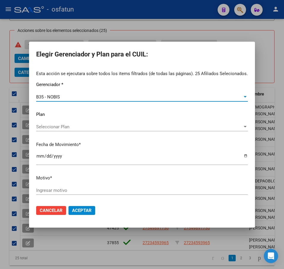
click at [66, 126] on span "Seleccionar Plan" at bounding box center [139, 126] width 206 height 5
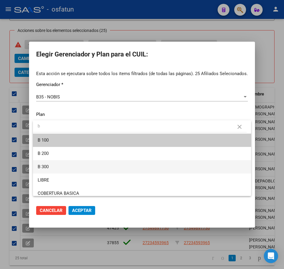
click at [66, 163] on span "B 300" at bounding box center [142, 166] width 208 height 13
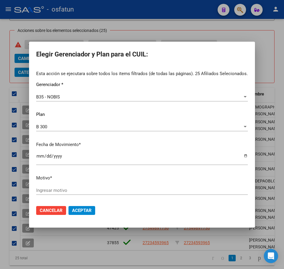
click at [103, 189] on input "Ingresar motivo" at bounding box center [141, 190] width 211 height 5
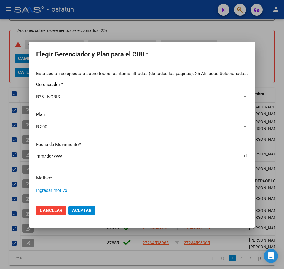
paste input "Padrón 08 2025"
click at [80, 212] on span "Aceptar" at bounding box center [82, 210] width 20 height 5
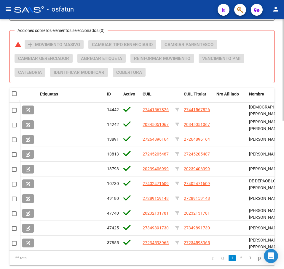
drag, startPoint x: 261, startPoint y: 46, endPoint x: 254, endPoint y: 43, distance: 7.7
click at [258, 45] on div "Acciones sobre los elementos seleccionados (0) warning add Movimiento Masivo Ca…" at bounding box center [144, 61] width 259 height 42
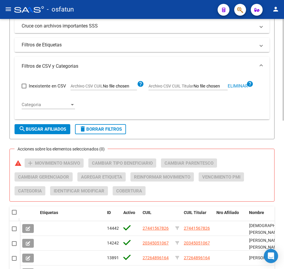
scroll to position [217, 0]
drag, startPoint x: 235, startPoint y: 85, endPoint x: 200, endPoint y: 84, distance: 35.5
click at [235, 85] on span "Eliminar" at bounding box center [237, 85] width 20 height 5
click at [191, 85] on span "Archivo CSV CUIL Titular" at bounding box center [170, 85] width 45 height 5
click at [193, 85] on input "Archivo CSV CUIL Titular" at bounding box center [210, 85] width 34 height 5
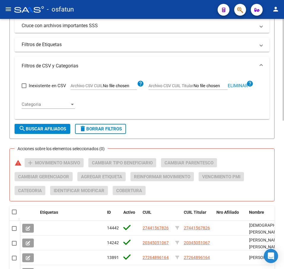
drag, startPoint x: 60, startPoint y: 130, endPoint x: 62, endPoint y: 123, distance: 7.7
click at [60, 130] on span "search Buscar Afiliados" at bounding box center [42, 128] width 47 height 5
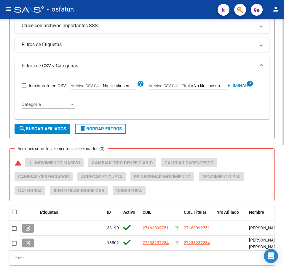
scroll to position [247, 0]
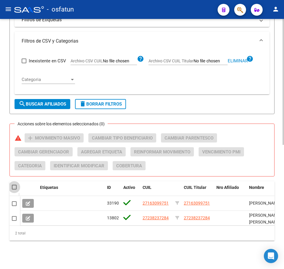
click at [12, 185] on span at bounding box center [14, 187] width 5 height 5
click at [14, 190] on input "checkbox" at bounding box center [14, 190] width 0 height 0
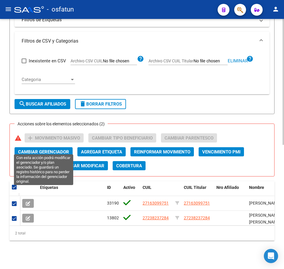
click at [56, 149] on span "Cambiar Gerenciador" at bounding box center [43, 151] width 51 height 5
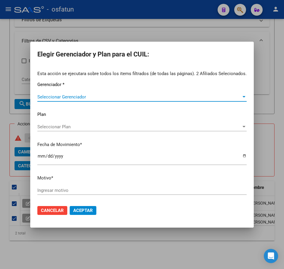
click at [75, 97] on span "Seleccionar Gerenciador" at bounding box center [139, 96] width 204 height 5
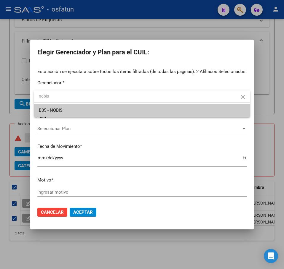
click at [80, 108] on span "B35 - NOBIS" at bounding box center [142, 110] width 206 height 13
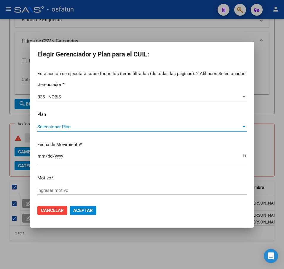
click at [88, 126] on span "Seleccionar Plan" at bounding box center [139, 126] width 204 height 5
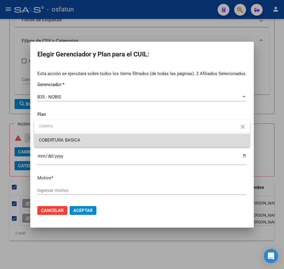
click at [91, 143] on span "COBERTURA BASICA" at bounding box center [142, 140] width 206 height 13
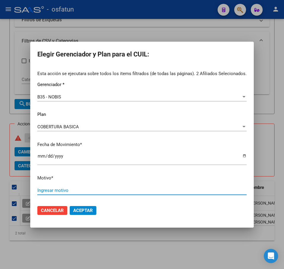
click at [91, 190] on input "Ingresar motivo" at bounding box center [141, 190] width 209 height 5
click at [91, 191] on input "Ingresar motivo" at bounding box center [141, 190] width 209 height 5
paste input "Padrón 08 2025"
click at [82, 212] on span "Aceptar" at bounding box center [83, 210] width 20 height 5
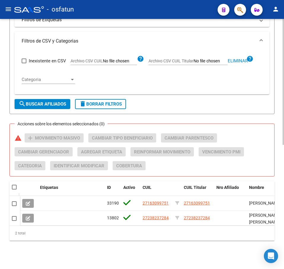
drag, startPoint x: 252, startPoint y: 65, endPoint x: 242, endPoint y: 56, distance: 13.2
click at [250, 62] on div "Inexistente en CSV Archivo CSV CUIL help Archivo CSV CUIL Titular Eliminar help…" at bounding box center [142, 70] width 240 height 39
click at [241, 55] on app-file-filter "Archivo CSV CUIL Titular Eliminar help" at bounding box center [200, 59] width 105 height 9
click at [242, 58] on span "Eliminar" at bounding box center [237, 60] width 20 height 5
click at [212, 59] on input "Archivo CSV CUIL Titular" at bounding box center [210, 61] width 34 height 5
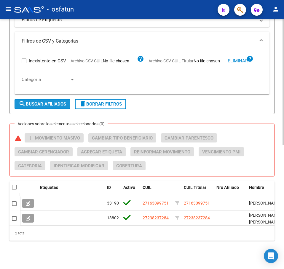
click at [53, 102] on span "search Buscar Afiliados" at bounding box center [42, 104] width 47 height 5
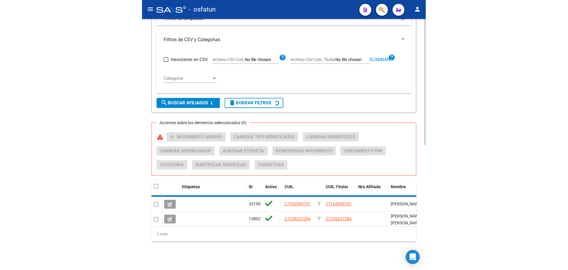
scroll to position [232, 0]
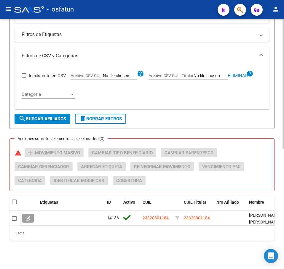
drag, startPoint x: 17, startPoint y: 198, endPoint x: 15, endPoint y: 194, distance: 3.7
click at [15, 199] on div at bounding box center [15, 202] width 6 height 6
click at [16, 199] on div at bounding box center [15, 202] width 6 height 6
click at [15, 200] on span at bounding box center [14, 202] width 5 height 5
click at [14, 205] on input "checkbox" at bounding box center [14, 205] width 0 height 0
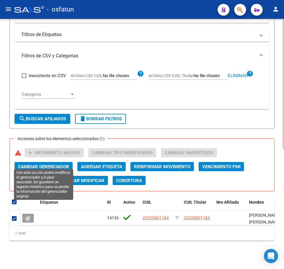
click at [41, 164] on span "Cambiar Gerenciador" at bounding box center [43, 166] width 51 height 5
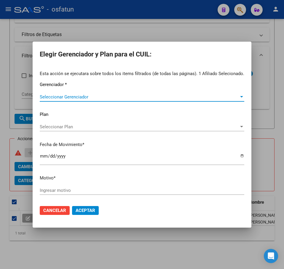
click at [71, 99] on span "Seleccionar Gerenciador" at bounding box center [139, 96] width 199 height 5
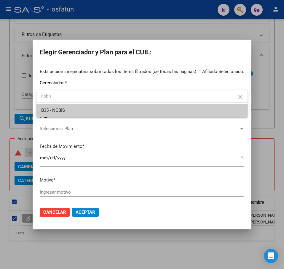
drag, startPoint x: 89, startPoint y: 110, endPoint x: 87, endPoint y: 107, distance: 3.6
click at [87, 108] on span "B35 - NOBIS" at bounding box center [141, 110] width 201 height 13
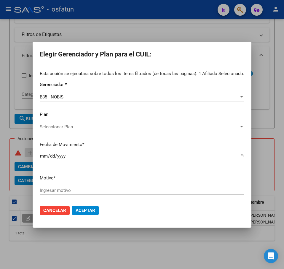
click at [62, 120] on div "Esta acción se ejecutara sobre todos los items filtrados (de todas las páginas)…" at bounding box center [142, 135] width 204 height 130
click at [63, 123] on div "Seleccionar Plan Seleccionar Plan" at bounding box center [142, 127] width 204 height 9
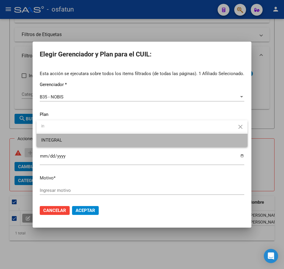
click at [65, 139] on span "INTEGRAL" at bounding box center [141, 140] width 201 height 13
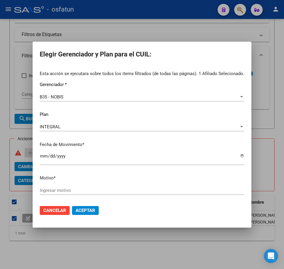
click at [123, 192] on input "Ingresar motivo" at bounding box center [142, 190] width 204 height 5
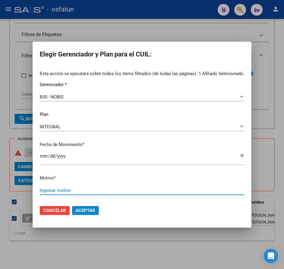
paste input "Padrón 08 2025"
drag, startPoint x: 87, startPoint y: 212, endPoint x: 84, endPoint y: 212, distance: 3.3
click at [86, 212] on span "Aceptar" at bounding box center [85, 210] width 20 height 5
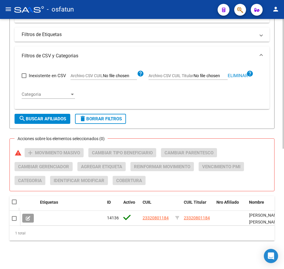
drag, startPoint x: 275, startPoint y: 125, endPoint x: 272, endPoint y: 122, distance: 4.2
click at [274, 124] on div "PADRON -> Afiliados Empadronados (alt+a) add Crear Afiliado file_download Expor…" at bounding box center [142, 30] width 284 height 477
click at [231, 73] on span "Eliminar" at bounding box center [237, 75] width 20 height 5
click at [211, 73] on input "Archivo CSV CUIL Titular" at bounding box center [210, 75] width 34 height 5
click at [60, 116] on span "search Buscar Afiliados" at bounding box center [42, 118] width 47 height 5
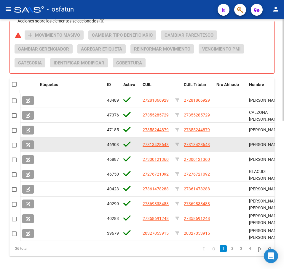
scroll to position [365, 0]
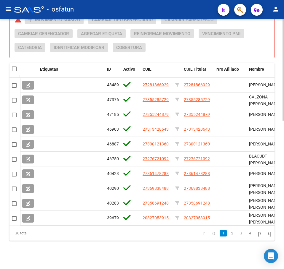
click at [16, 67] on span at bounding box center [14, 69] width 5 height 5
click at [14, 71] on input "checkbox" at bounding box center [14, 71] width 0 height 0
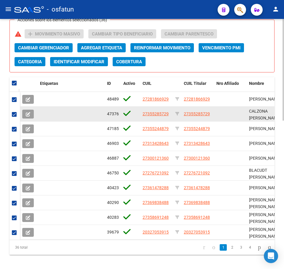
scroll to position [335, 0]
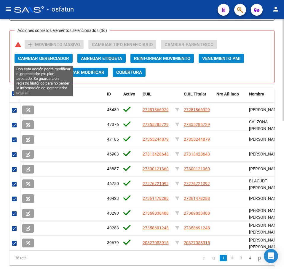
click at [58, 60] on span "Cambiar Gerenciador" at bounding box center [43, 58] width 51 height 5
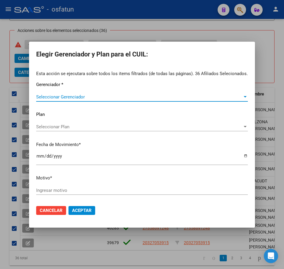
click at [51, 97] on span "Seleccionar Gerenciador" at bounding box center [139, 96] width 206 height 5
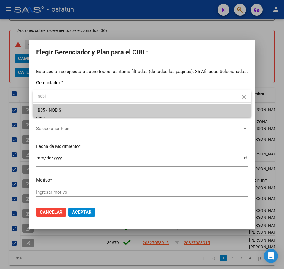
drag, startPoint x: 90, startPoint y: 111, endPoint x: 93, endPoint y: 108, distance: 4.4
click at [89, 111] on span "B35 - NOBIS" at bounding box center [142, 110] width 208 height 13
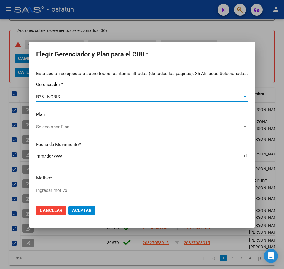
click at [87, 130] on div "Seleccionar Plan Seleccionar Plan" at bounding box center [141, 127] width 211 height 9
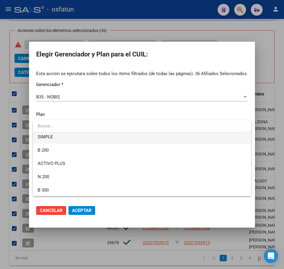
scroll to position [118, 0]
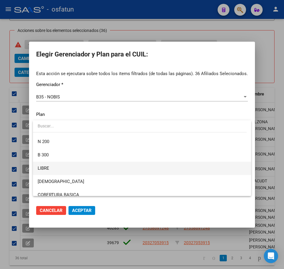
click at [65, 169] on span "LIBRE" at bounding box center [142, 168] width 208 height 13
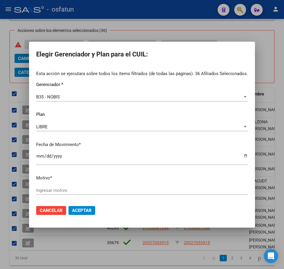
click at [98, 190] on input "Ingresar motivo" at bounding box center [141, 190] width 211 height 5
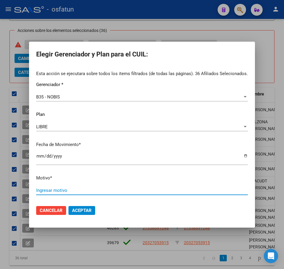
paste input "Padrón 08 2025"
click at [83, 210] on span "Aceptar" at bounding box center [82, 210] width 20 height 5
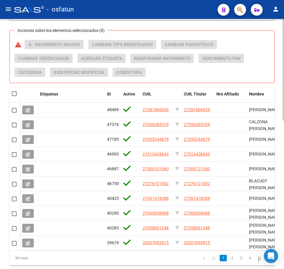
click at [264, 63] on div "Acciones sobre los elementos seleccionados (0) warning add Movimiento Masivo Ca…" at bounding box center [144, 61] width 259 height 42
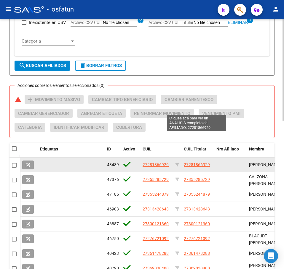
scroll to position [276, 0]
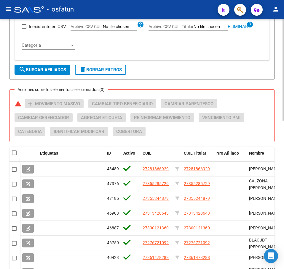
drag, startPoint x: 200, startPoint y: 51, endPoint x: 227, endPoint y: 33, distance: 32.9
click at [210, 47] on div "Inexistente en CSV Archivo CSV CUIL help Archivo CSV CUIL Titular Eliminar help…" at bounding box center [142, 35] width 240 height 39
click at [237, 26] on span "Eliminar" at bounding box center [237, 26] width 20 height 5
click at [208, 27] on input "Archivo CSV CUIL Titular" at bounding box center [210, 26] width 34 height 5
click at [34, 68] on span "search Buscar Afiliados" at bounding box center [42, 69] width 47 height 5
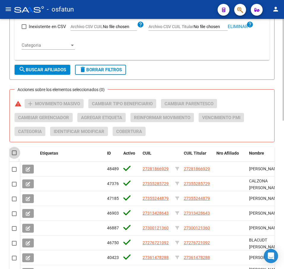
click at [15, 154] on span at bounding box center [14, 153] width 5 height 5
click at [14, 155] on input "checkbox" at bounding box center [14, 155] width 0 height 0
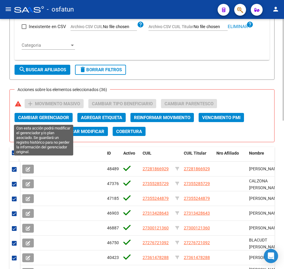
click at [55, 116] on span "Cambiar Gerenciador" at bounding box center [43, 117] width 51 height 5
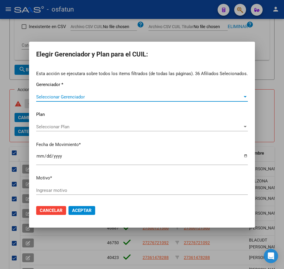
click at [88, 95] on span "Seleccionar Gerenciador" at bounding box center [139, 96] width 206 height 5
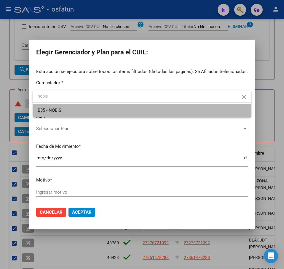
click at [76, 113] on span "B35 - NOBIS" at bounding box center [142, 110] width 208 height 13
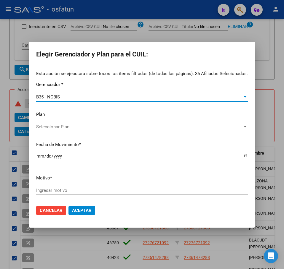
click at [60, 126] on span "Seleccionar Plan" at bounding box center [139, 126] width 206 height 5
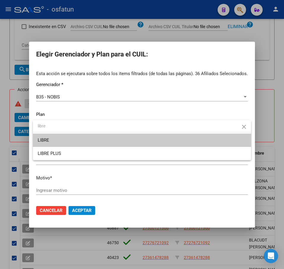
click at [75, 142] on span "LIBRE" at bounding box center [142, 140] width 208 height 13
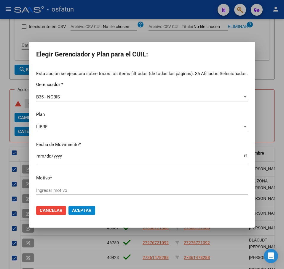
drag, startPoint x: 61, startPoint y: 182, endPoint x: 61, endPoint y: 186, distance: 4.5
click at [61, 182] on div "Esta acción se ejecutara sobre todos los items filtrados (de todas las páginas)…" at bounding box center [141, 135] width 211 height 130
click at [87, 194] on div "Ingresar motivo" at bounding box center [141, 190] width 211 height 9
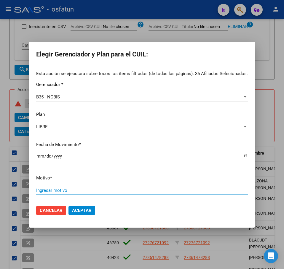
click at [89, 192] on input "Ingresar motivo" at bounding box center [141, 190] width 211 height 5
paste input "Padrón 08 2025"
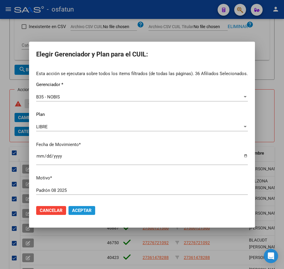
click at [77, 211] on span "Aceptar" at bounding box center [82, 210] width 20 height 5
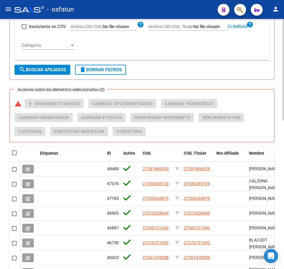
click at [175, 52] on div "Inexistente en CSV Archivo CSV CUIL help Archivo CSV CUIL Titular Eliminar help…" at bounding box center [142, 35] width 240 height 39
click at [234, 28] on span "Eliminar" at bounding box center [237, 26] width 20 height 5
click at [210, 26] on input "Archivo CSV CUIL Titular" at bounding box center [210, 26] width 34 height 5
click at [40, 70] on span "search Buscar Afiliados" at bounding box center [42, 69] width 47 height 5
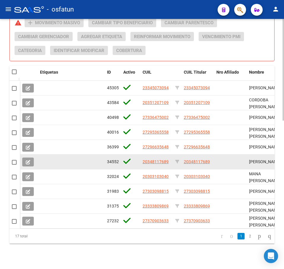
scroll to position [365, 0]
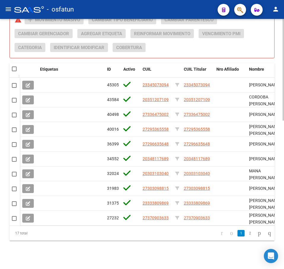
click at [13, 67] on span at bounding box center [14, 69] width 5 height 5
click at [14, 71] on input "checkbox" at bounding box center [14, 71] width 0 height 0
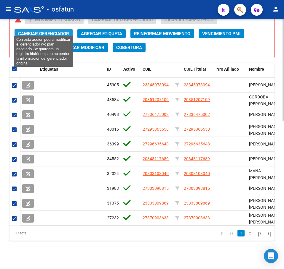
click at [48, 31] on span "Cambiar Gerenciador" at bounding box center [43, 33] width 51 height 5
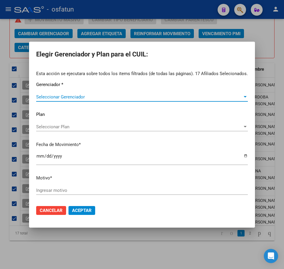
click at [102, 96] on span "Seleccionar Gerenciador" at bounding box center [139, 96] width 206 height 5
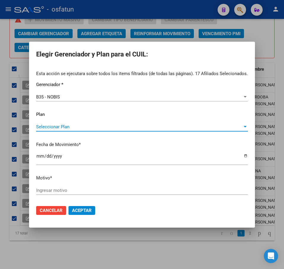
click at [62, 128] on span "Seleccionar Plan" at bounding box center [139, 126] width 206 height 5
click at [56, 191] on input "Ingresar motivo" at bounding box center [141, 190] width 211 height 5
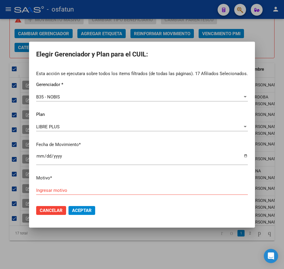
click at [116, 188] on div "Ingresar motivo" at bounding box center [141, 190] width 211 height 9
click at [116, 190] on input "Ingresar motivo" at bounding box center [141, 190] width 211 height 5
paste input "Padrón 08 2025"
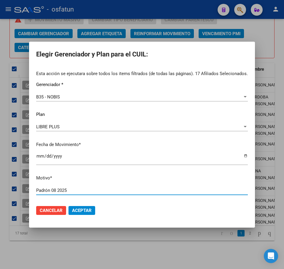
click at [85, 214] on button "Aceptar" at bounding box center [81, 210] width 27 height 9
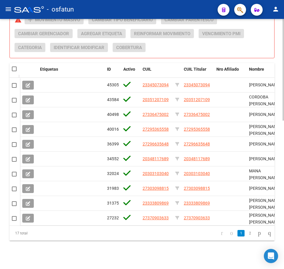
drag, startPoint x: 180, startPoint y: 46, endPoint x: 174, endPoint y: 49, distance: 6.2
click at [180, 46] on div "Acciones sobre los elementos seleccionados (0) warning add Movimiento Masivo Ca…" at bounding box center [144, 36] width 259 height 42
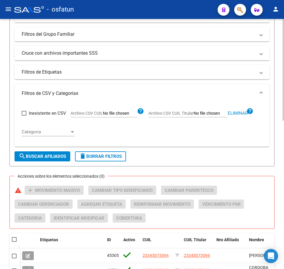
scroll to position [187, 0]
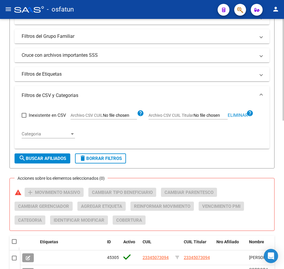
drag, startPoint x: 241, startPoint y: 115, endPoint x: 226, endPoint y: 115, distance: 15.4
click at [239, 115] on span "Eliminar" at bounding box center [237, 115] width 20 height 5
click at [209, 118] on input "Archivo CSV CUIL Titular" at bounding box center [210, 115] width 34 height 5
click at [51, 161] on span "search Buscar Afiliados" at bounding box center [42, 158] width 47 height 5
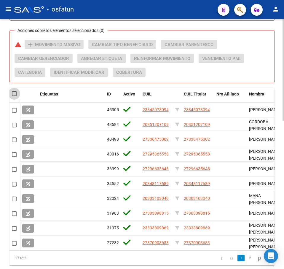
click at [14, 95] on span at bounding box center [14, 93] width 5 height 5
click at [14, 96] on input "checkbox" at bounding box center [14, 96] width 0 height 0
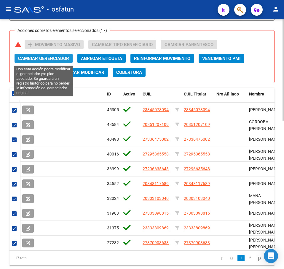
click at [57, 59] on span "Cambiar Gerenciador" at bounding box center [43, 58] width 51 height 5
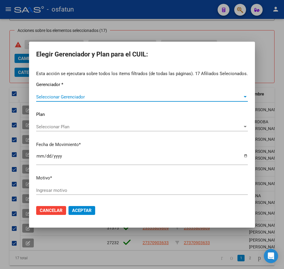
click at [50, 97] on span "Seleccionar Gerenciador" at bounding box center [139, 96] width 206 height 5
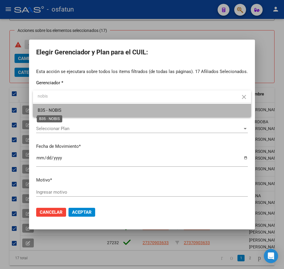
click at [54, 112] on span "B35 - NOBIS" at bounding box center [50, 110] width 24 height 5
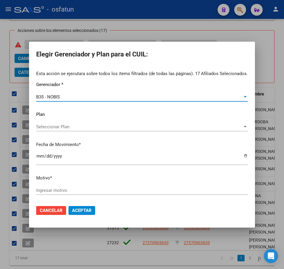
click at [72, 127] on span "Seleccionar Plan" at bounding box center [139, 126] width 206 height 5
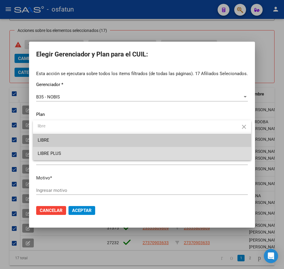
click at [89, 155] on span "LIBRE PLUS" at bounding box center [142, 153] width 208 height 13
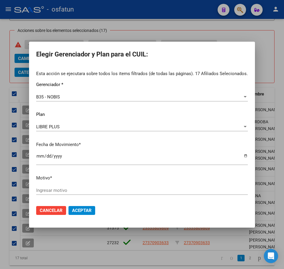
click at [85, 193] on div "Ingresar motivo" at bounding box center [141, 190] width 211 height 9
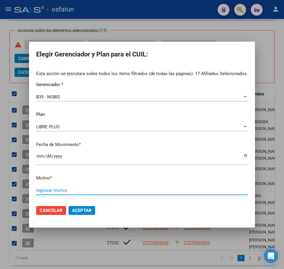
click at [86, 192] on input "Ingresar motivo" at bounding box center [141, 190] width 211 height 5
paste input "Padrón 08 2025"
drag, startPoint x: 84, startPoint y: 214, endPoint x: 90, endPoint y: 208, distance: 8.6
click at [84, 212] on button "Aceptar" at bounding box center [81, 210] width 27 height 9
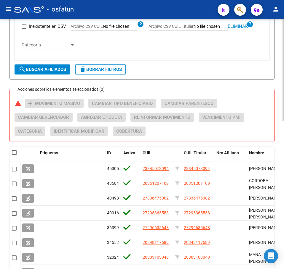
scroll to position [276, 0]
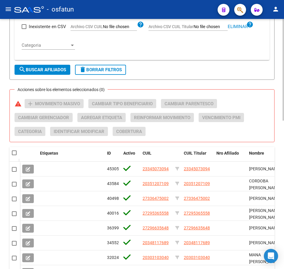
click at [275, 88] on div "PADRON -> Afiliados Empadronados (alt+a) add Crear Afiliado file_download Expor…" at bounding box center [142, 48] width 284 height 611
click at [186, 58] on div "Inexistente en CSV Archivo CSV CUIL help Archivo CSV CUIL Titular Eliminar help…" at bounding box center [142, 38] width 255 height 44
click at [242, 26] on span "Eliminar" at bounding box center [237, 26] width 20 height 5
click at [205, 27] on input "Archivo CSV CUIL Titular" at bounding box center [210, 26] width 34 height 5
click at [50, 71] on span "search Buscar Afiliados" at bounding box center [42, 69] width 47 height 5
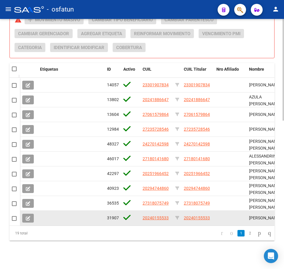
scroll to position [365, 0]
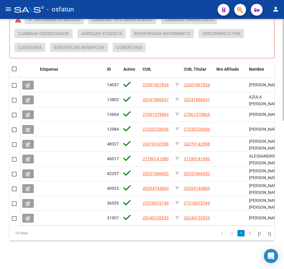
click at [14, 67] on span at bounding box center [14, 69] width 5 height 5
click at [14, 71] on input "checkbox" at bounding box center [14, 71] width 0 height 0
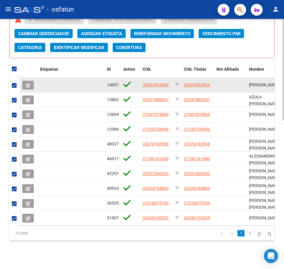
scroll to position [335, 0]
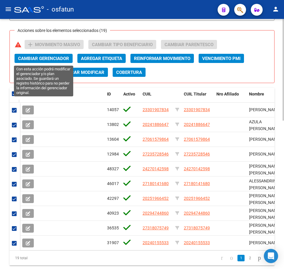
click at [61, 59] on span "Cambiar Gerenciador" at bounding box center [43, 58] width 51 height 5
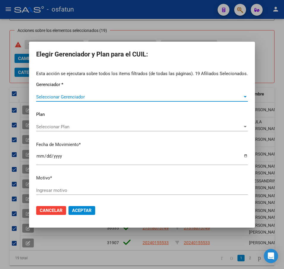
click at [68, 98] on span "Seleccionar Gerenciador" at bounding box center [139, 96] width 206 height 5
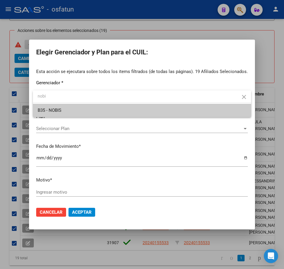
click at [97, 105] on span "B35 - NOBIS" at bounding box center [142, 110] width 208 height 13
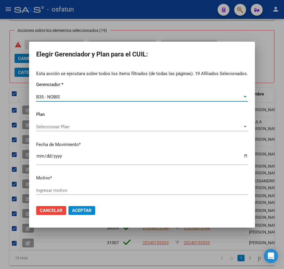
click at [77, 127] on span "Seleccionar Plan" at bounding box center [139, 126] width 206 height 5
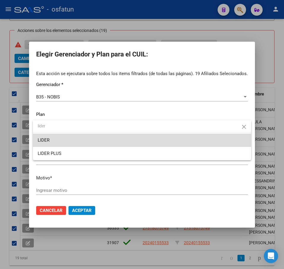
click at [61, 139] on span "LIDER" at bounding box center [142, 140] width 208 height 13
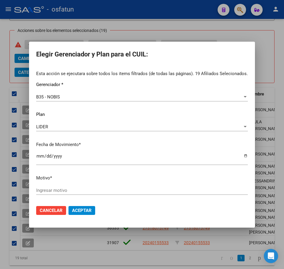
click at [79, 193] on div "Ingresar motivo" at bounding box center [141, 190] width 211 height 9
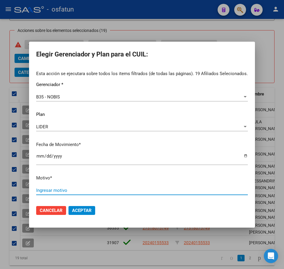
click at [81, 192] on input "Ingresar motivo" at bounding box center [141, 190] width 211 height 5
paste input "Padrón 08 2025"
click at [87, 213] on span "Aceptar" at bounding box center [82, 210] width 20 height 5
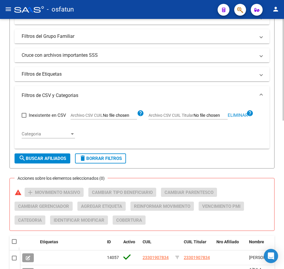
scroll to position [69, 0]
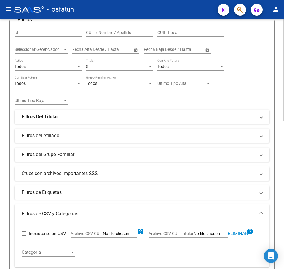
click at [255, 65] on div "Filtros Id CUIL / Nombre / Apellido CUIL Titular Seleccionar Gerenciador Selecc…" at bounding box center [142, 112] width 255 height 175
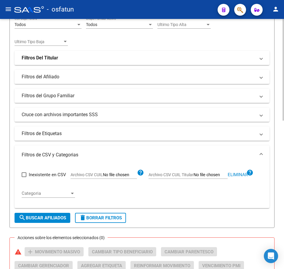
scroll to position [128, 0]
click at [230, 175] on span "Eliminar" at bounding box center [237, 174] width 20 height 5
click at [195, 174] on input "Archivo CSV CUIL Titular" at bounding box center [210, 174] width 34 height 5
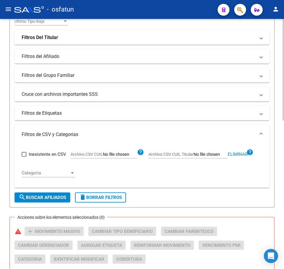
scroll to position [158, 0]
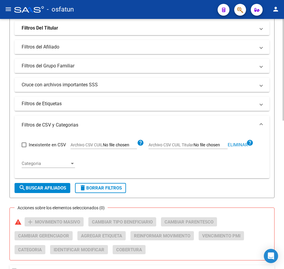
click at [46, 191] on span "search Buscar Afiliados" at bounding box center [42, 188] width 47 height 5
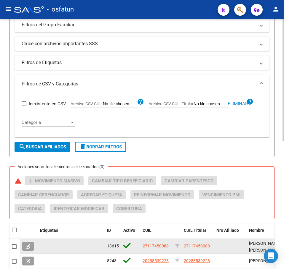
scroll to position [261, 0]
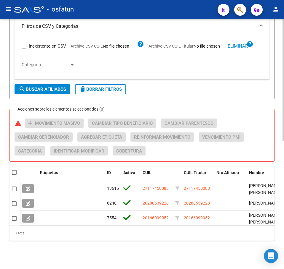
click at [18, 171] on span at bounding box center [18, 173] width 2 height 12
drag, startPoint x: 13, startPoint y: 167, endPoint x: 18, endPoint y: 166, distance: 4.5
click at [14, 170] on span at bounding box center [14, 172] width 5 height 5
click at [14, 175] on input "checkbox" at bounding box center [14, 175] width 0 height 0
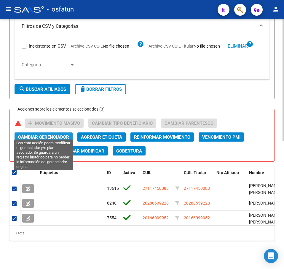
click at [55, 135] on span "Cambiar Gerenciador" at bounding box center [43, 137] width 51 height 5
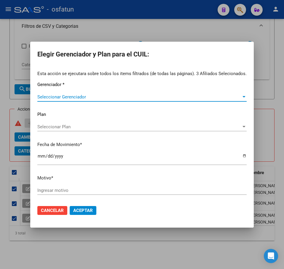
click at [65, 127] on span "Seleccionar Plan" at bounding box center [139, 126] width 204 height 5
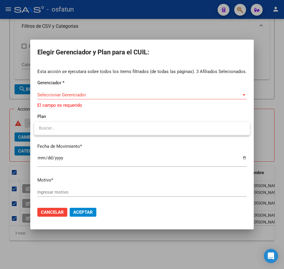
click at [84, 105] on div at bounding box center [142, 134] width 284 height 269
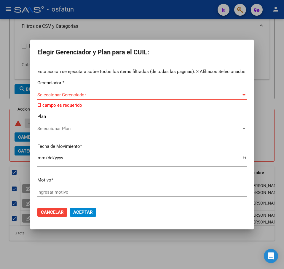
click at [86, 93] on span "Seleccionar Gerenciador" at bounding box center [139, 94] width 204 height 5
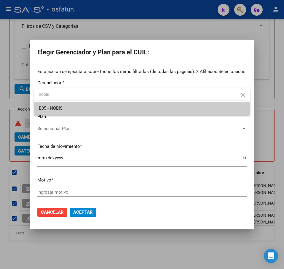
click at [91, 109] on span "B35 - NOBIS" at bounding box center [142, 108] width 206 height 13
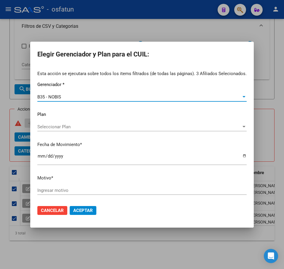
click at [72, 126] on span "Seleccionar Plan" at bounding box center [139, 126] width 204 height 5
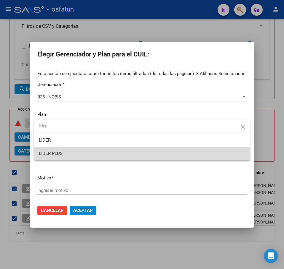
drag, startPoint x: 85, startPoint y: 155, endPoint x: 91, endPoint y: 144, distance: 12.7
click at [85, 155] on span "LIDER PLUS" at bounding box center [142, 153] width 206 height 13
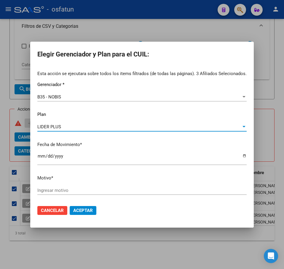
click at [63, 160] on input "[DATE]" at bounding box center [141, 158] width 209 height 9
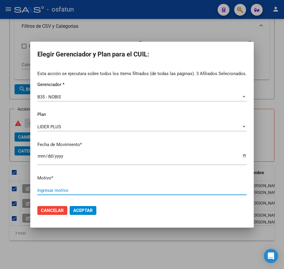
click at [58, 190] on input "Ingresar motivo" at bounding box center [141, 190] width 209 height 5
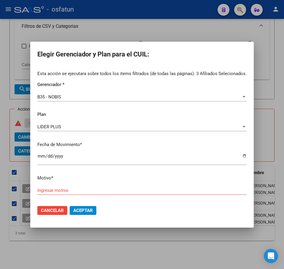
drag, startPoint x: 84, startPoint y: 184, endPoint x: 83, endPoint y: 192, distance: 7.9
click at [83, 187] on div "Esta acción se ejecutara sobre todos los items filtrados (de todas las páginas)…" at bounding box center [141, 135] width 209 height 130
click at [74, 194] on div "Ingresar motivo" at bounding box center [141, 190] width 209 height 9
click at [76, 193] on input "Ingresar motivo" at bounding box center [141, 190] width 209 height 5
paste input "Padrón 08 2025"
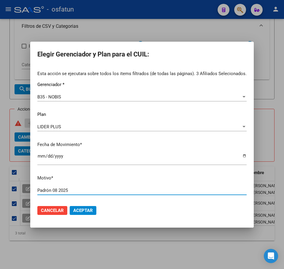
click at [79, 207] on button "Aceptar" at bounding box center [83, 210] width 27 height 9
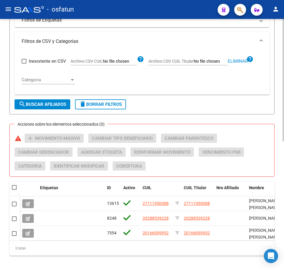
scroll to position [232, 0]
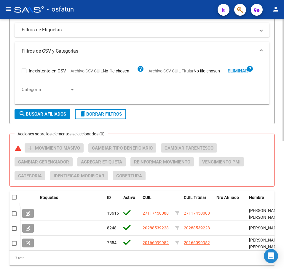
drag, startPoint x: 244, startPoint y: 72, endPoint x: 225, endPoint y: 76, distance: 19.7
click at [243, 72] on span "Eliminar" at bounding box center [237, 70] width 20 height 5
click at [210, 71] on input "Archivo CSV CUIL Titular" at bounding box center [210, 71] width 34 height 5
click at [45, 115] on span "search Buscar Afiliados" at bounding box center [42, 114] width 47 height 5
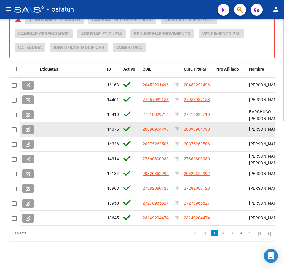
scroll to position [365, 0]
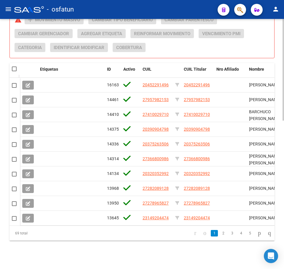
drag, startPoint x: 14, startPoint y: 65, endPoint x: 9, endPoint y: 64, distance: 5.4
click at [12, 67] on span at bounding box center [14, 69] width 5 height 5
click at [14, 71] on input "checkbox" at bounding box center [14, 71] width 0 height 0
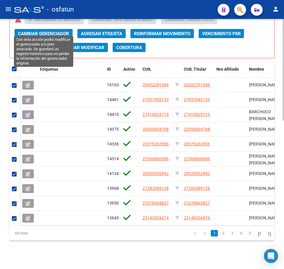
click at [62, 31] on span "Cambiar Gerenciador" at bounding box center [43, 33] width 51 height 5
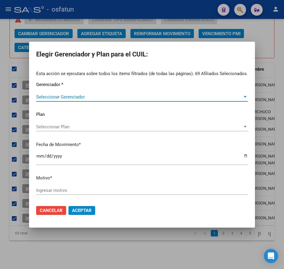
click at [55, 101] on div "Seleccionar Gerenciador Seleccionar Gerenciador" at bounding box center [141, 100] width 211 height 15
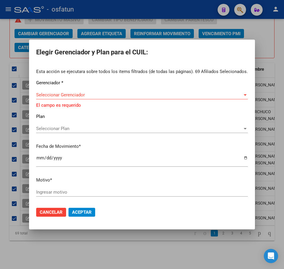
click at [61, 98] on div "Seleccionar Gerenciador Seleccionar Gerenciador" at bounding box center [141, 95] width 211 height 9
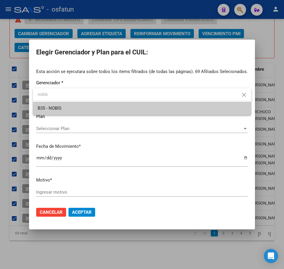
click at [76, 108] on span "B35 - NOBIS" at bounding box center [142, 108] width 208 height 13
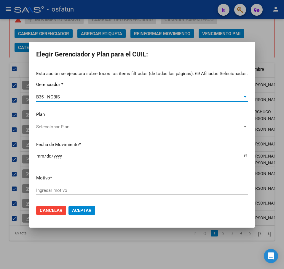
click at [62, 127] on span "Seleccionar Plan" at bounding box center [139, 126] width 206 height 5
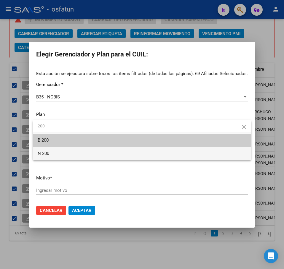
click at [57, 149] on span "N 200" at bounding box center [142, 153] width 208 height 13
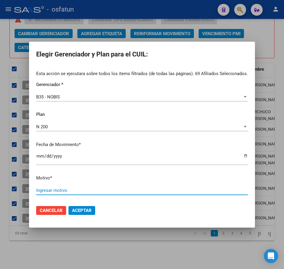
click at [46, 189] on input "Ingresar motivo" at bounding box center [141, 190] width 211 height 5
click at [50, 189] on input "Ingresar motivo" at bounding box center [141, 190] width 211 height 5
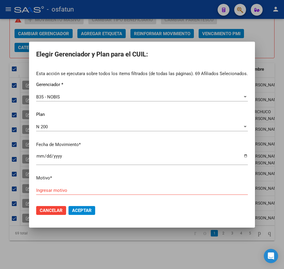
click at [104, 194] on div "Ingresar motivo" at bounding box center [141, 190] width 211 height 9
paste input "Padrón 08 2025"
click at [89, 212] on span "Aceptar" at bounding box center [82, 210] width 20 height 5
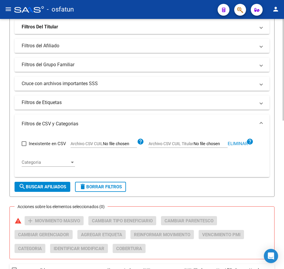
scroll to position [158, 0]
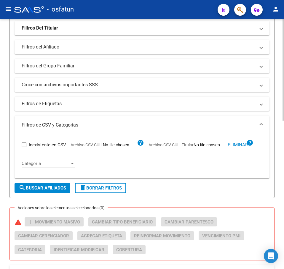
click at [235, 146] on span "Eliminar" at bounding box center [237, 144] width 20 height 5
click at [211, 145] on input "Archivo CSV CUIL Titular" at bounding box center [210, 145] width 34 height 5
click at [61, 185] on button "search Buscar Afiliados" at bounding box center [43, 188] width 56 height 10
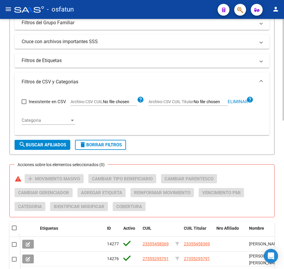
scroll to position [247, 0]
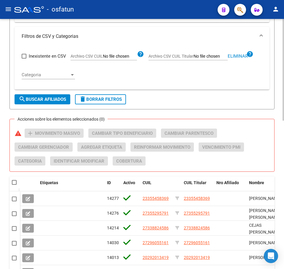
click at [17, 182] on div at bounding box center [15, 183] width 6 height 6
click at [16, 182] on span at bounding box center [14, 182] width 5 height 5
click at [14, 185] on input "checkbox" at bounding box center [14, 185] width 0 height 0
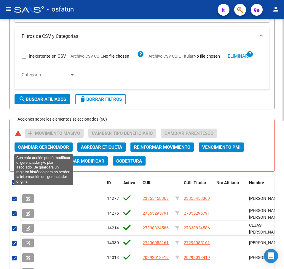
click at [56, 149] on span "Cambiar Gerenciador" at bounding box center [43, 147] width 51 height 5
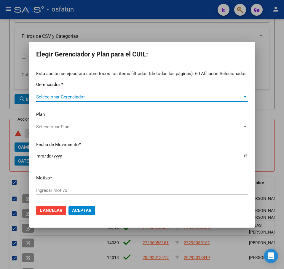
click at [76, 97] on span "Seleccionar Gerenciador" at bounding box center [139, 96] width 206 height 5
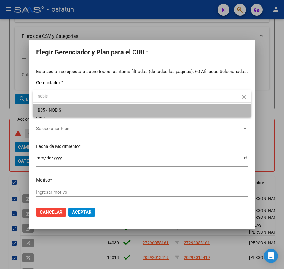
click at [78, 107] on span "B35 - NOBIS" at bounding box center [142, 110] width 208 height 13
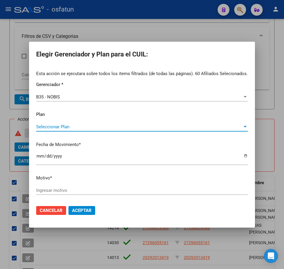
click at [64, 125] on span "Seleccionar Plan" at bounding box center [139, 126] width 206 height 5
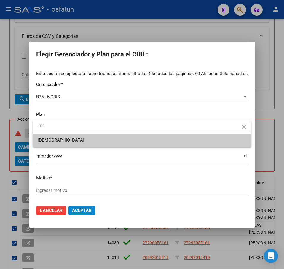
click at [68, 146] on span "N 400" at bounding box center [142, 140] width 208 height 13
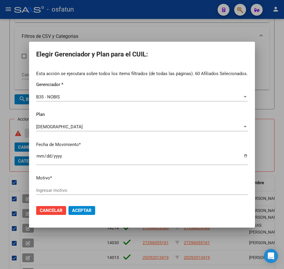
click at [93, 190] on input "Ingresar motivo" at bounding box center [141, 190] width 211 height 5
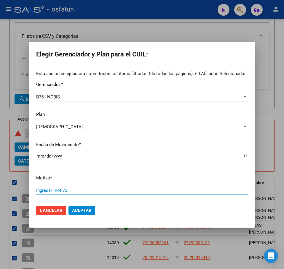
paste input "Padrón 08 2025"
click at [85, 211] on span "Aceptar" at bounding box center [82, 210] width 20 height 5
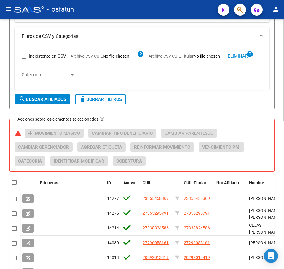
click at [244, 57] on span "Eliminar" at bounding box center [237, 56] width 20 height 5
click at [211, 57] on input "Archivo CSV CUIL Titular" at bounding box center [210, 56] width 34 height 5
click at [40, 99] on span "search Buscar Afiliados" at bounding box center [42, 99] width 47 height 5
click at [46, 99] on span "search Buscar Afiliados" at bounding box center [42, 99] width 47 height 5
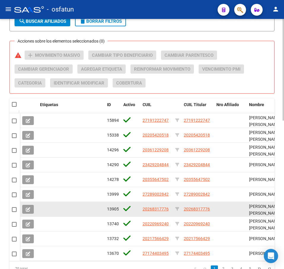
scroll to position [365, 0]
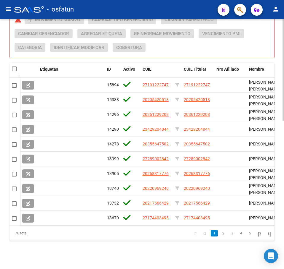
click at [15, 67] on span at bounding box center [14, 69] width 5 height 5
click at [14, 71] on input "checkbox" at bounding box center [14, 71] width 0 height 0
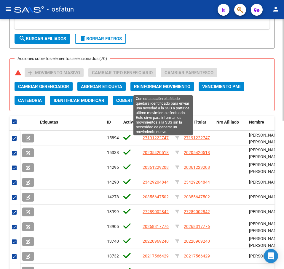
scroll to position [306, 0]
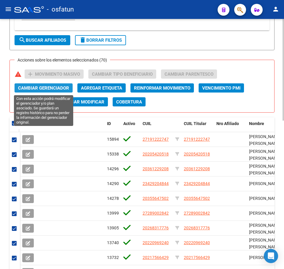
click at [64, 88] on span "Cambiar Gerenciador" at bounding box center [43, 88] width 51 height 5
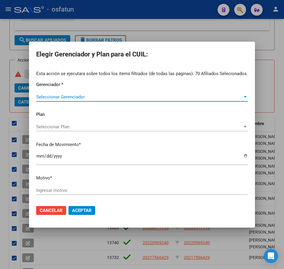
click at [77, 97] on span "Seleccionar Gerenciador" at bounding box center [139, 96] width 206 height 5
click at [75, 123] on div "Seleccionar Plan Seleccionar Plan" at bounding box center [141, 127] width 211 height 9
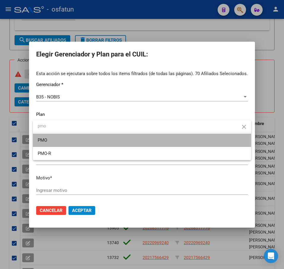
click at [48, 137] on span "PMO" at bounding box center [142, 140] width 208 height 13
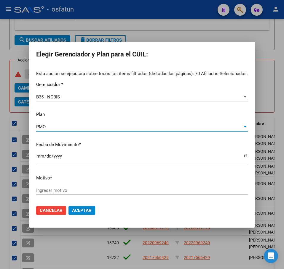
drag, startPoint x: 100, startPoint y: 176, endPoint x: 90, endPoint y: 196, distance: 22.5
click at [100, 176] on p "Motivo *" at bounding box center [141, 178] width 211 height 7
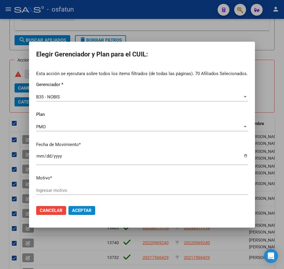
click at [84, 190] on input "Ingresar motivo" at bounding box center [141, 190] width 211 height 5
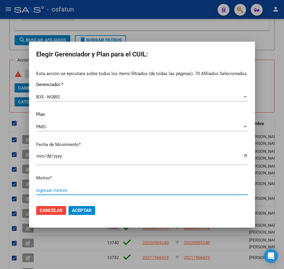
paste input "Padrón 08 2025"
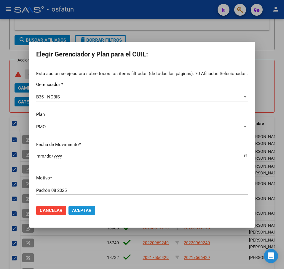
click at [87, 214] on button "Aceptar" at bounding box center [81, 210] width 27 height 9
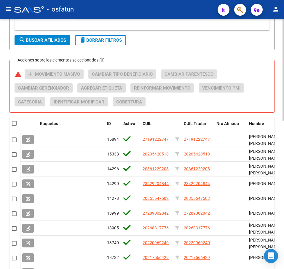
drag, startPoint x: 274, startPoint y: 71, endPoint x: 269, endPoint y: 71, distance: 4.4
click at [270, 71] on div "Acciones sobre los elementos seleccionados (0) warning add Movimiento Masivo Ca…" at bounding box center [144, 91] width 259 height 42
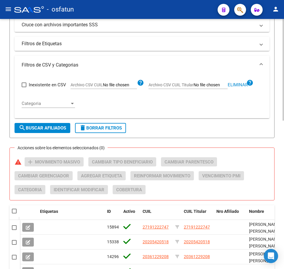
scroll to position [217, 0]
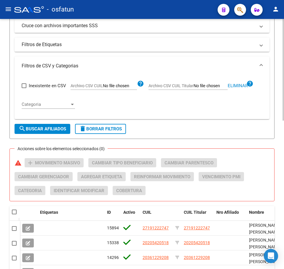
drag, startPoint x: 242, startPoint y: 86, endPoint x: 235, endPoint y: 86, distance: 6.2
click at [241, 86] on span "Eliminar" at bounding box center [237, 85] width 20 height 5
click at [216, 87] on input "Archivo CSV CUIL Titular" at bounding box center [210, 85] width 34 height 5
click at [38, 130] on span "search Buscar Afiliados" at bounding box center [42, 128] width 47 height 5
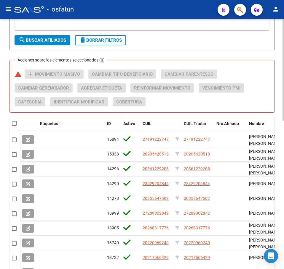
scroll to position [365, 0]
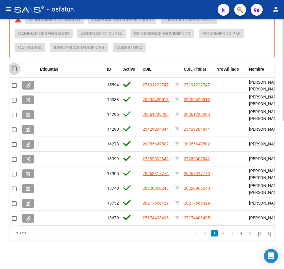
click at [14, 67] on span at bounding box center [14, 69] width 5 height 5
click at [14, 71] on input "checkbox" at bounding box center [14, 71] width 0 height 0
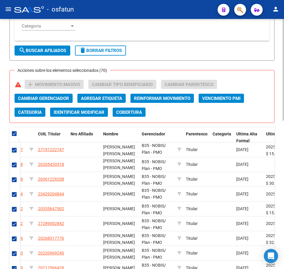
scroll to position [335, 0]
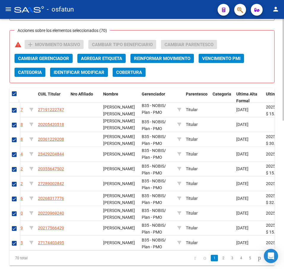
drag, startPoint x: 263, startPoint y: 72, endPoint x: 257, endPoint y: 69, distance: 7.3
click at [263, 72] on div "Acciones sobre los elementos seleccionados (70) warning add Movimiento Masivo C…" at bounding box center [144, 61] width 259 height 42
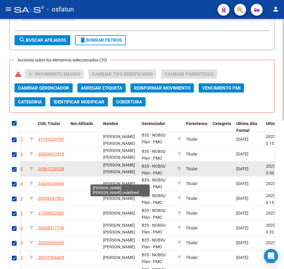
scroll to position [0, 0]
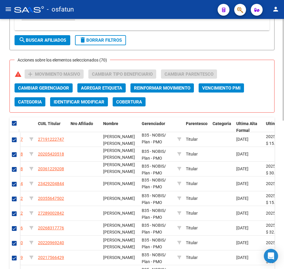
drag, startPoint x: 263, startPoint y: 101, endPoint x: 258, endPoint y: 101, distance: 4.7
click at [262, 101] on div "Acciones sobre los elementos seleccionados (70) warning add Movimiento Masivo C…" at bounding box center [144, 91] width 259 height 42
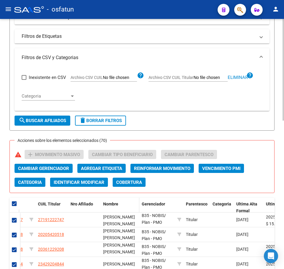
scroll to position [217, 0]
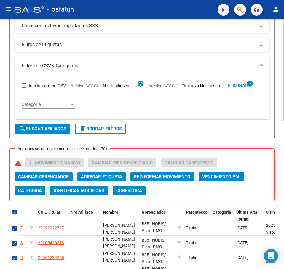
click at [240, 84] on span "Eliminar" at bounding box center [237, 85] width 20 height 5
click at [218, 85] on input "Archivo CSV CUIL Titular" at bounding box center [210, 85] width 34 height 5
click at [33, 128] on span "search Buscar Afiliados" at bounding box center [42, 128] width 47 height 5
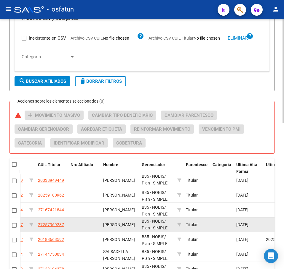
scroll to position [350, 0]
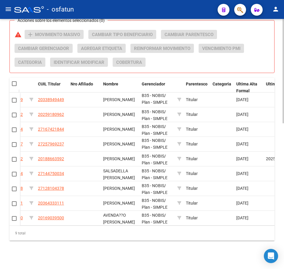
click at [15, 81] on span at bounding box center [14, 83] width 5 height 5
click at [14, 86] on input "checkbox" at bounding box center [14, 86] width 0 height 0
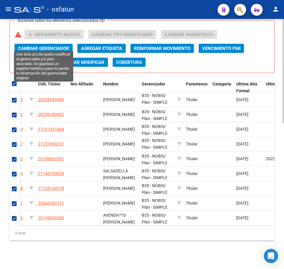
click at [42, 44] on button "Cambiar Gerenciador" at bounding box center [44, 48] width 58 height 9
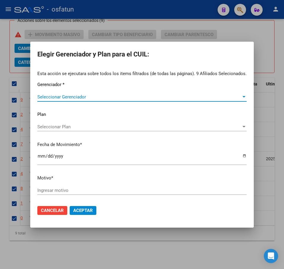
click at [52, 97] on span "Seleccionar Gerenciador" at bounding box center [139, 96] width 204 height 5
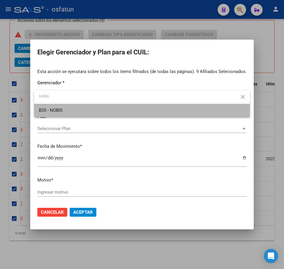
click at [66, 112] on span "B35 - NOBIS" at bounding box center [142, 110] width 206 height 13
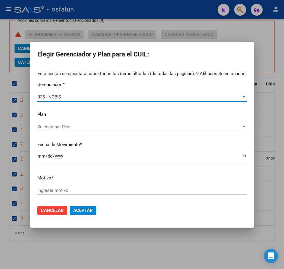
click at [64, 128] on span "Seleccionar Plan" at bounding box center [139, 126] width 204 height 5
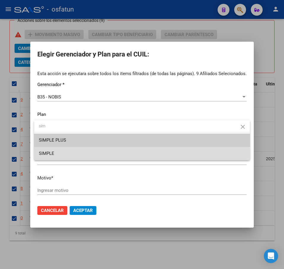
click at [57, 154] on span "SIMPLE" at bounding box center [142, 153] width 206 height 13
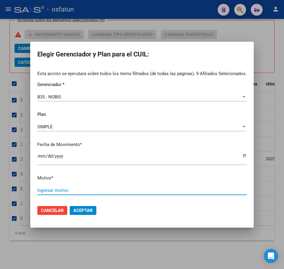
drag, startPoint x: 71, startPoint y: 188, endPoint x: 71, endPoint y: 192, distance: 3.6
click at [71, 189] on input "Ingresar motivo" at bounding box center [141, 190] width 209 height 5
click at [71, 192] on input "Ingresar motivo" at bounding box center [141, 190] width 209 height 5
paste input "Padrón 08 2025"
click at [81, 212] on span "Aceptar" at bounding box center [83, 210] width 20 height 5
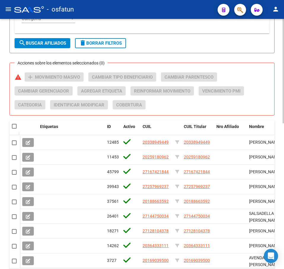
scroll to position [232, 0]
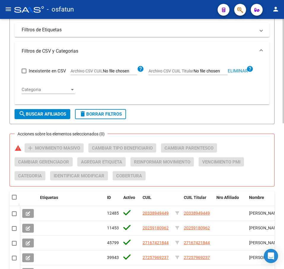
drag, startPoint x: 237, startPoint y: 70, endPoint x: 216, endPoint y: 70, distance: 21.0
click at [234, 70] on span "Eliminar" at bounding box center [237, 70] width 20 height 5
click at [208, 71] on input "Archivo CSV CUIL Titular" at bounding box center [210, 71] width 34 height 5
click at [38, 116] on span "search Buscar Afiliados" at bounding box center [42, 114] width 47 height 5
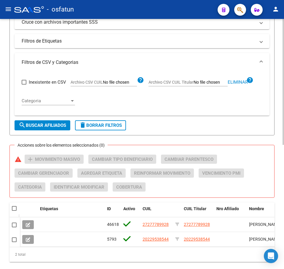
scroll to position [217, 0]
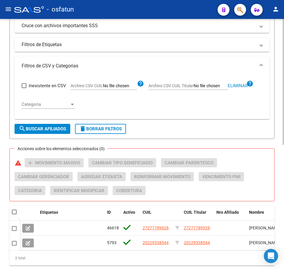
click at [15, 215] on span at bounding box center [14, 212] width 5 height 5
click at [14, 215] on input "checkbox" at bounding box center [14, 215] width 0 height 0
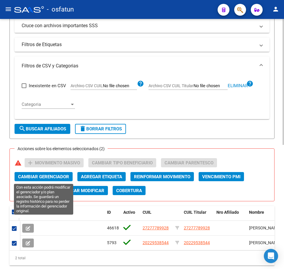
click at [64, 176] on span "Cambiar Gerenciador" at bounding box center [43, 176] width 51 height 5
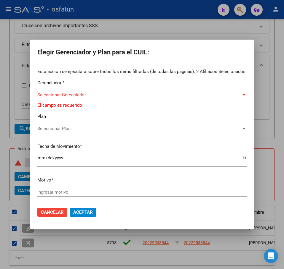
click at [88, 95] on span "Seleccionar Gerenciador" at bounding box center [139, 94] width 204 height 5
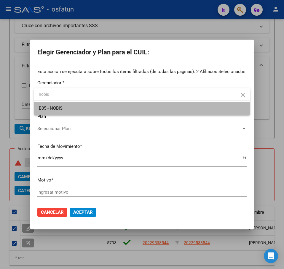
click at [74, 107] on span "B35 - NOBIS" at bounding box center [142, 108] width 206 height 13
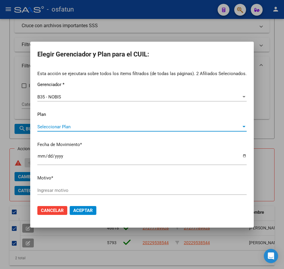
click at [67, 126] on span "Seleccionar Plan" at bounding box center [139, 126] width 204 height 5
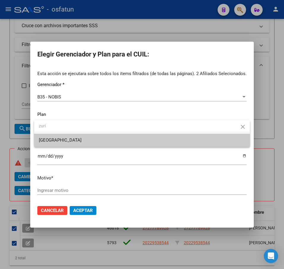
drag, startPoint x: 62, startPoint y: 141, endPoint x: 75, endPoint y: 142, distance: 13.1
click at [62, 141] on span "ZURICH" at bounding box center [142, 140] width 206 height 13
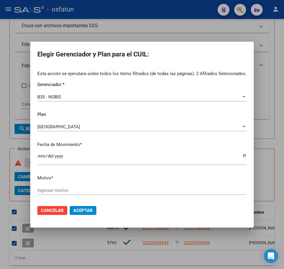
drag, startPoint x: 184, startPoint y: 50, endPoint x: 99, endPoint y: 169, distance: 146.0
click at [183, 51] on h2 "Elegir Gerenciador y Plan para el CUIL:" at bounding box center [141, 54] width 209 height 11
click at [67, 189] on input "Ingresar motivo" at bounding box center [141, 190] width 209 height 5
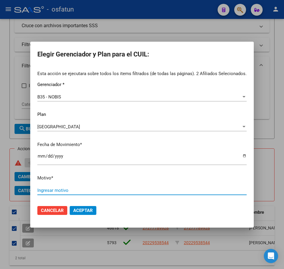
click at [67, 189] on input "Ingresar motivo" at bounding box center [141, 190] width 209 height 5
paste input "Padrón 08 2025"
click at [87, 208] on span "Aceptar" at bounding box center [83, 210] width 20 height 5
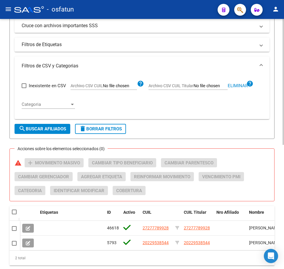
drag, startPoint x: 264, startPoint y: 141, endPoint x: 260, endPoint y: 140, distance: 3.9
click at [262, 141] on div "PADRON -> Afiliados Empadronados (alt+a) add Crear Afiliado file_download Expor…" at bounding box center [141, 38] width 265 height 454
drag, startPoint x: 235, startPoint y: 86, endPoint x: 200, endPoint y: 86, distance: 34.9
click at [233, 86] on span "Eliminar" at bounding box center [237, 85] width 20 height 5
click at [202, 88] on input "Archivo CSV CUIL Titular" at bounding box center [210, 85] width 34 height 5
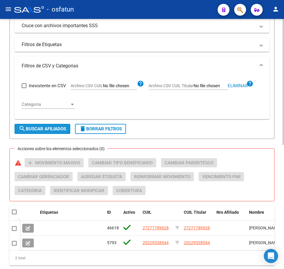
click at [46, 130] on span "search Buscar Afiliados" at bounding box center [42, 128] width 47 height 5
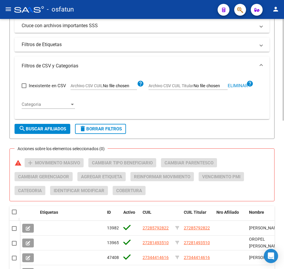
drag, startPoint x: 271, startPoint y: 130, endPoint x: 258, endPoint y: 121, distance: 15.4
click at [269, 129] on form "Filtros Id CUIL / Nombre / Apellido CUIL Titular Seleccionar Gerenciador Selecc…" at bounding box center [141, 5] width 265 height 267
drag, startPoint x: 234, startPoint y: 85, endPoint x: 213, endPoint y: 86, distance: 21.0
click at [231, 86] on span "Eliminar" at bounding box center [237, 85] width 20 height 5
click at [208, 86] on input "Archivo CSV CUIL Titular" at bounding box center [210, 85] width 34 height 5
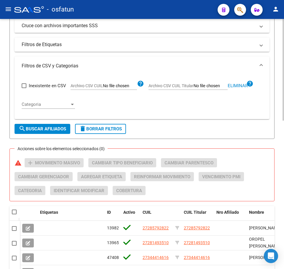
click at [48, 128] on span "search Buscar Afiliados" at bounding box center [42, 128] width 47 height 5
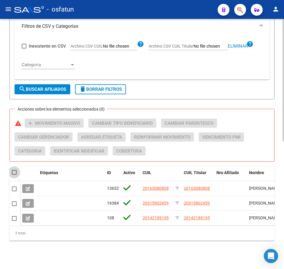
click at [16, 170] on span at bounding box center [14, 172] width 5 height 5
click at [14, 175] on input "checkbox" at bounding box center [14, 175] width 0 height 0
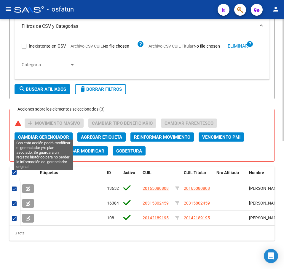
click at [48, 134] on span "Cambiar Gerenciador" at bounding box center [43, 136] width 51 height 5
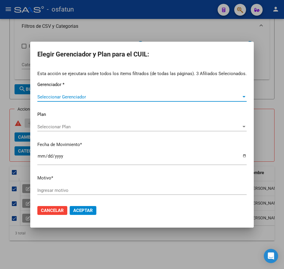
click at [59, 99] on span "Seleccionar Gerenciador" at bounding box center [139, 96] width 204 height 5
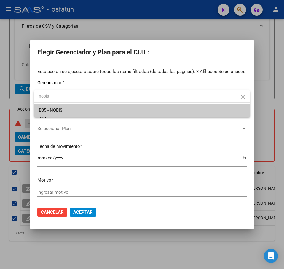
click at [90, 115] on span "B35 - NOBIS" at bounding box center [142, 110] width 206 height 13
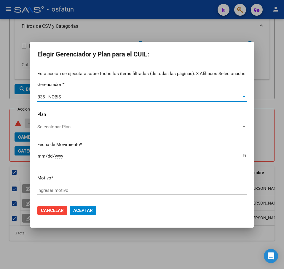
click at [67, 126] on span "Seleccionar Plan" at bounding box center [139, 126] width 204 height 5
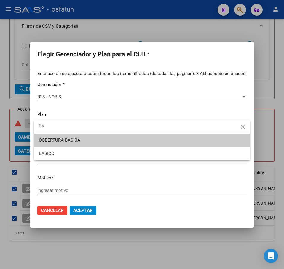
click at [62, 96] on div at bounding box center [142, 134] width 284 height 269
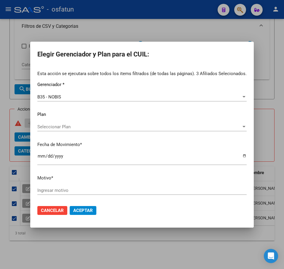
click at [61, 96] on span "B35 - NOBIS" at bounding box center [49, 96] width 24 height 5
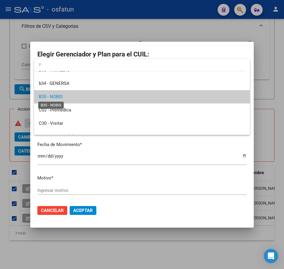
scroll to position [0, 0]
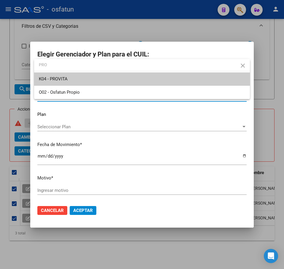
click at [82, 79] on span "K04 - PROVITA" at bounding box center [142, 79] width 206 height 13
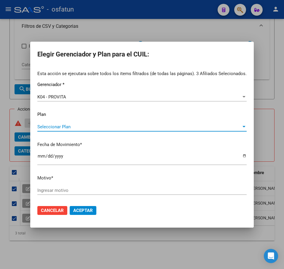
click at [74, 125] on span "Seleccionar Plan" at bounding box center [139, 126] width 204 height 5
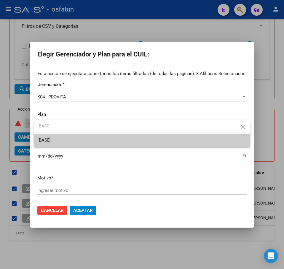
drag, startPoint x: 65, startPoint y: 188, endPoint x: 52, endPoint y: 193, distance: 13.3
click at [64, 188] on div at bounding box center [142, 134] width 284 height 269
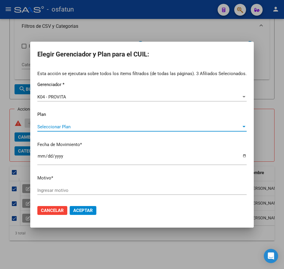
click at [68, 125] on span "Seleccionar Plan" at bounding box center [139, 126] width 204 height 5
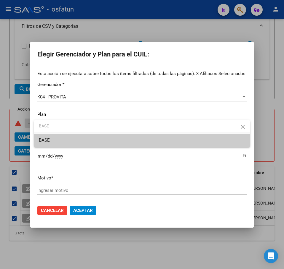
click at [71, 141] on span "BASE" at bounding box center [142, 140] width 206 height 13
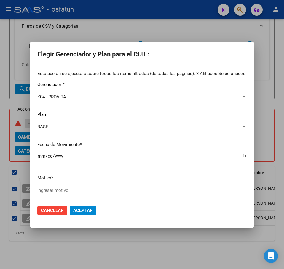
click at [95, 191] on input "Ingresar motivo" at bounding box center [141, 190] width 209 height 5
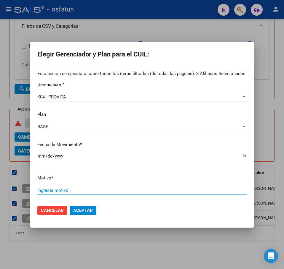
paste input "Padrón 08 2025"
drag, startPoint x: 86, startPoint y: 210, endPoint x: 81, endPoint y: 209, distance: 5.1
click at [83, 209] on span "Aceptar" at bounding box center [83, 210] width 20 height 5
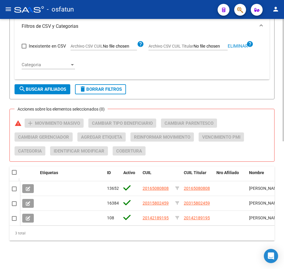
drag, startPoint x: 150, startPoint y: 59, endPoint x: 154, endPoint y: 54, distance: 5.9
click at [153, 58] on div "Inexistente en CSV Archivo CSV CUIL help Archivo CSV CUIL Titular Eliminar help…" at bounding box center [142, 55] width 240 height 39
drag, startPoint x: 224, startPoint y: 66, endPoint x: 237, endPoint y: 47, distance: 22.7
click at [228, 60] on div "Inexistente en CSV Archivo CSV CUIL help Archivo CSV CUIL Titular Eliminar help…" at bounding box center [142, 55] width 240 height 39
click at [236, 44] on span "Eliminar" at bounding box center [237, 46] width 20 height 5
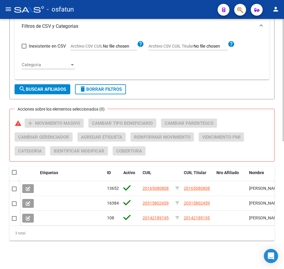
click at [210, 44] on input "Archivo CSV CUIL Titular" at bounding box center [210, 46] width 34 height 5
click at [44, 87] on span "search Buscar Afiliados" at bounding box center [42, 89] width 47 height 5
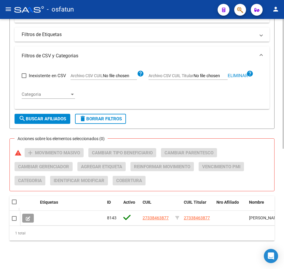
scroll to position [232, 0]
click at [13, 200] on span at bounding box center [14, 202] width 5 height 5
click at [14, 205] on input "checkbox" at bounding box center [14, 205] width 0 height 0
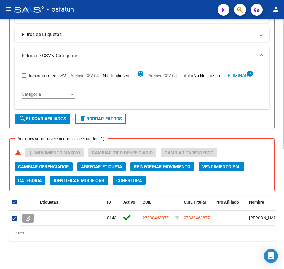
click at [51, 157] on div "Acciones sobre los elementos seleccionados (1) warning add Movimiento Masivo Ca…" at bounding box center [144, 169] width 259 height 42
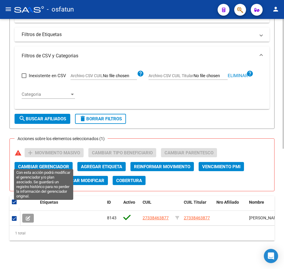
click at [49, 164] on span "Cambiar Gerenciador" at bounding box center [43, 166] width 51 height 5
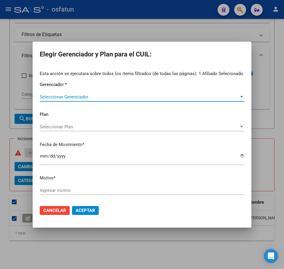
click at [80, 97] on span "Seleccionar Gerenciador" at bounding box center [139, 96] width 199 height 5
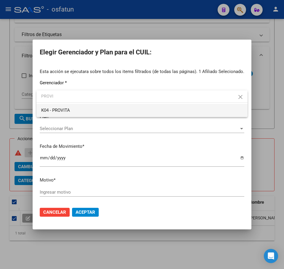
click at [98, 112] on span "K04 - PROVITA" at bounding box center [141, 110] width 201 height 13
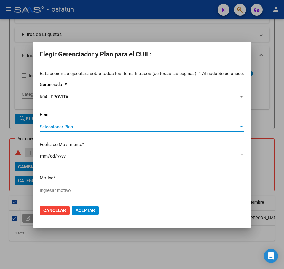
click at [87, 126] on span "Seleccionar Plan" at bounding box center [139, 126] width 199 height 5
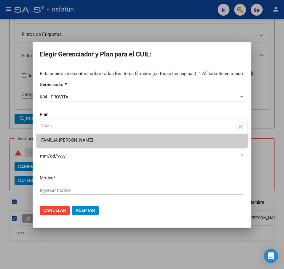
click at [81, 144] on span "FAMILIA MAX" at bounding box center [141, 140] width 201 height 13
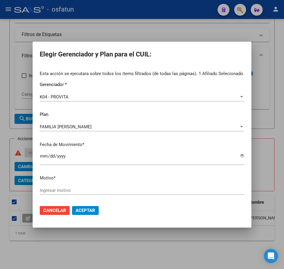
click at [94, 186] on div "Esta acción se ejecutara sobre todos los items filtrados (de todas las páginas)…" at bounding box center [142, 135] width 204 height 130
click at [94, 187] on div "Ingresar motivo" at bounding box center [142, 190] width 204 height 9
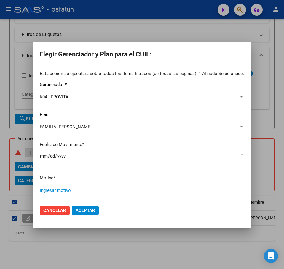
click at [93, 188] on input "Ingresar motivo" at bounding box center [142, 190] width 204 height 5
paste input "Padrón 08 2025"
click at [92, 210] on span "Aceptar" at bounding box center [85, 210] width 20 height 5
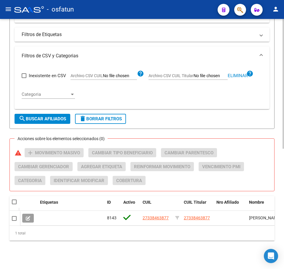
click at [237, 73] on span "Eliminar" at bounding box center [237, 75] width 20 height 5
click at [190, 73] on span "Archivo CSV CUIL Titular" at bounding box center [170, 75] width 45 height 5
click at [193, 73] on input "Archivo CSV CUIL Titular" at bounding box center [210, 75] width 34 height 5
click at [53, 114] on button "search Buscar Afiliados" at bounding box center [43, 119] width 56 height 10
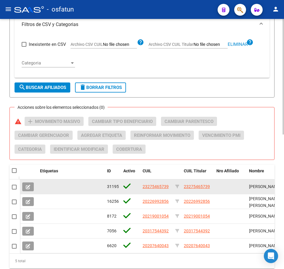
scroll to position [291, 0]
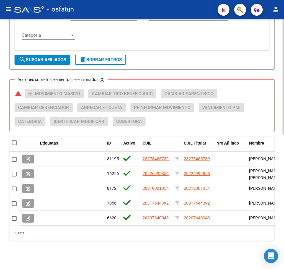
click at [16, 141] on span at bounding box center [14, 143] width 5 height 5
click at [14, 145] on input "checkbox" at bounding box center [14, 145] width 0 height 0
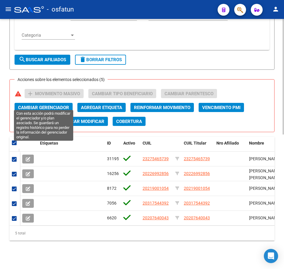
click at [63, 105] on span "Cambiar Gerenciador" at bounding box center [43, 107] width 51 height 5
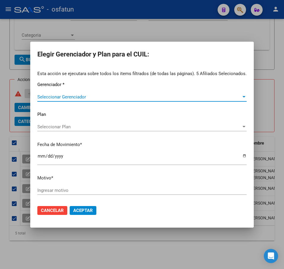
click at [66, 96] on span "Seleccionar Gerenciador" at bounding box center [139, 96] width 204 height 5
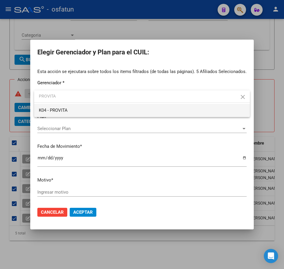
click at [88, 107] on span "K04 - PROVITA" at bounding box center [142, 110] width 206 height 13
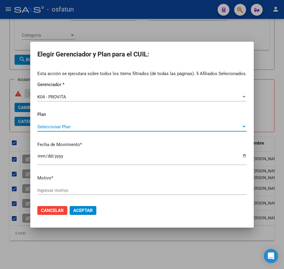
click at [86, 126] on span "Seleccionar Plan" at bounding box center [139, 126] width 204 height 5
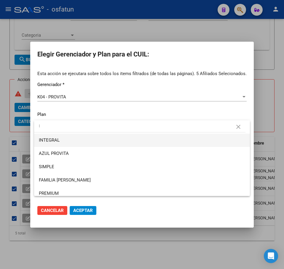
click at [91, 140] on span "INTEGRAL" at bounding box center [142, 140] width 206 height 13
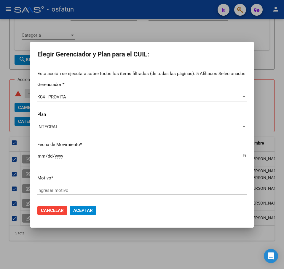
click at [61, 190] on input "Ingresar motivo" at bounding box center [141, 190] width 209 height 5
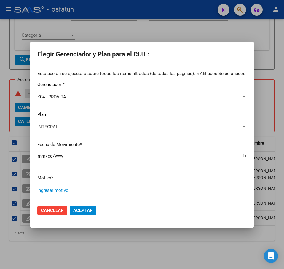
click at [61, 190] on input "Ingresar motivo" at bounding box center [141, 190] width 209 height 5
paste input "20207640043 20219001054 20226992856 23275465739 20317544392"
drag, startPoint x: 188, startPoint y: 192, endPoint x: -28, endPoint y: 189, distance: 215.8
click at [0, 189] on html "menu - osfatun person Firma Express Reportes Tablero de Control Ingresos Percib…" at bounding box center [142, 134] width 284 height 269
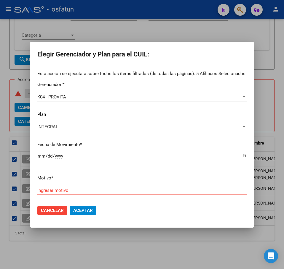
click at [109, 192] on input "Ingresar motivo" at bounding box center [141, 190] width 209 height 5
paste input "Padrón 08 2025"
click at [95, 213] on button "Aceptar" at bounding box center [83, 210] width 27 height 9
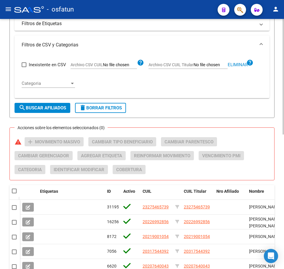
scroll to position [173, 0]
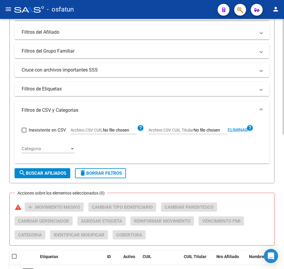
click at [235, 130] on span "Eliminar" at bounding box center [237, 130] width 20 height 5
click at [207, 130] on input "Archivo CSV CUIL Titular" at bounding box center [210, 130] width 34 height 5
click at [57, 174] on span "search Buscar Afiliados" at bounding box center [42, 173] width 47 height 5
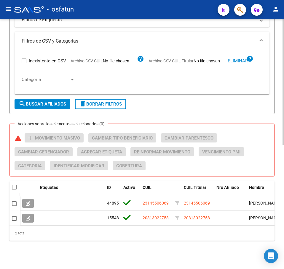
scroll to position [247, 0]
click at [13, 185] on span at bounding box center [14, 187] width 5 height 5
click at [14, 190] on input "checkbox" at bounding box center [14, 190] width 0 height 0
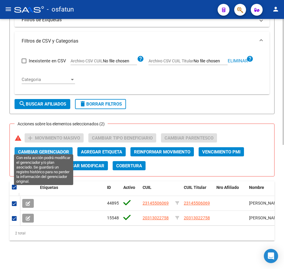
click at [41, 149] on span "Cambiar Gerenciador" at bounding box center [43, 151] width 51 height 5
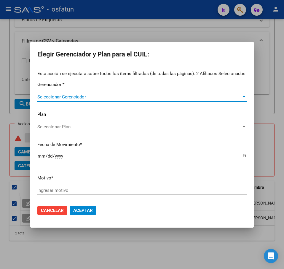
click at [66, 96] on span "Seleccionar Gerenciador" at bounding box center [139, 96] width 204 height 5
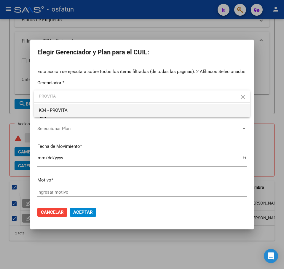
click at [80, 114] on span "K04 - PROVITA" at bounding box center [142, 110] width 206 height 13
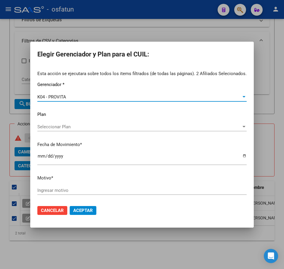
click at [89, 124] on div "Seleccionar Plan Seleccionar Plan" at bounding box center [141, 127] width 209 height 9
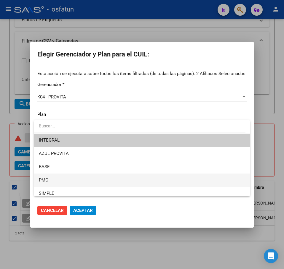
click at [66, 177] on span "PMO" at bounding box center [142, 180] width 206 height 13
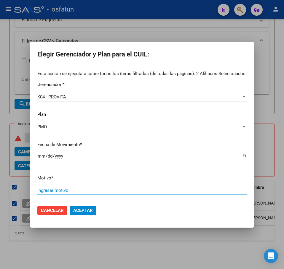
click at [74, 189] on input "Ingresar motivo" at bounding box center [141, 190] width 209 height 5
paste input "Padrón 08 2025"
click at [84, 212] on span "Aceptar" at bounding box center [83, 210] width 20 height 5
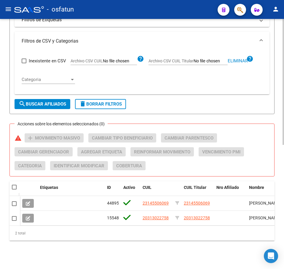
drag, startPoint x: 266, startPoint y: 98, endPoint x: 261, endPoint y: 97, distance: 5.8
drag, startPoint x: 239, startPoint y: 56, endPoint x: 235, endPoint y: 55, distance: 4.2
click at [239, 58] on span "Eliminar" at bounding box center [237, 60] width 20 height 5
click at [204, 59] on input "Archivo CSV CUIL Titular" at bounding box center [210, 61] width 34 height 5
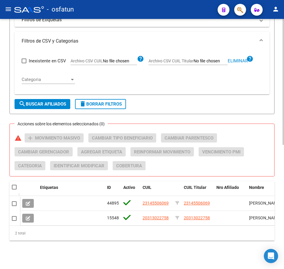
click at [42, 102] on span "search Buscar Afiliados" at bounding box center [42, 104] width 47 height 5
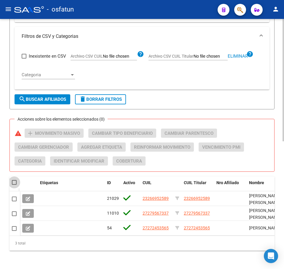
click at [13, 183] on span at bounding box center [14, 182] width 5 height 5
click at [14, 185] on input "checkbox" at bounding box center [14, 185] width 0 height 0
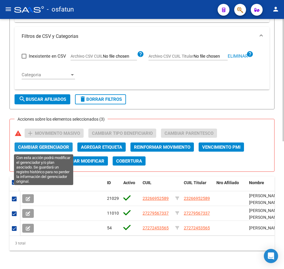
click at [46, 147] on span "Cambiar Gerenciador" at bounding box center [43, 147] width 51 height 5
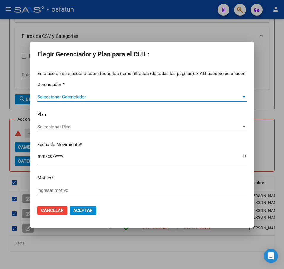
click at [54, 98] on span "Seleccionar Gerenciador" at bounding box center [139, 96] width 204 height 5
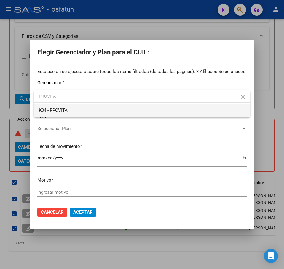
click at [81, 110] on span "K04 - PROVITA" at bounding box center [142, 110] width 206 height 13
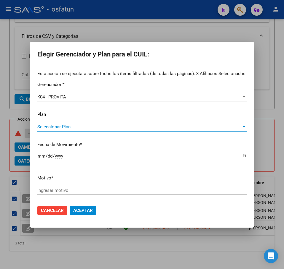
click at [64, 128] on span "Seleccionar Plan" at bounding box center [139, 126] width 204 height 5
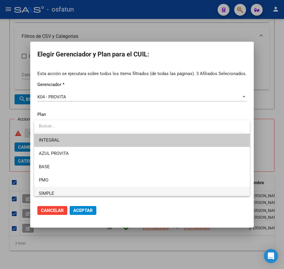
click at [68, 189] on span "SIMPLE" at bounding box center [142, 193] width 206 height 13
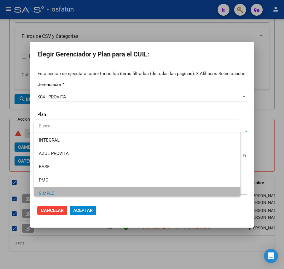
scroll to position [3, 0]
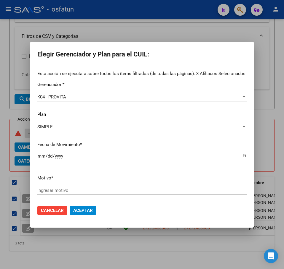
click at [81, 193] on input "Ingresar motivo" at bounding box center [141, 190] width 209 height 5
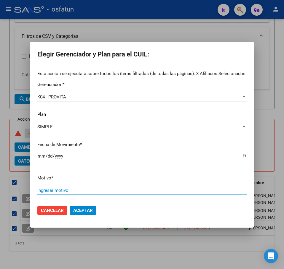
paste input "Padrón 08 2025"
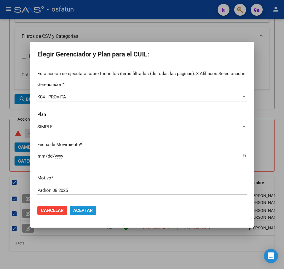
click at [85, 213] on span "Aceptar" at bounding box center [83, 210] width 20 height 5
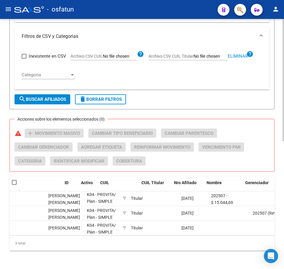
scroll to position [0, 0]
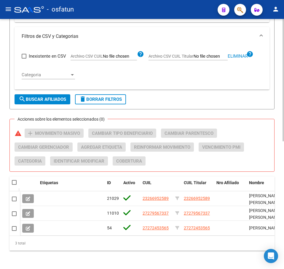
drag, startPoint x: 263, startPoint y: 101, endPoint x: 270, endPoint y: 99, distance: 7.0
drag, startPoint x: 244, startPoint y: 56, endPoint x: 234, endPoint y: 57, distance: 10.4
click at [244, 56] on span "Eliminar" at bounding box center [237, 56] width 20 height 5
click at [204, 59] on input "Archivo CSV CUIL Titular" at bounding box center [210, 56] width 34 height 5
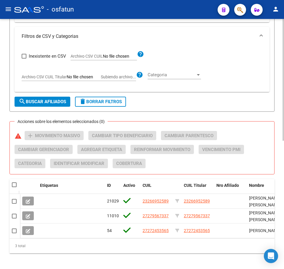
click at [58, 99] on span "search Buscar Afiliados" at bounding box center [42, 101] width 47 height 5
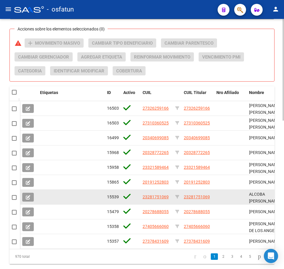
scroll to position [365, 0]
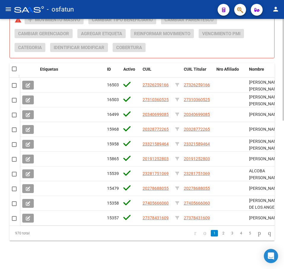
drag, startPoint x: 15, startPoint y: 63, endPoint x: 16, endPoint y: 66, distance: 3.0
click at [16, 67] on span at bounding box center [14, 69] width 5 height 5
click at [14, 71] on input "checkbox" at bounding box center [14, 71] width 0 height 0
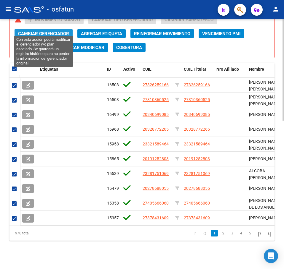
click at [58, 31] on span "Cambiar Gerenciador" at bounding box center [43, 33] width 51 height 5
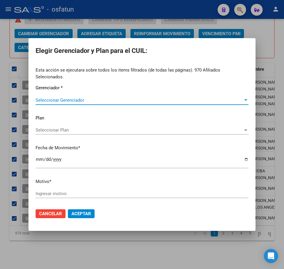
click at [55, 98] on span "Seleccionar Gerenciador" at bounding box center [139, 100] width 207 height 5
click at [65, 128] on span "Seleccionar Plan" at bounding box center [139, 130] width 207 height 5
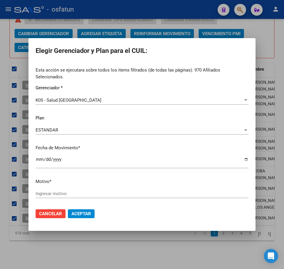
click at [145, 191] on input "Ingresar motivo" at bounding box center [142, 193] width 213 height 5
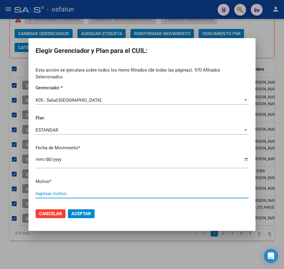
paste input "Padrón 08 2025"
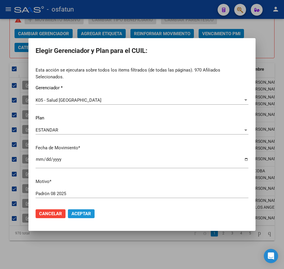
click at [84, 212] on span "Aceptar" at bounding box center [81, 213] width 20 height 5
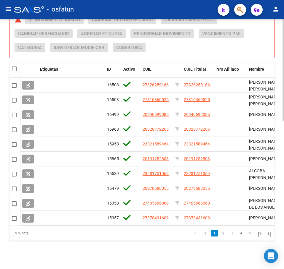
drag, startPoint x: 177, startPoint y: 47, endPoint x: 172, endPoint y: 57, distance: 11.3
click at [177, 47] on div "Acciones sobre los elementos seleccionados (0) warning add Movimiento Masivo Ca…" at bounding box center [144, 36] width 259 height 42
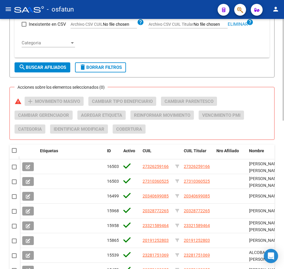
scroll to position [276, 0]
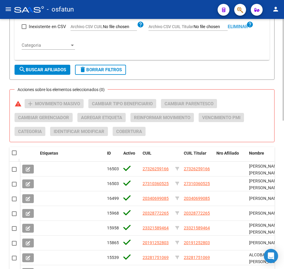
click at [241, 26] on span "Eliminar" at bounding box center [237, 26] width 20 height 5
click at [211, 26] on input "Archivo CSV CUIL Titular" at bounding box center [210, 26] width 34 height 5
click at [36, 70] on span "search Buscar Afiliados" at bounding box center [42, 69] width 47 height 5
click at [12, 154] on span at bounding box center [14, 153] width 5 height 5
click at [14, 155] on input "checkbox" at bounding box center [14, 155] width 0 height 0
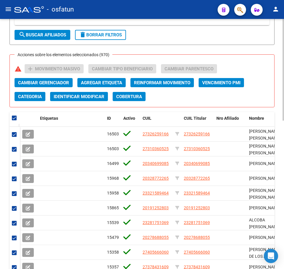
scroll to position [247, 0]
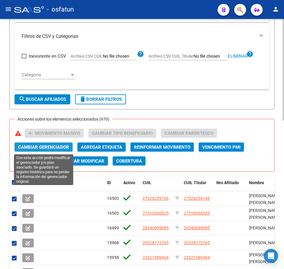
click at [55, 149] on span "Cambiar Gerenciador" at bounding box center [43, 147] width 51 height 5
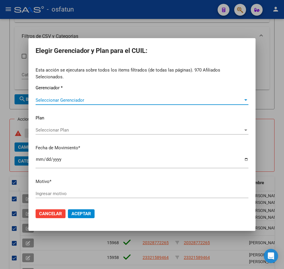
click at [56, 98] on span "Seleccionar Gerenciador" at bounding box center [139, 100] width 207 height 5
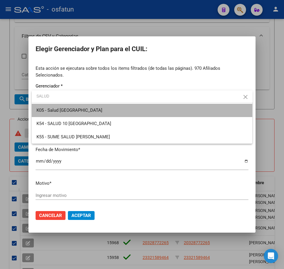
click at [76, 110] on span "K05 - Salud [GEOGRAPHIC_DATA]" at bounding box center [141, 110] width 211 height 13
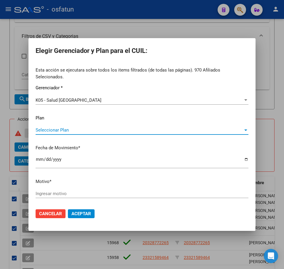
click at [65, 128] on span "Seleccionar Plan" at bounding box center [139, 130] width 207 height 5
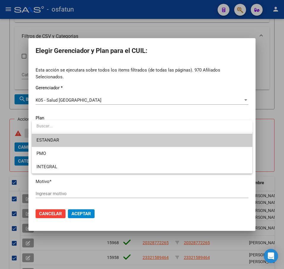
click at [76, 144] on span "ESTANDAR" at bounding box center [141, 140] width 211 height 13
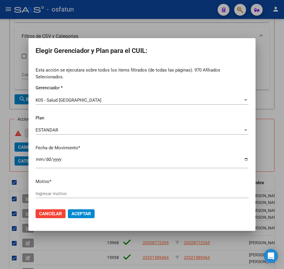
click at [72, 194] on div "Ingresar motivo" at bounding box center [142, 193] width 213 height 9
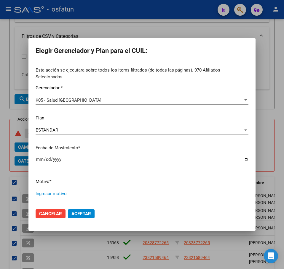
click at [72, 191] on input "Ingresar motivo" at bounding box center [142, 193] width 213 height 5
paste input "Padrón 08 2025"
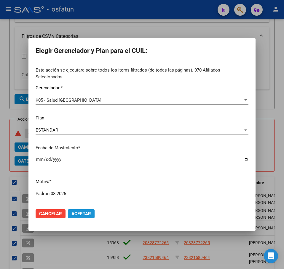
click at [78, 211] on span "Aceptar" at bounding box center [81, 213] width 20 height 5
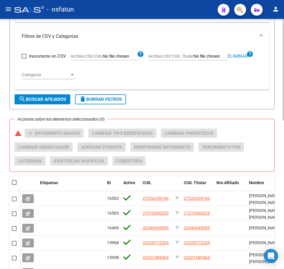
drag, startPoint x: 272, startPoint y: 115, endPoint x: 260, endPoint y: 112, distance: 12.2
click at [270, 115] on div "PADRON -> Afiliados Empadronados (alt+a) add Crear Afiliado file_download Expor…" at bounding box center [141, 68] width 265 height 573
drag, startPoint x: 243, startPoint y: 56, endPoint x: 238, endPoint y: 56, distance: 5.0
click at [242, 56] on span "Eliminar" at bounding box center [237, 56] width 20 height 5
click at [218, 57] on input "Archivo CSV CUIL Titular" at bounding box center [210, 56] width 34 height 5
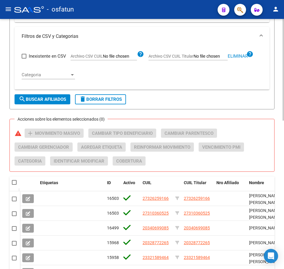
click at [46, 99] on span "search Buscar Afiliados" at bounding box center [42, 99] width 47 height 5
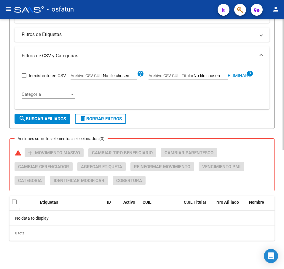
scroll to position [227, 0]
click at [51, 119] on span "search Buscar Afiliados" at bounding box center [42, 118] width 47 height 5
click at [47, 117] on span "search Buscar Afiliados" at bounding box center [42, 118] width 47 height 5
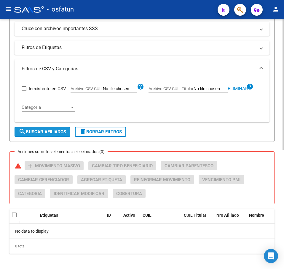
click at [47, 117] on div "Categoria Categoria" at bounding box center [48, 108] width 53 height 18
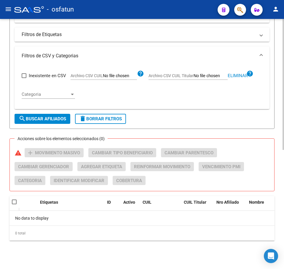
click at [34, 119] on span "search Buscar Afiliados" at bounding box center [42, 118] width 47 height 5
click at [268, 135] on div "PADRON -> Afiliados Empadronados (alt+a) add Crear Afiliado file_download Expor…" at bounding box center [142, 30] width 284 height 477
drag, startPoint x: 240, startPoint y: 75, endPoint x: 230, endPoint y: 76, distance: 10.1
click at [238, 75] on span "Eliminar" at bounding box center [237, 75] width 20 height 5
click at [219, 75] on input "Archivo CSV CUIL Titular" at bounding box center [210, 75] width 34 height 5
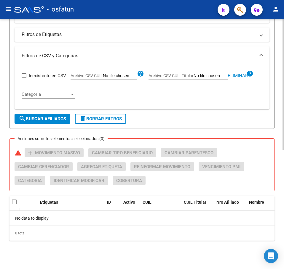
click at [42, 116] on span "search Buscar Afiliados" at bounding box center [42, 118] width 47 height 5
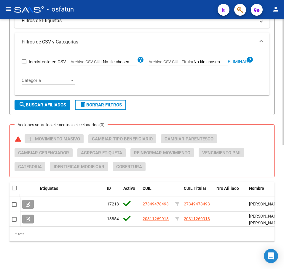
scroll to position [247, 0]
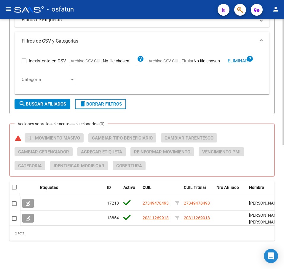
click at [13, 185] on span at bounding box center [14, 187] width 5 height 5
click at [14, 190] on input "checkbox" at bounding box center [14, 190] width 0 height 0
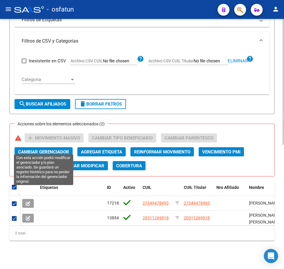
click at [51, 149] on span "Cambiar Gerenciador" at bounding box center [43, 151] width 51 height 5
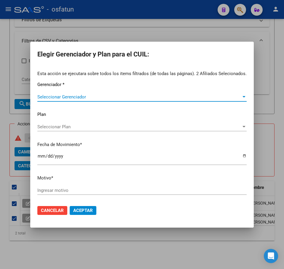
click at [54, 93] on div "Seleccionar Gerenciador Seleccionar Gerenciador" at bounding box center [141, 97] width 209 height 9
click at [56, 126] on span "Seleccionar Plan" at bounding box center [139, 126] width 204 height 5
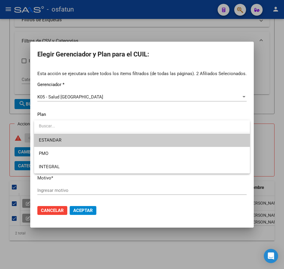
click at [57, 211] on div at bounding box center [142, 134] width 284 height 269
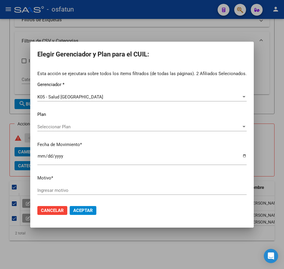
click at [56, 213] on span "Cancelar" at bounding box center [52, 210] width 23 height 5
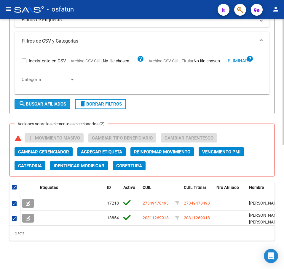
click at [38, 99] on button "search Buscar Afiliados" at bounding box center [43, 104] width 56 height 10
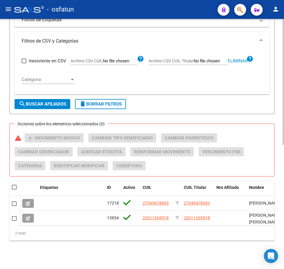
click at [14, 186] on datatable-header-cell at bounding box center [14, 187] width 10 height 12
click at [14, 185] on span at bounding box center [14, 187] width 5 height 5
click at [14, 190] on input "checkbox" at bounding box center [14, 190] width 0 height 0
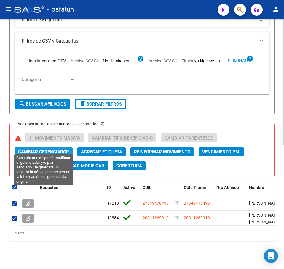
click at [37, 149] on span "Cambiar Gerenciador" at bounding box center [43, 151] width 51 height 5
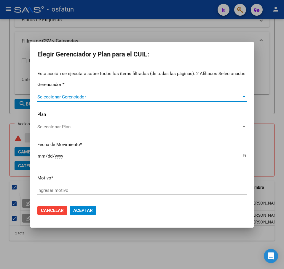
click at [73, 98] on span "Seleccionar Gerenciador" at bounding box center [139, 96] width 204 height 5
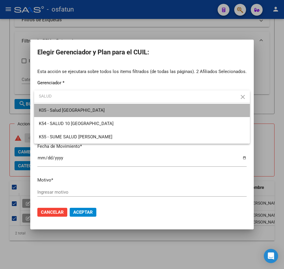
click at [83, 110] on span "K05 - Salud [GEOGRAPHIC_DATA]" at bounding box center [142, 110] width 206 height 13
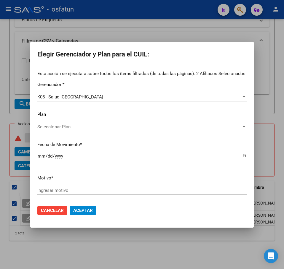
click at [75, 130] on div "Seleccionar Plan Seleccionar Plan" at bounding box center [141, 127] width 209 height 9
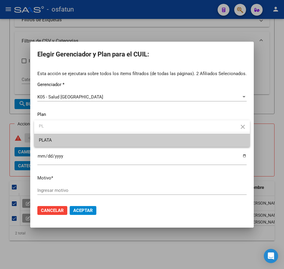
click at [74, 139] on span "PLATA" at bounding box center [142, 140] width 206 height 13
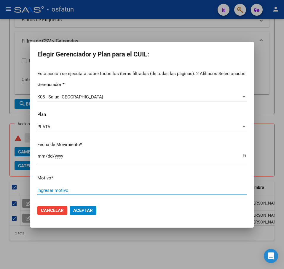
click at [113, 193] on input "Ingresar motivo" at bounding box center [141, 190] width 209 height 5
paste input "Padrón 08 2025"
click at [82, 212] on span "Aceptar" at bounding box center [83, 210] width 20 height 5
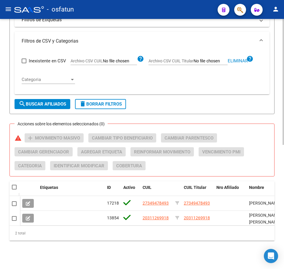
drag, startPoint x: 253, startPoint y: 67, endPoint x: 247, endPoint y: 73, distance: 8.6
click at [252, 68] on div "Inexistente en CSV Archivo CSV CUIL help Archivo CSV CUIL Titular Eliminar help…" at bounding box center [142, 70] width 240 height 39
click at [235, 58] on span "Eliminar" at bounding box center [237, 60] width 20 height 5
click at [213, 59] on input "Archivo CSV CUIL Titular" at bounding box center [210, 61] width 34 height 5
click at [36, 102] on span "search Buscar Afiliados" at bounding box center [42, 104] width 47 height 5
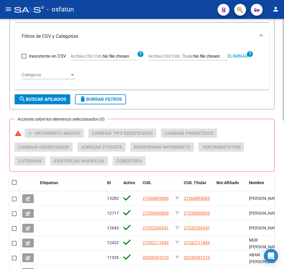
scroll to position [365, 0]
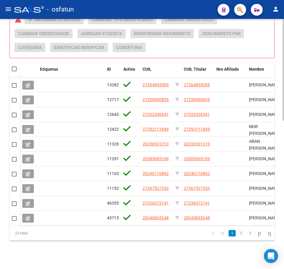
click at [14, 67] on span at bounding box center [14, 69] width 5 height 5
click at [14, 71] on input "checkbox" at bounding box center [14, 71] width 0 height 0
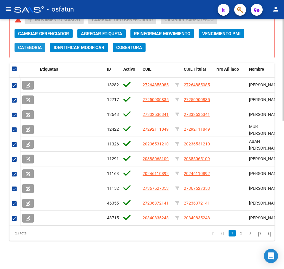
click at [33, 45] on span "Categoria" at bounding box center [30, 47] width 24 height 5
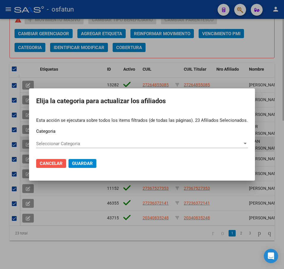
drag, startPoint x: 46, startPoint y: 164, endPoint x: 61, endPoint y: 140, distance: 28.3
click at [45, 163] on span "Cancelar" at bounding box center [51, 163] width 23 height 5
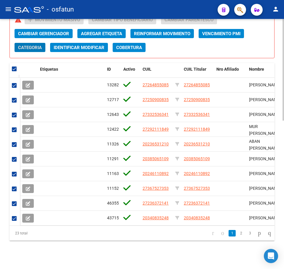
click at [92, 31] on span "Agregar Etiqueta" at bounding box center [101, 33] width 41 height 5
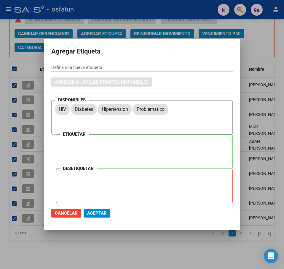
click at [255, 38] on div at bounding box center [142, 134] width 284 height 269
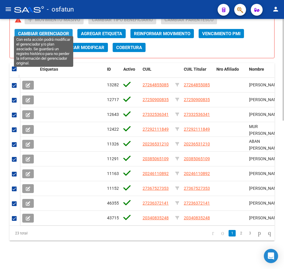
click at [46, 31] on span "Cambiar Gerenciador" at bounding box center [43, 33] width 51 height 5
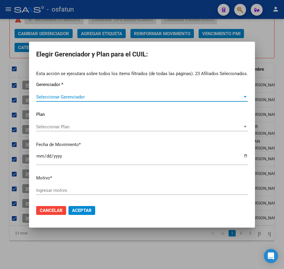
click at [76, 98] on span "Seleccionar Gerenciador" at bounding box center [139, 96] width 206 height 5
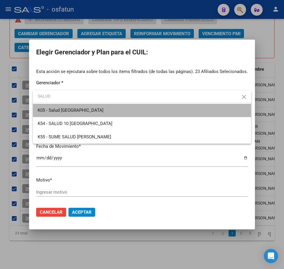
click at [96, 110] on span "K05 - Salud [GEOGRAPHIC_DATA]" at bounding box center [142, 110] width 208 height 13
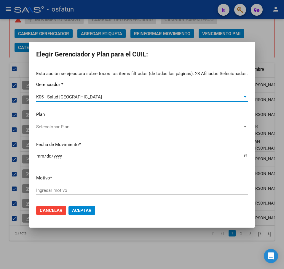
click at [59, 126] on span "Seleccionar Plan" at bounding box center [139, 126] width 206 height 5
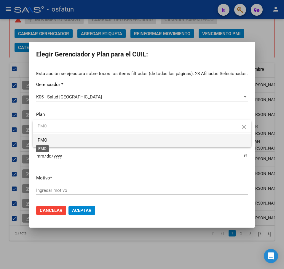
click at [44, 142] on span "PMO" at bounding box center [42, 140] width 9 height 5
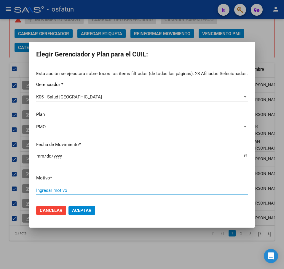
click at [56, 189] on input "Ingresar motivo" at bounding box center [141, 190] width 211 height 5
click at [57, 189] on input "Ingresar motivo" at bounding box center [141, 190] width 211 height 5
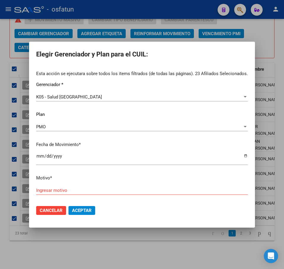
click at [80, 190] on input "Ingresar motivo" at bounding box center [141, 190] width 211 height 5
paste input "Padrón 08 2025"
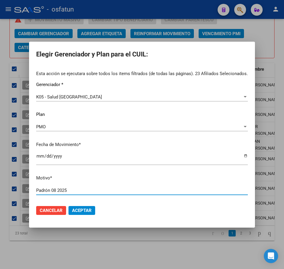
click at [86, 213] on span "Aceptar" at bounding box center [82, 210] width 20 height 5
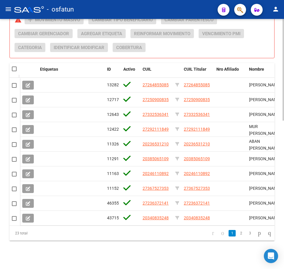
click at [186, 45] on div "Acciones sobre los elementos seleccionados (0) warning add Movimiento Masivo Ca…" at bounding box center [144, 36] width 259 height 42
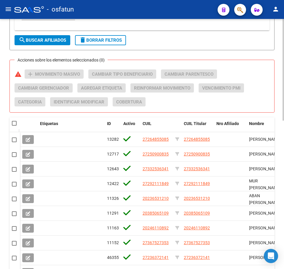
scroll to position [187, 0]
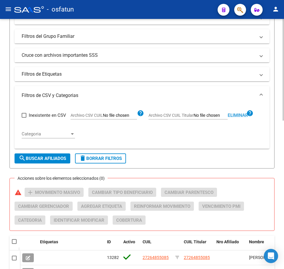
drag, startPoint x: 235, startPoint y: 117, endPoint x: 218, endPoint y: 117, distance: 17.5
click at [235, 117] on span "Eliminar" at bounding box center [237, 115] width 20 height 5
click at [210, 117] on input "Archivo CSV CUIL Titular" at bounding box center [210, 115] width 34 height 5
click at [54, 162] on button "search Buscar Afiliados" at bounding box center [43, 159] width 56 height 10
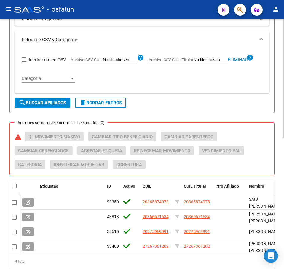
scroll to position [276, 0]
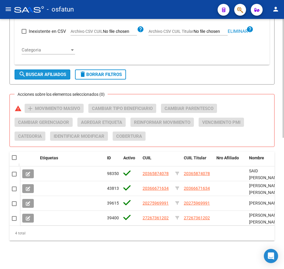
click at [49, 72] on span "search Buscar Afiliados" at bounding box center [42, 74] width 47 height 5
click at [15, 155] on span at bounding box center [14, 157] width 5 height 5
click at [14, 160] on input "checkbox" at bounding box center [14, 160] width 0 height 0
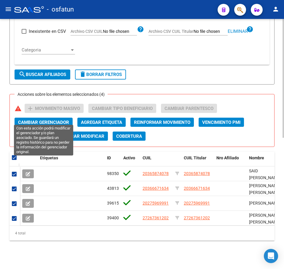
click at [40, 120] on span "Cambiar Gerenciador" at bounding box center [43, 122] width 51 height 5
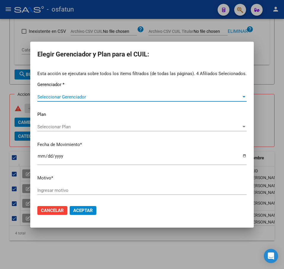
click at [47, 97] on span "Seleccionar Gerenciador" at bounding box center [139, 96] width 204 height 5
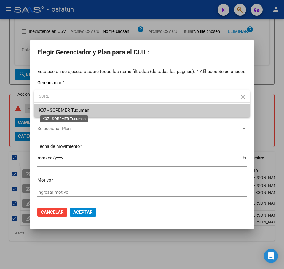
drag, startPoint x: 62, startPoint y: 111, endPoint x: 62, endPoint y: 107, distance: 3.3
click at [62, 110] on span "K07 - SOREMER Tucuman" at bounding box center [64, 110] width 50 height 5
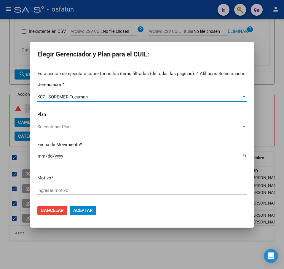
click at [66, 125] on span "Seleccionar Plan" at bounding box center [139, 126] width 204 height 5
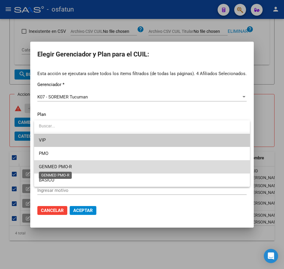
drag, startPoint x: 70, startPoint y: 164, endPoint x: 91, endPoint y: 166, distance: 20.5
click at [70, 164] on span "GENMED PMO-R" at bounding box center [55, 166] width 33 height 5
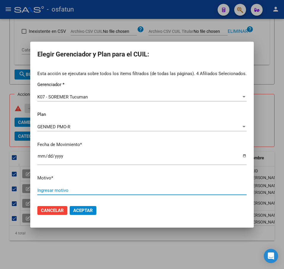
click at [86, 189] on input "Ingresar motivo" at bounding box center [141, 190] width 209 height 5
click at [85, 190] on input "Ingresar motivo" at bounding box center [141, 190] width 209 height 5
paste input "Padrón 08 2025"
drag, startPoint x: 93, startPoint y: 209, endPoint x: 83, endPoint y: 208, distance: 9.8
click at [91, 209] on span "Aceptar" at bounding box center [83, 210] width 20 height 5
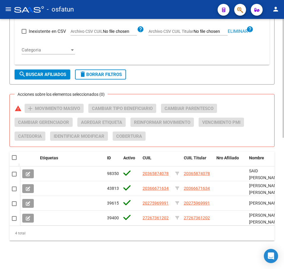
click at [235, 29] on span "Eliminar" at bounding box center [237, 31] width 20 height 5
click at [212, 29] on input "Archivo CSV CUIL Titular" at bounding box center [210, 31] width 34 height 5
click at [55, 72] on span "search Buscar Afiliados" at bounding box center [42, 74] width 47 height 5
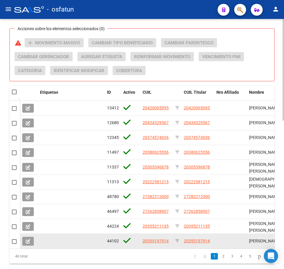
scroll to position [365, 0]
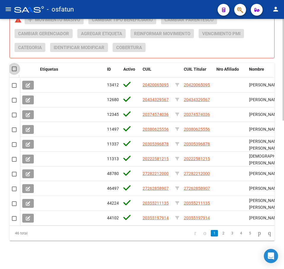
drag, startPoint x: 16, startPoint y: 64, endPoint x: 9, endPoint y: 62, distance: 7.3
click at [16, 67] on span at bounding box center [14, 69] width 5 height 5
click at [14, 71] on input "checkbox" at bounding box center [14, 71] width 0 height 0
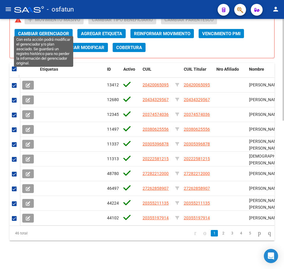
click at [53, 31] on span "Cambiar Gerenciador" at bounding box center [43, 33] width 51 height 5
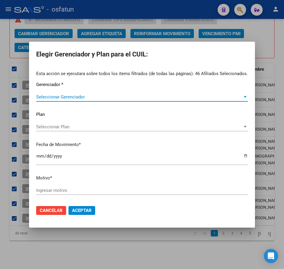
click at [65, 95] on span "Seleccionar Gerenciador" at bounding box center [139, 96] width 206 height 5
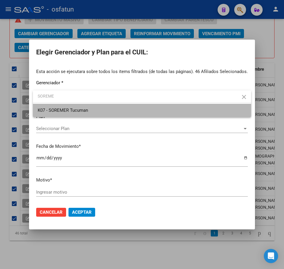
drag, startPoint x: 91, startPoint y: 108, endPoint x: 79, endPoint y: 102, distance: 12.9
click at [88, 108] on span "K07 - SOREMER Tucuman" at bounding box center [142, 110] width 208 height 13
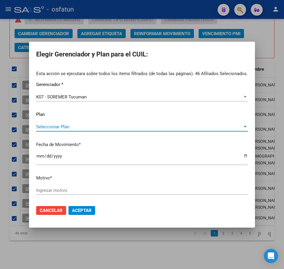
click at [61, 127] on span "Seleccionar Plan" at bounding box center [139, 126] width 206 height 5
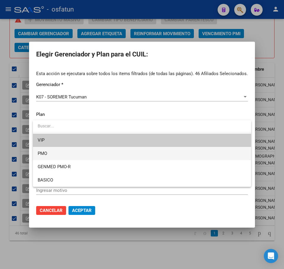
click at [56, 152] on span "PMO" at bounding box center [142, 153] width 208 height 13
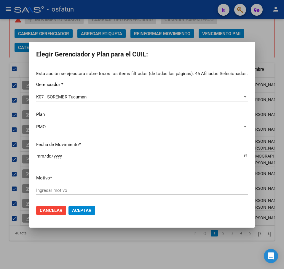
click at [91, 193] on input "Ingresar motivo" at bounding box center [141, 190] width 211 height 5
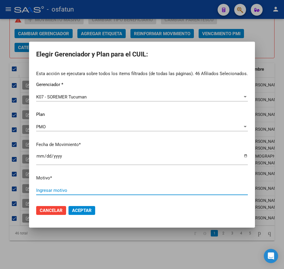
paste input "Padrón 08 2025"
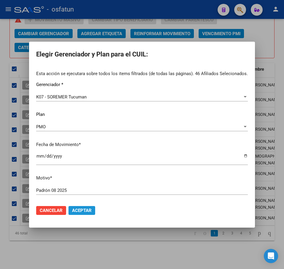
click at [86, 213] on span "Aceptar" at bounding box center [82, 210] width 20 height 5
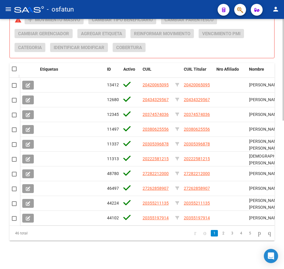
drag, startPoint x: 189, startPoint y: 48, endPoint x: 183, endPoint y: 48, distance: 5.9
click at [185, 48] on div "Acciones sobre los elementos seleccionados (0) warning add Movimiento Masivo Ca…" at bounding box center [144, 36] width 259 height 42
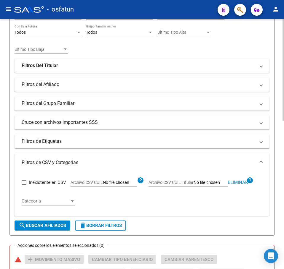
scroll to position [158, 0]
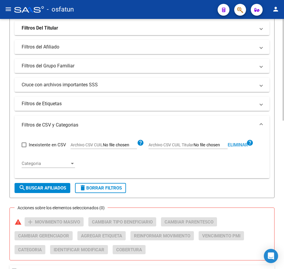
click at [234, 144] on span "Eliminar" at bounding box center [237, 144] width 20 height 5
click at [198, 145] on input "Archivo CSV CUIL Titular" at bounding box center [210, 145] width 34 height 5
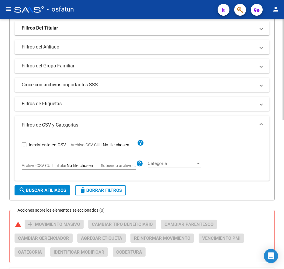
click at [53, 189] on span "search Buscar Afiliados" at bounding box center [42, 190] width 47 height 5
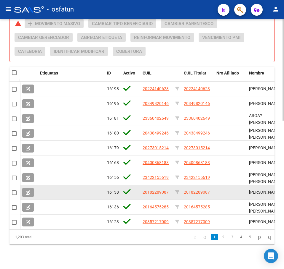
scroll to position [365, 0]
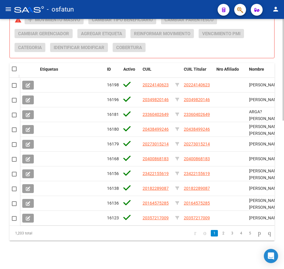
click at [15, 67] on span at bounding box center [14, 69] width 5 height 5
click at [14, 71] on input "checkbox" at bounding box center [14, 71] width 0 height 0
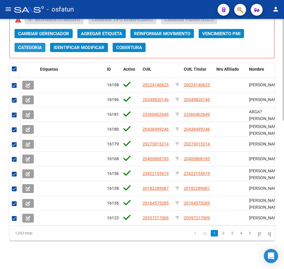
click at [28, 45] on span "Categoria" at bounding box center [30, 47] width 24 height 5
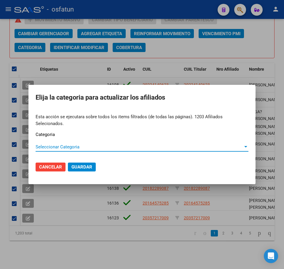
click at [78, 147] on span "Seleccionar Categoria" at bounding box center [139, 146] width 207 height 5
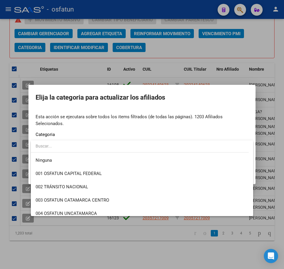
click at [256, 48] on div at bounding box center [142, 134] width 284 height 269
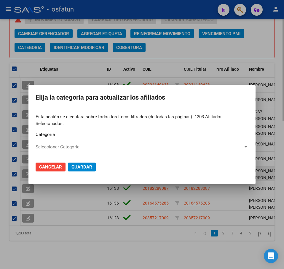
drag, startPoint x: 48, startPoint y: 170, endPoint x: 54, endPoint y: 163, distance: 9.0
click at [48, 169] on span "Cancelar" at bounding box center [50, 167] width 23 height 5
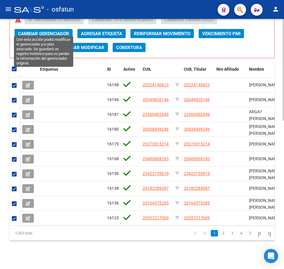
click at [62, 31] on span "Cambiar Gerenciador" at bounding box center [43, 33] width 51 height 5
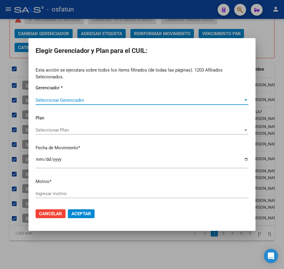
click at [65, 98] on span "Seleccionar Gerenciador" at bounding box center [139, 100] width 207 height 5
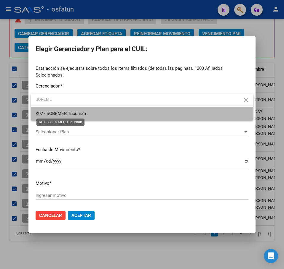
click at [65, 115] on span "K07 - SOREMER Tucuman" at bounding box center [61, 113] width 50 height 5
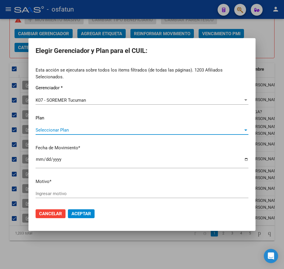
click at [67, 128] on span "Seleccionar Plan" at bounding box center [139, 130] width 207 height 5
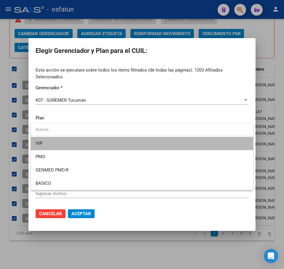
drag, startPoint x: 46, startPoint y: 147, endPoint x: 51, endPoint y: 147, distance: 5.0
click at [46, 147] on span "VIP" at bounding box center [142, 143] width 213 height 13
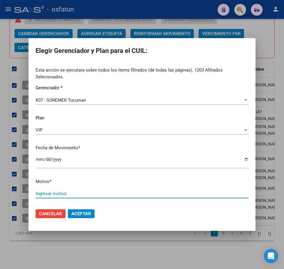
click at [128, 196] on input "Ingresar motivo" at bounding box center [142, 193] width 213 height 5
paste input "Padrón 08 2025"
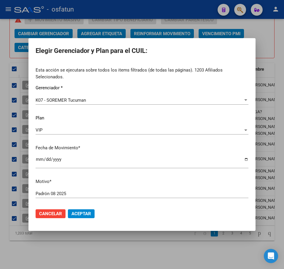
click at [73, 208] on mat-dialog-actions "Cancelar Aceptar" at bounding box center [142, 214] width 213 height 20
drag, startPoint x: 78, startPoint y: 213, endPoint x: 75, endPoint y: 213, distance: 3.6
click at [77, 213] on span "Aceptar" at bounding box center [81, 213] width 20 height 5
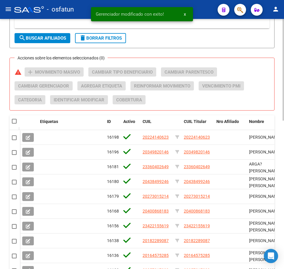
scroll to position [276, 0]
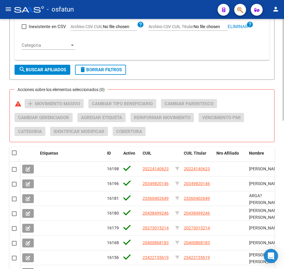
drag, startPoint x: 261, startPoint y: 70, endPoint x: 241, endPoint y: 39, distance: 37.1
click at [239, 25] on span "Eliminar" at bounding box center [237, 26] width 20 height 5
click at [213, 26] on input "Archivo CSV CUIL Titular" at bounding box center [210, 26] width 34 height 5
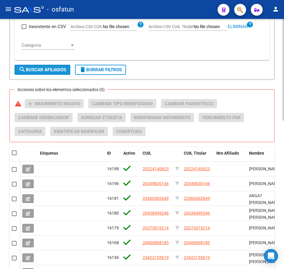
click at [52, 68] on span "search Buscar Afiliados" at bounding box center [42, 69] width 47 height 5
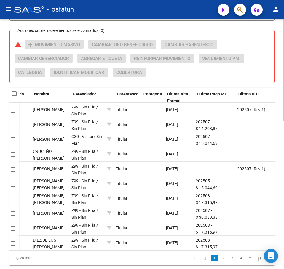
scroll to position [0, 0]
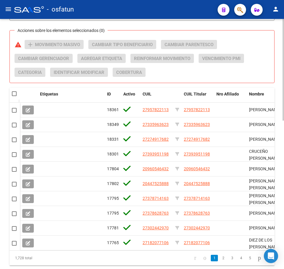
click at [14, 95] on span at bounding box center [14, 93] width 5 height 5
click at [14, 96] on input "checkbox" at bounding box center [14, 96] width 0 height 0
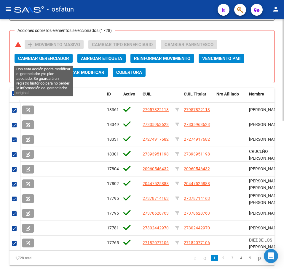
click at [56, 57] on span "Cambiar Gerenciador" at bounding box center [43, 58] width 51 height 5
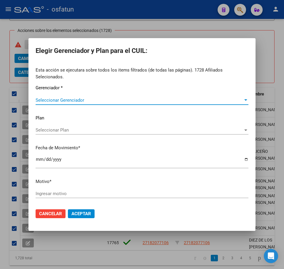
click at [67, 99] on span "Seleccionar Gerenciador" at bounding box center [139, 100] width 207 height 5
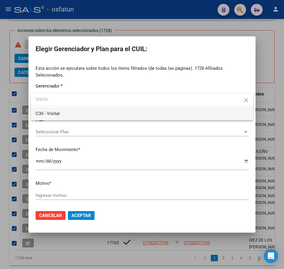
click at [79, 116] on span "C30 - Visitar" at bounding box center [142, 113] width 213 height 13
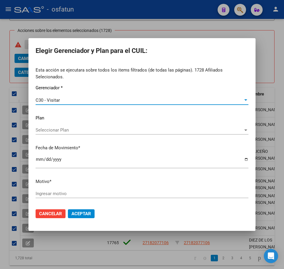
click at [71, 127] on div "Seleccionar Plan Seleccionar Plan" at bounding box center [142, 130] width 213 height 9
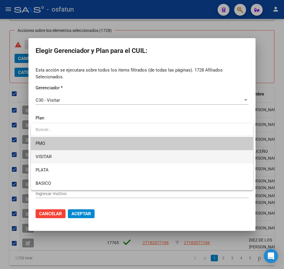
click at [63, 159] on span "VISITAR" at bounding box center [142, 156] width 213 height 13
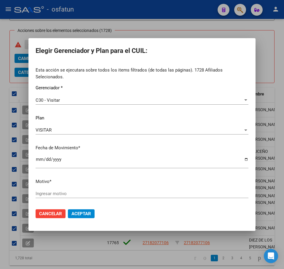
click at [86, 197] on div "Ingresar motivo" at bounding box center [142, 193] width 213 height 9
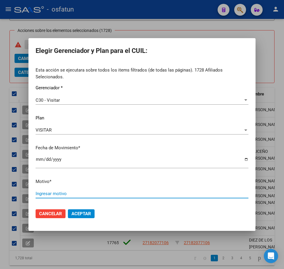
paste input "Padrón 08 2025"
click at [86, 210] on button "Aceptar" at bounding box center [81, 214] width 27 height 9
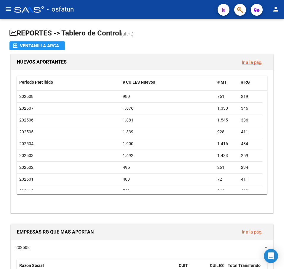
click at [10, 8] on mat-icon "menu" at bounding box center [8, 9] width 7 height 7
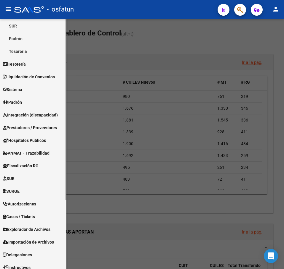
scroll to position [96, 0]
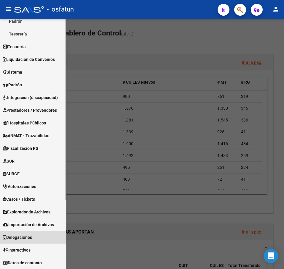
click at [28, 237] on span "Delegaciones" at bounding box center [17, 237] width 29 height 7
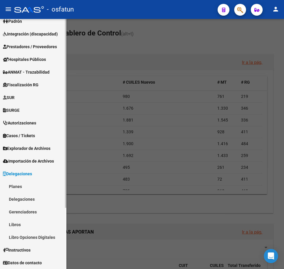
scroll to position [70, 0]
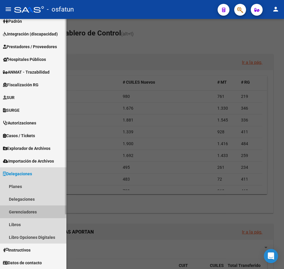
click at [23, 211] on link "Gerenciadores" at bounding box center [33, 212] width 66 height 13
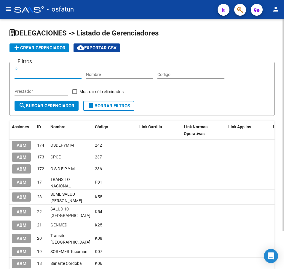
click at [24, 75] on input "ID" at bounding box center [48, 74] width 67 height 5
type input "1"
type input "105"
drag, startPoint x: 30, startPoint y: 73, endPoint x: 1, endPoint y: 74, distance: 29.3
click at [1, 74] on div "DELEGACIONES -> Listado de Gerenciadores add Crear Gerenciador cloud_download E…" at bounding box center [142, 167] width 284 height 296
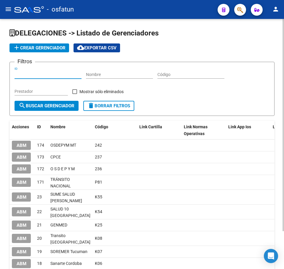
type input "1"
click at [176, 69] on div "Código" at bounding box center [190, 73] width 67 height 12
click at [176, 75] on input "Código" at bounding box center [190, 74] width 67 height 5
type input "K105"
click at [65, 109] on button "search Buscar Gerenciador" at bounding box center [47, 106] width 64 height 10
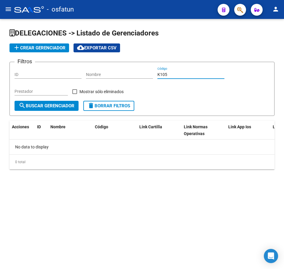
drag, startPoint x: 171, startPoint y: 74, endPoint x: 112, endPoint y: 74, distance: 58.9
click at [110, 75] on div "Filtros ID Nombre K105 Código Prestador Mostrar sólo eliminados" at bounding box center [142, 84] width 255 height 34
click at [59, 103] on span "search Buscar Gerenciador" at bounding box center [47, 105] width 56 height 5
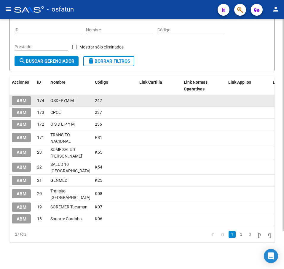
scroll to position [30, 0]
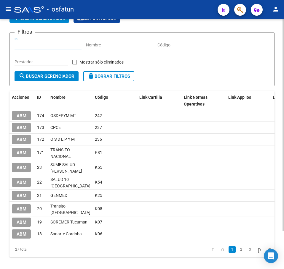
click at [30, 46] on input "ID" at bounding box center [48, 45] width 67 height 5
type input "192"
click at [58, 78] on span "search Buscar Gerenciador" at bounding box center [47, 76] width 56 height 5
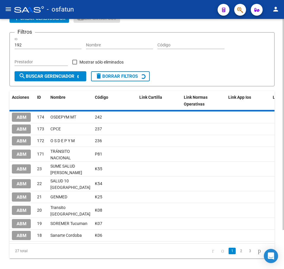
scroll to position [0, 0]
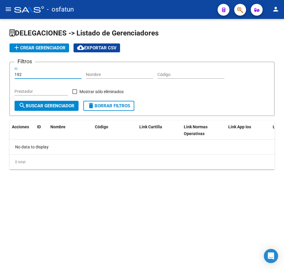
drag, startPoint x: 34, startPoint y: 75, endPoint x: 11, endPoint y: 74, distance: 22.8
click at [0, 75] on html "menu - osfatun person Firma Express Reportes Tablero de Control Ingresos Percib…" at bounding box center [142, 134] width 284 height 269
click at [35, 107] on span "search Buscar Gerenciador" at bounding box center [47, 105] width 56 height 5
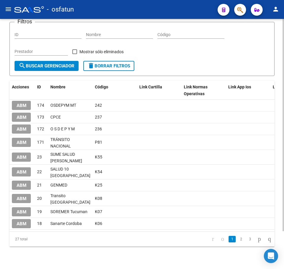
scroll to position [45, 0]
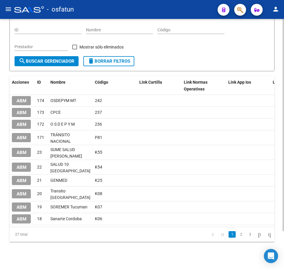
click at [237, 234] on link "2" at bounding box center [240, 234] width 7 height 7
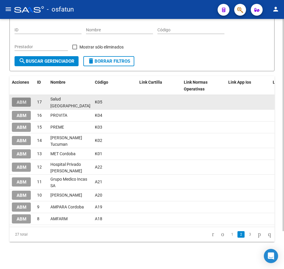
click at [22, 103] on span "ABM" at bounding box center [22, 102] width 10 height 5
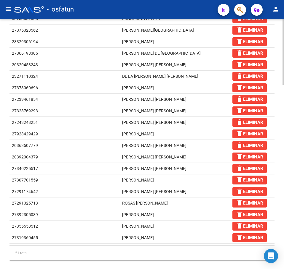
scroll to position [503, 0]
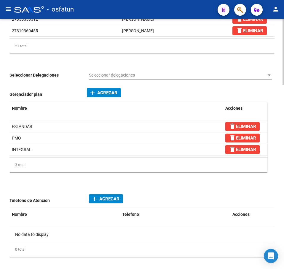
click at [103, 90] on span "Agregar" at bounding box center [107, 92] width 20 height 5
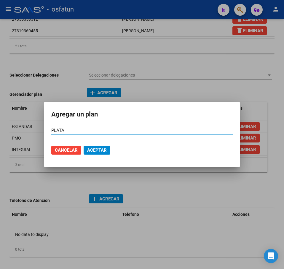
type input "PLATA"
click at [86, 152] on button "Aceptar" at bounding box center [96, 150] width 27 height 9
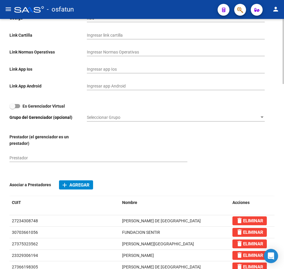
scroll to position [0, 0]
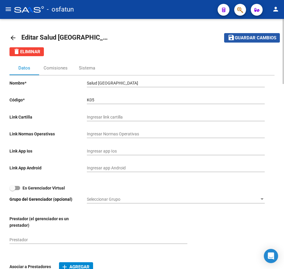
click at [255, 37] on span "Guardar cambios" at bounding box center [254, 38] width 41 height 5
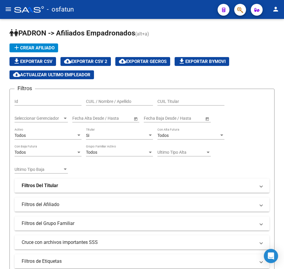
scroll to position [335, 0]
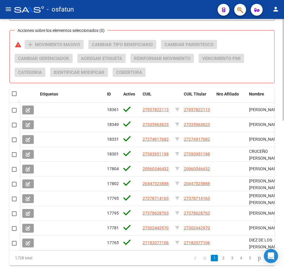
drag, startPoint x: 274, startPoint y: 70, endPoint x: 251, endPoint y: 65, distance: 23.7
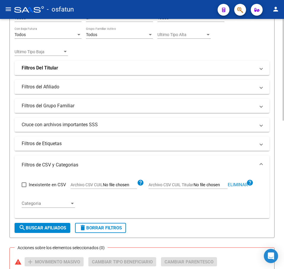
scroll to position [128, 0]
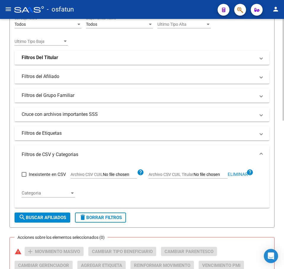
click at [237, 173] on span "Eliminar" at bounding box center [237, 174] width 20 height 5
click at [200, 176] on input "Archivo CSV CUIL Titular" at bounding box center [210, 174] width 34 height 5
type input "C:\fakepath\filtro.csv"
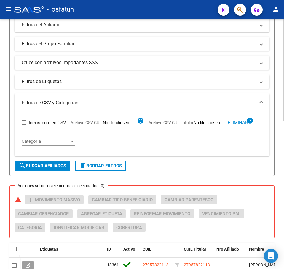
scroll to position [187, 0]
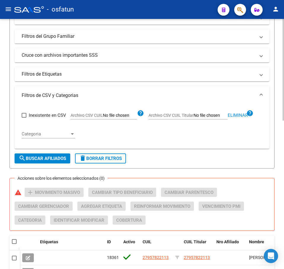
click at [53, 157] on span "search Buscar Afiliados" at bounding box center [42, 158] width 47 height 5
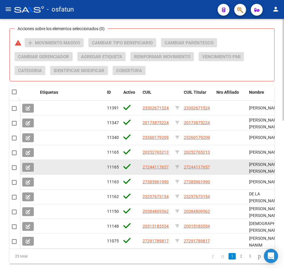
scroll to position [365, 0]
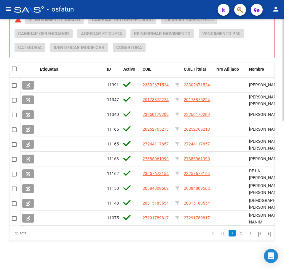
click at [13, 67] on span at bounding box center [14, 69] width 5 height 5
click at [14, 71] on input "checkbox" at bounding box center [14, 71] width 0 height 0
checkbox input "true"
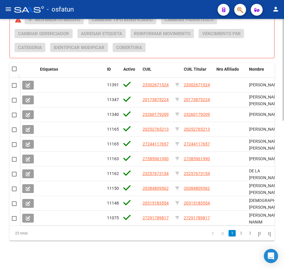
checkbox input "true"
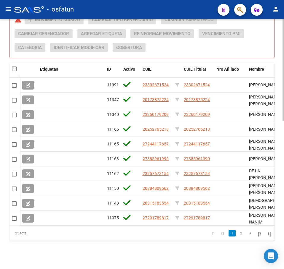
checkbox input "true"
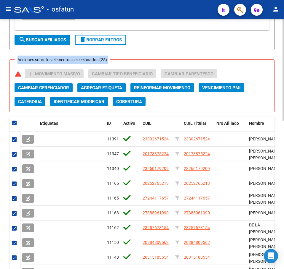
scroll to position [306, 0]
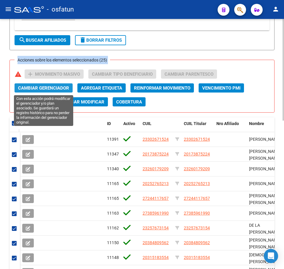
click at [50, 88] on span "Cambiar Gerenciador" at bounding box center [43, 88] width 51 height 5
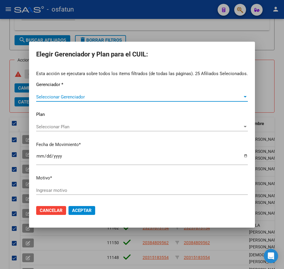
click at [72, 97] on span "Seleccionar Gerenciador" at bounding box center [139, 96] width 206 height 5
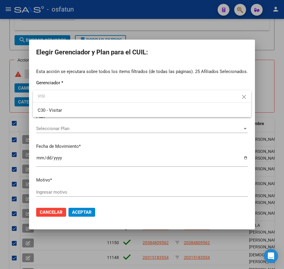
type input "VISI"
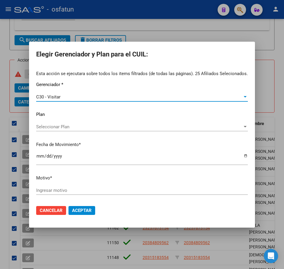
click at [84, 123] on div "Seleccionar Plan Seleccionar Plan" at bounding box center [141, 127] width 211 height 9
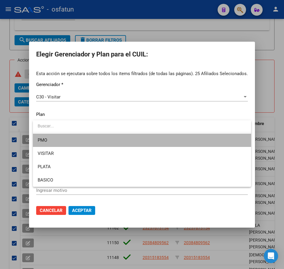
click at [67, 142] on span "PMO" at bounding box center [142, 140] width 208 height 13
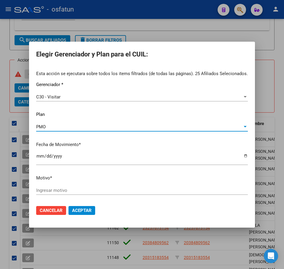
drag, startPoint x: 84, startPoint y: 211, endPoint x: 81, endPoint y: 211, distance: 3.3
click at [82, 211] on span "Aceptar" at bounding box center [82, 210] width 20 height 5
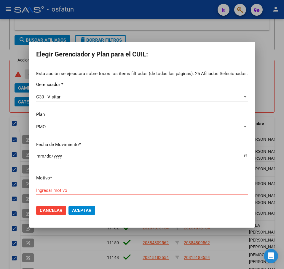
click at [109, 191] on input "Ingresar motivo" at bounding box center [141, 190] width 211 height 5
paste input "Padrón 08 2025"
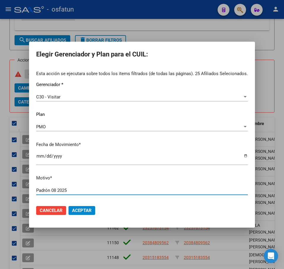
type input "Padrón 08 2025"
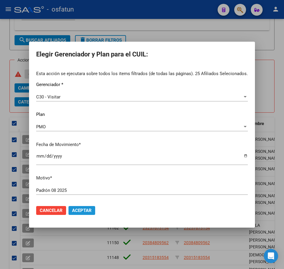
drag, startPoint x: 83, startPoint y: 213, endPoint x: 82, endPoint y: 209, distance: 3.3
click at [82, 212] on span "Aceptar" at bounding box center [82, 210] width 20 height 5
checkbox input "false"
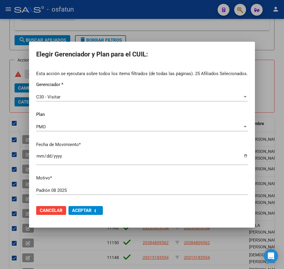
checkbox input "false"
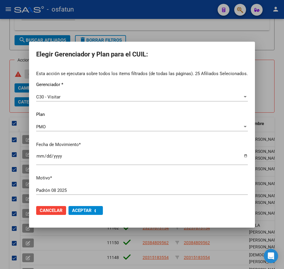
checkbox input "false"
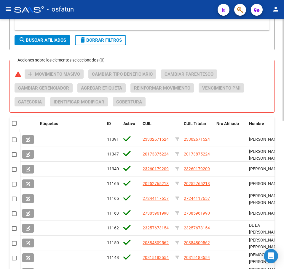
drag, startPoint x: 268, startPoint y: 97, endPoint x: 256, endPoint y: 93, distance: 12.2
click at [267, 96] on div "Acciones sobre los elementos seleccionados (0) warning add Movimiento Masivo Ca…" at bounding box center [144, 91] width 259 height 42
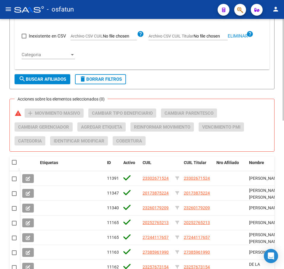
scroll to position [187, 0]
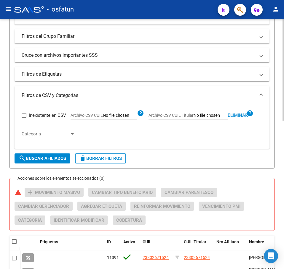
click at [240, 115] on span "Eliminar" at bounding box center [237, 115] width 20 height 5
click at [205, 116] on input "Archivo CSV CUIL Titular" at bounding box center [210, 115] width 34 height 5
type input "C:\fakepath\filtro.csv"
click at [37, 158] on span "search Buscar Afiliados" at bounding box center [42, 158] width 47 height 5
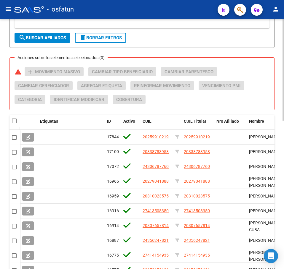
scroll to position [306, 0]
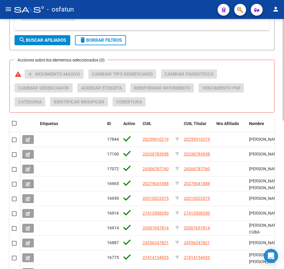
click at [16, 124] on span at bounding box center [14, 123] width 5 height 5
click at [14, 126] on input "checkbox" at bounding box center [14, 126] width 0 height 0
checkbox input "true"
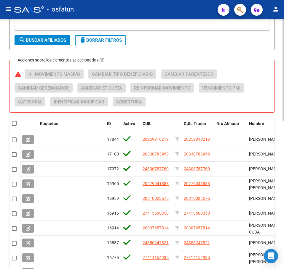
checkbox input "true"
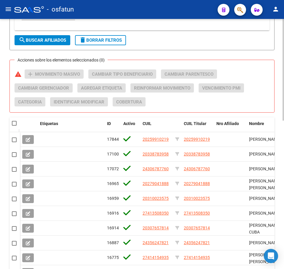
checkbox input "true"
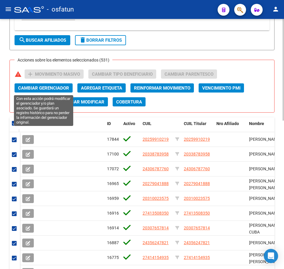
click at [55, 87] on span "Cambiar Gerenciador" at bounding box center [43, 88] width 51 height 5
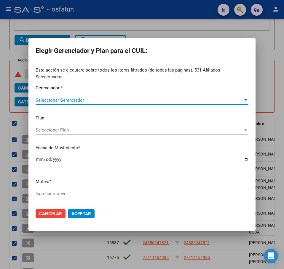
click at [65, 98] on span "Seleccionar Gerenciador" at bounding box center [139, 100] width 207 height 5
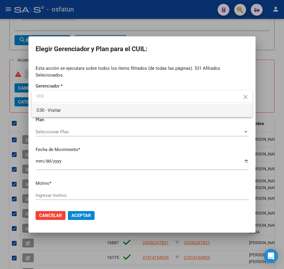
type input "VISI"
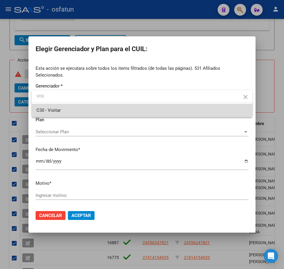
drag, startPoint x: 71, startPoint y: 110, endPoint x: 78, endPoint y: 106, distance: 8.4
click at [69, 110] on span "C30 - Visitar" at bounding box center [141, 110] width 211 height 13
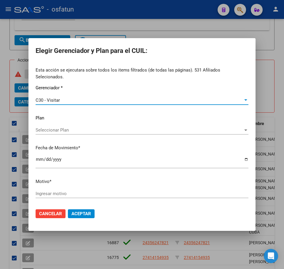
click at [84, 211] on span "Aceptar" at bounding box center [81, 213] width 20 height 5
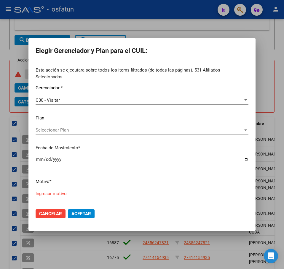
click at [65, 126] on div "Seleccionar Plan Seleccionar Plan" at bounding box center [142, 130] width 213 height 9
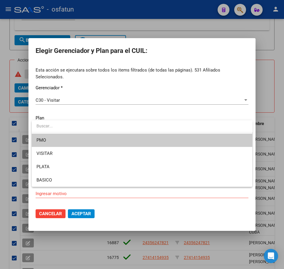
click at [57, 140] on span "PMO" at bounding box center [141, 140] width 211 height 13
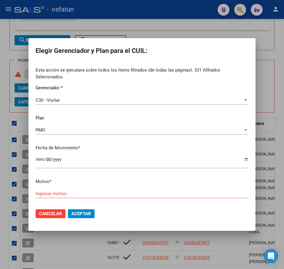
click at [58, 194] on div "Ingresar motivo" at bounding box center [142, 193] width 213 height 9
drag, startPoint x: 202, startPoint y: 50, endPoint x: 199, endPoint y: 54, distance: 5.3
click at [202, 50] on h2 "Elegir Gerenciador y Plan para el CUIL:" at bounding box center [142, 50] width 213 height 11
click at [76, 193] on div "Ingresar motivo" at bounding box center [142, 193] width 213 height 9
click at [76, 191] on input "Ingresar motivo" at bounding box center [142, 193] width 213 height 5
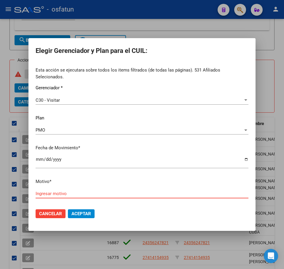
paste input "Padrón 08 2025"
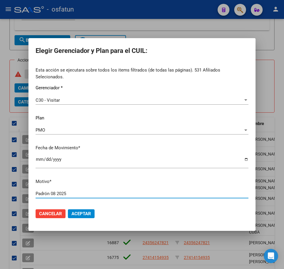
type input "Padrón 08 2025"
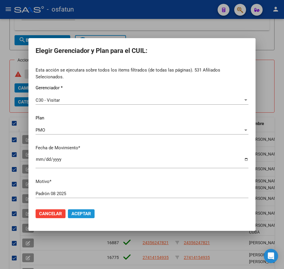
click at [81, 211] on span "Aceptar" at bounding box center [81, 213] width 20 height 5
checkbox input "false"
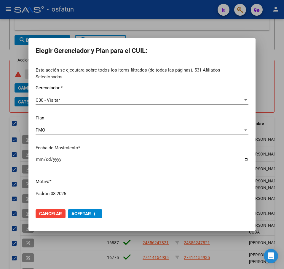
checkbox input "false"
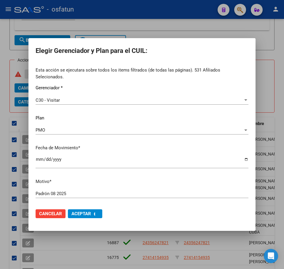
checkbox input "false"
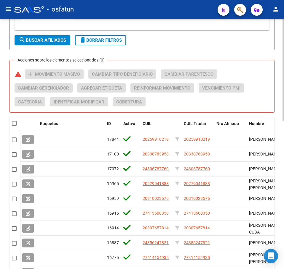
click at [263, 89] on div "Acciones sobre los elementos seleccionados (0) warning add Movimiento Masivo Ca…" at bounding box center [144, 91] width 259 height 42
click at [265, 86] on div "Acciones sobre los elementos seleccionados (0) warning add Movimiento Masivo Ca…" at bounding box center [144, 91] width 259 height 42
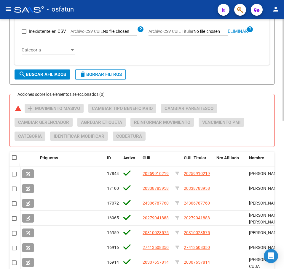
scroll to position [217, 0]
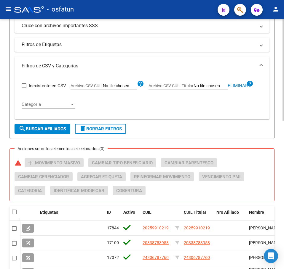
drag, startPoint x: 237, startPoint y: 85, endPoint x: 228, endPoint y: 86, distance: 8.9
click at [235, 86] on span "Eliminar" at bounding box center [237, 85] width 20 height 5
click at [117, 85] on input "Archivo CSV CUIL" at bounding box center [120, 85] width 34 height 5
type input "C:\fakepath\filtro.csv"
click at [60, 126] on button "search Buscar Afiliados" at bounding box center [43, 129] width 56 height 10
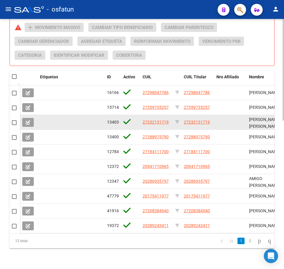
scroll to position [365, 0]
